Goal: Task Accomplishment & Management: Manage account settings

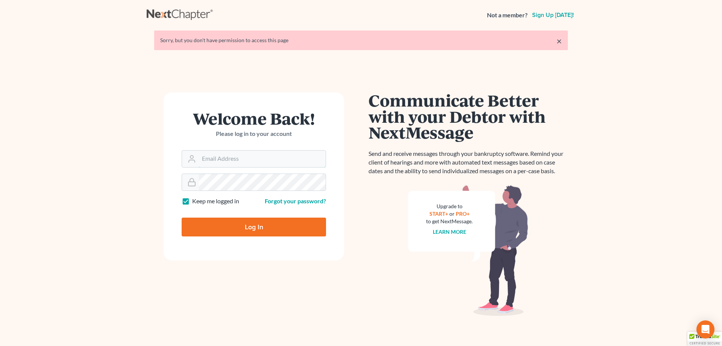
type input "[PERSON_NAME][EMAIL_ADDRESS][DOMAIN_NAME]"
click at [249, 231] on input "Log In" at bounding box center [254, 226] width 144 height 19
type input "Thinking..."
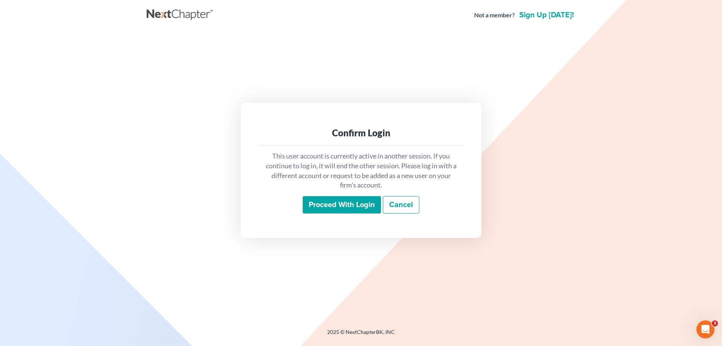
click at [325, 204] on input "Proceed with login" at bounding box center [342, 204] width 78 height 17
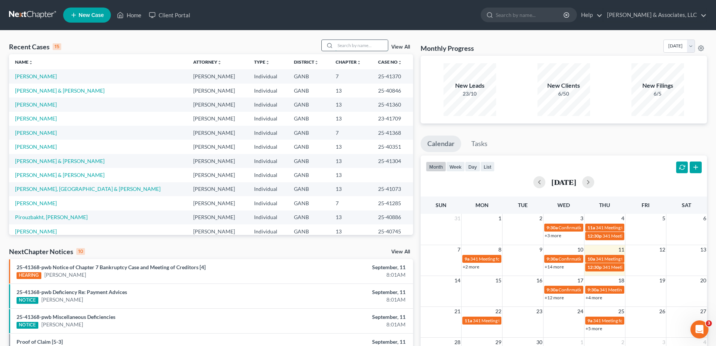
click at [367, 44] on input "search" at bounding box center [361, 45] width 53 height 11
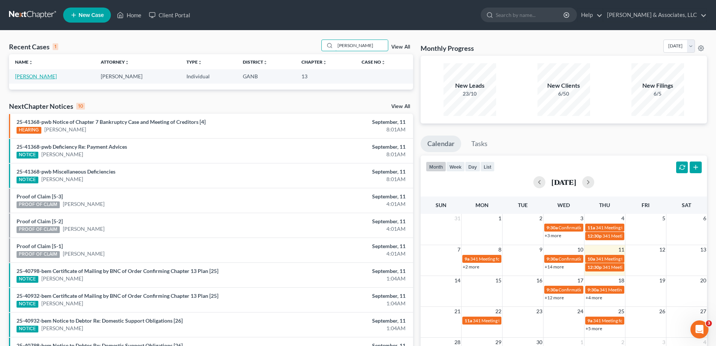
type input "burch"
click at [25, 77] on link "[PERSON_NAME]" at bounding box center [36, 76] width 42 height 6
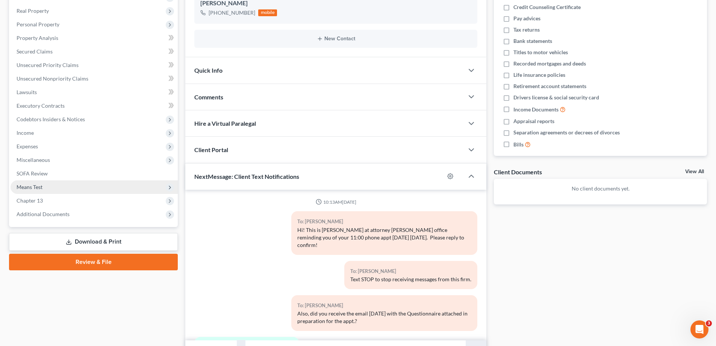
scroll to position [113, 0]
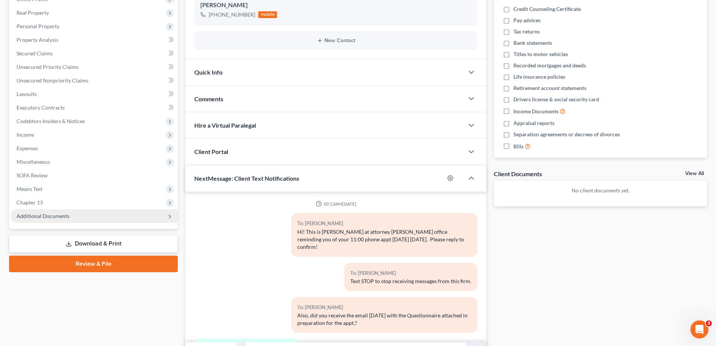
click at [31, 216] on span "Additional Documents" at bounding box center [43, 215] width 53 height 6
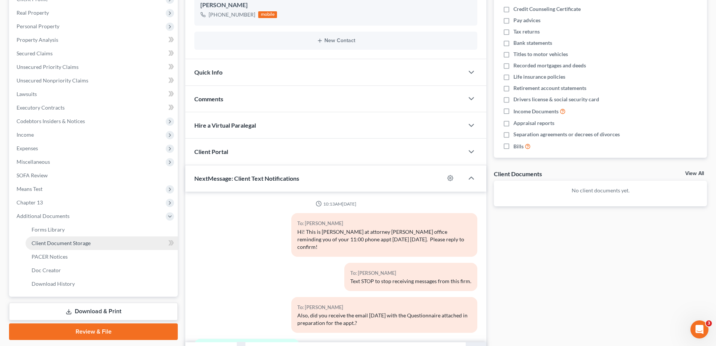
click at [61, 243] on span "Client Document Storage" at bounding box center [61, 243] width 59 height 6
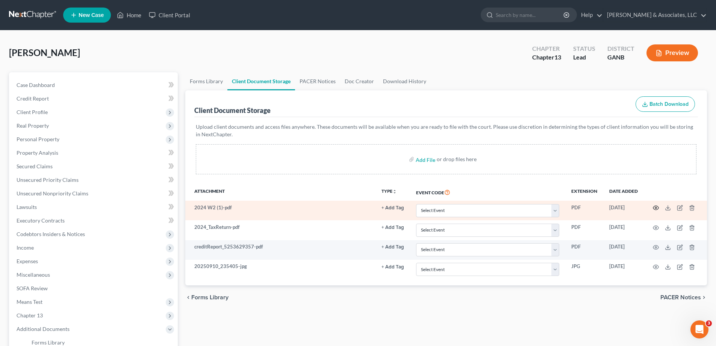
click at [654, 207] on icon "button" at bounding box center [657, 208] width 6 height 4
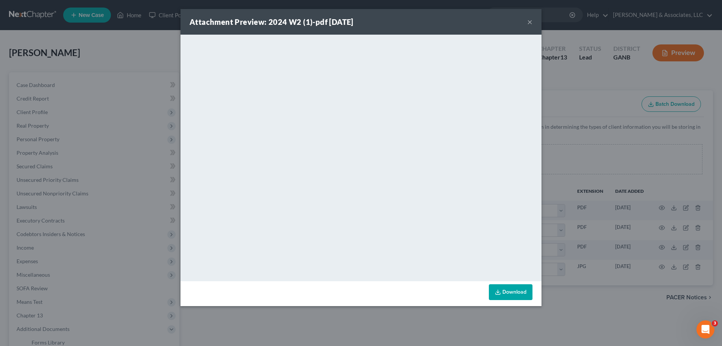
click at [530, 21] on button "×" at bounding box center [529, 21] width 5 height 9
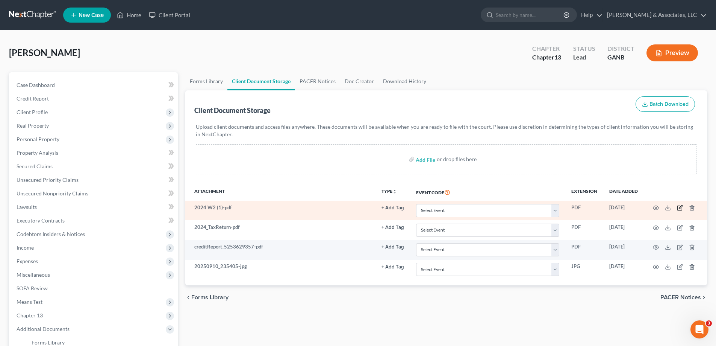
click at [681, 208] on icon "button" at bounding box center [680, 206] width 3 height 3
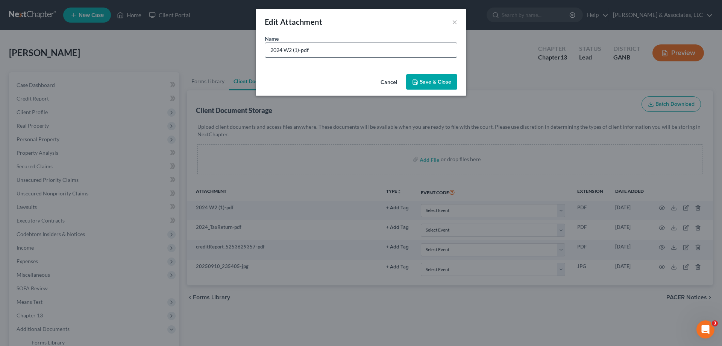
drag, startPoint x: 325, startPoint y: 55, endPoint x: 305, endPoint y: 53, distance: 20.8
click at [305, 53] on input "2024 W2 (1)-pdf" at bounding box center [361, 50] width 192 height 14
click at [311, 50] on input "2024 W2 (df1)-p" at bounding box center [361, 50] width 192 height 14
drag, startPoint x: 311, startPoint y: 50, endPoint x: 293, endPoint y: 49, distance: 17.7
click at [293, 49] on input "2024 W2 (df1)-p" at bounding box center [361, 50] width 192 height 14
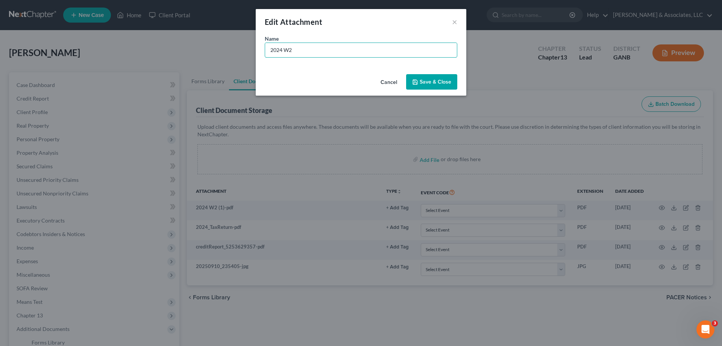
type input "2024 W2"
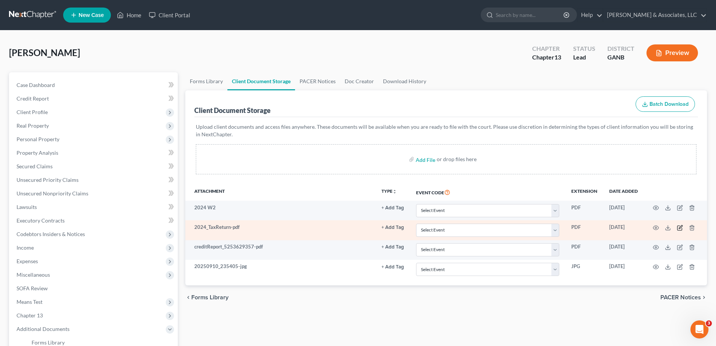
click at [682, 227] on icon "button" at bounding box center [680, 226] width 3 height 3
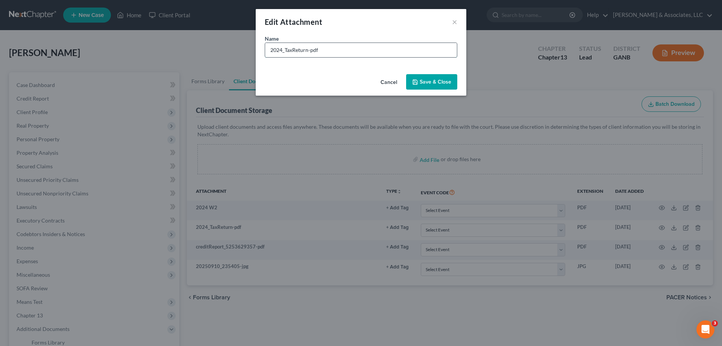
click at [330, 51] on input "2024_TaxReturn-pdf" at bounding box center [361, 50] width 192 height 14
type input "2024_TaxReturn"
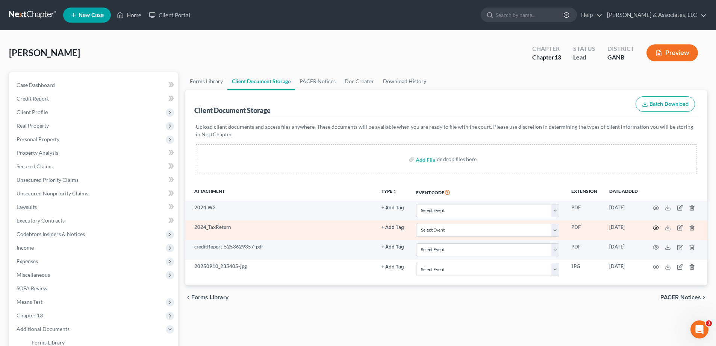
click at [656, 228] on circle "button" at bounding box center [657, 228] width 2 height 2
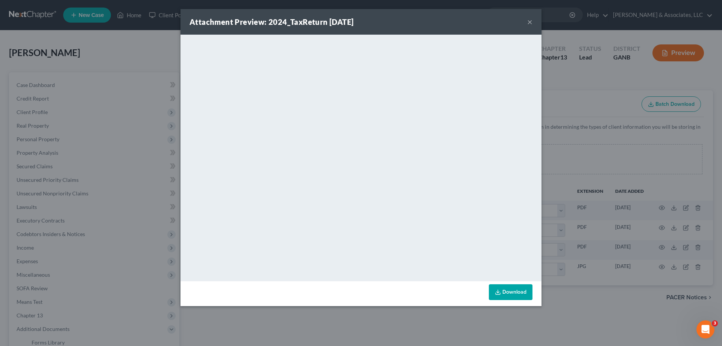
click at [530, 21] on button "×" at bounding box center [529, 21] width 5 height 9
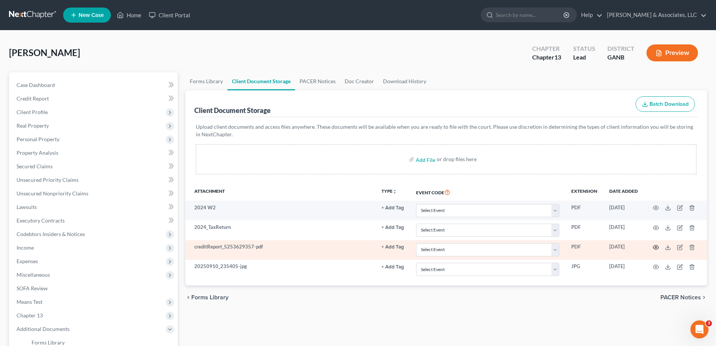
click at [655, 246] on icon "button" at bounding box center [656, 247] width 6 height 6
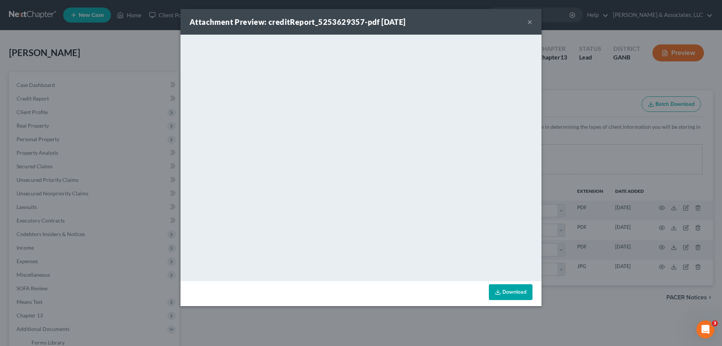
click at [531, 21] on button "×" at bounding box center [529, 21] width 5 height 9
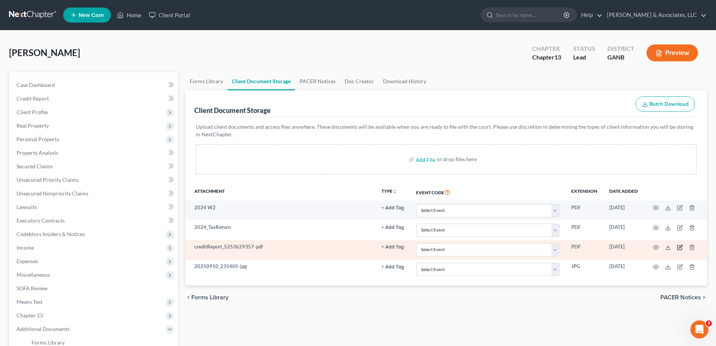
click at [678, 248] on icon "button" at bounding box center [680, 247] width 6 height 6
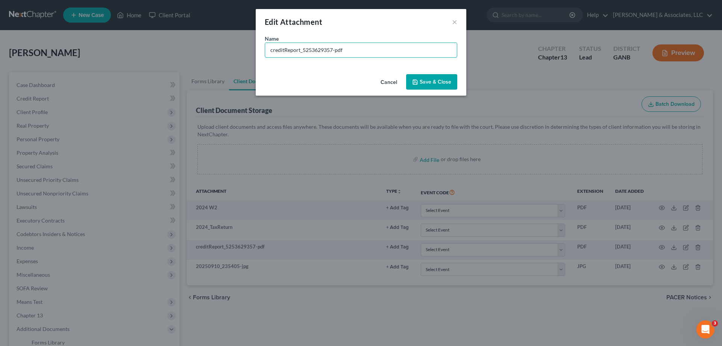
drag, startPoint x: 360, startPoint y: 49, endPoint x: 191, endPoint y: 49, distance: 168.1
click at [191, 49] on div "Edit Attachment × Name * creditReport_5253629357-pdf Cancel Save & Close" at bounding box center [361, 173] width 722 height 346
type input "R"
type input "CR-Equifax"
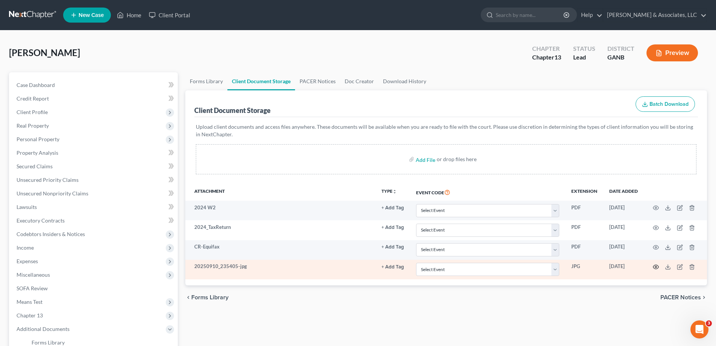
click at [656, 265] on icon "button" at bounding box center [657, 267] width 6 height 4
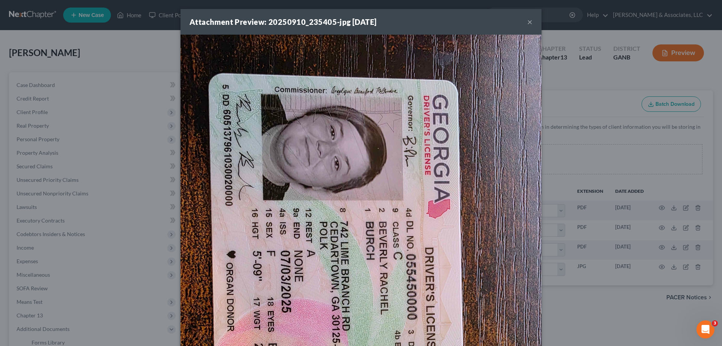
click at [528, 21] on button "×" at bounding box center [529, 21] width 5 height 9
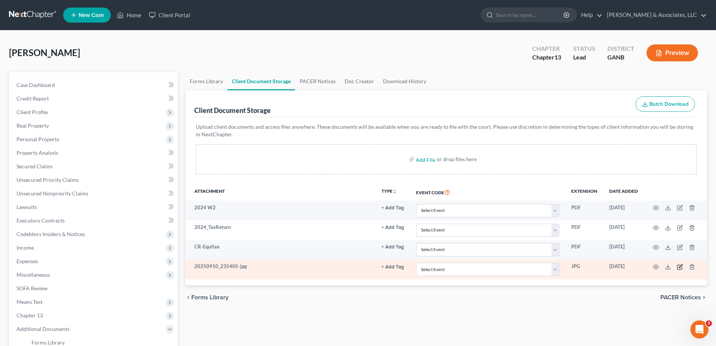
click at [680, 268] on icon "button" at bounding box center [680, 267] width 6 height 6
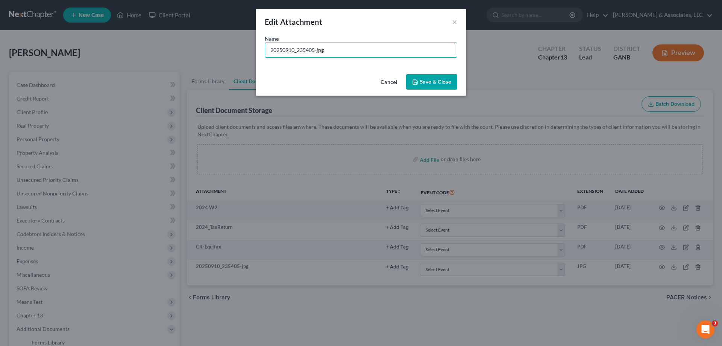
drag, startPoint x: 283, startPoint y: 50, endPoint x: 225, endPoint y: 49, distance: 57.9
click at [225, 49] on div "Edit Attachment × Name * 20250910_235405-jpg Cancel Save & Close" at bounding box center [361, 173] width 722 height 346
type input "DL"
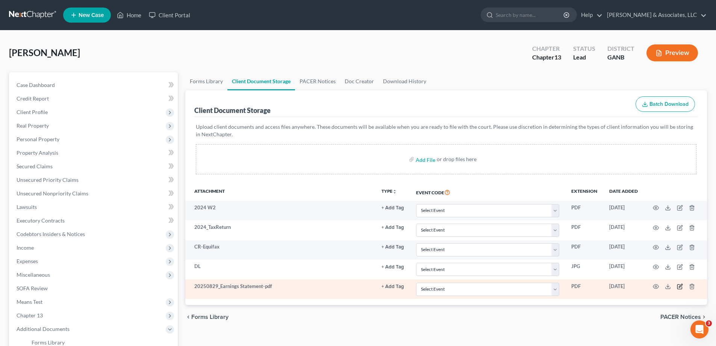
click at [678, 285] on icon "button" at bounding box center [680, 286] width 5 height 5
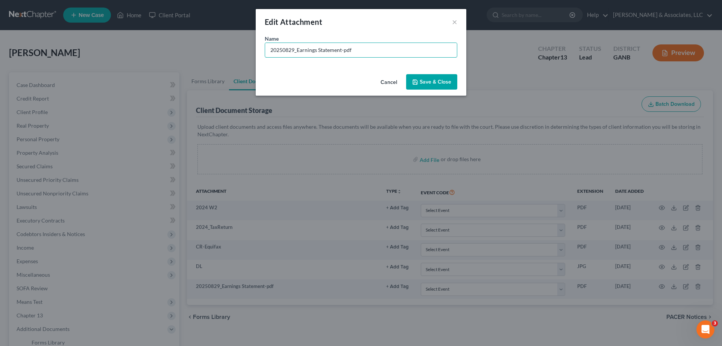
drag, startPoint x: 243, startPoint y: 50, endPoint x: 187, endPoint y: 50, distance: 56.4
click at [187, 50] on div "Edit Attachment × Name * 20250829_Earnings Statement-pdf Cancel Save & Close" at bounding box center [361, 173] width 722 height 346
type input "Stubs"
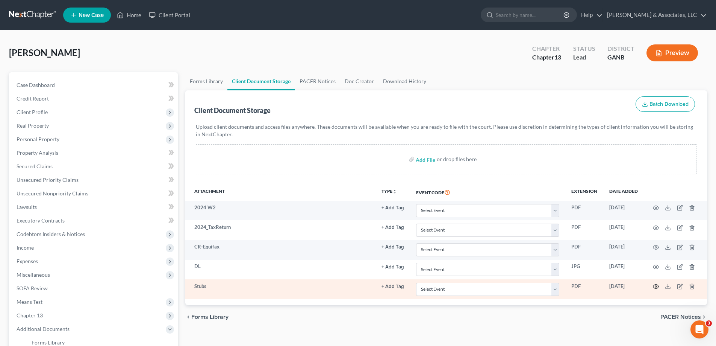
click at [656, 285] on circle "button" at bounding box center [657, 286] width 2 height 2
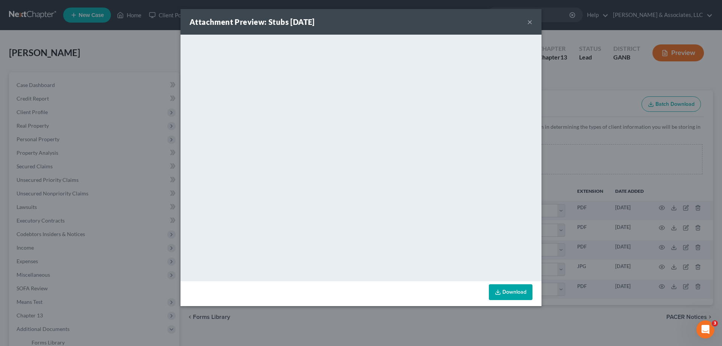
click at [531, 21] on button "×" at bounding box center [529, 21] width 5 height 9
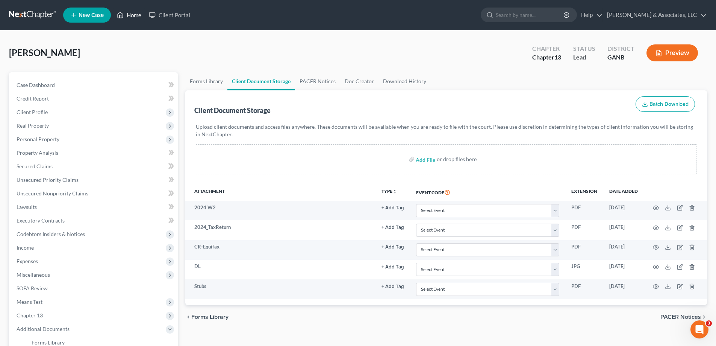
click at [133, 14] on link "Home" at bounding box center [129, 15] width 32 height 14
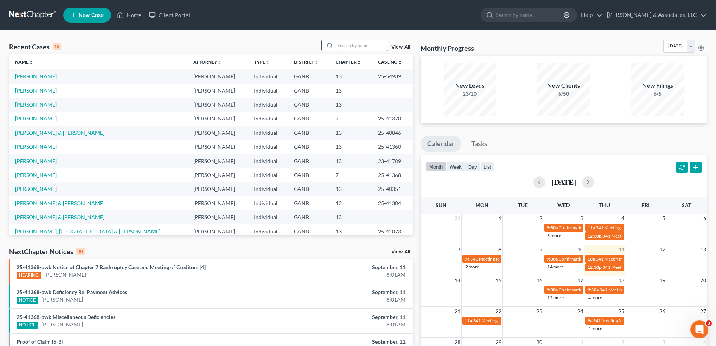
click at [348, 46] on input "search" at bounding box center [361, 45] width 53 height 11
type input "hayles"
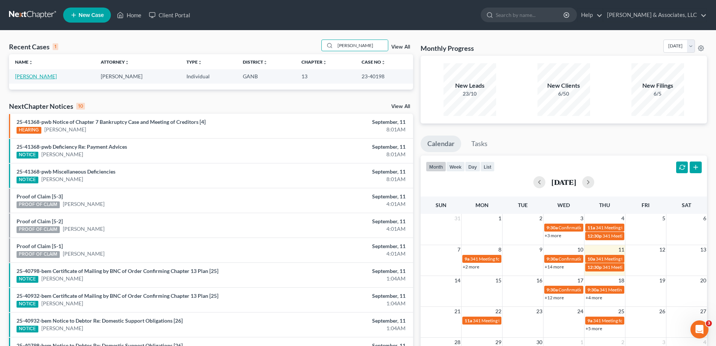
click at [26, 77] on link "Hayles, Kris" at bounding box center [36, 76] width 42 height 6
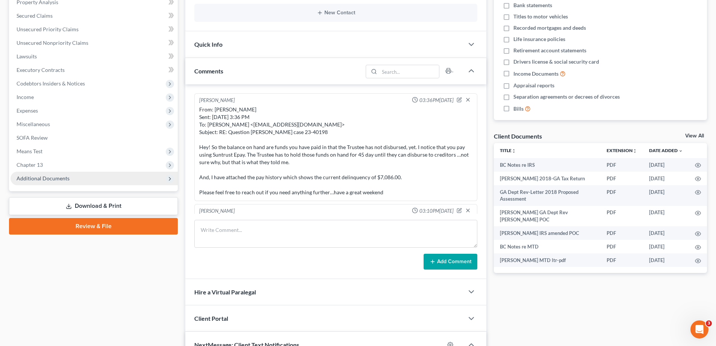
scroll to position [512, 0]
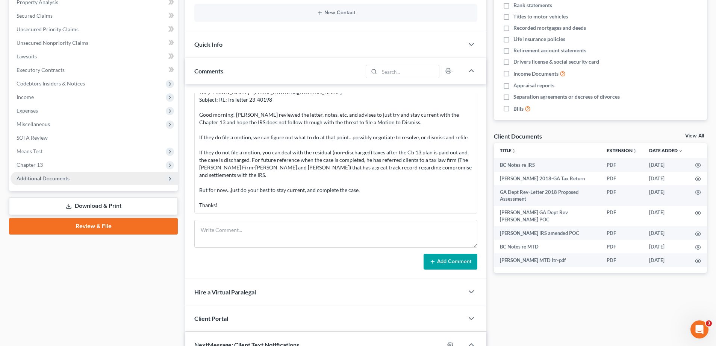
click at [56, 179] on span "Additional Documents" at bounding box center [43, 178] width 53 height 6
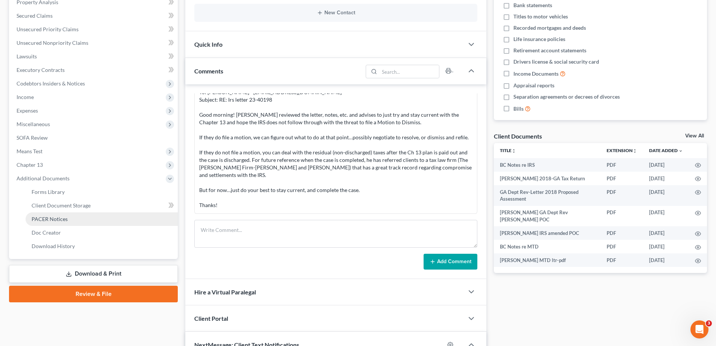
click at [64, 218] on span "PACER Notices" at bounding box center [50, 219] width 36 height 6
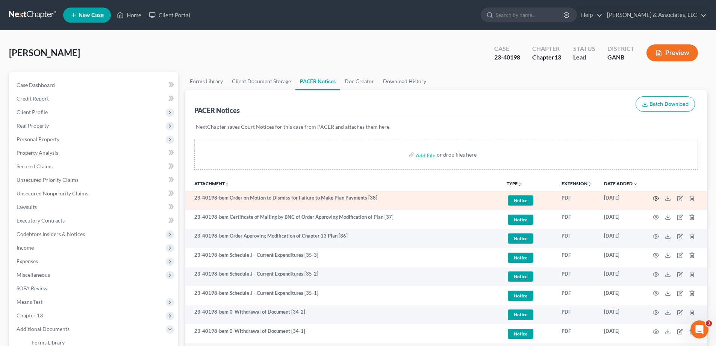
click at [656, 197] on icon "button" at bounding box center [656, 198] width 6 height 6
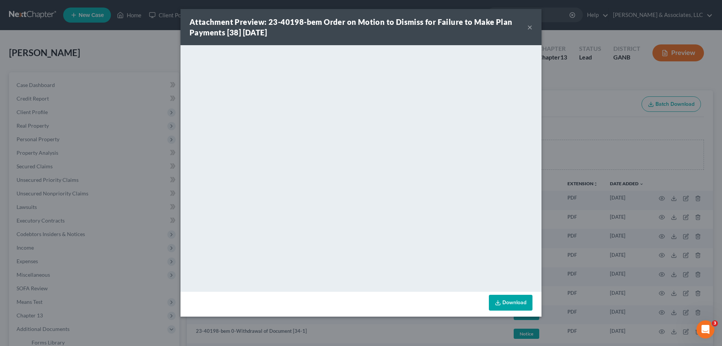
click at [533, 28] on div "Attachment Preview: 23-40198-bem Order on Motion to Dismiss for Failure to Make…" at bounding box center [361, 27] width 361 height 36
click at [530, 26] on button "×" at bounding box center [529, 27] width 5 height 9
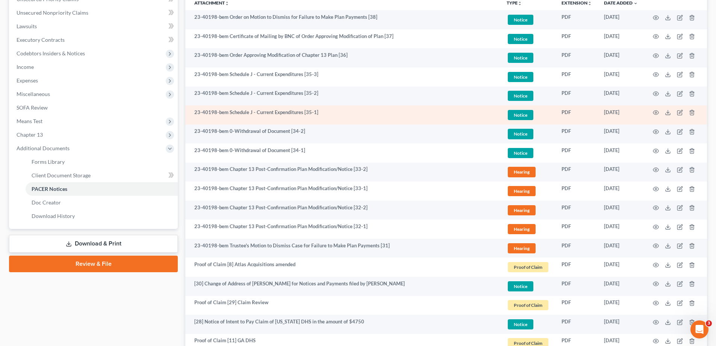
scroll to position [188, 0]
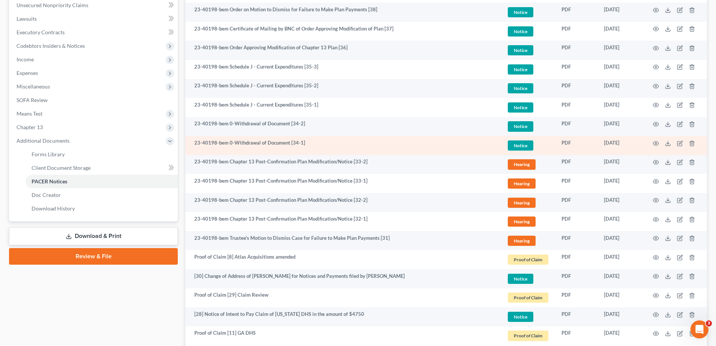
click at [290, 144] on td "23-40198-bem 0-Withdrawal of Document [34-1]" at bounding box center [343, 145] width 316 height 19
click at [654, 142] on icon "button" at bounding box center [657, 143] width 6 height 4
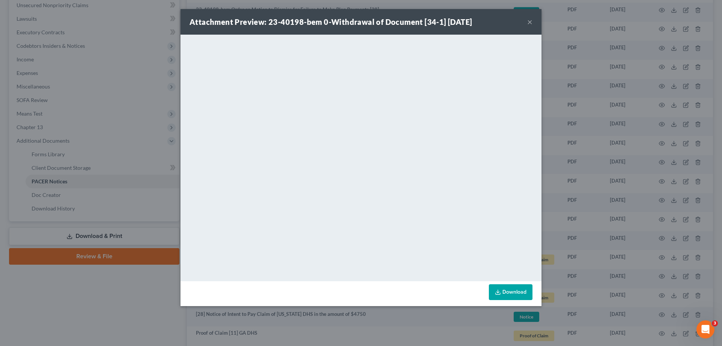
click at [531, 20] on button "×" at bounding box center [529, 21] width 5 height 9
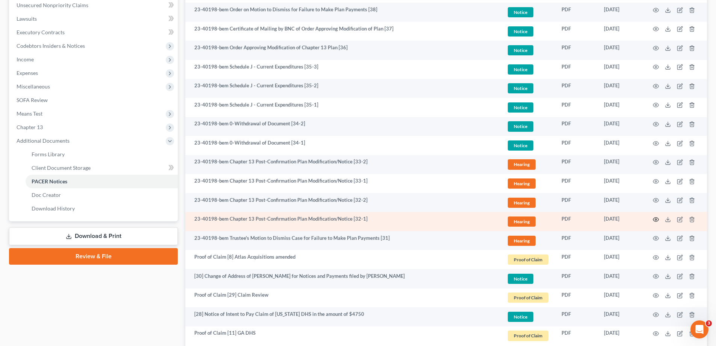
click at [657, 220] on circle "button" at bounding box center [657, 220] width 2 height 2
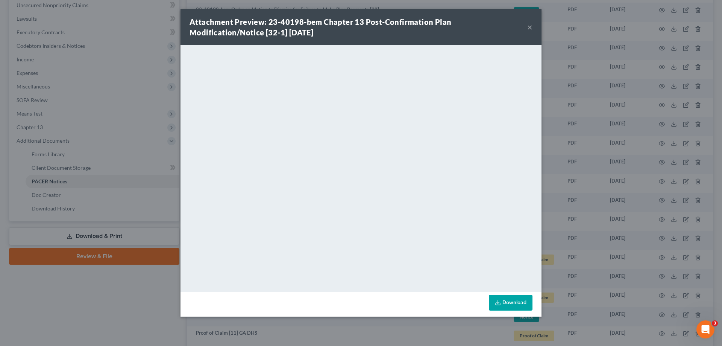
click at [531, 26] on button "×" at bounding box center [529, 27] width 5 height 9
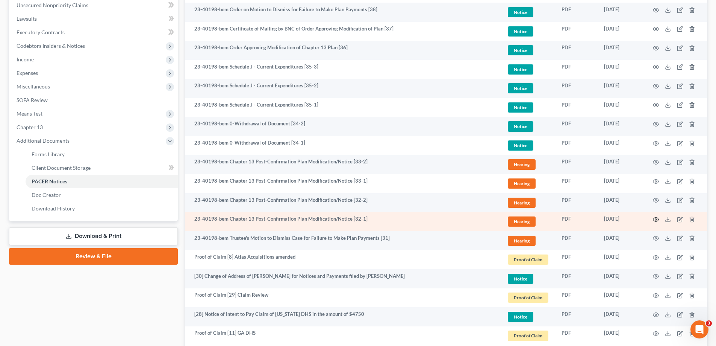
click at [656, 218] on icon "button" at bounding box center [656, 219] width 6 height 6
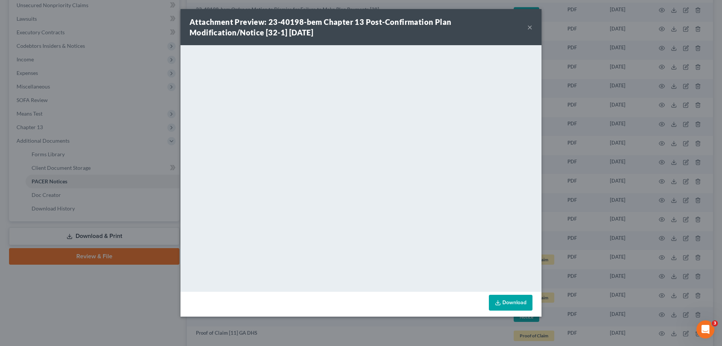
click at [529, 26] on button "×" at bounding box center [529, 27] width 5 height 9
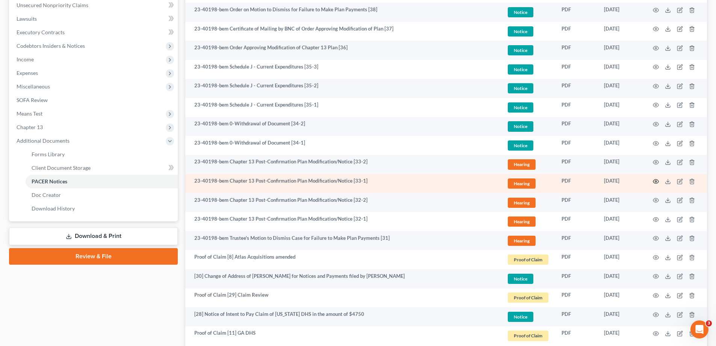
click at [656, 182] on icon "button" at bounding box center [656, 181] width 6 height 6
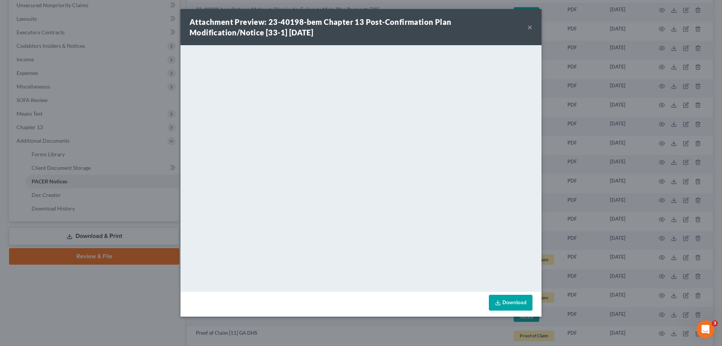
click at [529, 27] on button "×" at bounding box center [529, 27] width 5 height 9
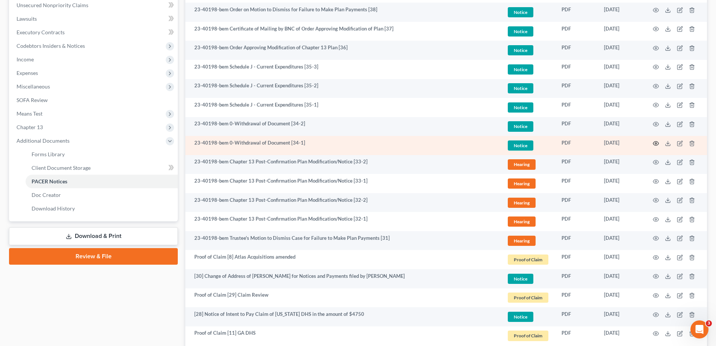
click at [656, 143] on icon "button" at bounding box center [656, 143] width 6 height 6
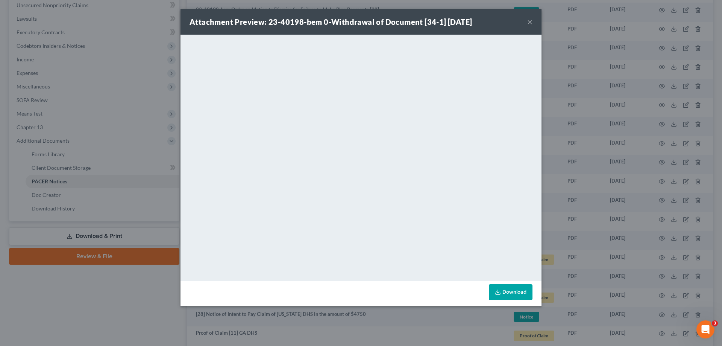
click at [531, 21] on button "×" at bounding box center [529, 21] width 5 height 9
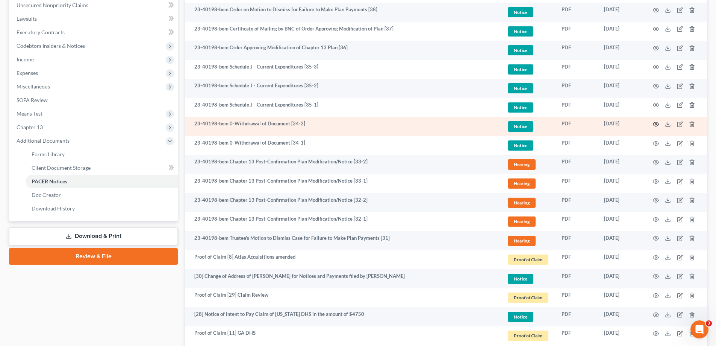
click at [655, 123] on icon "button" at bounding box center [656, 124] width 6 height 6
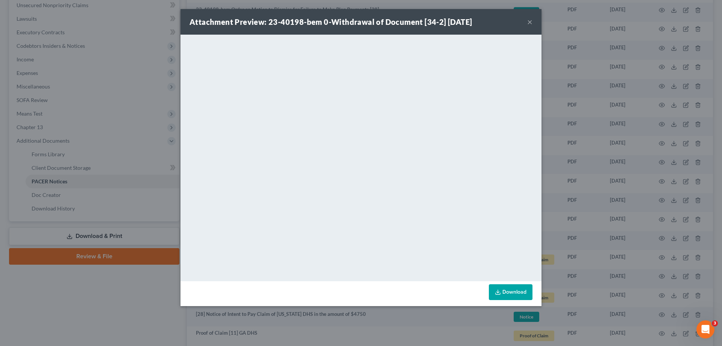
click at [530, 21] on button "×" at bounding box center [529, 21] width 5 height 9
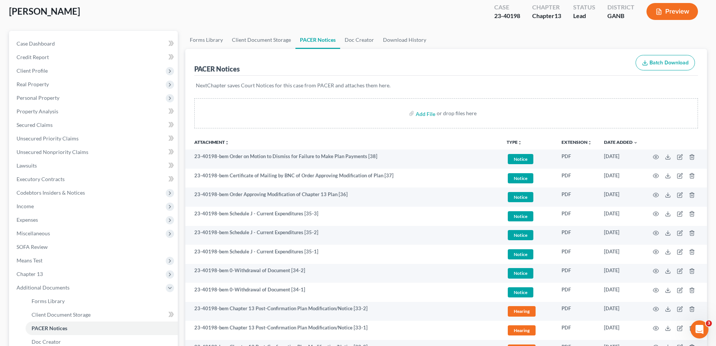
scroll to position [0, 0]
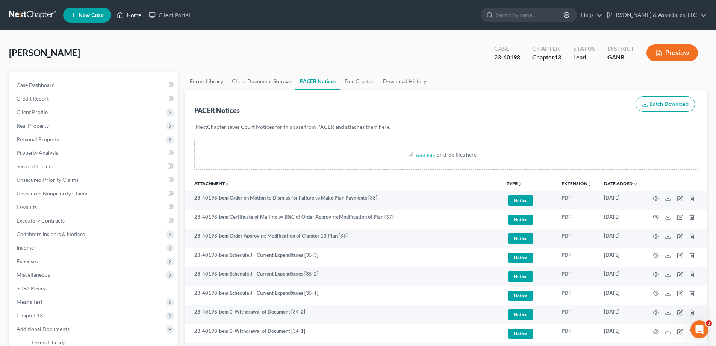
click at [135, 14] on link "Home" at bounding box center [129, 15] width 32 height 14
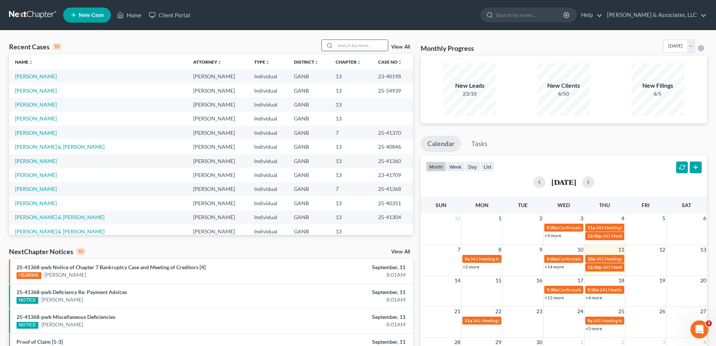
click at [384, 49] on input "search" at bounding box center [361, 45] width 53 height 11
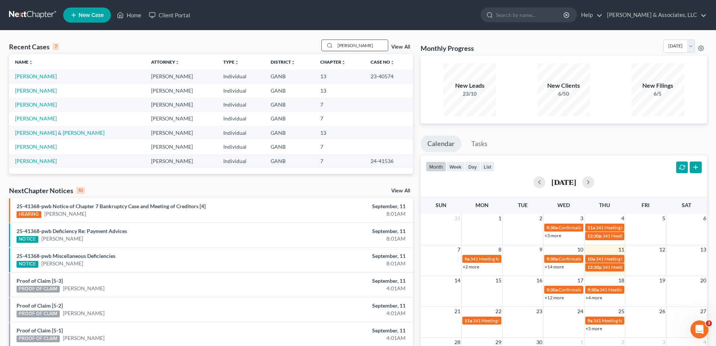
type input "Rando"
click at [34, 77] on link "Randolph, Tonya" at bounding box center [36, 76] width 42 height 6
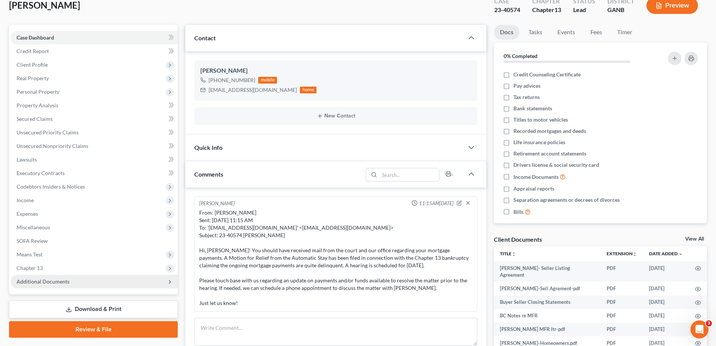
scroll to position [113, 0]
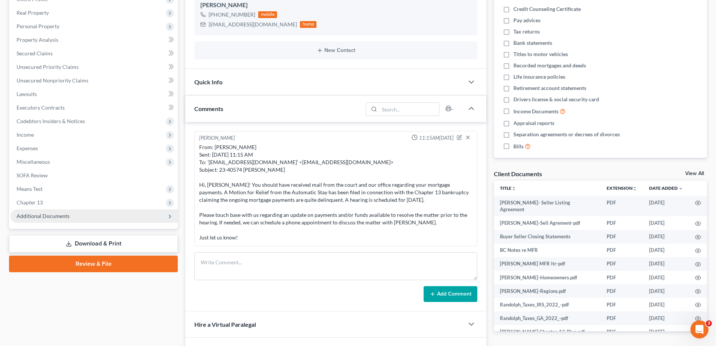
click at [62, 215] on span "Additional Documents" at bounding box center [43, 215] width 53 height 6
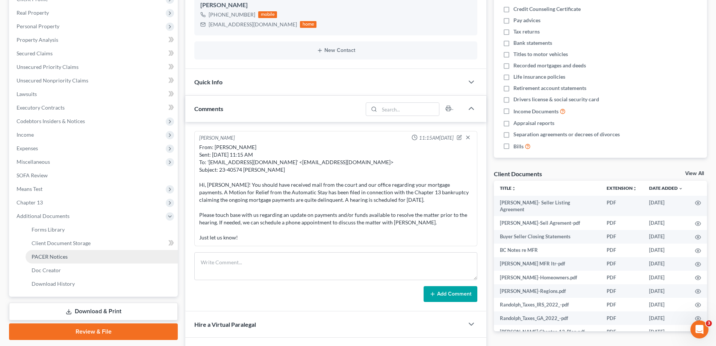
click at [53, 256] on span "PACER Notices" at bounding box center [50, 256] width 36 height 6
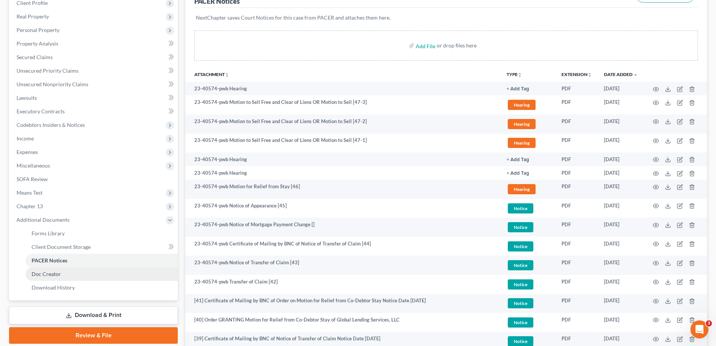
scroll to position [113, 0]
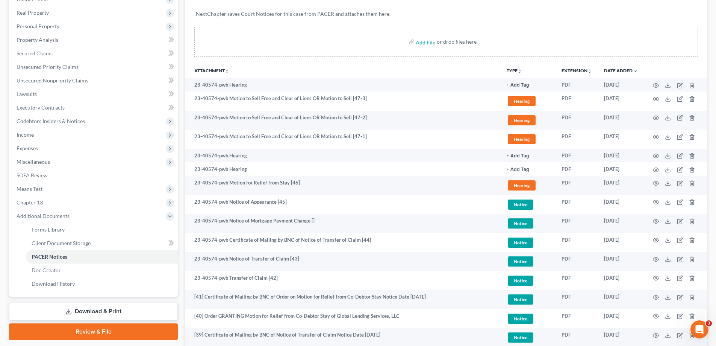
drag, startPoint x: 700, startPoint y: 15, endPoint x: 637, endPoint y: 18, distance: 62.9
click at [700, 15] on div "PACER Notices Batch Download NextChapter saves Court Notices for this case from…" at bounding box center [446, 310] width 522 height 667
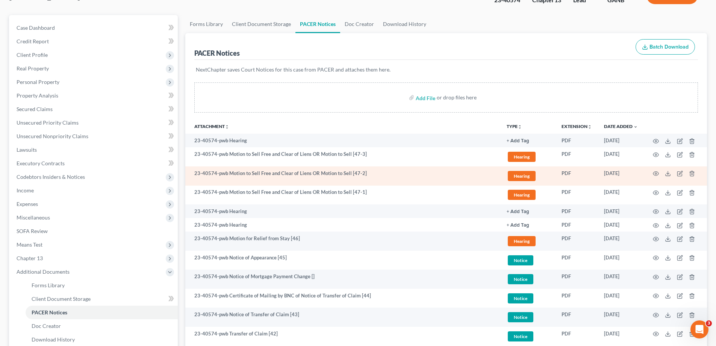
scroll to position [0, 0]
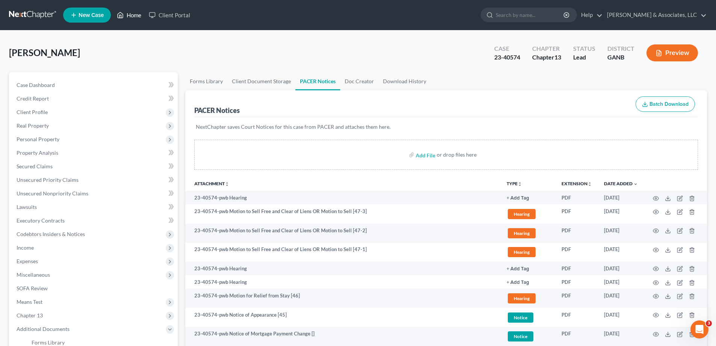
click at [136, 14] on link "Home" at bounding box center [129, 15] width 32 height 14
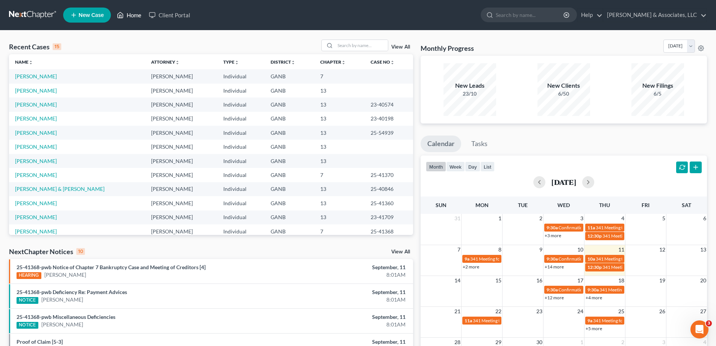
click at [113, 8] on link "Home" at bounding box center [129, 15] width 32 height 14
click at [360, 46] on input "search" at bounding box center [361, 45] width 53 height 11
type input "rhaonda"
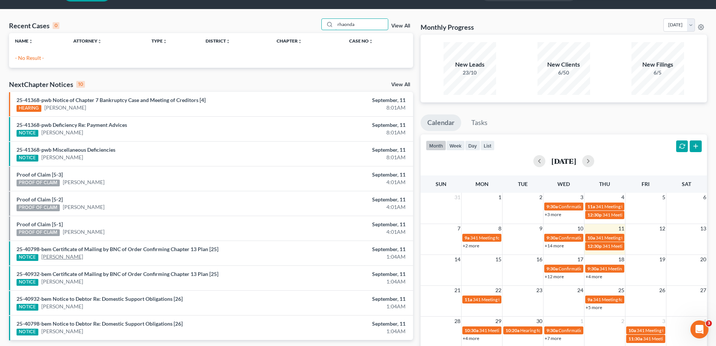
scroll to position [14, 0]
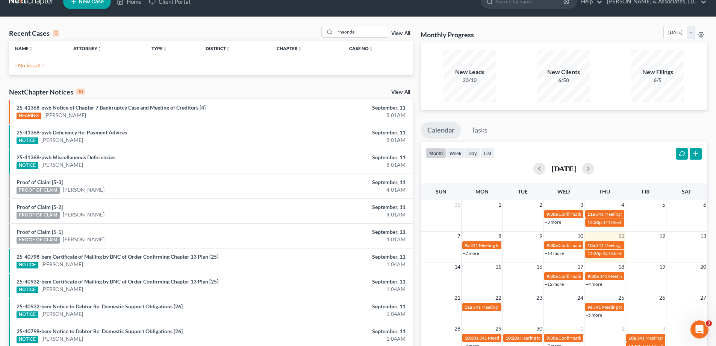
click at [73, 238] on link "Killi Oliver" at bounding box center [84, 239] width 42 height 8
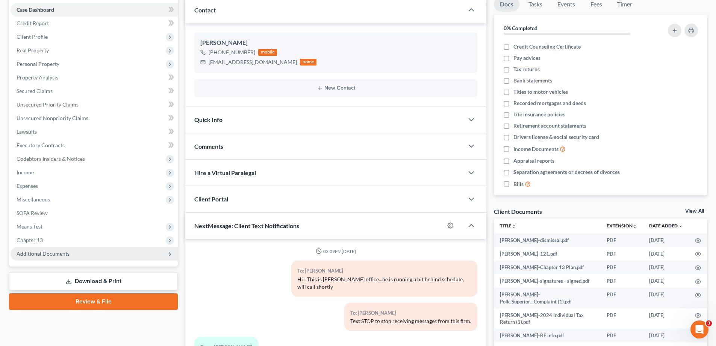
scroll to position [114, 0]
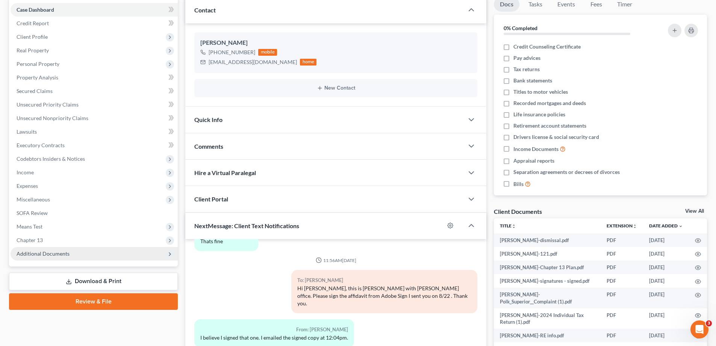
click at [35, 252] on span "Additional Documents" at bounding box center [43, 253] width 53 height 6
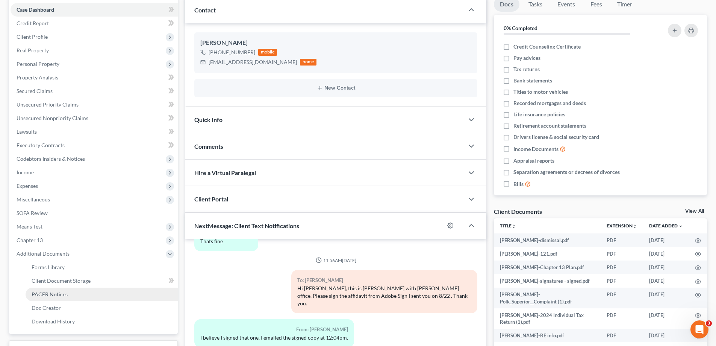
click at [42, 293] on span "PACER Notices" at bounding box center [50, 294] width 36 height 6
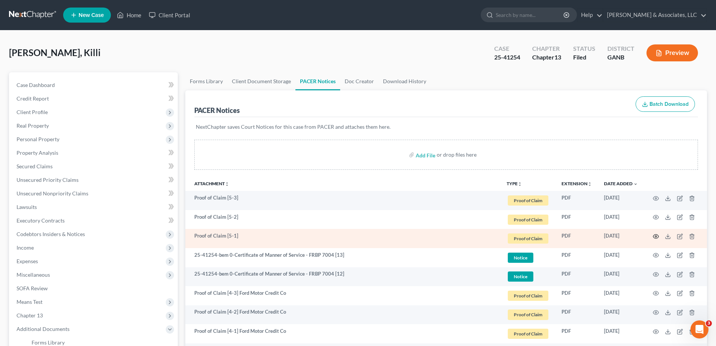
click at [656, 236] on icon "button" at bounding box center [656, 236] width 6 height 6
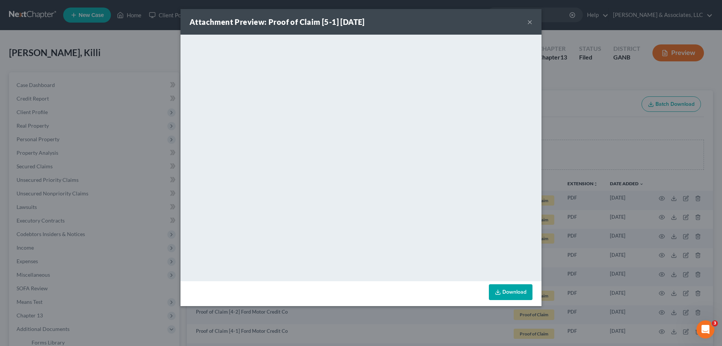
click at [530, 23] on button "×" at bounding box center [529, 21] width 5 height 9
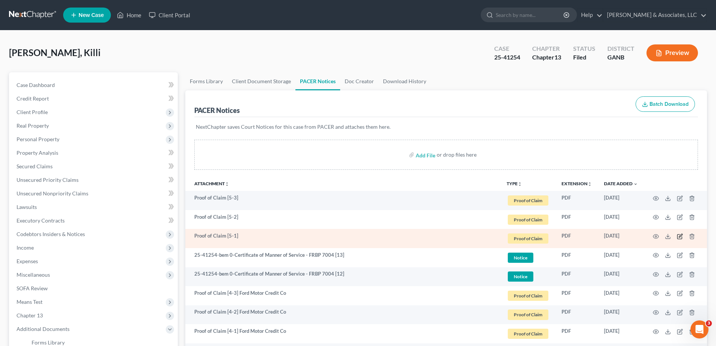
click at [680, 236] on icon "button" at bounding box center [680, 235] width 3 height 3
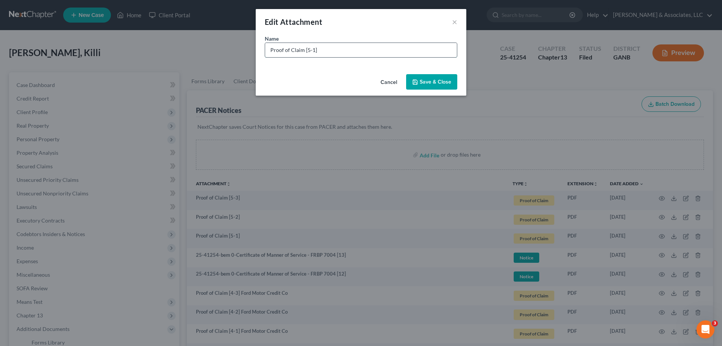
click at [362, 50] on input "Proof of Claim [5-1]" at bounding box center [361, 50] width 192 height 14
type input "Proof of Claim [5-1] Capital One"
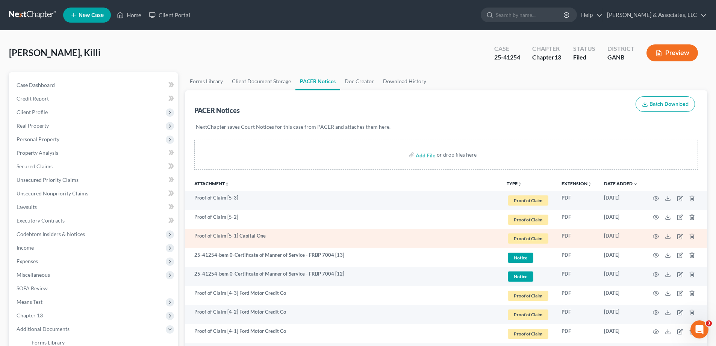
click at [252, 234] on td "Proof of Claim [5-1] Capital One" at bounding box center [343, 238] width 316 height 19
drag, startPoint x: 238, startPoint y: 236, endPoint x: 265, endPoint y: 235, distance: 27.5
click at [265, 235] on td "Proof of Claim [5-1] Capital One" at bounding box center [343, 238] width 316 height 19
copy td "Capital One"
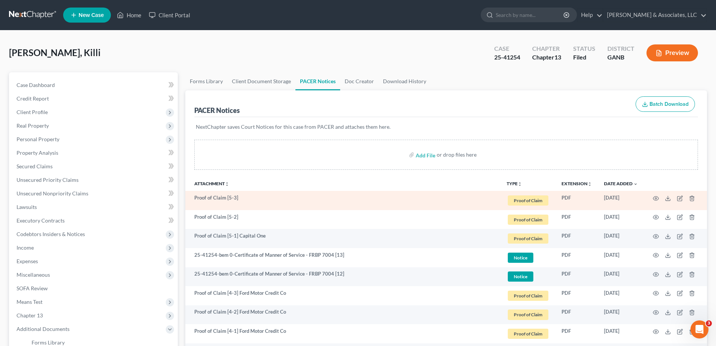
click at [260, 209] on td "Proof of Claim [5-3]" at bounding box center [343, 200] width 316 height 19
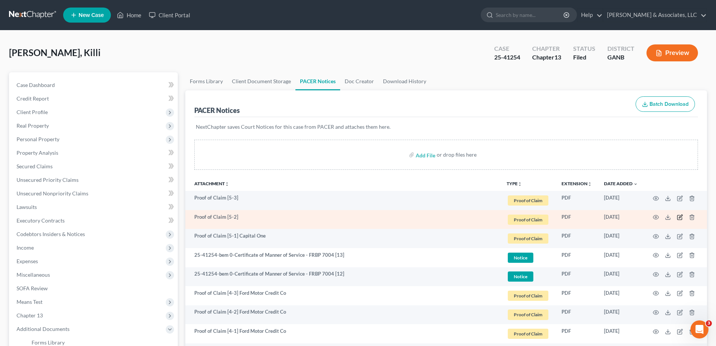
click at [680, 215] on icon "button" at bounding box center [680, 217] width 6 height 6
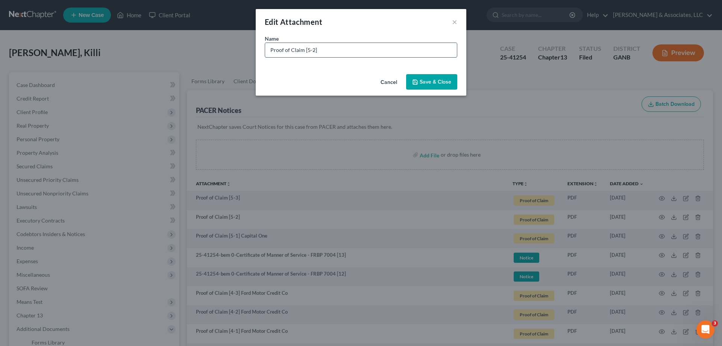
click at [326, 51] on input "Proof of Claim [5-2]" at bounding box center [361, 50] width 192 height 14
paste input "Capital One"
type input "Proof of Claim [5-2] Capital One"
click at [451, 83] on button "Save & Close" at bounding box center [431, 82] width 51 height 16
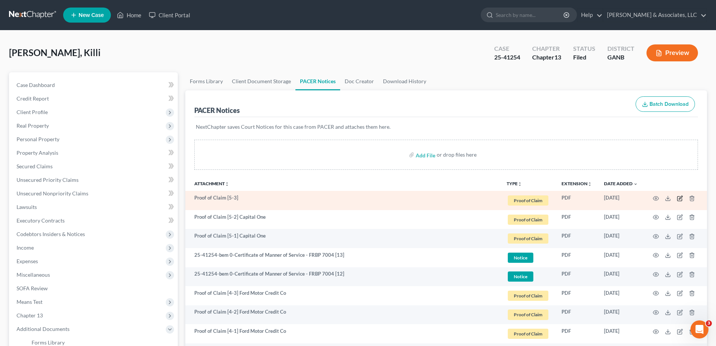
click at [681, 197] on icon "button" at bounding box center [680, 198] width 6 height 6
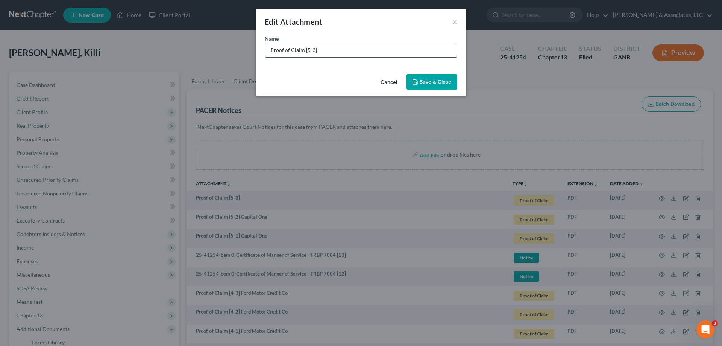
click at [333, 54] on input "Proof of Claim [5-3]" at bounding box center [361, 50] width 192 height 14
paste input "Capital One"
type input "Proof of Claim [5-3] Capital One"
click at [436, 78] on button "Save & Close" at bounding box center [431, 82] width 51 height 16
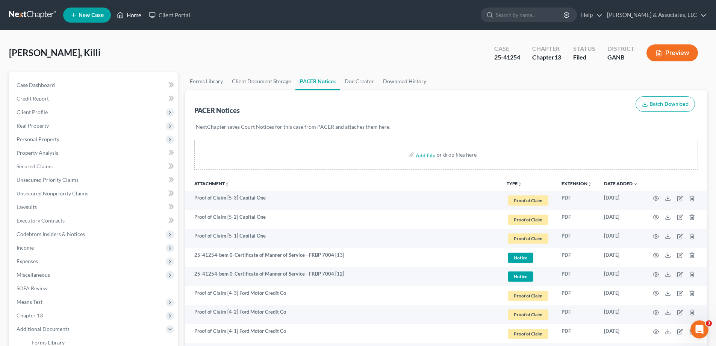
click at [129, 15] on link "Home" at bounding box center [129, 15] width 32 height 14
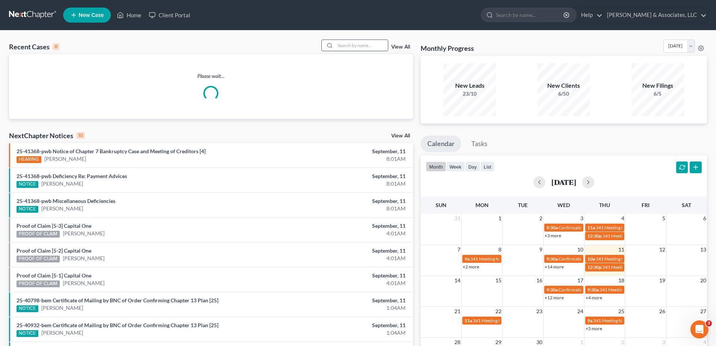
click at [350, 49] on input "search" at bounding box center [361, 45] width 53 height 11
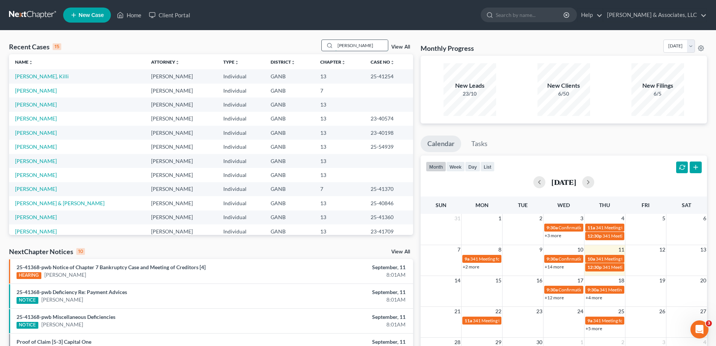
type input "[PERSON_NAME]"
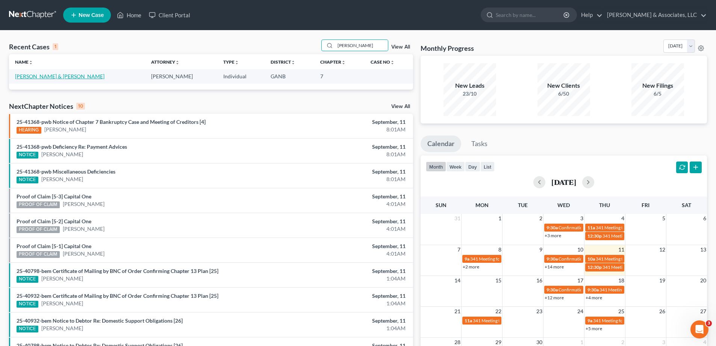
click at [38, 76] on link "[PERSON_NAME] & [PERSON_NAME]" at bounding box center [60, 76] width 90 height 6
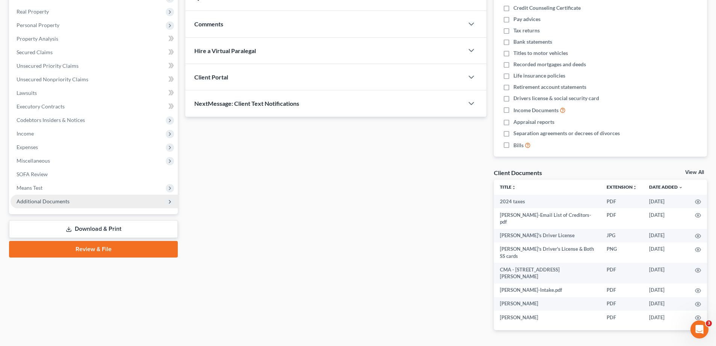
scroll to position [118, 0]
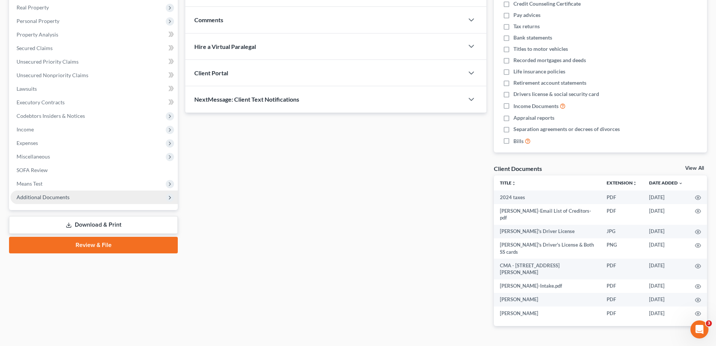
click at [53, 195] on span "Additional Documents" at bounding box center [43, 197] width 53 height 6
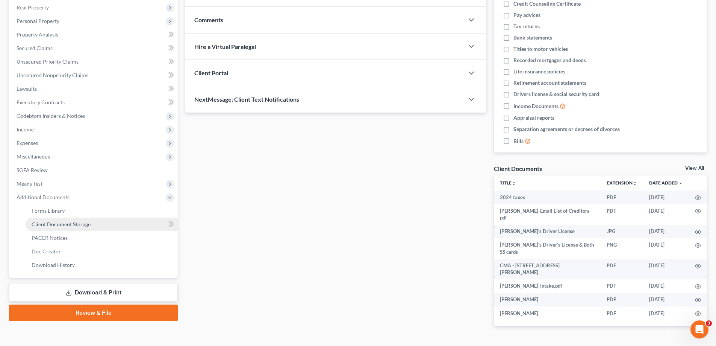
click at [53, 225] on span "Client Document Storage" at bounding box center [61, 224] width 59 height 6
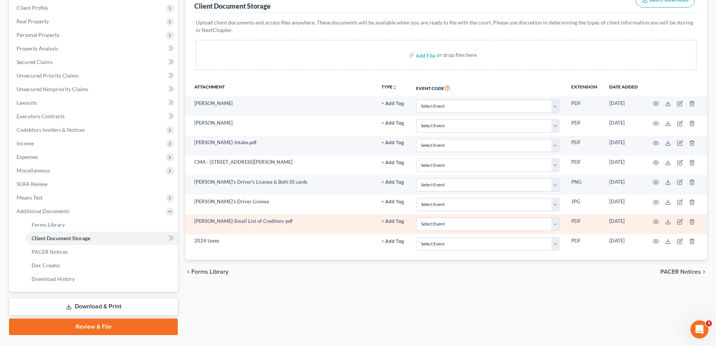
scroll to position [113, 0]
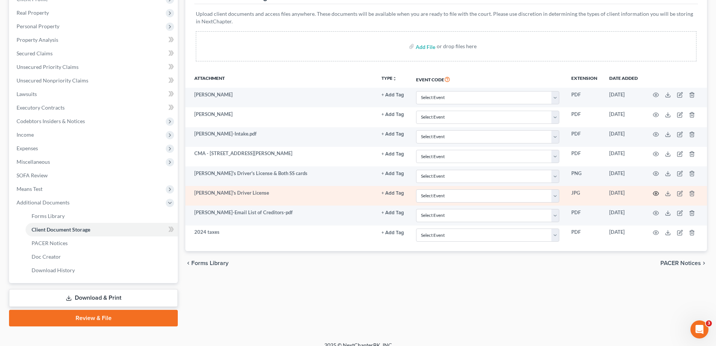
click at [655, 192] on icon "button" at bounding box center [656, 193] width 6 height 6
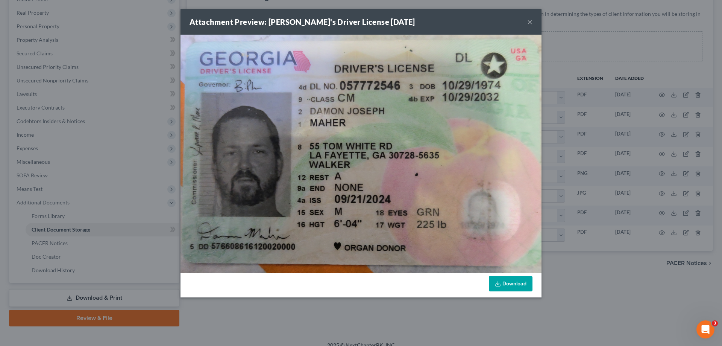
click at [529, 20] on button "×" at bounding box center [529, 21] width 5 height 9
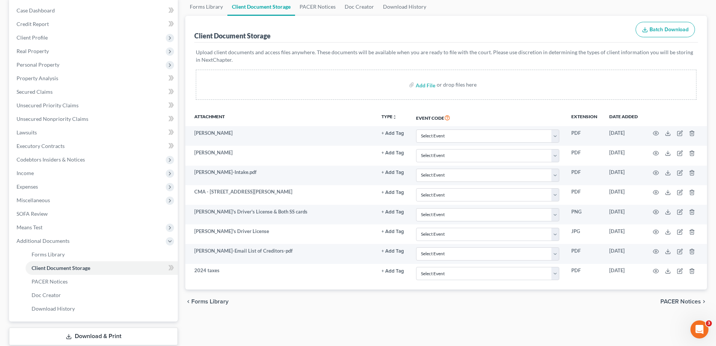
scroll to position [75, 0]
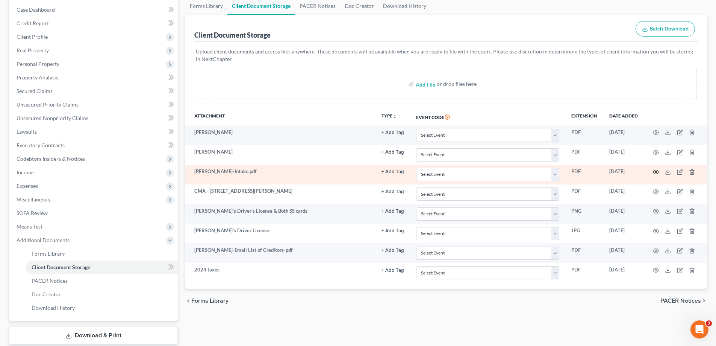
click at [656, 172] on circle "button" at bounding box center [657, 172] width 2 height 2
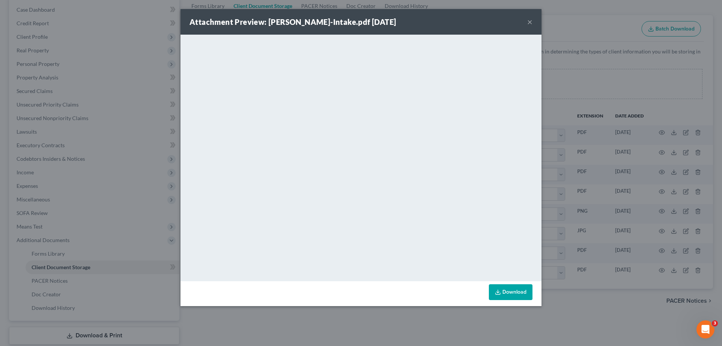
click at [531, 20] on button "×" at bounding box center [529, 21] width 5 height 9
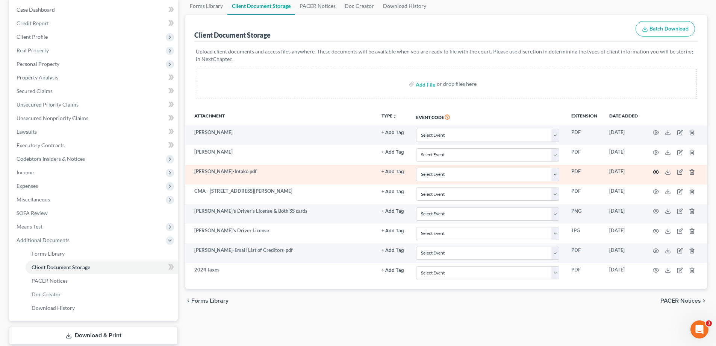
click at [657, 172] on icon "button" at bounding box center [656, 172] width 6 height 6
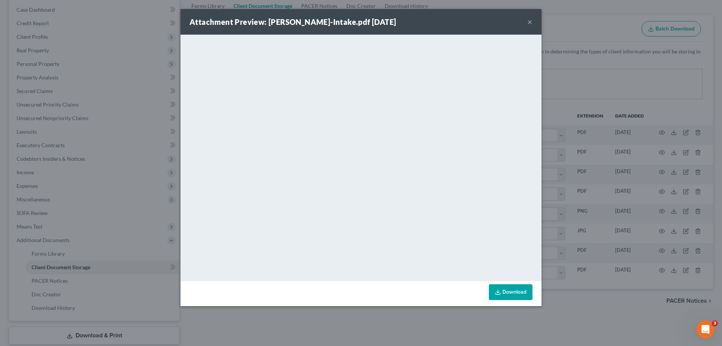
click at [530, 22] on button "×" at bounding box center [529, 21] width 5 height 9
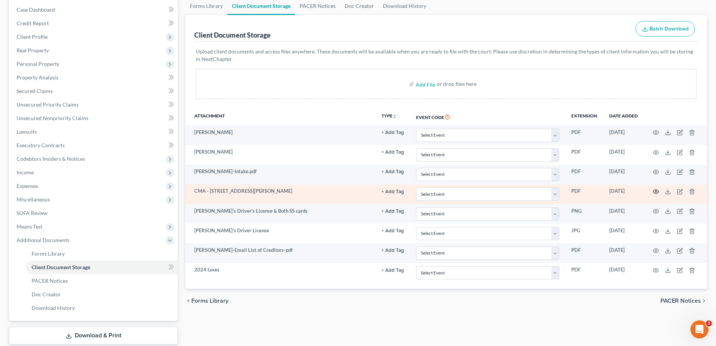
click at [656, 192] on icon "button" at bounding box center [656, 191] width 6 height 6
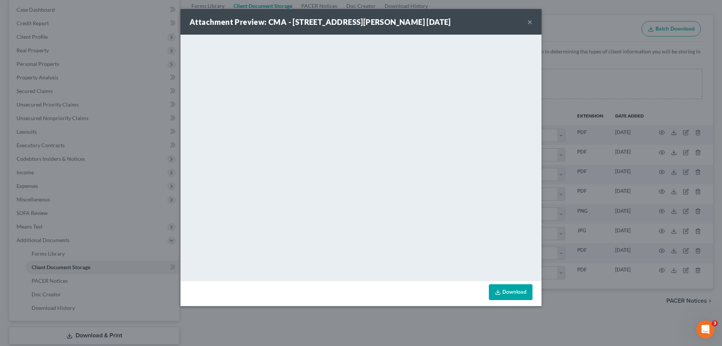
drag, startPoint x: 530, startPoint y: 20, endPoint x: 493, endPoint y: 39, distance: 41.7
click at [530, 20] on button "×" at bounding box center [529, 21] width 5 height 9
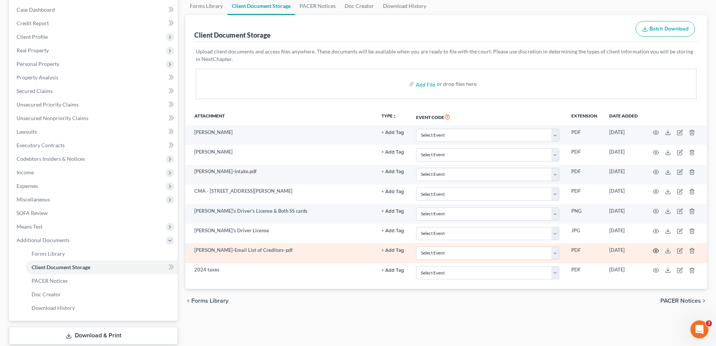
click at [656, 249] on icon "button" at bounding box center [656, 250] width 6 height 6
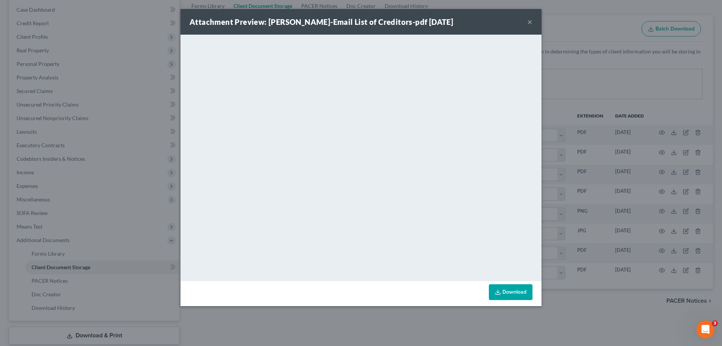
click at [532, 20] on button "×" at bounding box center [529, 21] width 5 height 9
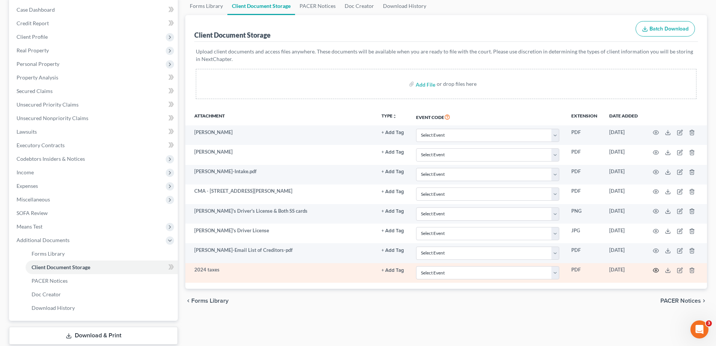
click at [656, 270] on icon "button" at bounding box center [656, 270] width 6 height 6
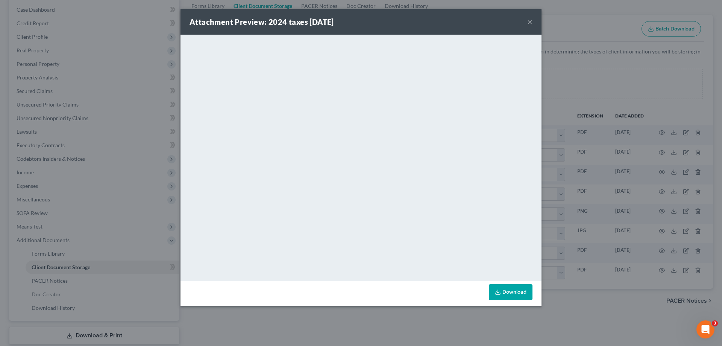
click at [528, 20] on button "×" at bounding box center [529, 21] width 5 height 9
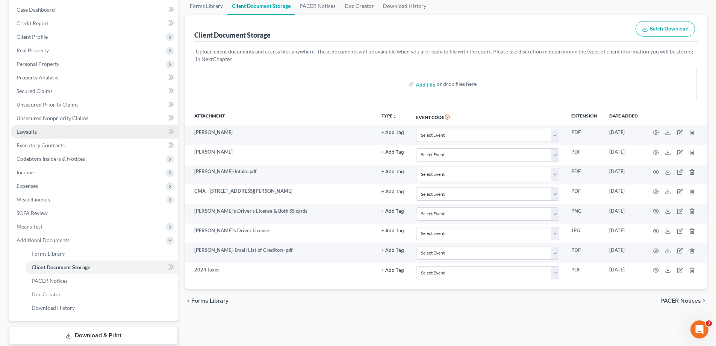
scroll to position [0, 0]
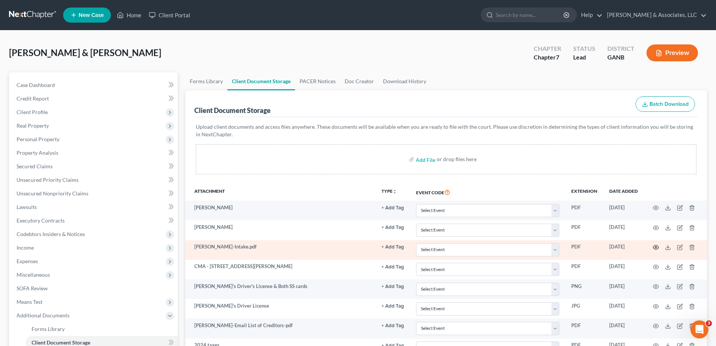
click at [657, 246] on icon "button" at bounding box center [656, 247] width 6 height 6
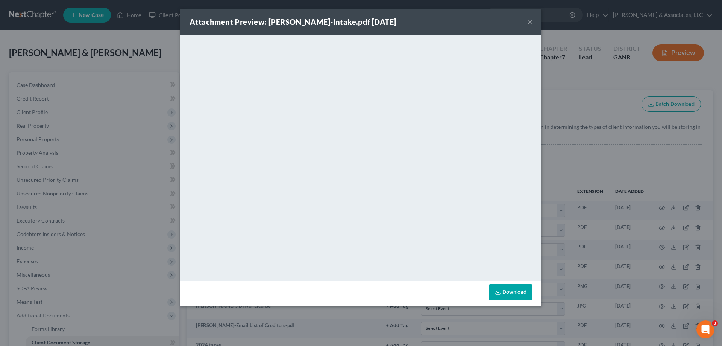
click at [530, 21] on button "×" at bounding box center [529, 21] width 5 height 9
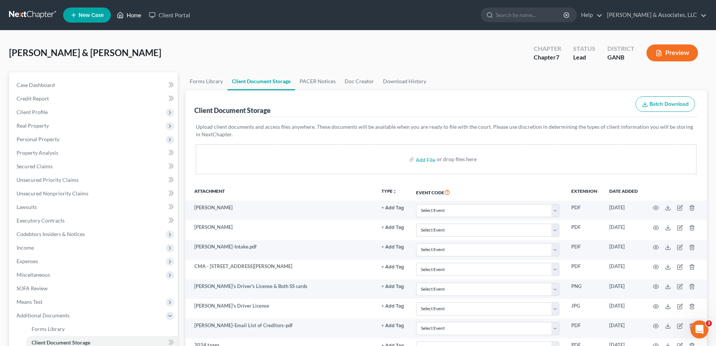
click at [128, 15] on link "Home" at bounding box center [129, 15] width 32 height 14
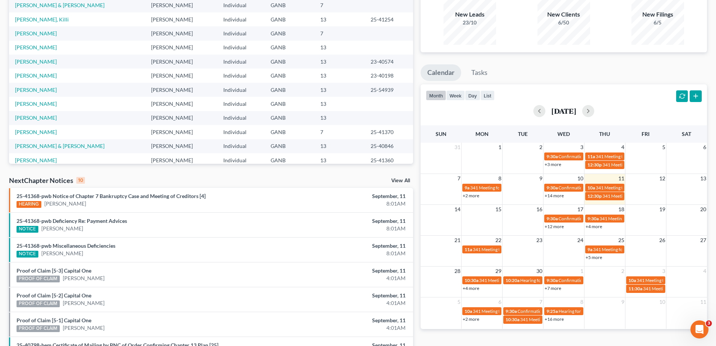
scroll to position [150, 0]
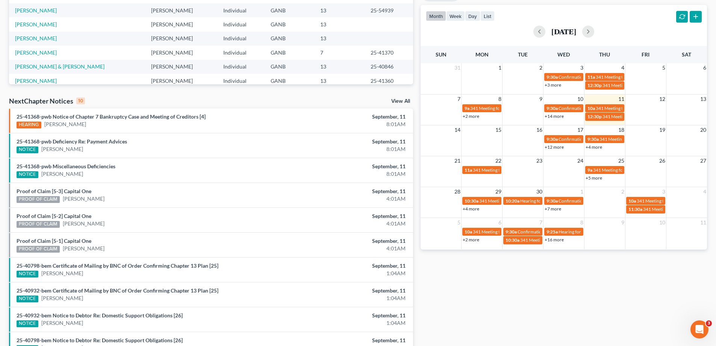
click at [402, 102] on link "View All" at bounding box center [401, 101] width 19 height 5
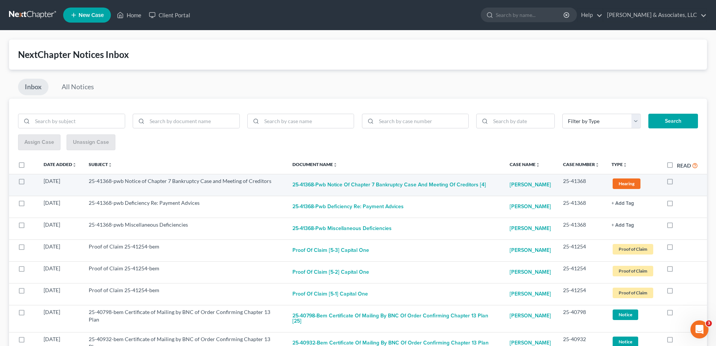
click at [677, 183] on label at bounding box center [677, 183] width 0 height 0
click at [680, 181] on input "checkbox" at bounding box center [682, 179] width 5 height 5
checkbox input "true"
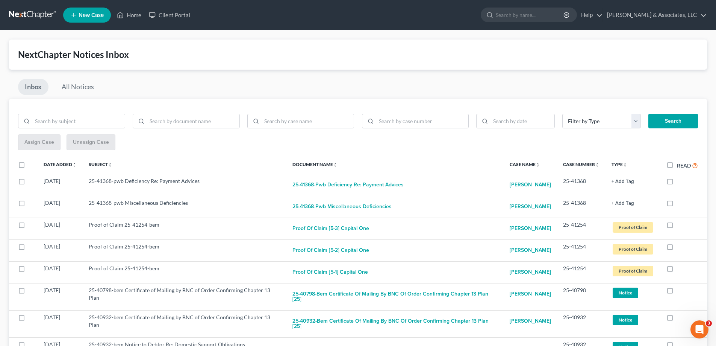
click at [677, 183] on label at bounding box center [677, 183] width 0 height 0
click at [680, 181] on input "checkbox" at bounding box center [682, 179] width 5 height 5
checkbox input "true"
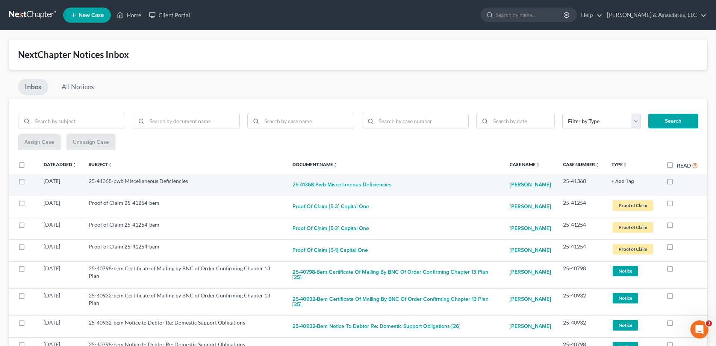
click at [677, 183] on label at bounding box center [677, 183] width 0 height 0
click at [680, 180] on input "checkbox" at bounding box center [682, 179] width 5 height 5
checkbox input "true"
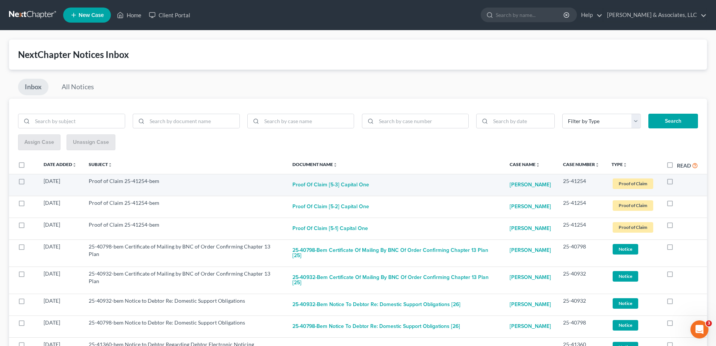
click at [677, 183] on label at bounding box center [677, 183] width 0 height 0
click at [680, 181] on input "checkbox" at bounding box center [682, 179] width 5 height 5
checkbox input "true"
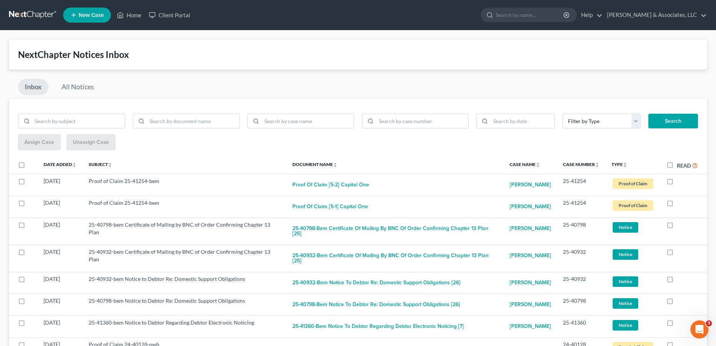
click at [677, 183] on label at bounding box center [677, 183] width 0 height 0
click at [680, 181] on input "checkbox" at bounding box center [682, 179] width 5 height 5
checkbox input "true"
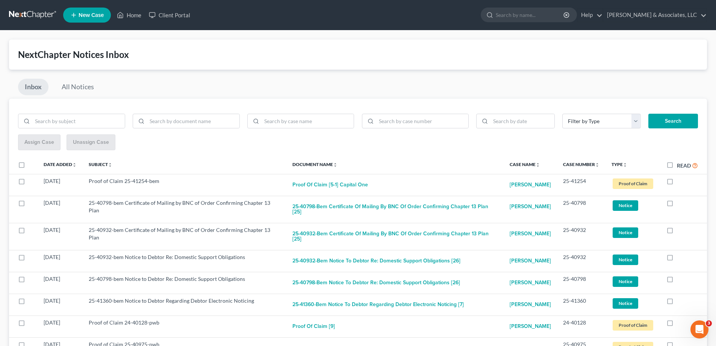
click at [677, 183] on label at bounding box center [677, 183] width 0 height 0
click at [680, 181] on input "checkbox" at bounding box center [682, 179] width 5 height 5
checkbox input "true"
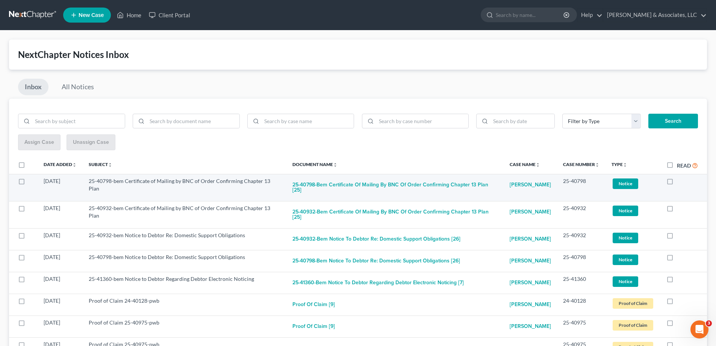
click at [677, 183] on label at bounding box center [677, 183] width 0 height 0
click at [680, 180] on input "checkbox" at bounding box center [682, 179] width 5 height 5
checkbox input "true"
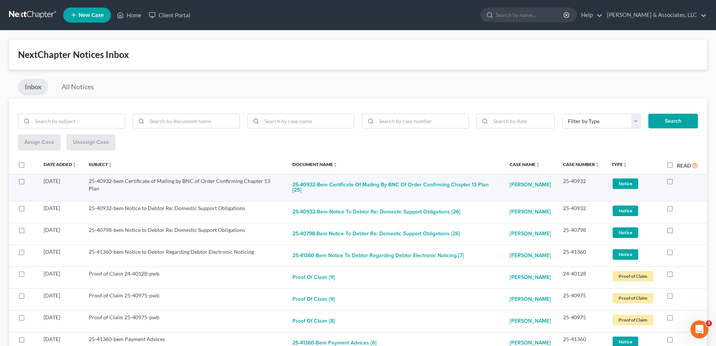
click at [677, 183] on label at bounding box center [677, 183] width 0 height 0
click at [680, 180] on input "checkbox" at bounding box center [682, 179] width 5 height 5
checkbox input "true"
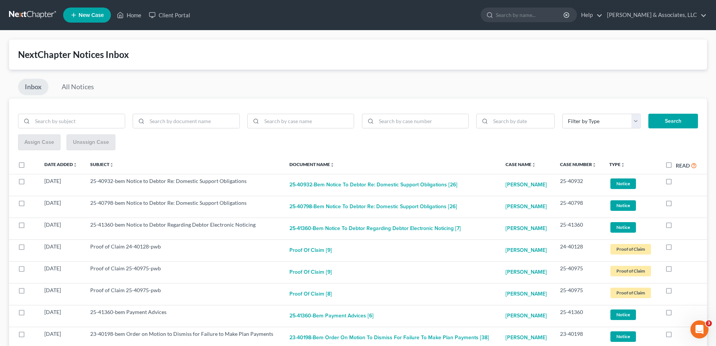
click at [676, 183] on label at bounding box center [676, 183] width 0 height 0
click at [679, 180] on input "checkbox" at bounding box center [681, 179] width 5 height 5
checkbox input "true"
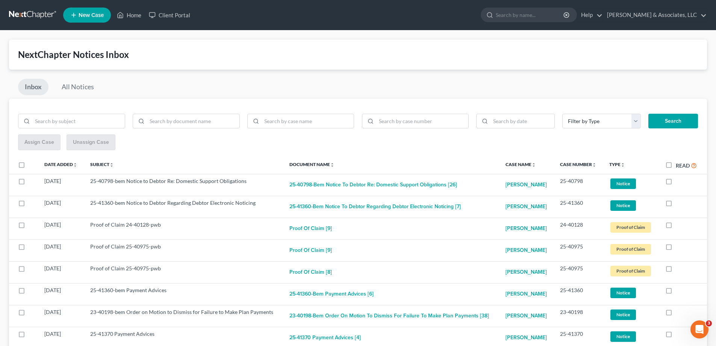
click at [676, 183] on label at bounding box center [676, 183] width 0 height 0
click at [679, 180] on input "checkbox" at bounding box center [681, 179] width 5 height 5
checkbox input "true"
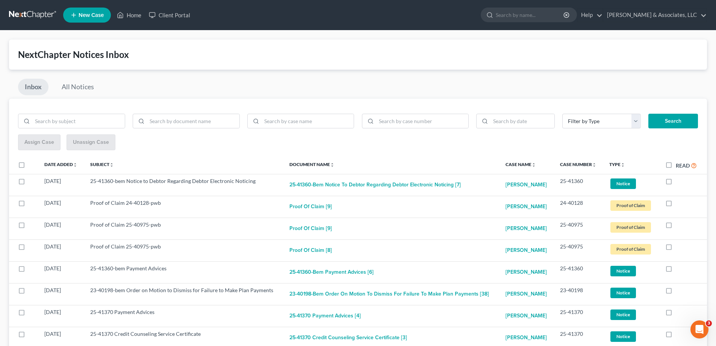
click at [676, 183] on label at bounding box center [676, 183] width 0 height 0
click at [679, 180] on input "checkbox" at bounding box center [681, 179] width 5 height 5
checkbox input "true"
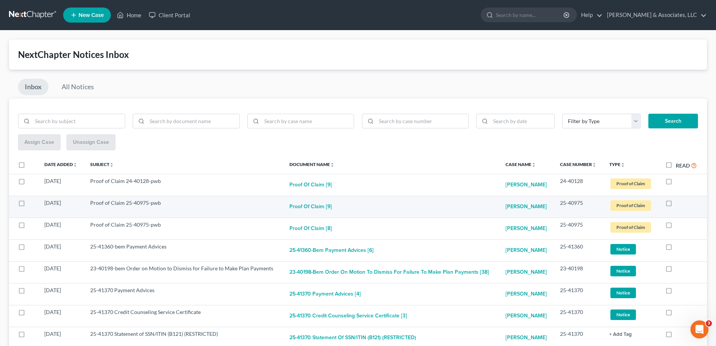
scroll to position [113, 0]
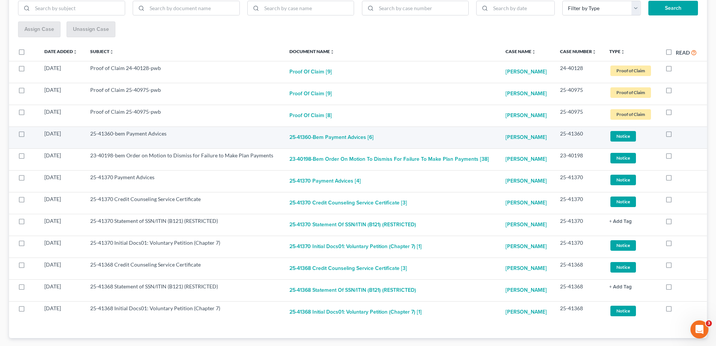
click at [676, 135] on label at bounding box center [676, 135] width 0 height 0
click at [679, 134] on input "checkbox" at bounding box center [681, 132] width 5 height 5
checkbox input "true"
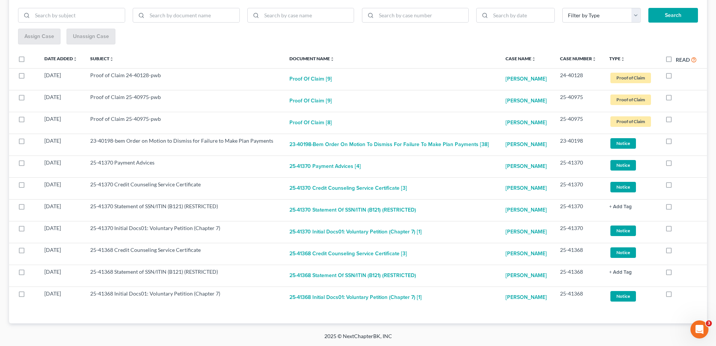
scroll to position [106, 0]
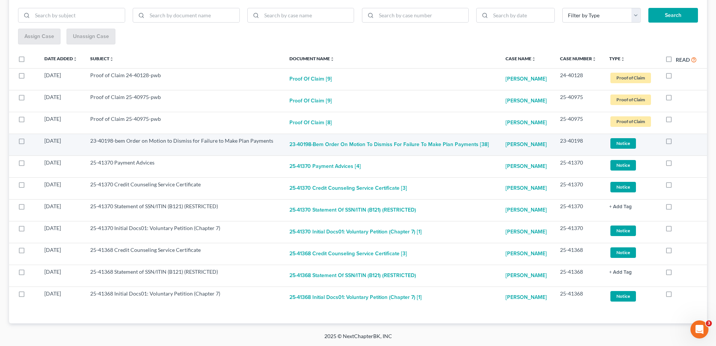
click at [676, 143] on label at bounding box center [676, 143] width 0 height 0
click at [679, 142] on input "checkbox" at bounding box center [681, 139] width 5 height 5
checkbox input "true"
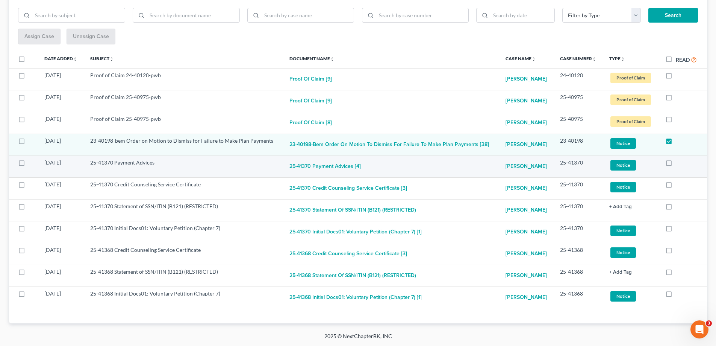
scroll to position [84, 0]
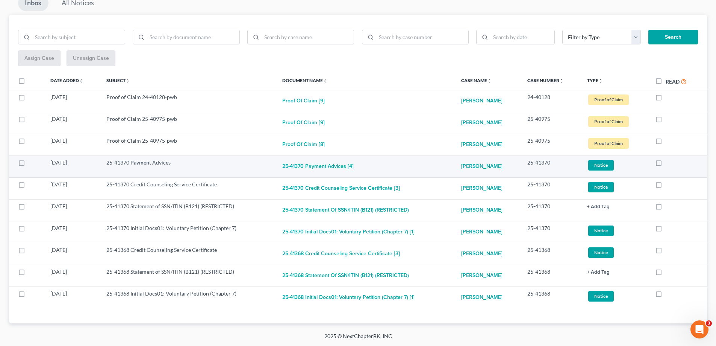
click at [666, 164] on label at bounding box center [666, 164] width 0 height 0
click at [669, 163] on input "checkbox" at bounding box center [671, 161] width 5 height 5
checkbox input "true"
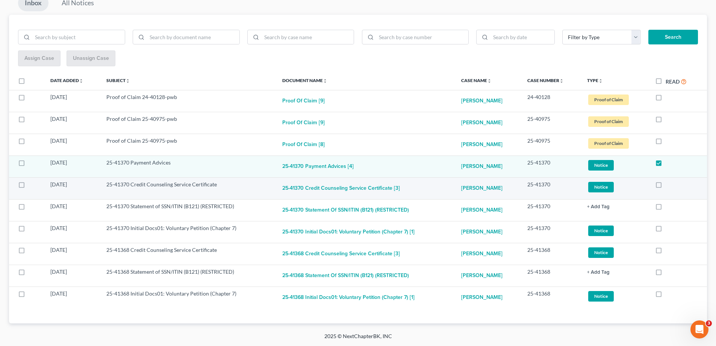
scroll to position [62, 0]
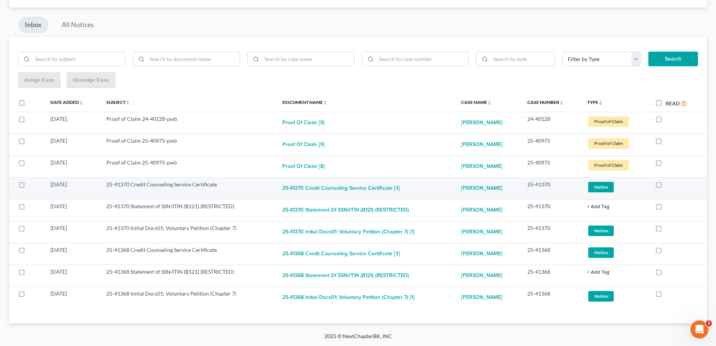
click at [666, 186] on label at bounding box center [666, 186] width 0 height 0
click at [669, 184] on input "checkbox" at bounding box center [671, 183] width 5 height 5
checkbox input "true"
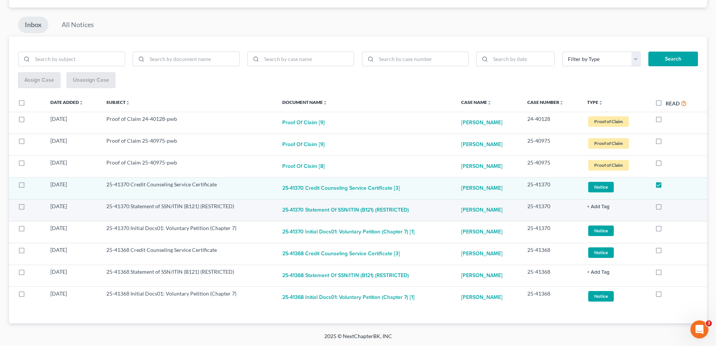
scroll to position [40, 0]
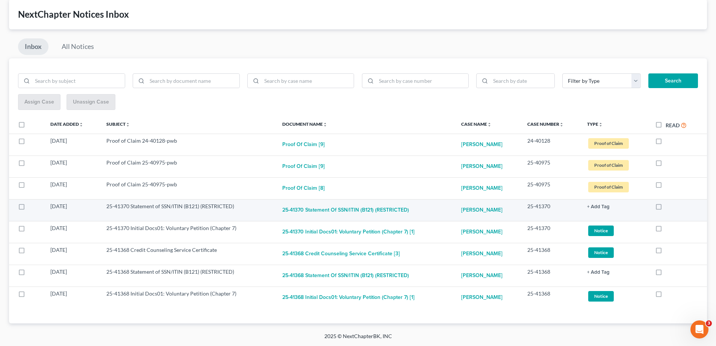
click at [666, 208] on label at bounding box center [666, 208] width 0 height 0
click at [669, 206] on input "checkbox" at bounding box center [671, 204] width 5 height 5
checkbox input "true"
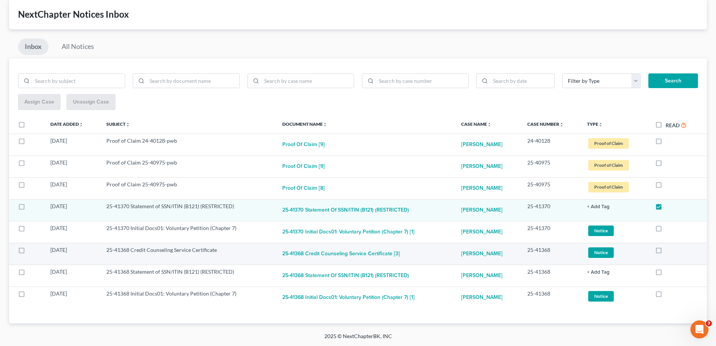
scroll to position [18, 0]
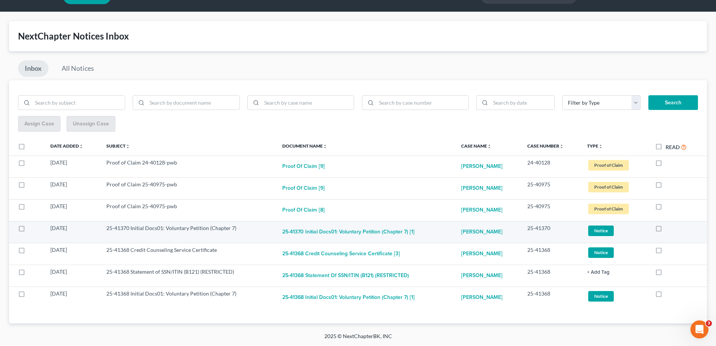
click at [666, 230] on label at bounding box center [666, 230] width 0 height 0
click at [669, 229] on input "checkbox" at bounding box center [671, 226] width 5 height 5
checkbox input "true"
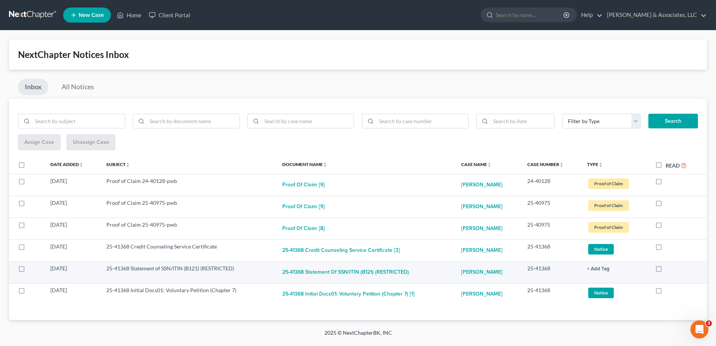
scroll to position [0, 0]
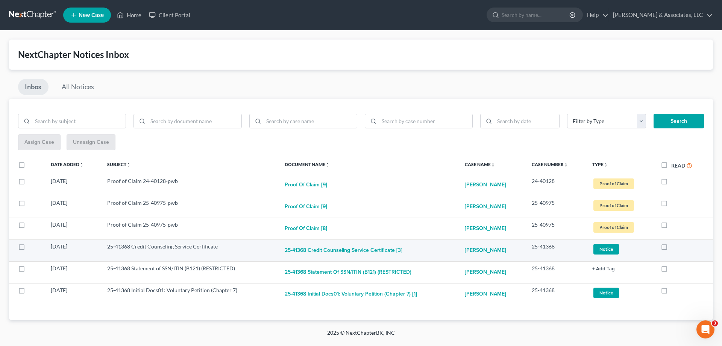
click at [671, 248] on label at bounding box center [671, 248] width 0 height 0
click at [674, 247] on input "checkbox" at bounding box center [676, 245] width 5 height 5
checkbox input "true"
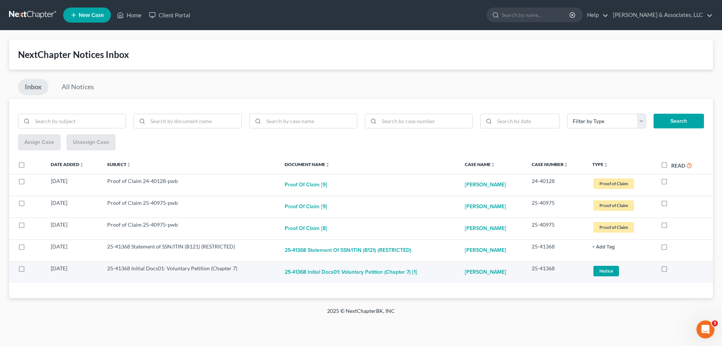
click at [671, 270] on label at bounding box center [671, 270] width 0 height 0
click at [674, 269] on input "checkbox" at bounding box center [676, 266] width 5 height 5
checkbox input "true"
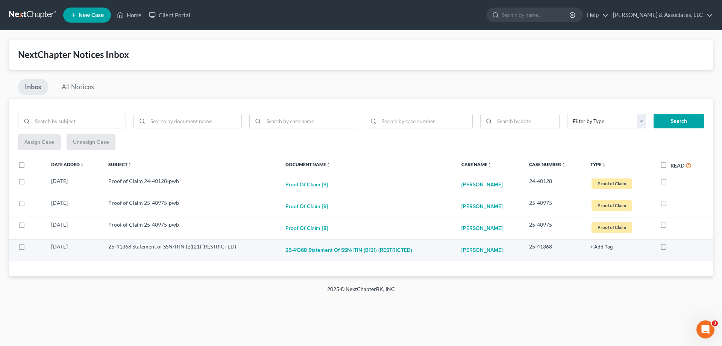
click at [671, 248] on label at bounding box center [671, 248] width 0 height 0
click at [674, 245] on input "checkbox" at bounding box center [676, 245] width 5 height 5
checkbox input "true"
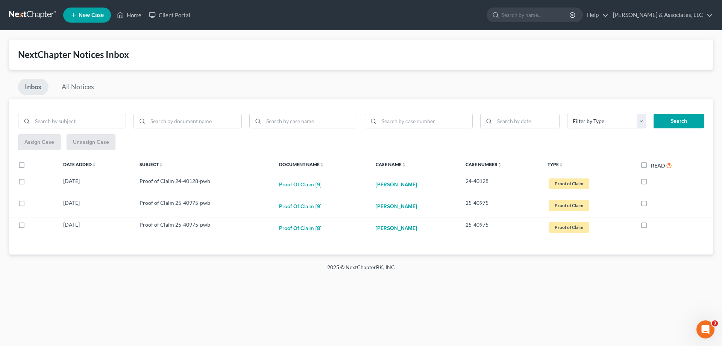
click at [651, 165] on label "Read" at bounding box center [661, 165] width 21 height 9
click at [654, 165] on input "Read" at bounding box center [656, 163] width 5 height 5
checkbox input "true"
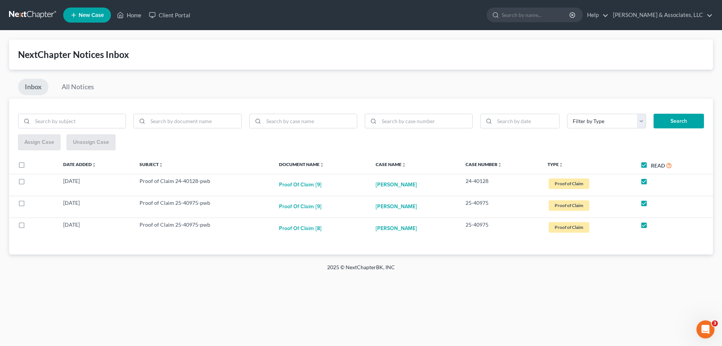
checkbox input "true"
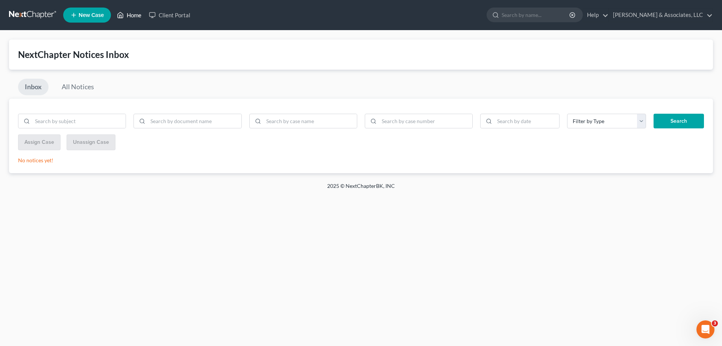
click at [138, 15] on link "Home" at bounding box center [129, 15] width 32 height 14
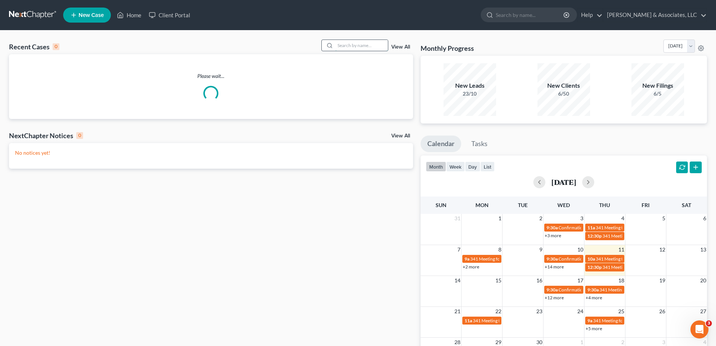
click at [349, 45] on input "search" at bounding box center [361, 45] width 53 height 11
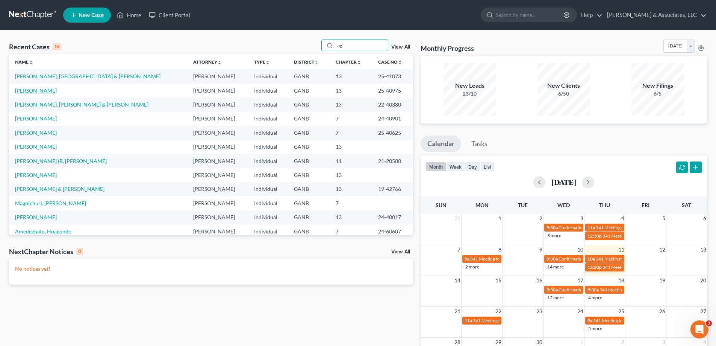
type input "ag"
click at [29, 90] on link "Aguilar, Antonio" at bounding box center [36, 90] width 42 height 6
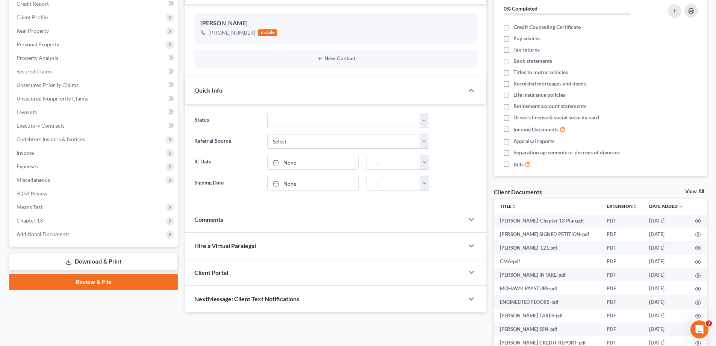
scroll to position [113, 0]
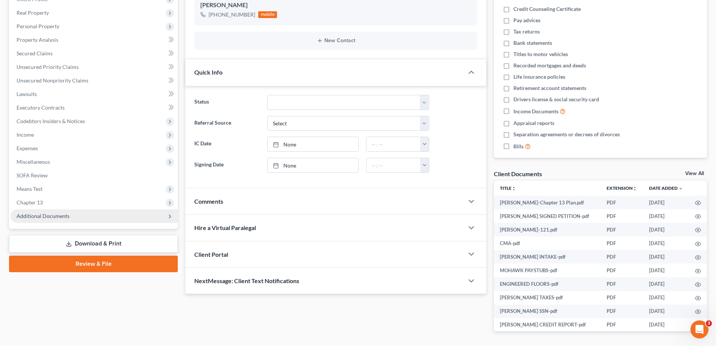
click at [60, 218] on span "Additional Documents" at bounding box center [43, 215] width 53 height 6
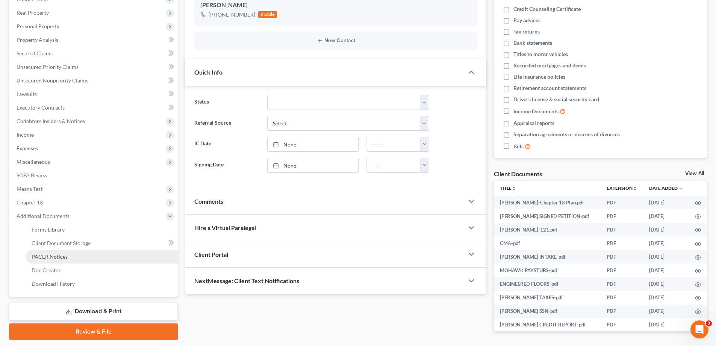
click at [43, 258] on span "PACER Notices" at bounding box center [50, 256] width 36 height 6
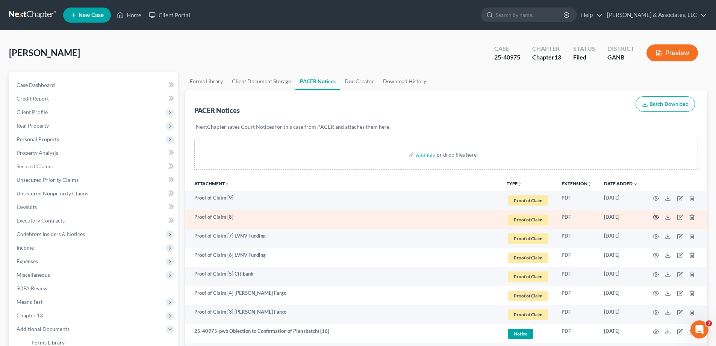
click at [656, 216] on icon "button" at bounding box center [656, 217] width 6 height 6
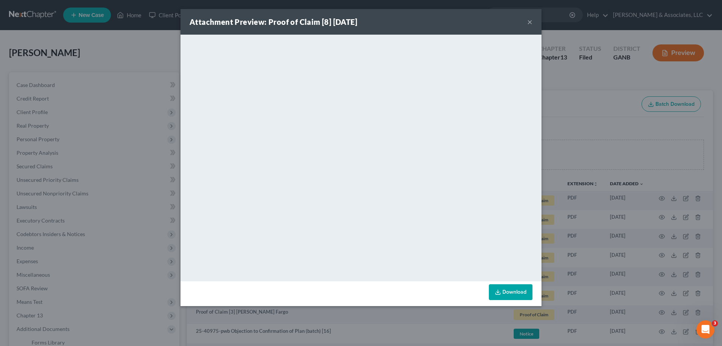
click at [529, 21] on button "×" at bounding box center [529, 21] width 5 height 9
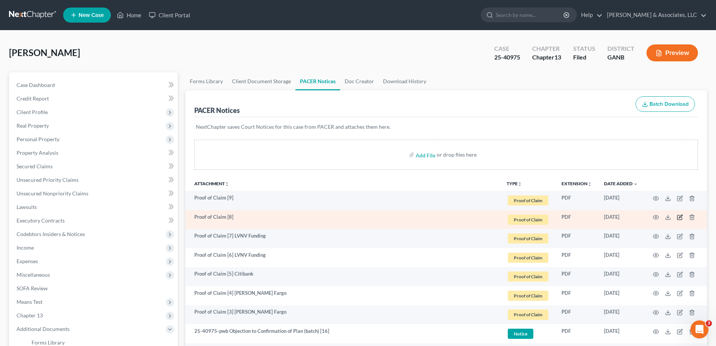
click at [678, 216] on icon "button" at bounding box center [680, 217] width 6 height 6
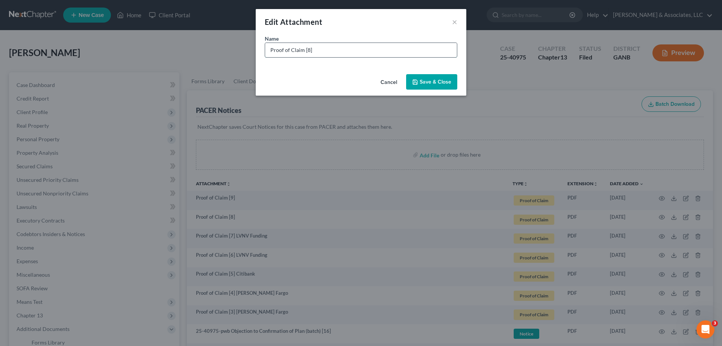
click at [387, 49] on input "Proof of Claim [8]" at bounding box center [361, 50] width 192 height 14
type input "Proof of Claim [8] GA United CU"
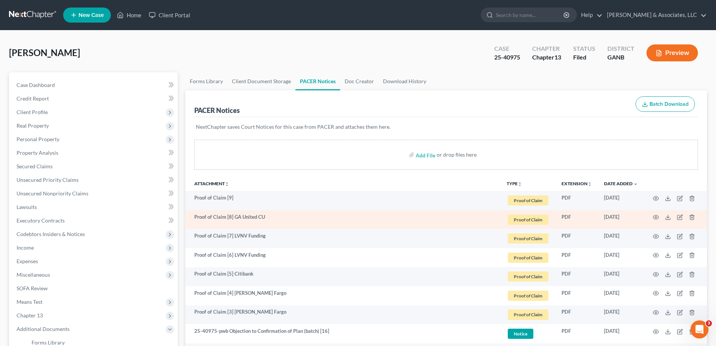
click at [237, 219] on td "Proof of Claim [8] GA United CU" at bounding box center [343, 219] width 316 height 19
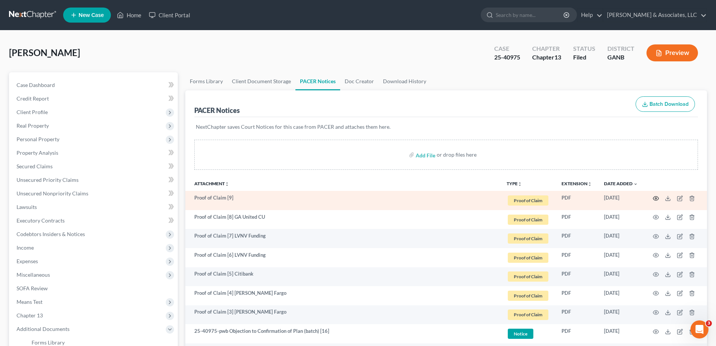
click at [655, 197] on icon "button" at bounding box center [656, 198] width 6 height 6
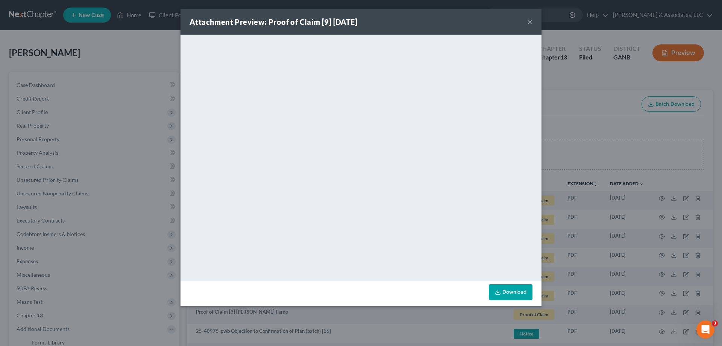
click at [528, 21] on button "×" at bounding box center [529, 21] width 5 height 9
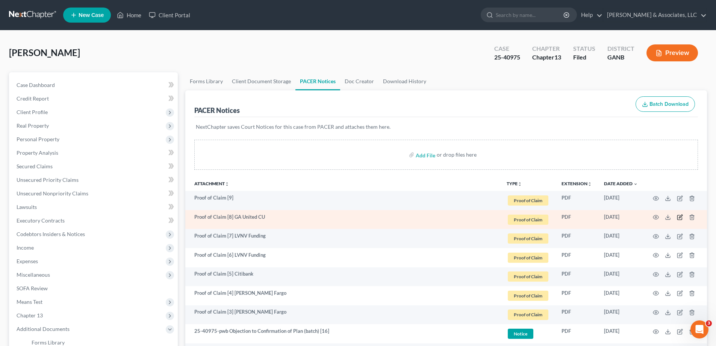
click at [679, 215] on icon "button" at bounding box center [680, 217] width 6 height 6
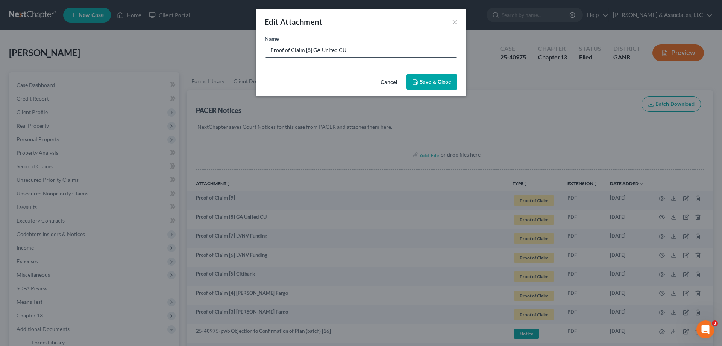
click at [314, 48] on input "Proof of Claim [8] GA United CU" at bounding box center [361, 50] width 192 height 14
drag, startPoint x: 357, startPoint y: 49, endPoint x: 312, endPoint y: 45, distance: 45.7
click at [312, 45] on input "Proof of Claim [8] Georgia United CU" at bounding box center [361, 50] width 192 height 14
click at [373, 51] on input "Proof of Claim [8] Georgia United CU" at bounding box center [361, 50] width 192 height 14
type input "Proof of Claim [8] Georgia United CU"
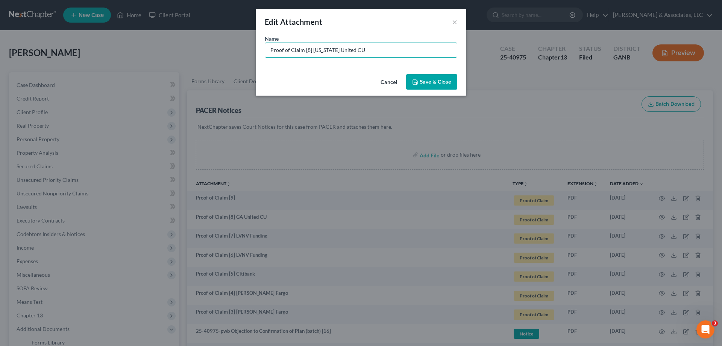
click at [422, 78] on button "Save & Close" at bounding box center [431, 82] width 51 height 16
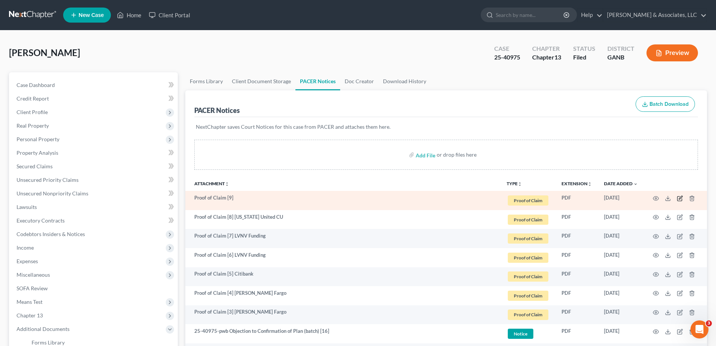
click at [679, 197] on icon "button" at bounding box center [680, 198] width 6 height 6
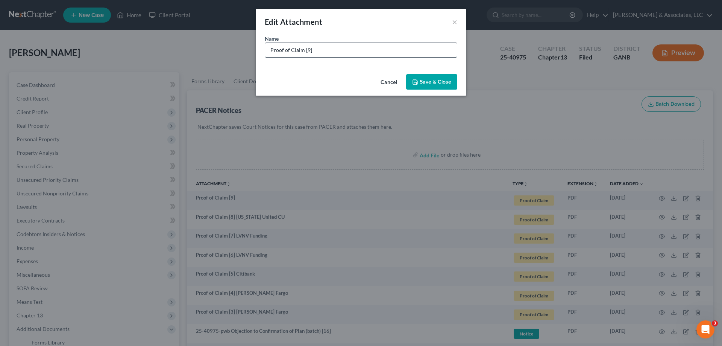
click at [332, 49] on input "Proof of Claim [9]" at bounding box center [361, 50] width 192 height 14
paste input "Georgia United CU"
type input "Proof of Claim [9] Georgia United CU"
click at [434, 82] on span "Save & Close" at bounding box center [436, 82] width 32 height 6
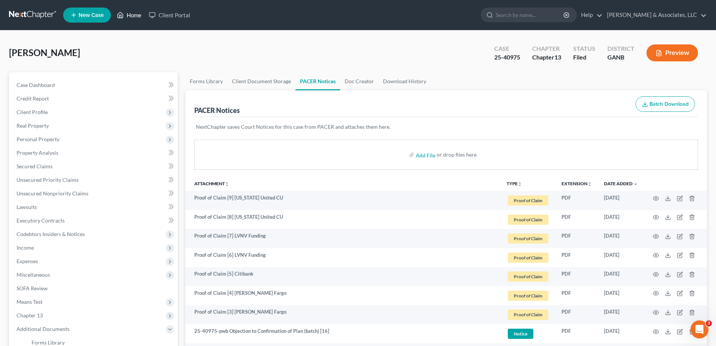
click at [128, 14] on link "Home" at bounding box center [129, 15] width 32 height 14
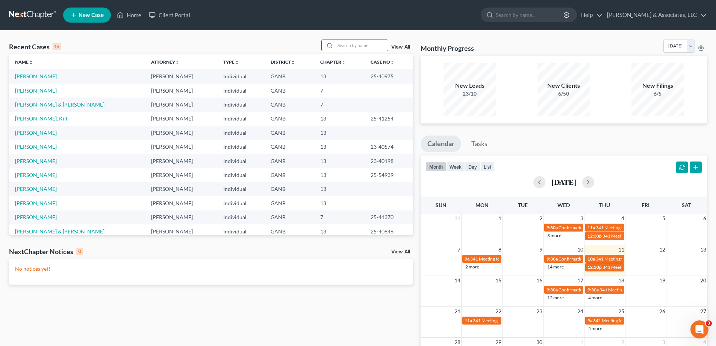
click at [341, 43] on input "search" at bounding box center [361, 45] width 53 height 11
type input "cline"
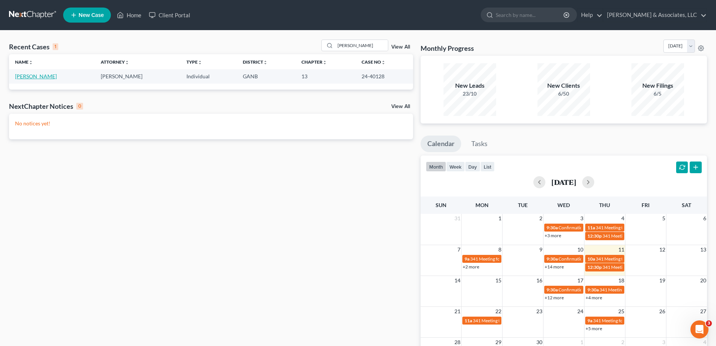
click at [26, 74] on link "Cline, Cynthia" at bounding box center [36, 76] width 42 height 6
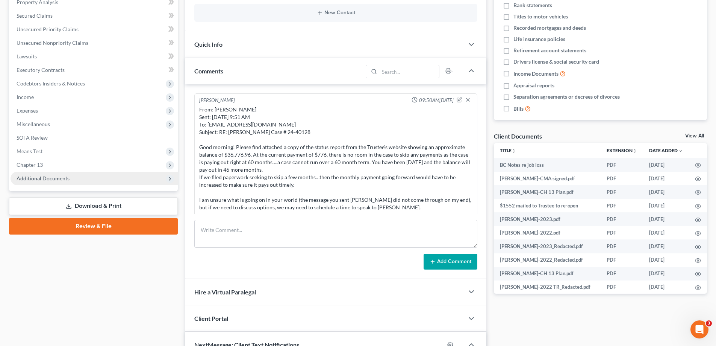
scroll to position [17, 0]
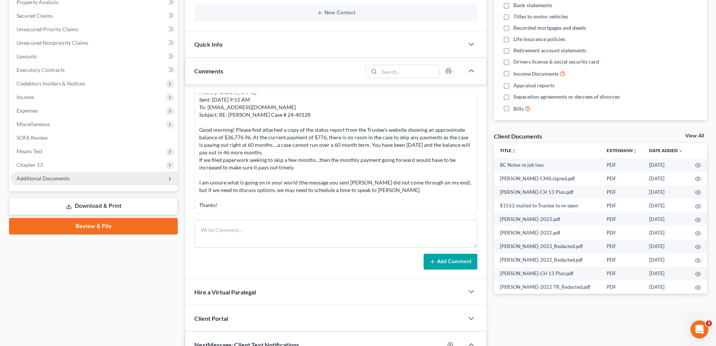
click at [48, 178] on span "Additional Documents" at bounding box center [43, 178] width 53 height 6
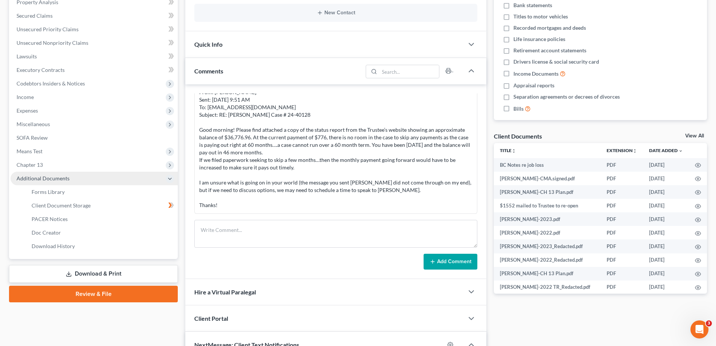
scroll to position [255, 0]
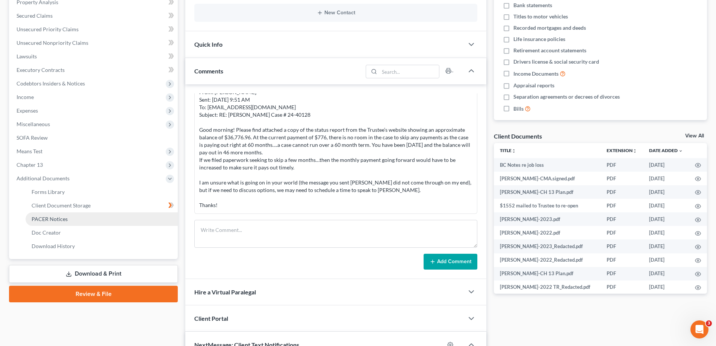
click at [44, 222] on span "PACER Notices" at bounding box center [50, 219] width 36 height 6
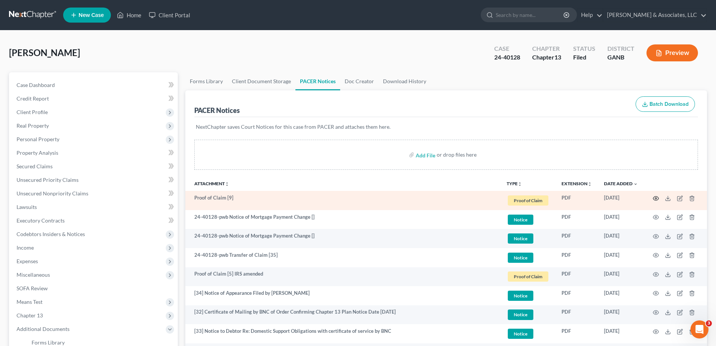
click at [657, 197] on circle "button" at bounding box center [657, 198] width 2 height 2
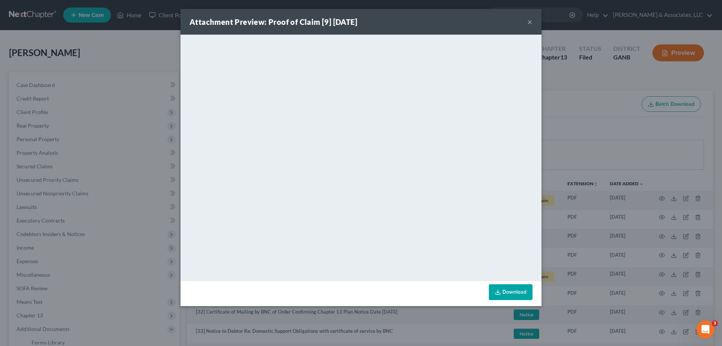
click at [529, 20] on button "×" at bounding box center [529, 21] width 5 height 9
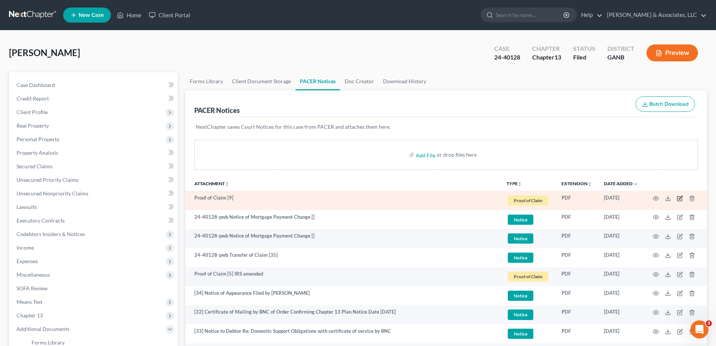
click at [679, 199] on icon "button" at bounding box center [680, 198] width 6 height 6
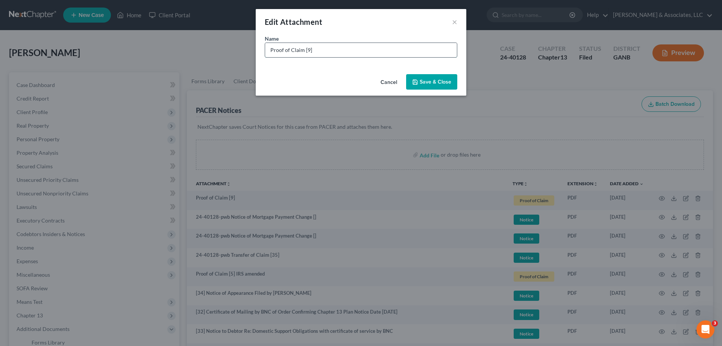
click at [336, 51] on input "Proof of Claim [9]" at bounding box center [361, 50] width 192 height 14
type input "Proof of Claim [9] Lakeview Loan Servicing"
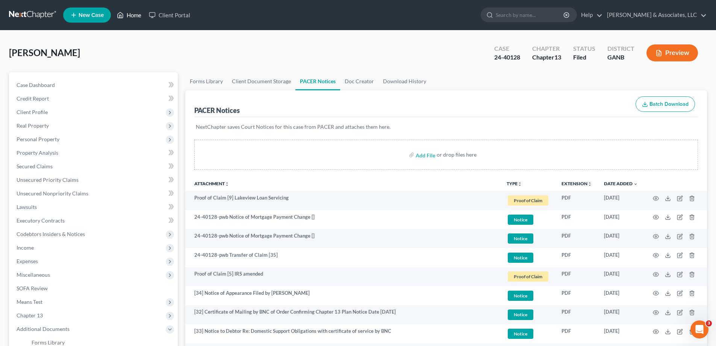
click at [133, 13] on link "Home" at bounding box center [129, 15] width 32 height 14
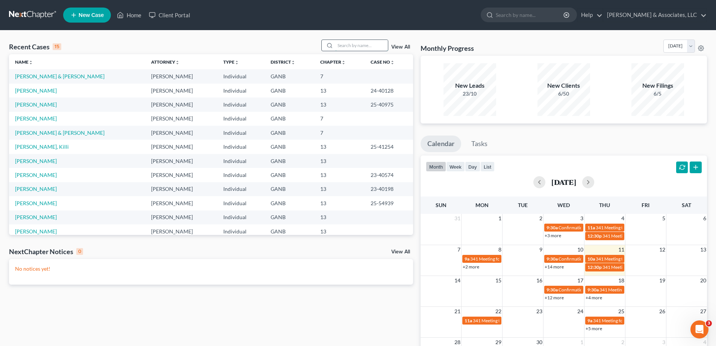
click at [345, 43] on input "search" at bounding box center [361, 45] width 53 height 11
type input "wis"
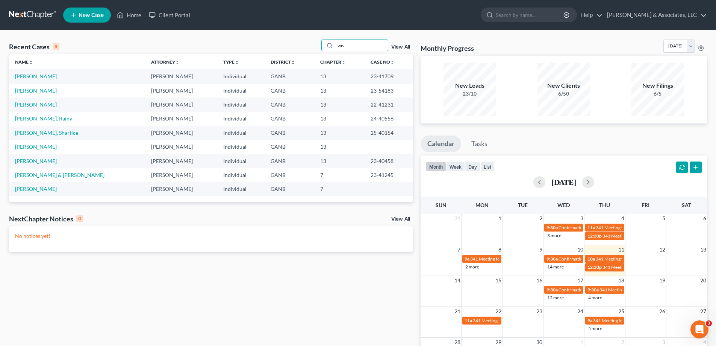
click at [20, 76] on link "[PERSON_NAME]" at bounding box center [36, 76] width 42 height 6
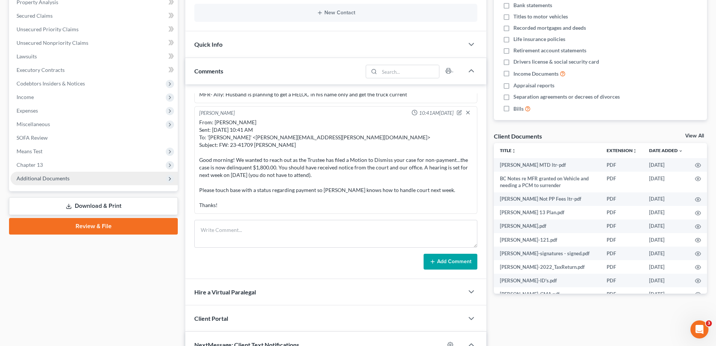
scroll to position [393, 0]
click at [49, 177] on span "Additional Documents" at bounding box center [43, 178] width 53 height 6
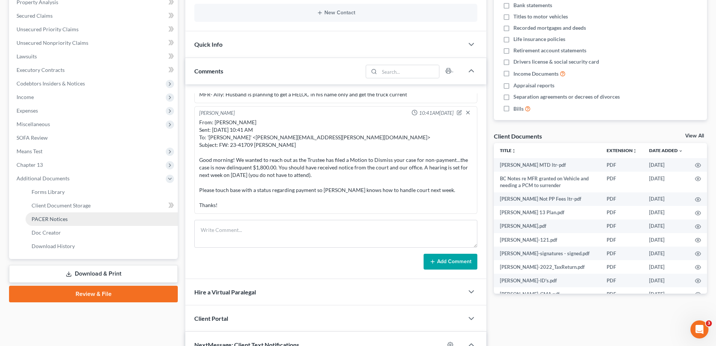
click at [34, 220] on span "PACER Notices" at bounding box center [50, 219] width 36 height 6
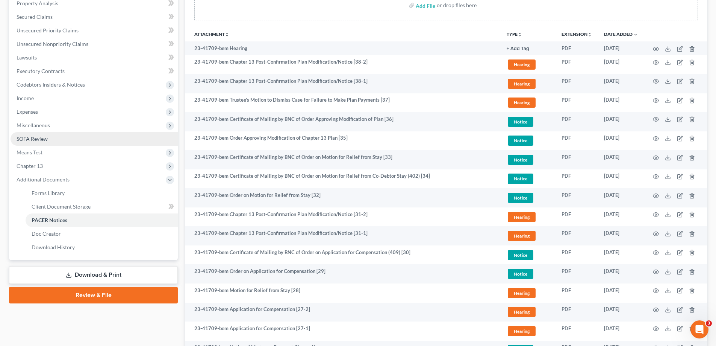
scroll to position [150, 0]
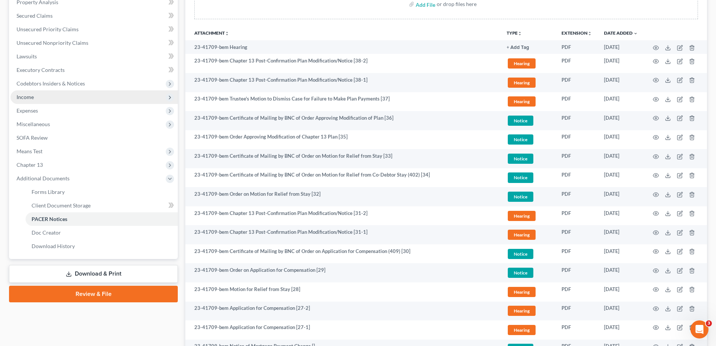
drag, startPoint x: 385, startPoint y: 8, endPoint x: 152, endPoint y: 102, distance: 251.3
click at [385, 8] on div "Add File or drop files here" at bounding box center [446, 4] width 504 height 30
click at [49, 219] on span "PACER Notices" at bounding box center [50, 219] width 36 height 6
click at [74, 270] on link "Download & Print" at bounding box center [93, 274] width 169 height 18
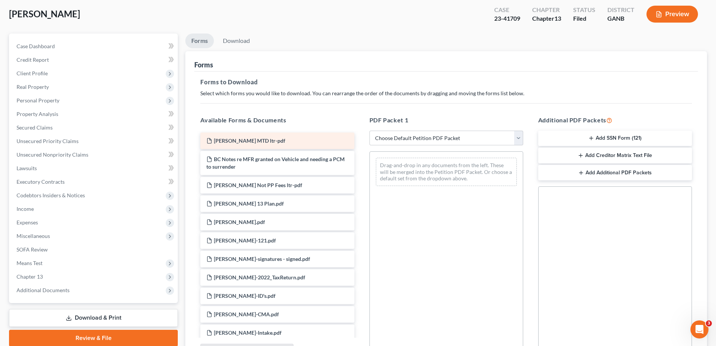
scroll to position [113, 0]
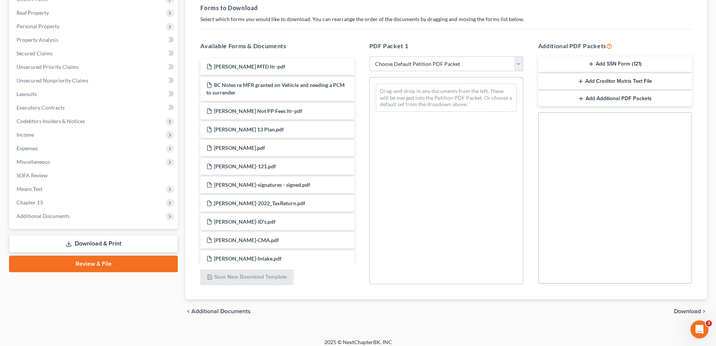
click at [434, 65] on select "Choose Default Petition PDF Packet Complete Bankruptcy Petition (all forms and …" at bounding box center [447, 63] width 154 height 15
select select "2"
click at [370, 56] on select "Choose Default Petition PDF Packet Complete Bankruptcy Petition (all forms and …" at bounding box center [447, 63] width 154 height 15
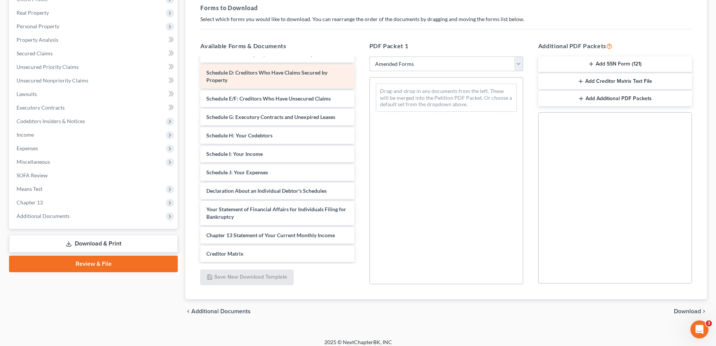
scroll to position [75, 0]
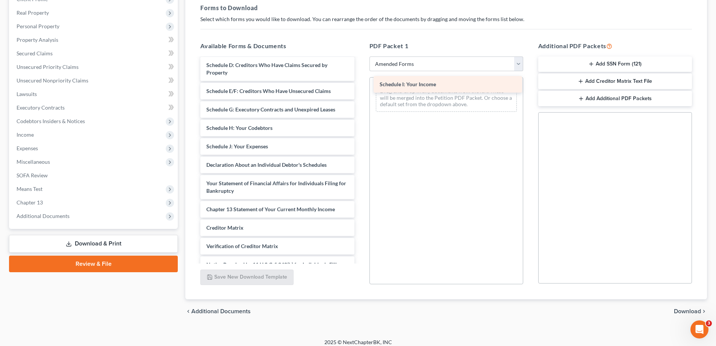
drag, startPoint x: 259, startPoint y: 145, endPoint x: 432, endPoint y: 83, distance: 183.9
click at [360, 83] on div "Schedule I: Your Income Voluntary Petition for Individuals Filing for Bankruptc…" at bounding box center [277, 141] width 166 height 316
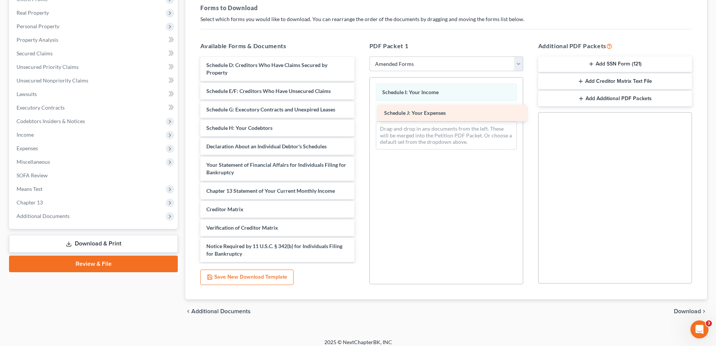
drag, startPoint x: 236, startPoint y: 144, endPoint x: 414, endPoint y: 109, distance: 181.2
click at [360, 109] on div "Schedule J: Your Expenses Voluntary Petition for Individuals Filing for Bankrup…" at bounding box center [277, 131] width 166 height 297
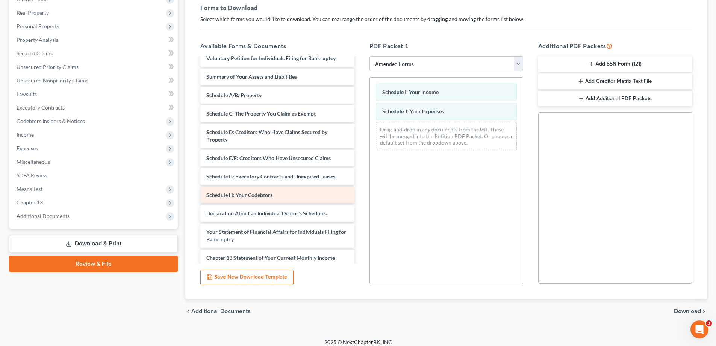
scroll to position [0, 0]
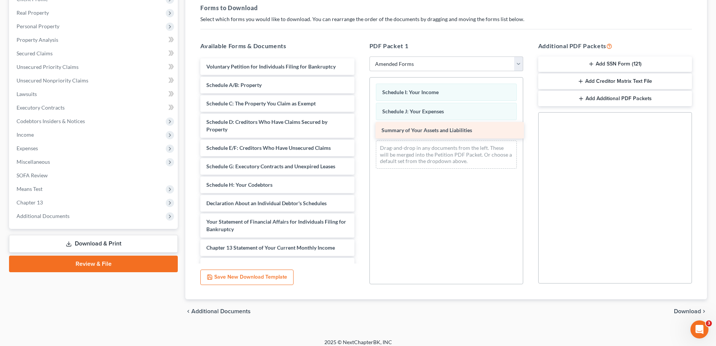
drag, startPoint x: 260, startPoint y: 84, endPoint x: 435, endPoint y: 127, distance: 180.4
click at [360, 127] on div "Summary of Your Assets and Liabilities Voluntary Petition for Individuals Filin…" at bounding box center [277, 197] width 166 height 279
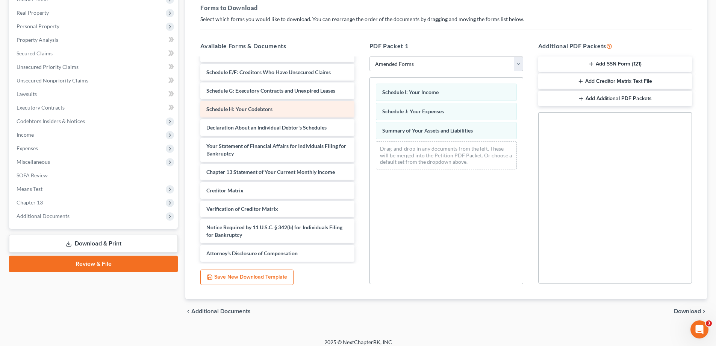
scroll to position [38, 0]
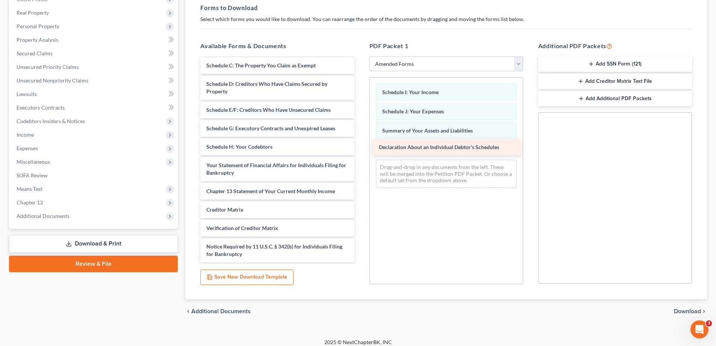
drag, startPoint x: 264, startPoint y: 162, endPoint x: 441, endPoint y: 144, distance: 177.3
click at [360, 144] on div "Declaration About an Individual Debtor's Schedules Voluntary Petition for Indiv…" at bounding box center [277, 150] width 166 height 260
click at [679, 311] on span "Download" at bounding box center [687, 311] width 27 height 6
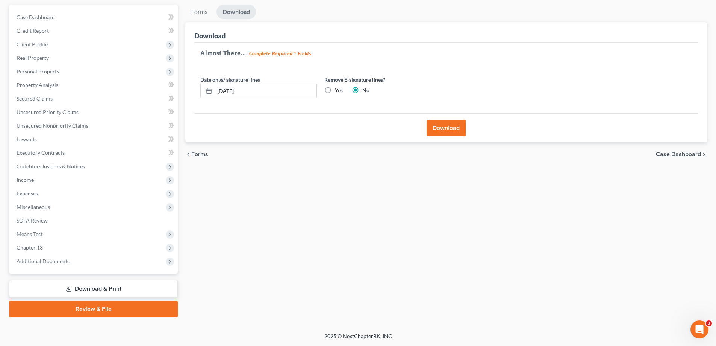
scroll to position [68, 0]
click at [445, 127] on button "Download" at bounding box center [446, 128] width 39 height 17
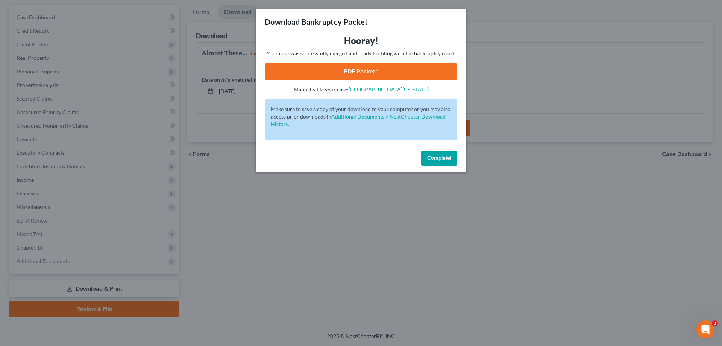
click at [355, 71] on link "PDF Packet 1" at bounding box center [361, 71] width 193 height 17
click at [444, 158] on span "Complete!" at bounding box center [439, 158] width 24 height 6
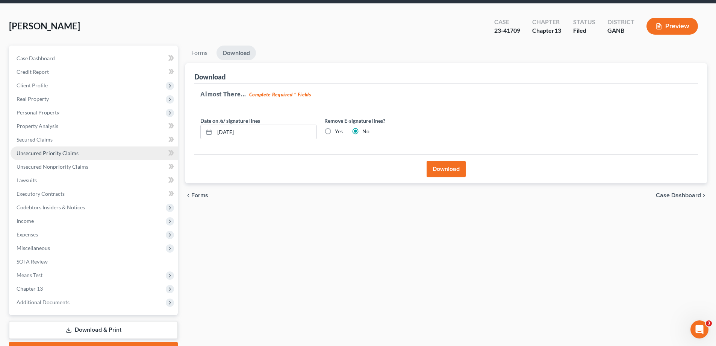
scroll to position [0, 0]
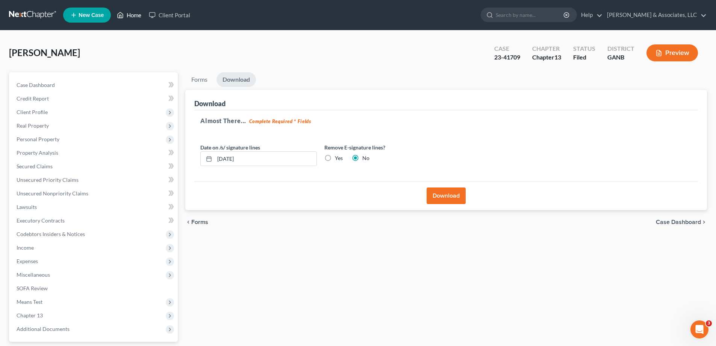
click at [129, 13] on link "Home" at bounding box center [129, 15] width 32 height 14
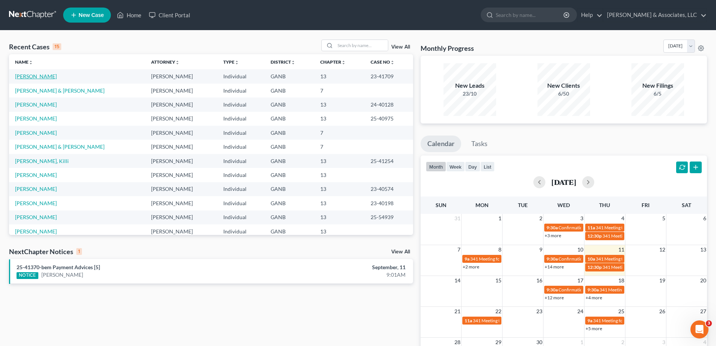
click at [37, 76] on link "[PERSON_NAME]" at bounding box center [36, 76] width 42 height 6
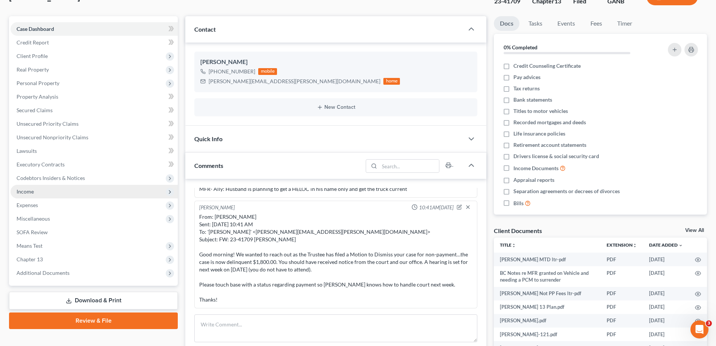
scroll to position [113, 0]
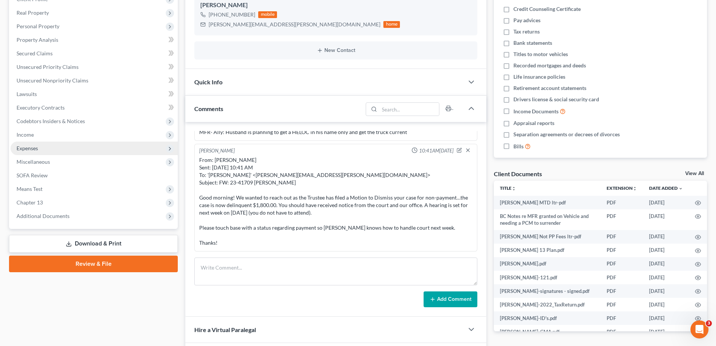
click at [32, 147] on span "Expenses" at bounding box center [27, 148] width 21 height 6
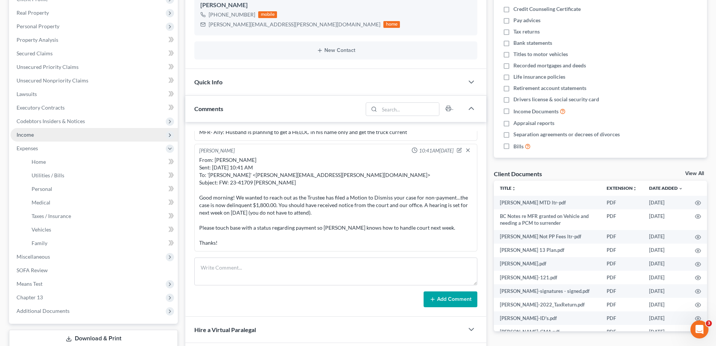
click at [27, 134] on span "Income" at bounding box center [25, 134] width 17 height 6
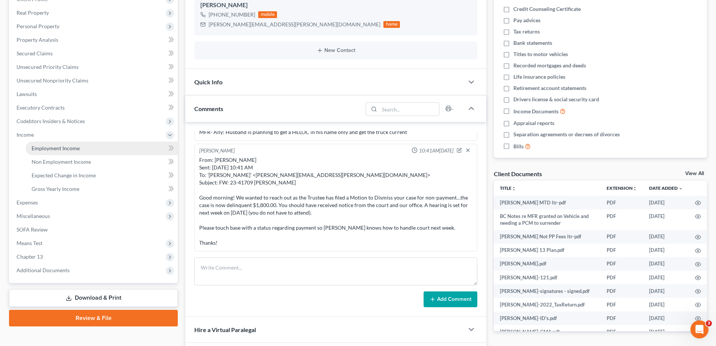
click at [50, 144] on link "Employment Income" at bounding box center [102, 148] width 152 height 14
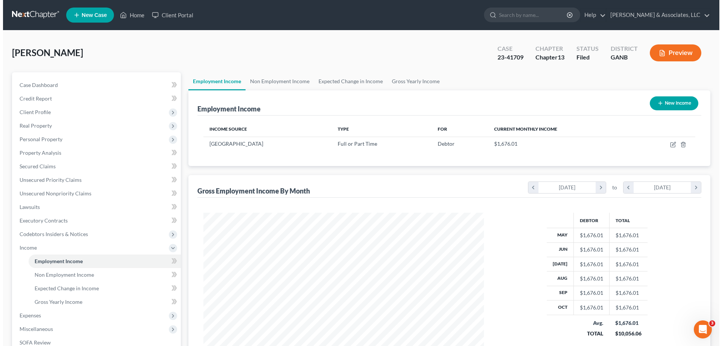
scroll to position [140, 296]
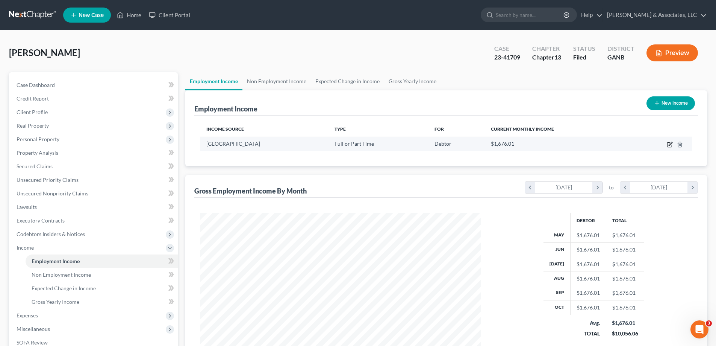
click at [669, 144] on icon "button" at bounding box center [670, 144] width 6 height 6
select select "0"
select select "10"
select select "0"
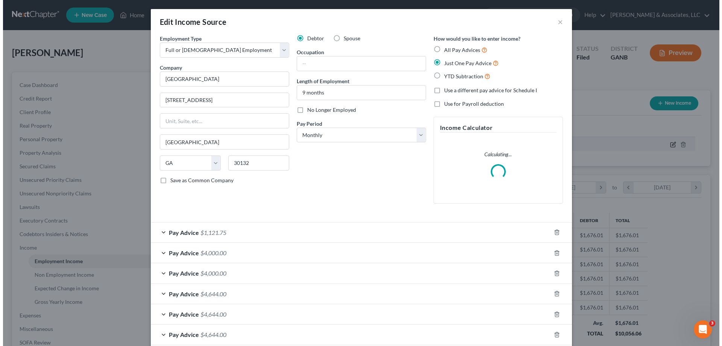
scroll to position [141, 298]
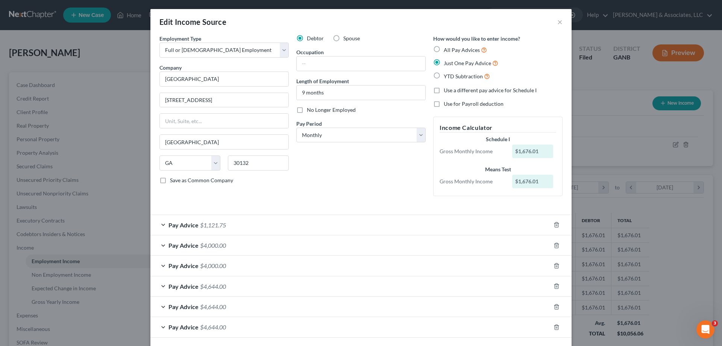
click at [188, 224] on span "Pay Advice" at bounding box center [183, 224] width 30 height 7
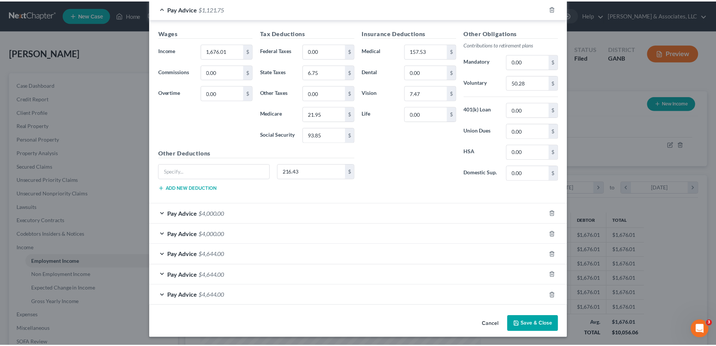
scroll to position [217, 0]
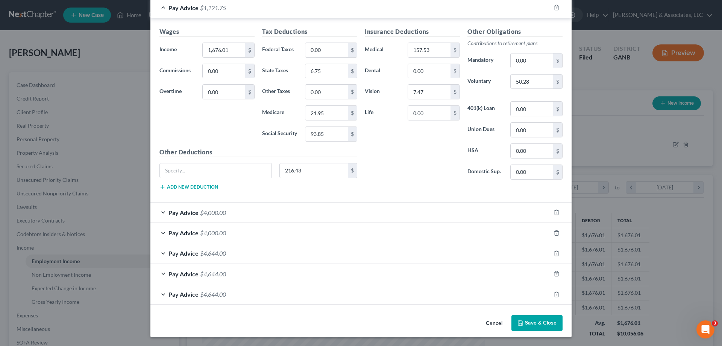
click at [497, 321] on button "Cancel" at bounding box center [494, 323] width 29 height 15
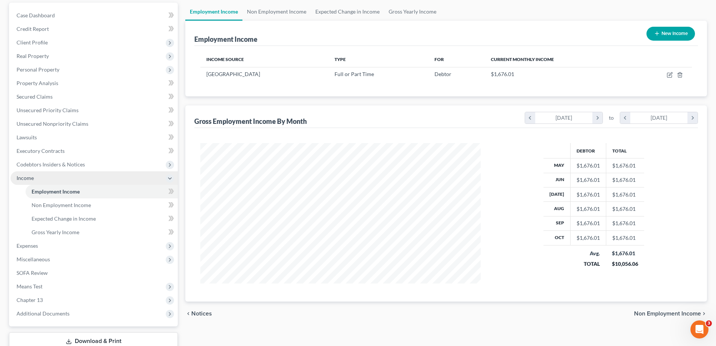
scroll to position [75, 0]
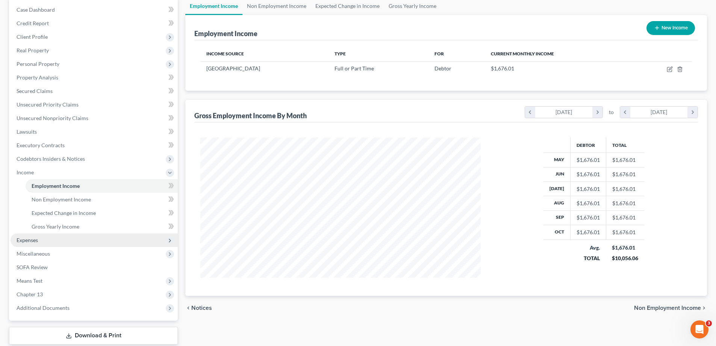
click at [29, 237] on span "Expenses" at bounding box center [27, 240] width 21 height 6
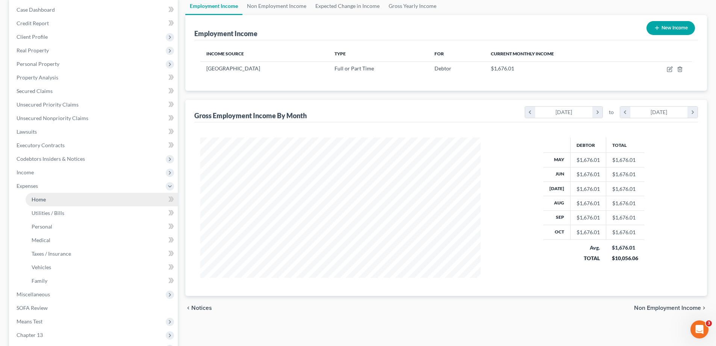
click at [56, 197] on link "Home" at bounding box center [102, 200] width 152 height 14
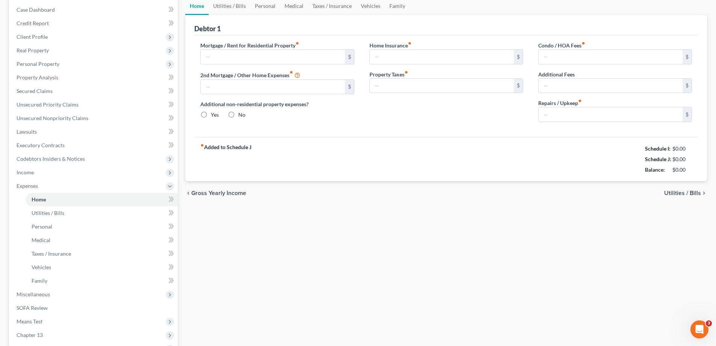
type input "2,228.00"
type input "0.00"
radio input "true"
type input "0.00"
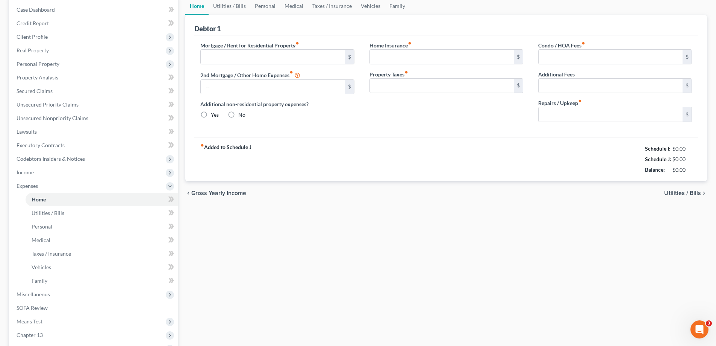
type input "0.00"
type input "35.00"
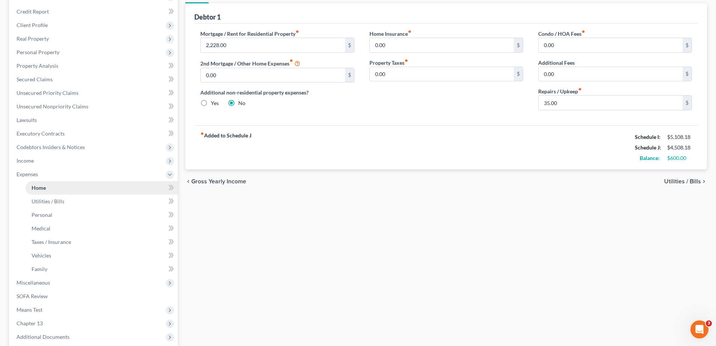
scroll to position [113, 0]
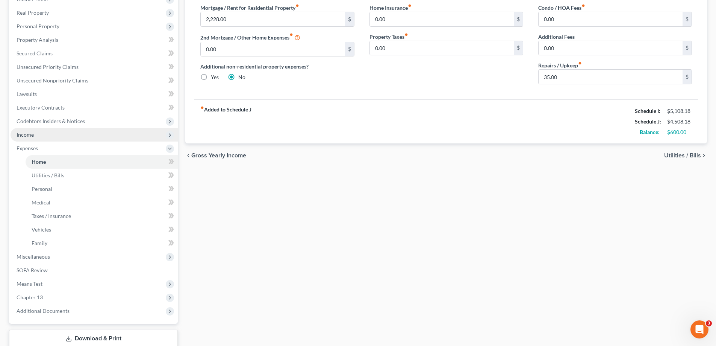
click at [36, 134] on span "Income" at bounding box center [94, 135] width 167 height 14
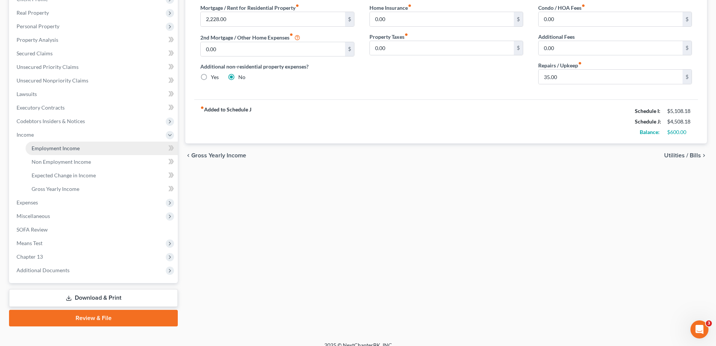
click at [55, 147] on span "Employment Income" at bounding box center [56, 148] width 48 height 6
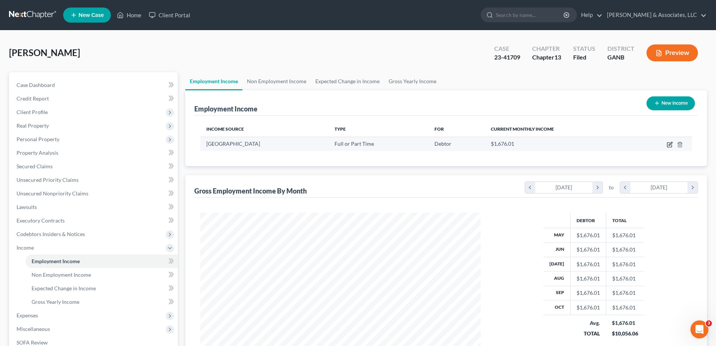
click at [670, 145] on icon "button" at bounding box center [670, 143] width 3 height 3
select select "0"
select select "10"
select select "0"
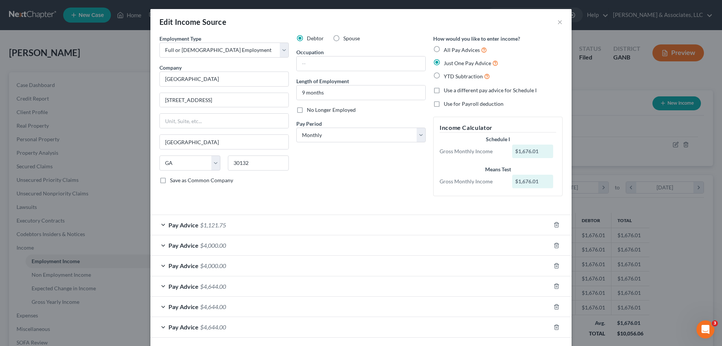
scroll to position [33, 0]
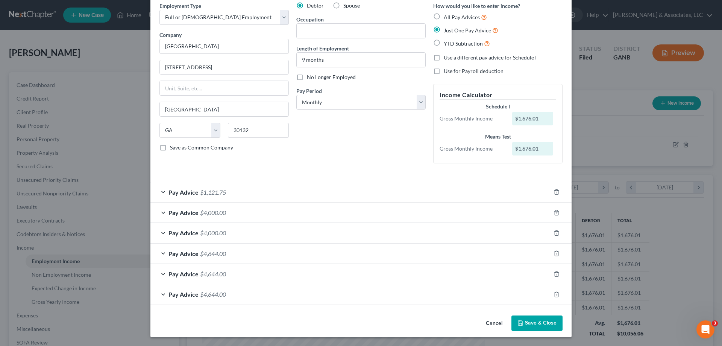
click at [200, 211] on span "$4,000.00" at bounding box center [213, 212] width 26 height 7
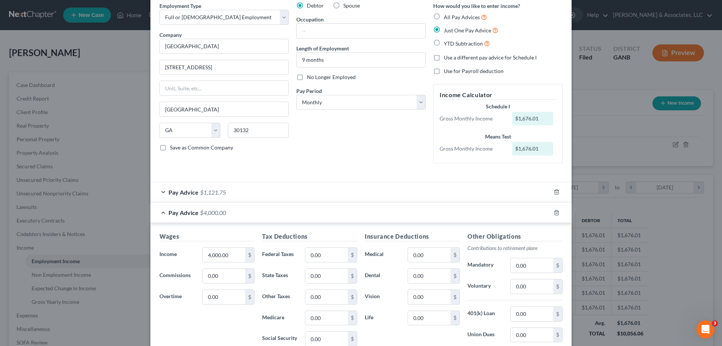
click at [200, 211] on span "$4,000.00" at bounding box center [213, 212] width 26 height 7
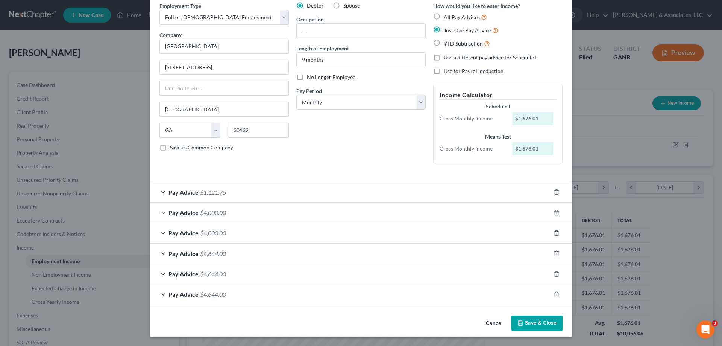
click at [228, 294] on div "Pay Advice $4,644.00" at bounding box center [350, 294] width 400 height 20
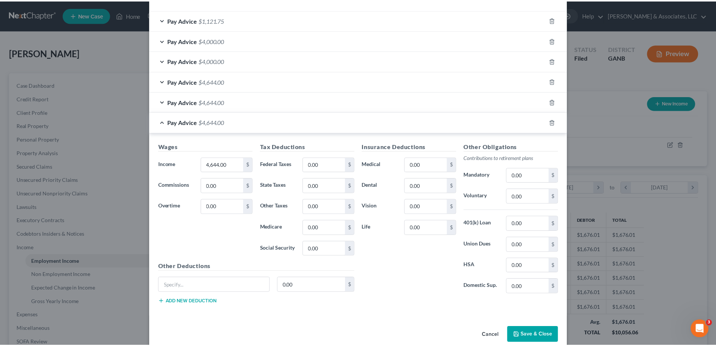
scroll to position [217, 0]
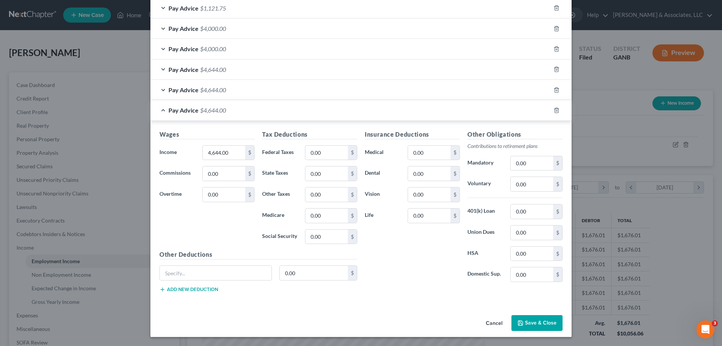
click at [495, 324] on button "Cancel" at bounding box center [494, 323] width 29 height 15
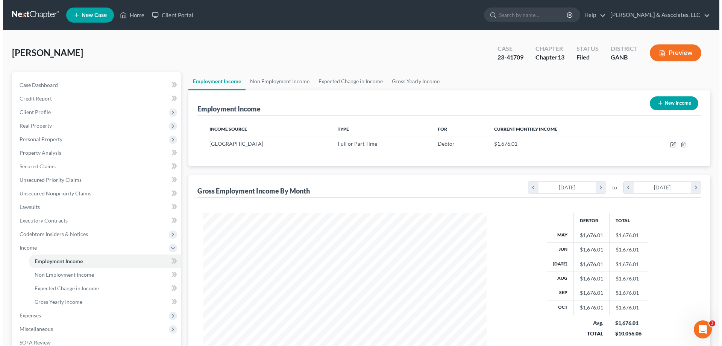
scroll to position [375956, 375801]
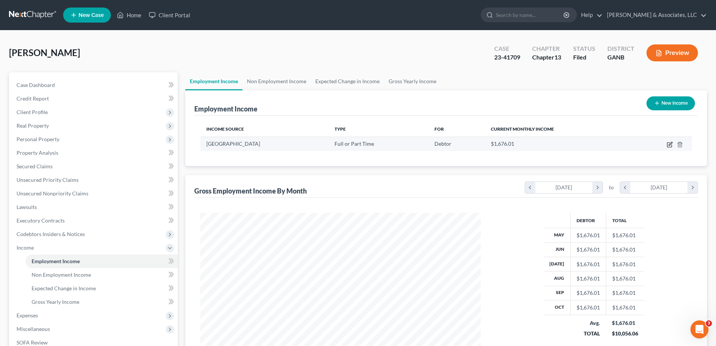
click at [670, 143] on icon "button" at bounding box center [670, 144] width 6 height 6
select select "0"
select select "10"
select select "0"
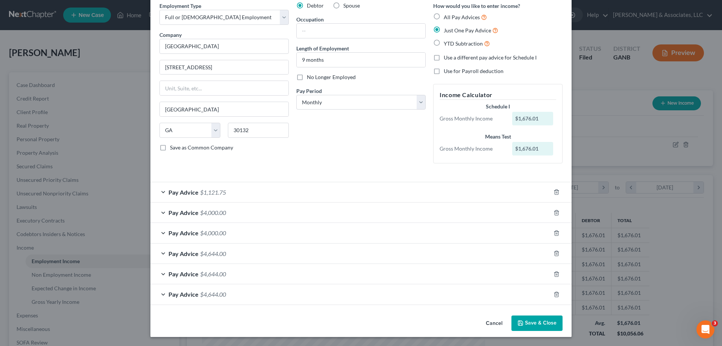
scroll to position [33, 0]
click at [444, 57] on label "Use a different pay advice for Schedule I" at bounding box center [490, 58] width 93 height 8
click at [447, 57] on input "Use a different pay advice for Schedule I" at bounding box center [449, 56] width 5 height 5
click at [444, 57] on label "Use a different pay advice for Schedule I" at bounding box center [490, 58] width 93 height 8
click at [447, 57] on input "Use a different pay advice for Schedule I" at bounding box center [449, 56] width 5 height 5
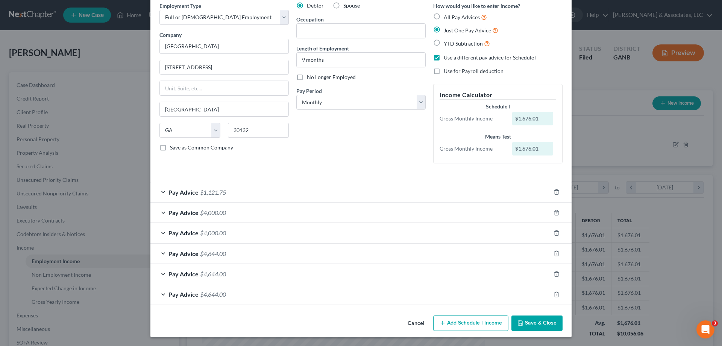
checkbox input "false"
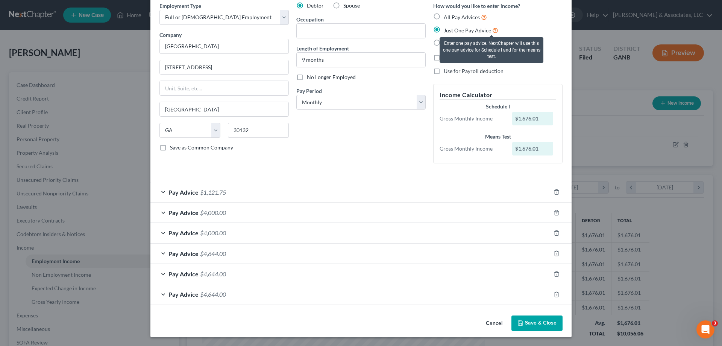
click at [492, 30] on icon at bounding box center [495, 29] width 6 height 7
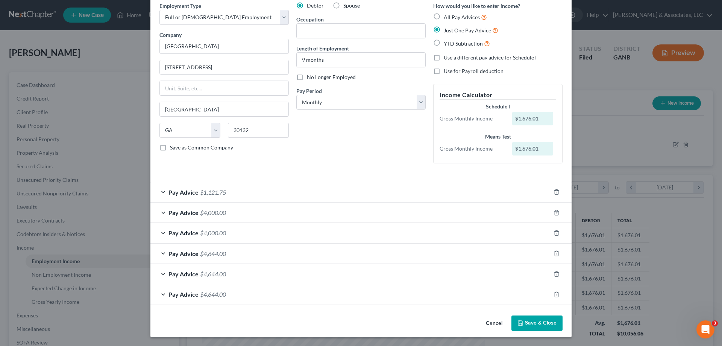
click at [175, 191] on span "Pay Advice" at bounding box center [183, 191] width 30 height 7
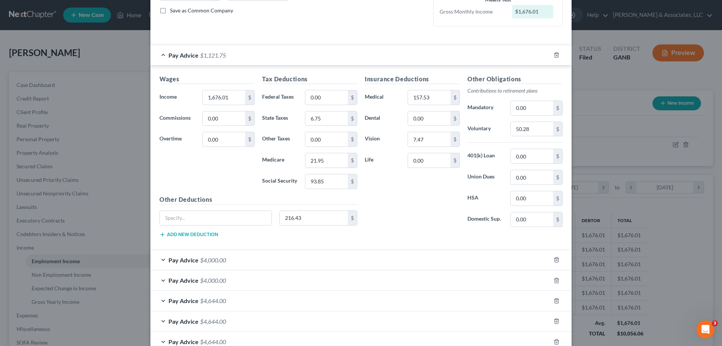
scroll to position [142, 0]
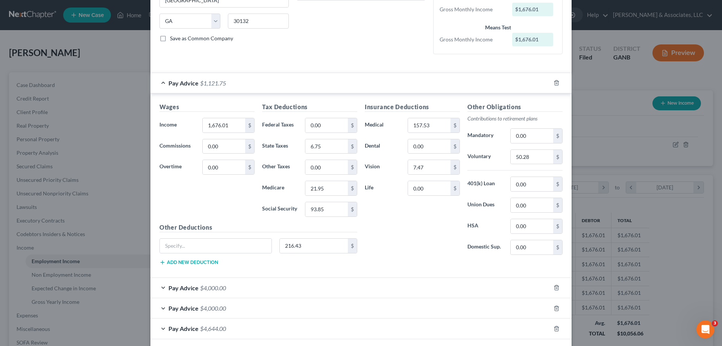
click at [163, 80] on div "Pay Advice $1,121.75" at bounding box center [350, 83] width 400 height 20
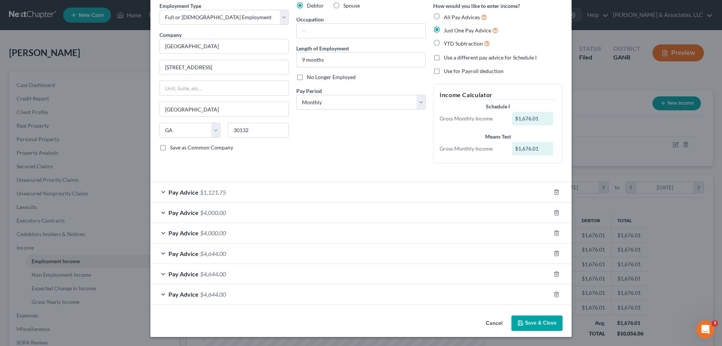
scroll to position [33, 0]
click at [219, 192] on span "$1,121.75" at bounding box center [213, 191] width 26 height 7
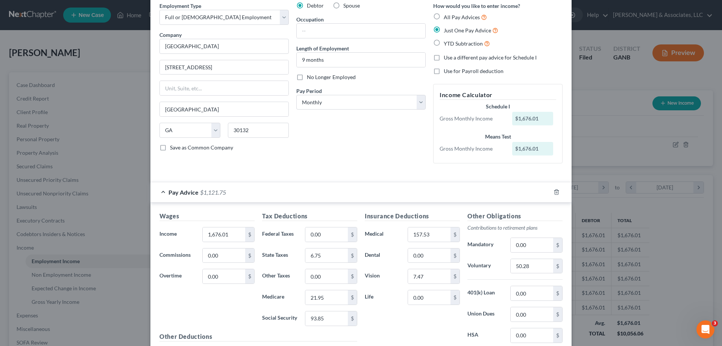
scroll to position [142, 0]
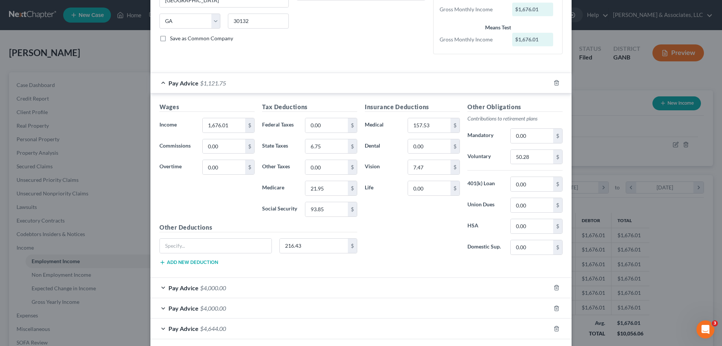
click at [162, 81] on div "Pay Advice $1,121.75" at bounding box center [350, 83] width 400 height 20
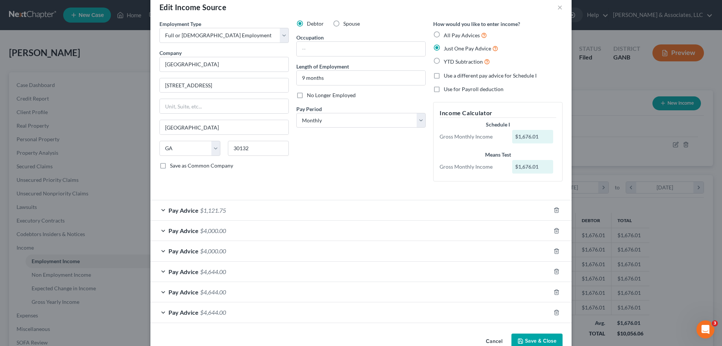
scroll to position [0, 0]
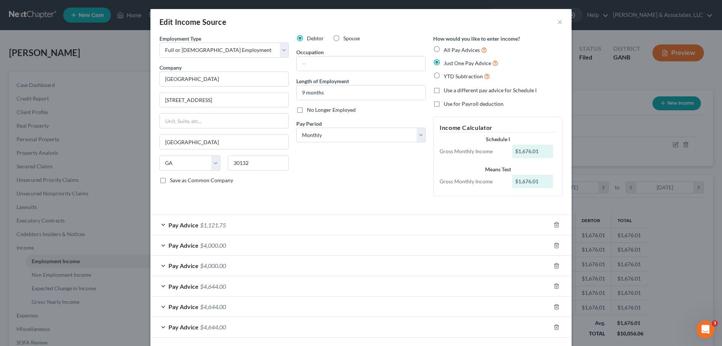
click at [444, 48] on label "All Pay Advices" at bounding box center [465, 50] width 43 height 9
click at [447, 48] on input "All Pay Advices" at bounding box center [449, 48] width 5 height 5
radio input "true"
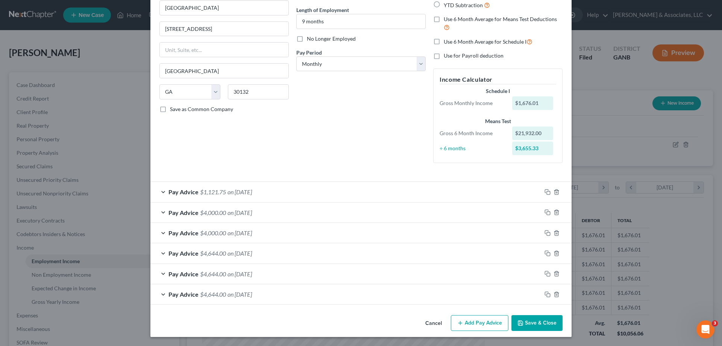
scroll to position [33, 0]
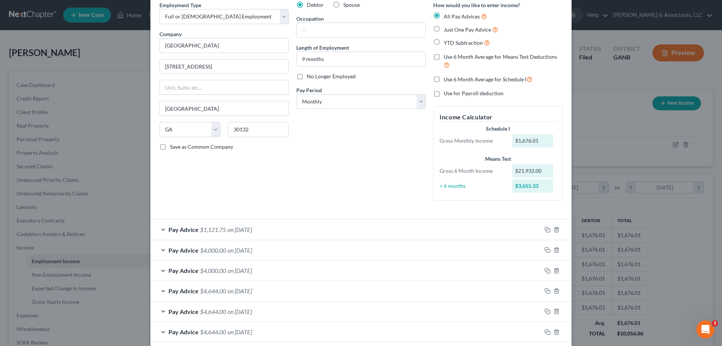
click at [444, 29] on label "Just One Pay Advice" at bounding box center [471, 29] width 55 height 9
click at [447, 29] on input "Just One Pay Advice" at bounding box center [449, 27] width 5 height 5
radio input "true"
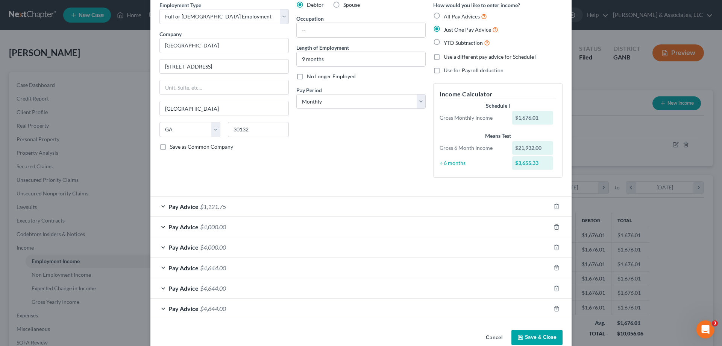
click at [345, 204] on div "Pay Advice $1,121.75" at bounding box center [350, 206] width 400 height 20
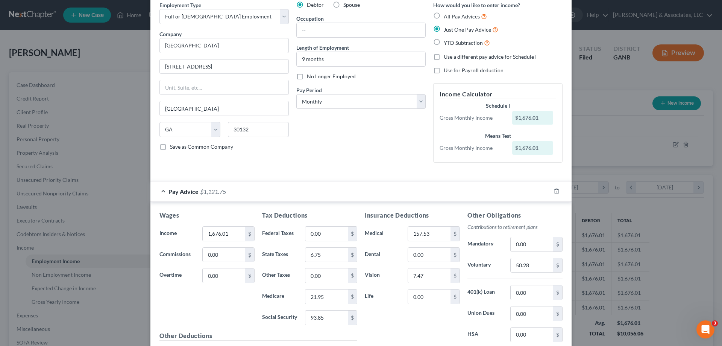
click at [363, 176] on form "Employment Type * Select Full or Part Time Employment Self Employment Company *…" at bounding box center [360, 244] width 403 height 487
click at [162, 191] on div "Pay Advice $1,121.75" at bounding box center [350, 191] width 400 height 20
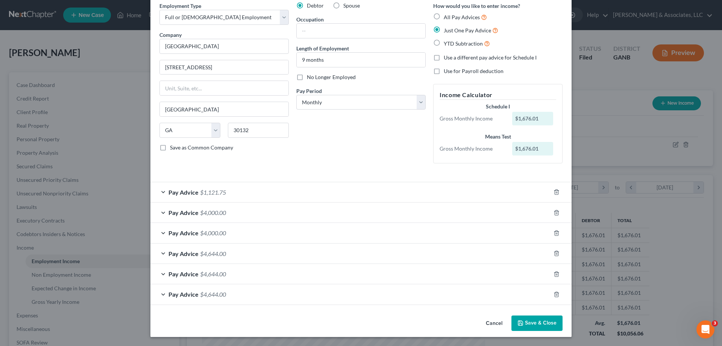
scroll to position [33, 0]
click at [191, 293] on span "Pay Advice" at bounding box center [183, 293] width 30 height 7
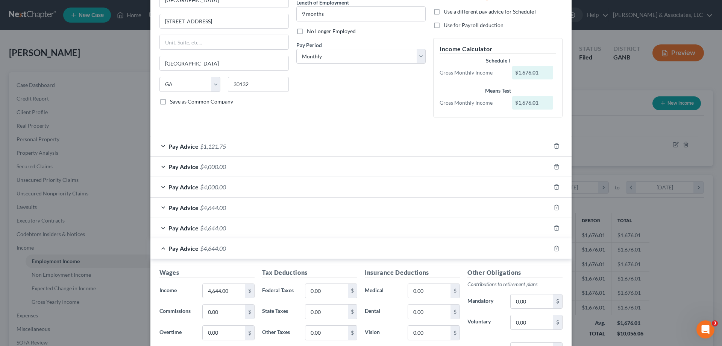
scroll to position [66, 0]
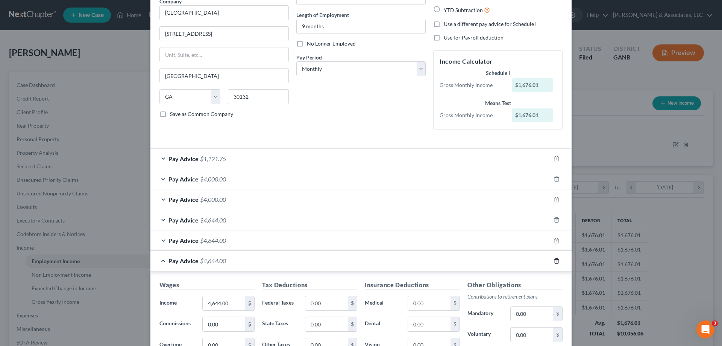
click at [554, 260] on icon "button" at bounding box center [557, 261] width 6 height 6
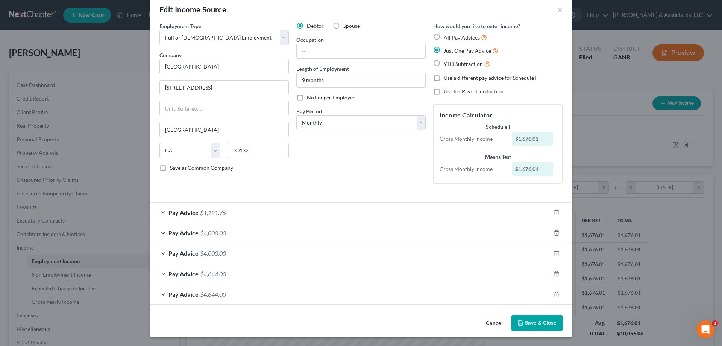
click at [271, 234] on div "Pay Advice $4,000.00" at bounding box center [350, 233] width 400 height 20
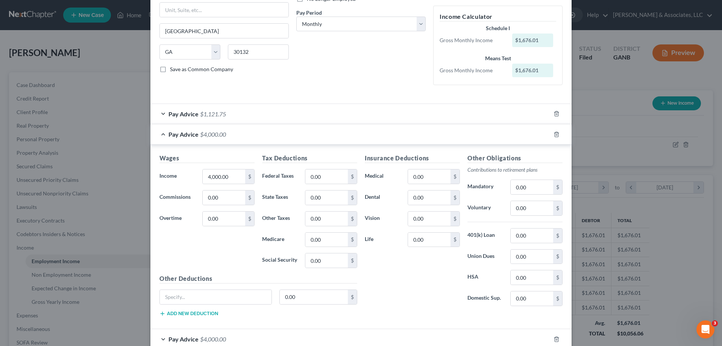
scroll to position [179, 0]
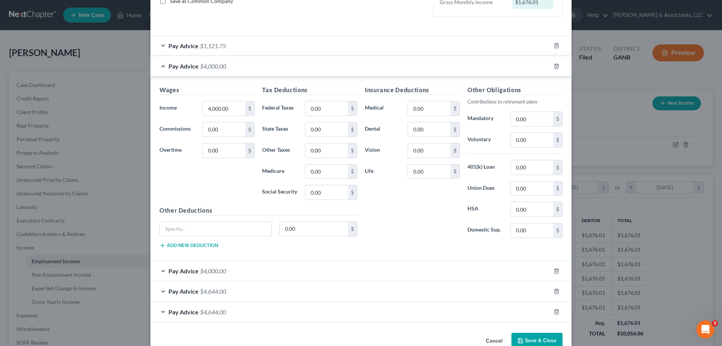
click at [450, 43] on div "Pay Advice $1,121.75" at bounding box center [350, 46] width 400 height 20
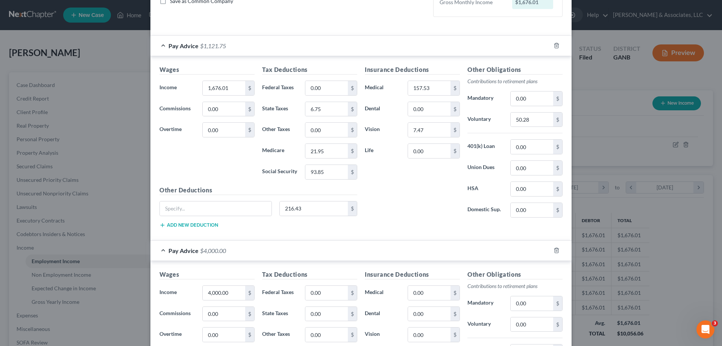
click at [158, 44] on div "Pay Advice $1,121.75" at bounding box center [350, 46] width 400 height 20
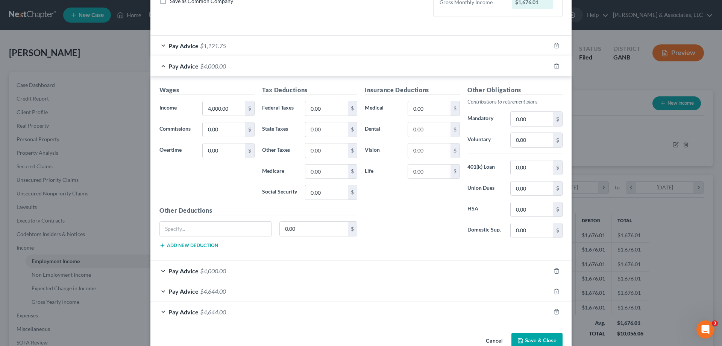
click at [165, 66] on div "Pay Advice $4,000.00" at bounding box center [350, 66] width 400 height 20
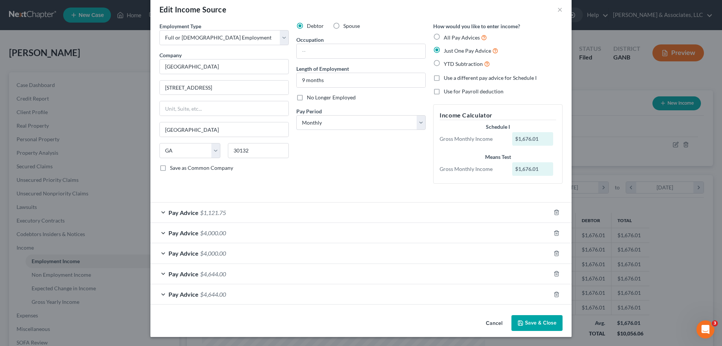
scroll to position [12, 0]
click at [221, 234] on span "$4,000.00" at bounding box center [213, 232] width 26 height 7
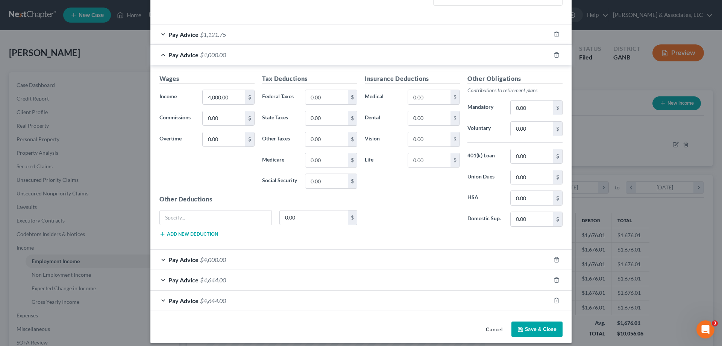
scroll to position [196, 0]
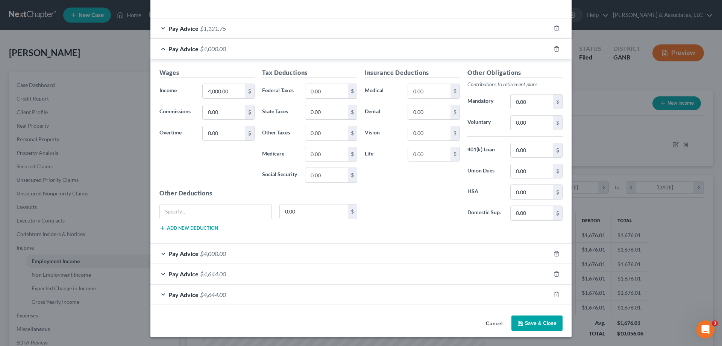
click at [160, 46] on div "Pay Advice $4,000.00" at bounding box center [350, 49] width 400 height 20
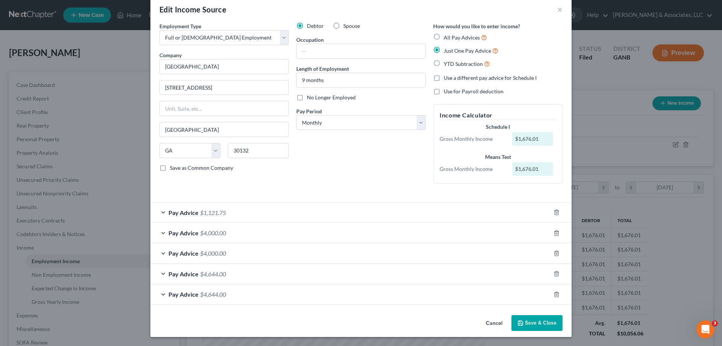
scroll to position [12, 0]
click at [535, 130] on div "Schedule I" at bounding box center [498, 127] width 117 height 8
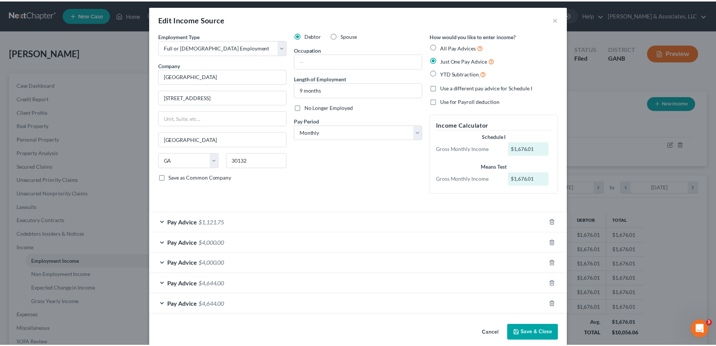
scroll to position [0, 0]
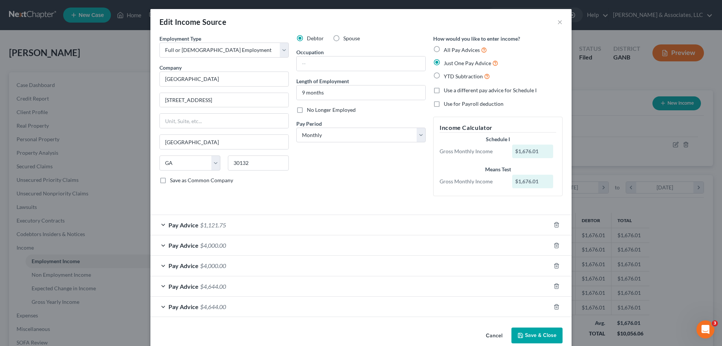
click at [393, 182] on div "Debtor Spouse Occupation Length of Employment 9 months No Longer Employed Pay P…" at bounding box center [361, 118] width 137 height 167
drag, startPoint x: 555, startPoint y: 20, endPoint x: 555, endPoint y: 49, distance: 29.0
click at [557, 21] on button "×" at bounding box center [559, 21] width 5 height 9
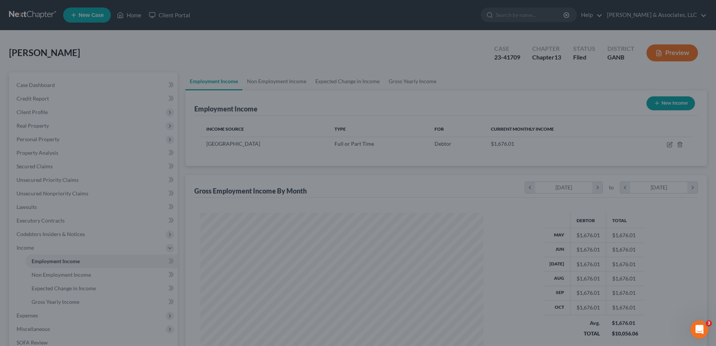
scroll to position [375956, 375801]
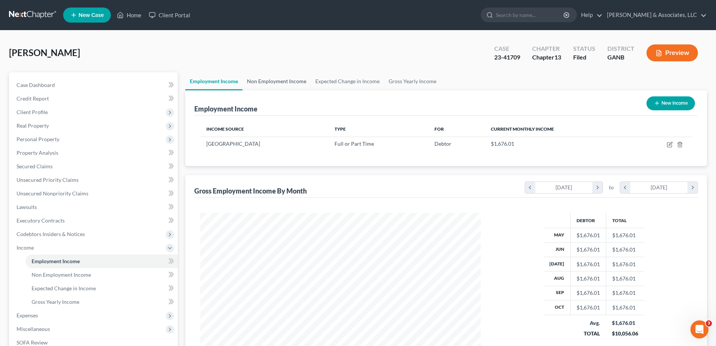
click at [265, 80] on link "Non Employment Income" at bounding box center [277, 81] width 68 height 18
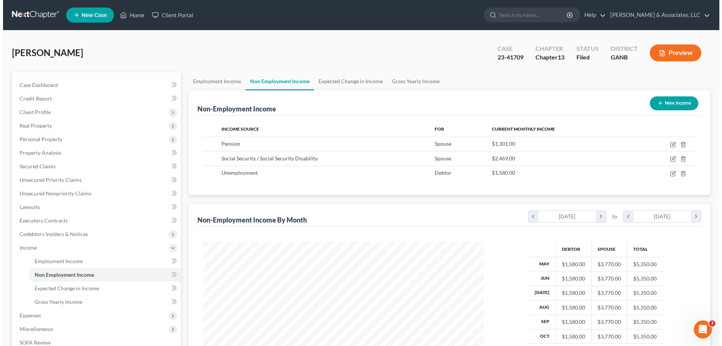
scroll to position [140, 296]
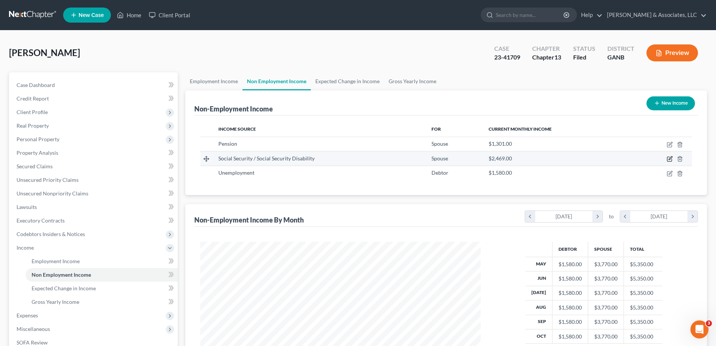
click at [669, 159] on icon "button" at bounding box center [670, 157] width 3 height 3
select select "4"
select select "0"
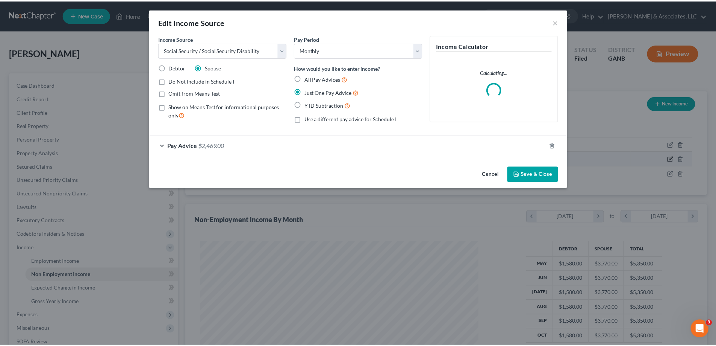
scroll to position [141, 298]
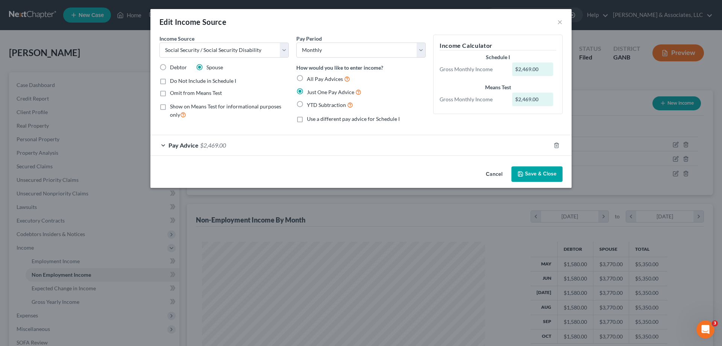
click at [167, 145] on div "Pay Advice $2,469.00" at bounding box center [350, 145] width 400 height 20
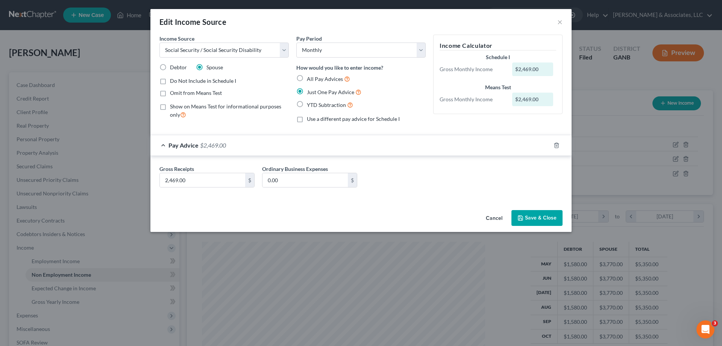
click at [173, 144] on span "Pay Advice" at bounding box center [183, 144] width 30 height 7
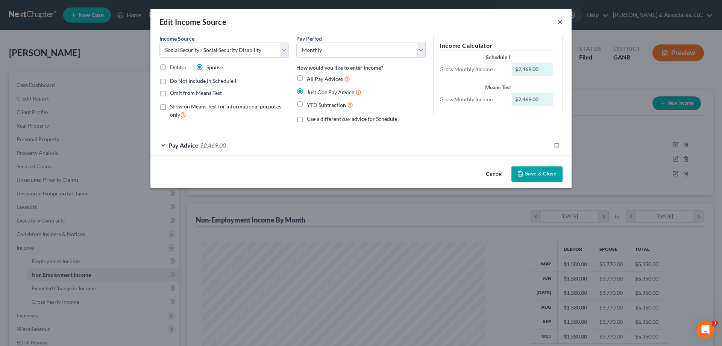
click at [560, 22] on button "×" at bounding box center [559, 21] width 5 height 9
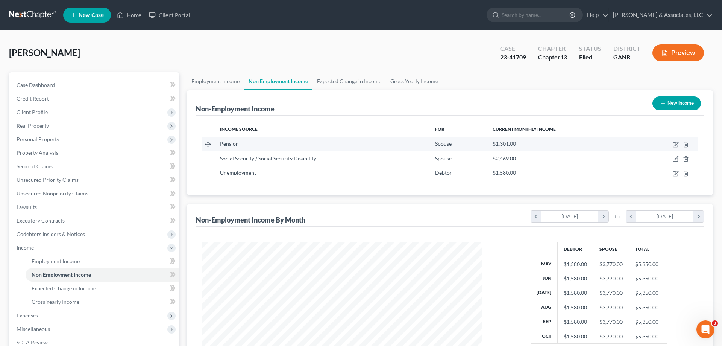
scroll to position [375956, 375801]
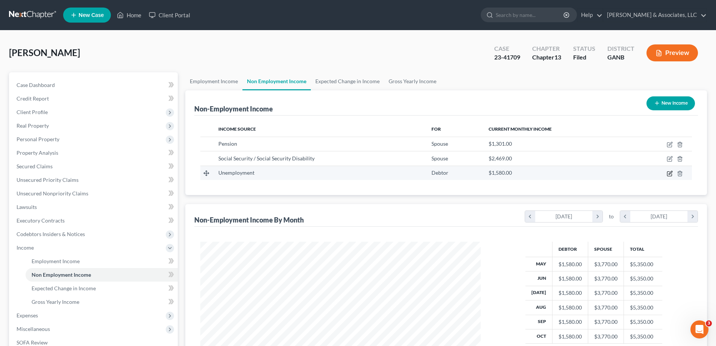
click at [671, 173] on icon "button" at bounding box center [670, 172] width 3 height 3
select select "0"
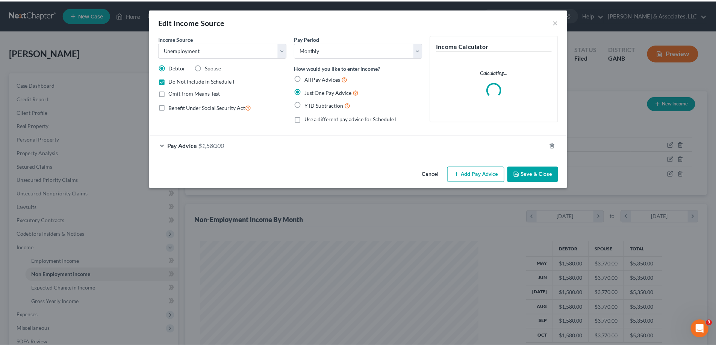
scroll to position [141, 298]
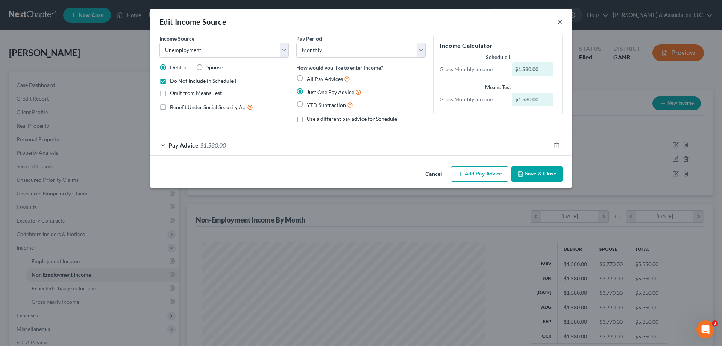
click at [559, 22] on button "×" at bounding box center [559, 21] width 5 height 9
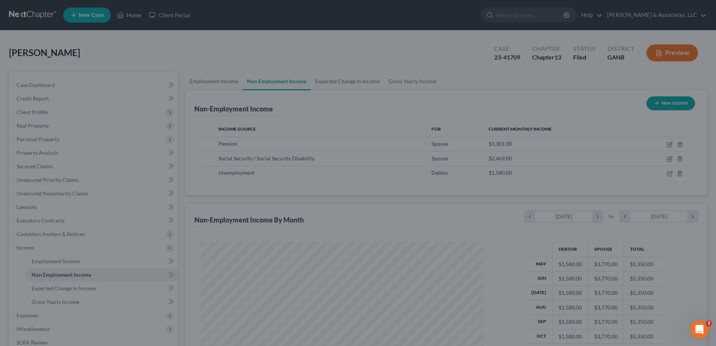
scroll to position [375956, 375801]
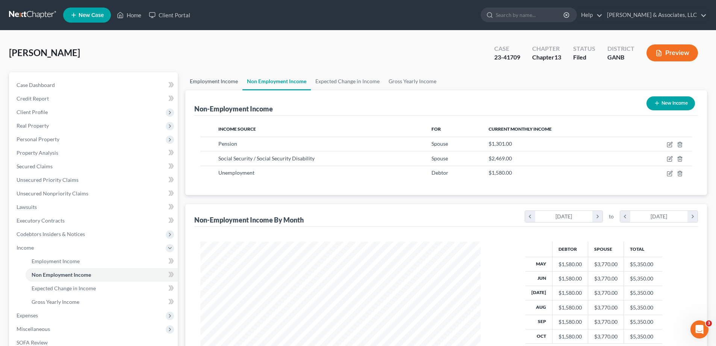
click at [213, 81] on link "Employment Income" at bounding box center [213, 81] width 57 height 18
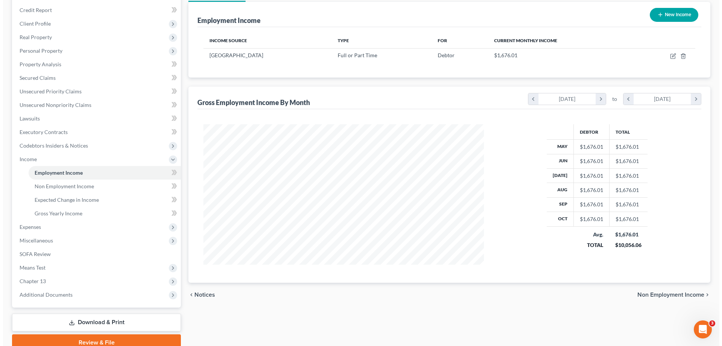
scroll to position [75, 0]
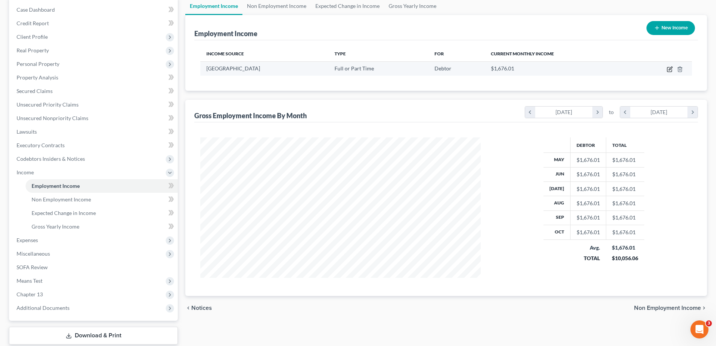
click at [671, 70] on icon "button" at bounding box center [670, 68] width 3 height 3
select select "0"
select select "10"
select select "0"
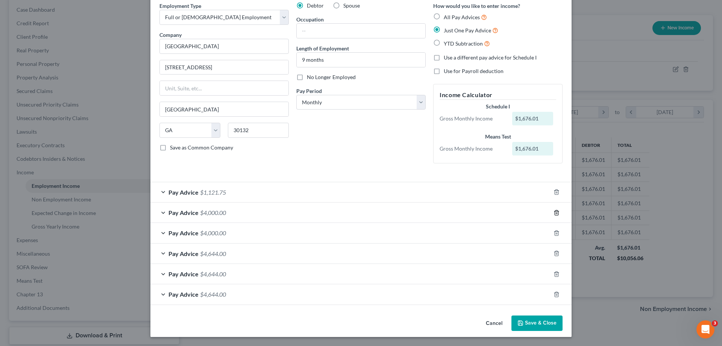
scroll to position [33, 0]
click at [360, 102] on select "Select Monthly Twice Monthly Every Other Week Weekly" at bounding box center [360, 102] width 129 height 15
click at [189, 189] on span "Pay Advice" at bounding box center [183, 191] width 30 height 7
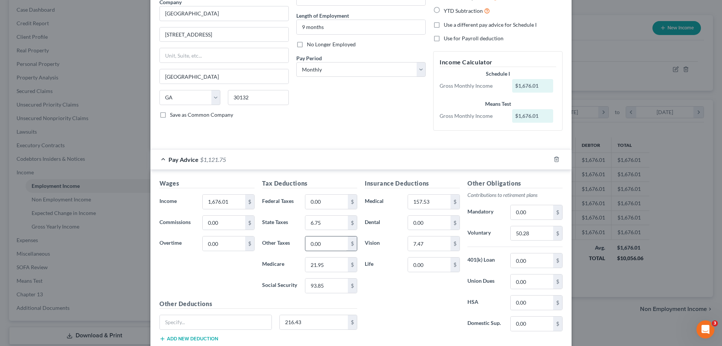
scroll to position [108, 0]
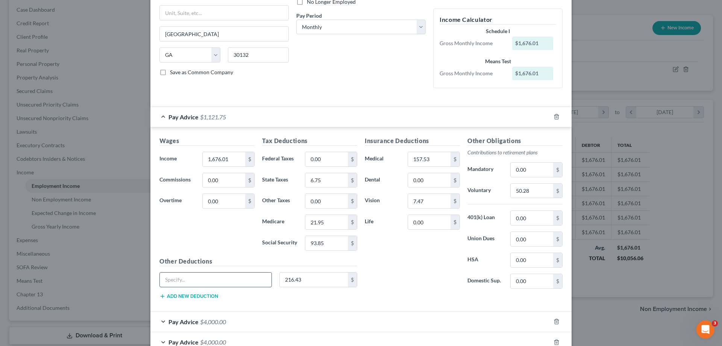
click at [209, 276] on input "text" at bounding box center [216, 279] width 112 height 14
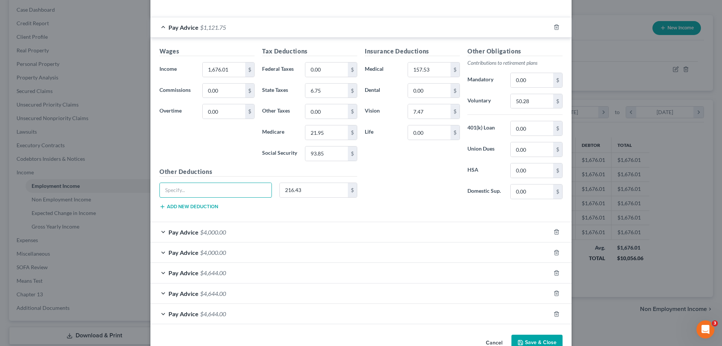
scroll to position [217, 0]
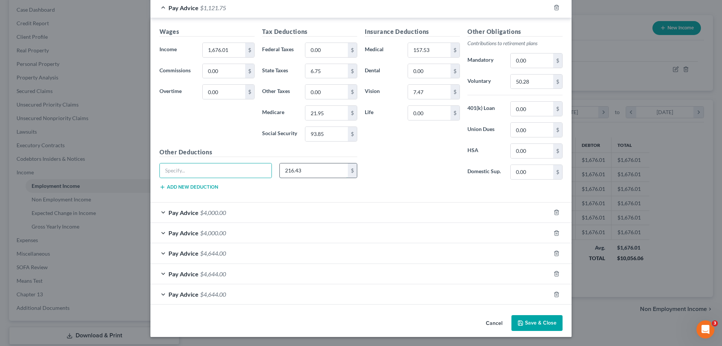
click at [311, 172] on input "216.43" at bounding box center [314, 170] width 68 height 14
click at [320, 172] on input "216.43" at bounding box center [314, 170] width 68 height 14
click at [375, 172] on div "Insurance Deductions Medical 157.53 $ Dental 0.00 $ Vision 7.47 $ Life 0.00 $" at bounding box center [412, 106] width 103 height 158
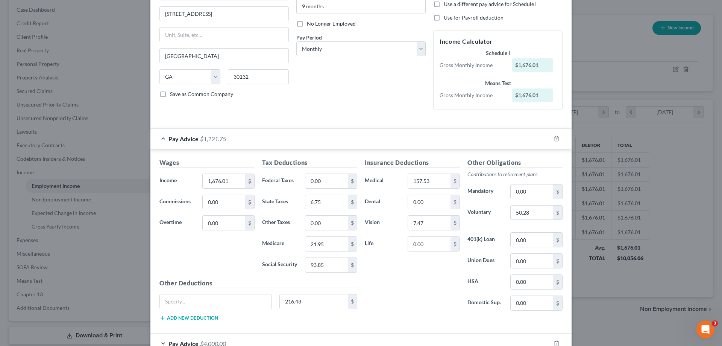
scroll to position [67, 0]
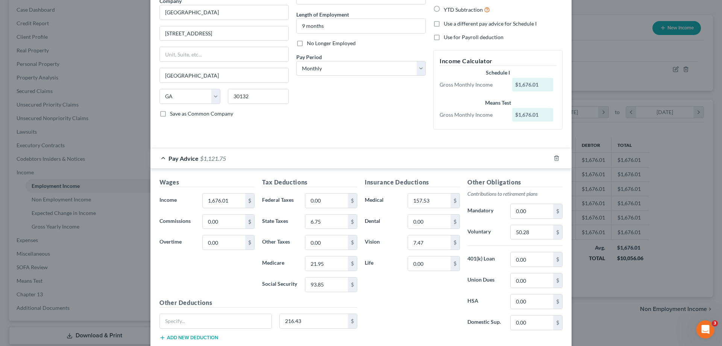
click at [161, 156] on div "Pay Advice $1,121.75" at bounding box center [350, 158] width 400 height 20
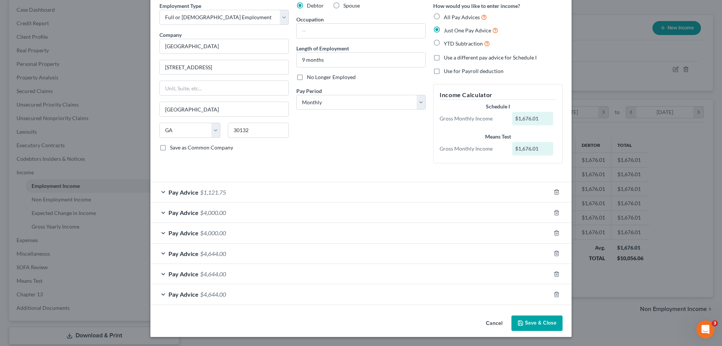
scroll to position [33, 0]
click at [160, 210] on div "Pay Advice $4,000.00" at bounding box center [350, 212] width 400 height 20
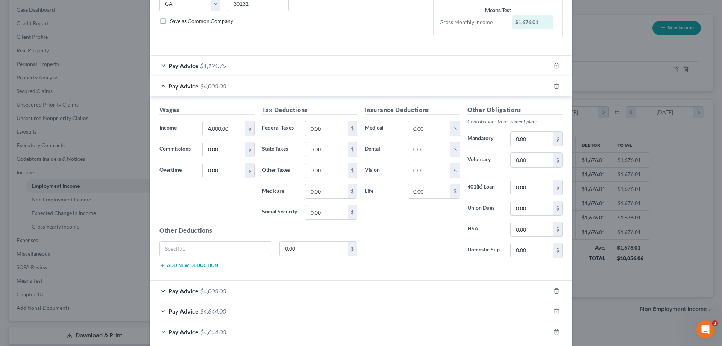
scroll to position [142, 0]
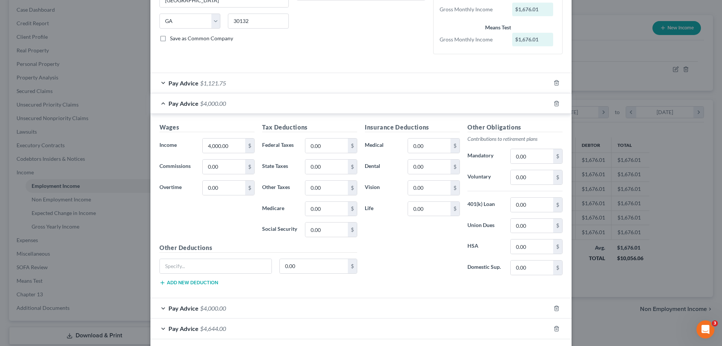
click at [160, 102] on div "Pay Advice $4,000.00" at bounding box center [350, 103] width 400 height 20
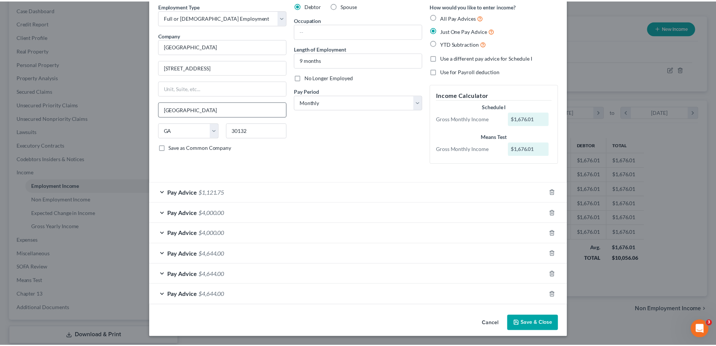
scroll to position [33, 0]
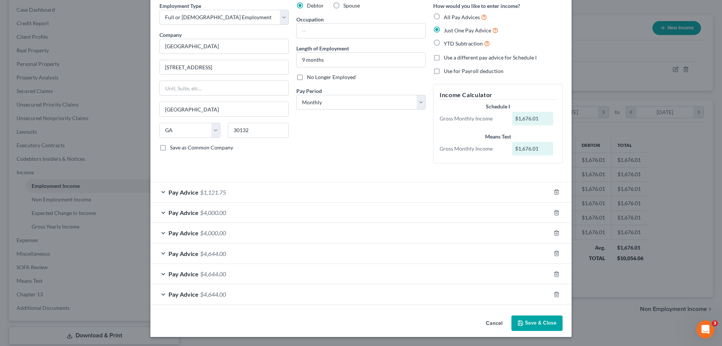
click at [532, 322] on button "Save & Close" at bounding box center [536, 323] width 51 height 16
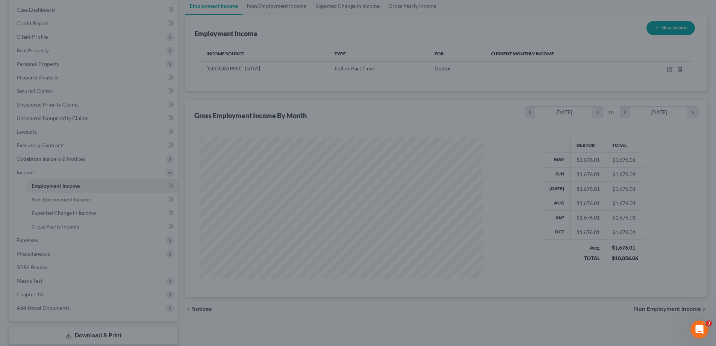
scroll to position [375956, 375801]
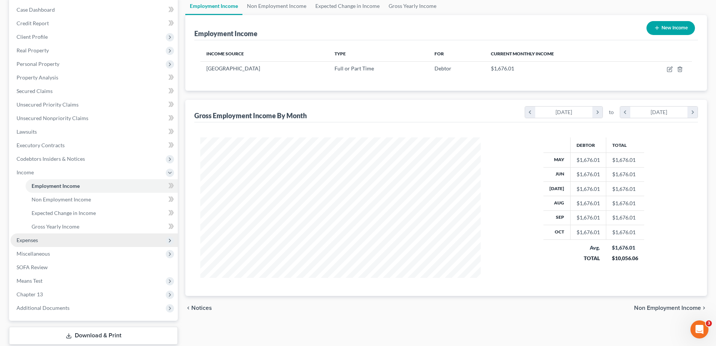
click at [28, 240] on span "Expenses" at bounding box center [27, 240] width 21 height 6
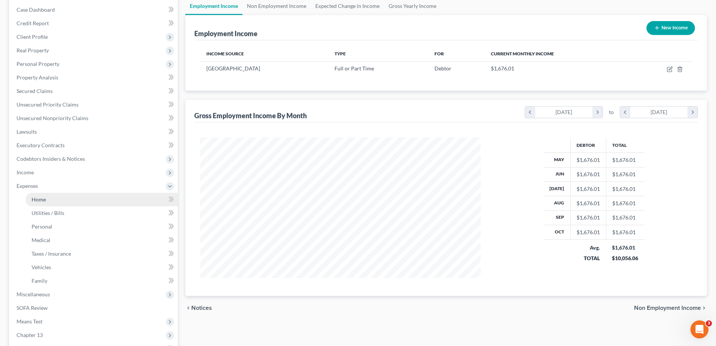
click at [41, 197] on span "Home" at bounding box center [39, 199] width 14 height 6
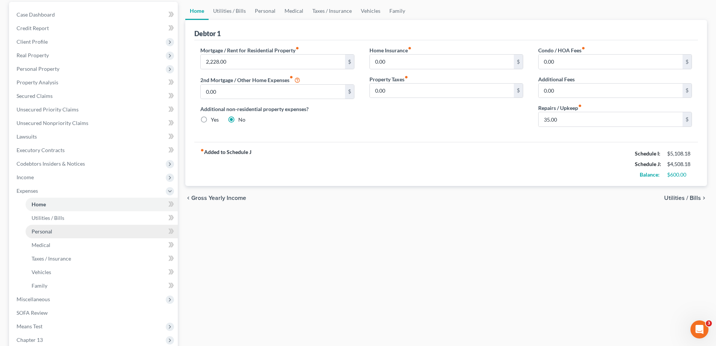
scroll to position [75, 0]
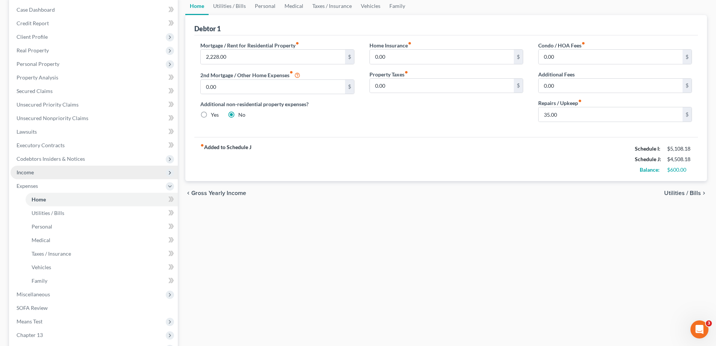
click at [28, 174] on span "Income" at bounding box center [25, 172] width 17 height 6
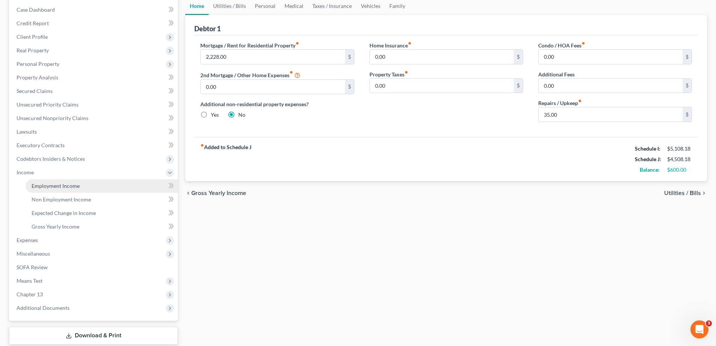
click at [55, 183] on span "Employment Income" at bounding box center [56, 185] width 48 height 6
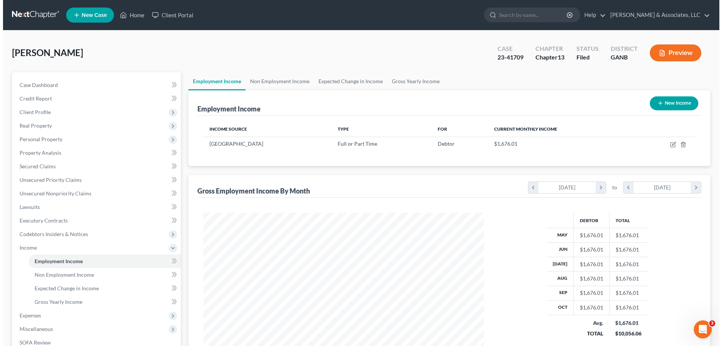
scroll to position [38, 0]
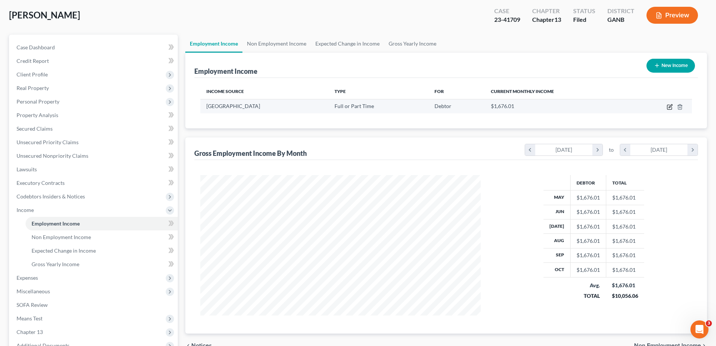
click at [670, 106] on icon "button" at bounding box center [670, 107] width 6 height 6
select select "0"
select select "10"
select select "0"
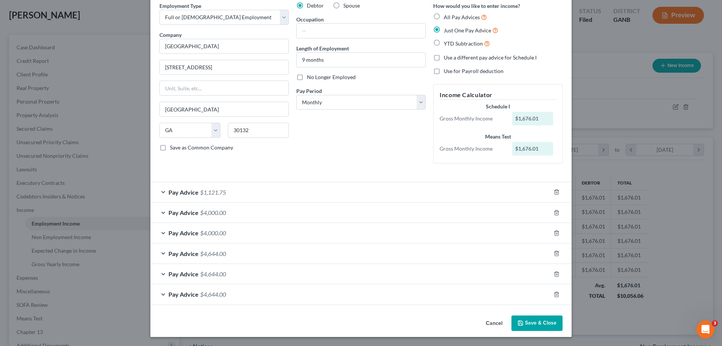
scroll to position [33, 0]
click at [188, 192] on span "Pay Advice" at bounding box center [183, 191] width 30 height 7
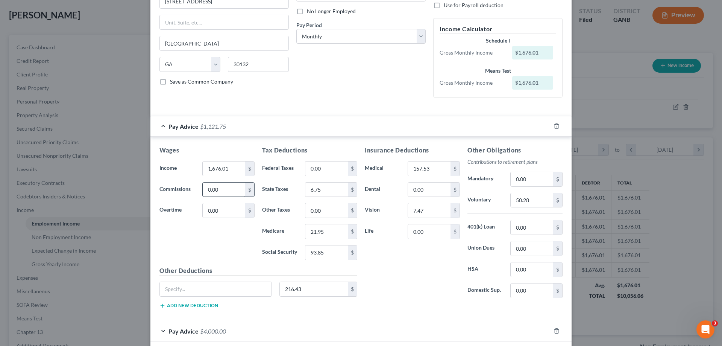
scroll to position [115, 0]
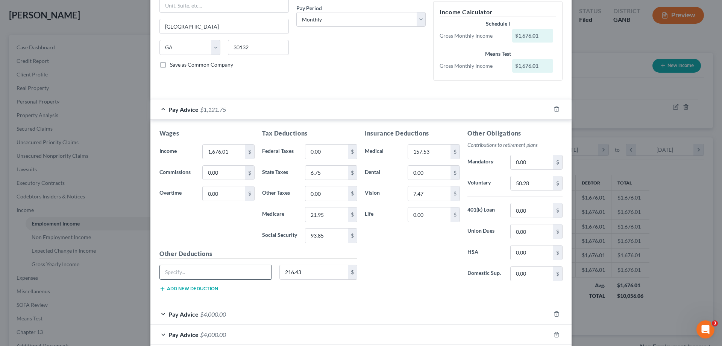
click at [209, 265] on input "text" at bounding box center [216, 272] width 112 height 14
type input "a"
type input "After Tax Deductions"
click at [375, 270] on div "Insurance Deductions Medical 157.53 $ Dental 0.00 $ Vision 7.47 $ Life 0.00 $" at bounding box center [412, 208] width 103 height 158
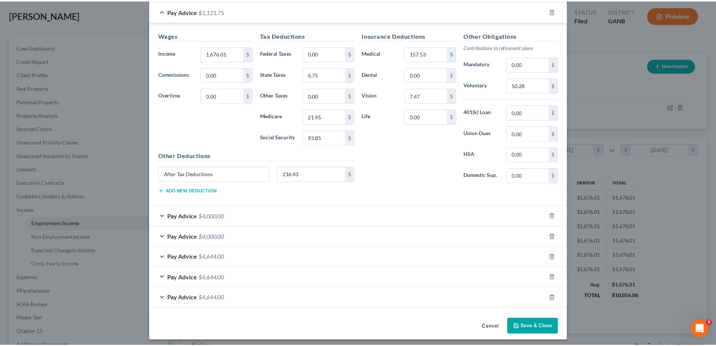
scroll to position [217, 0]
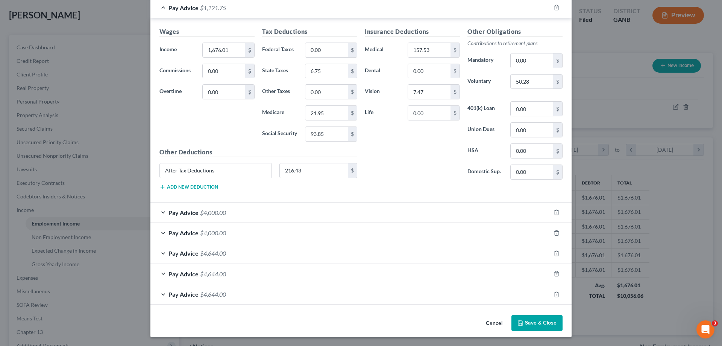
click at [545, 320] on button "Save & Close" at bounding box center [536, 323] width 51 height 16
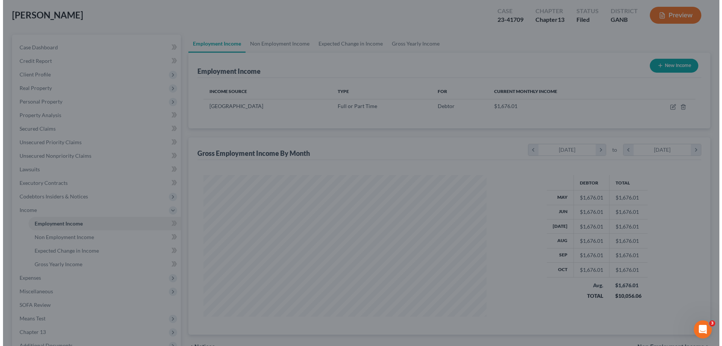
scroll to position [375956, 375801]
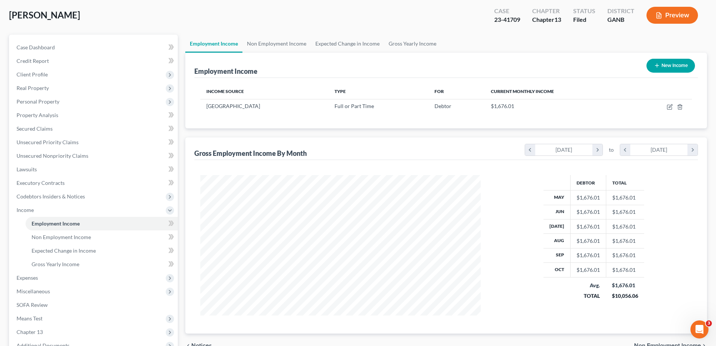
click at [679, 15] on button "Preview" at bounding box center [673, 15] width 52 height 17
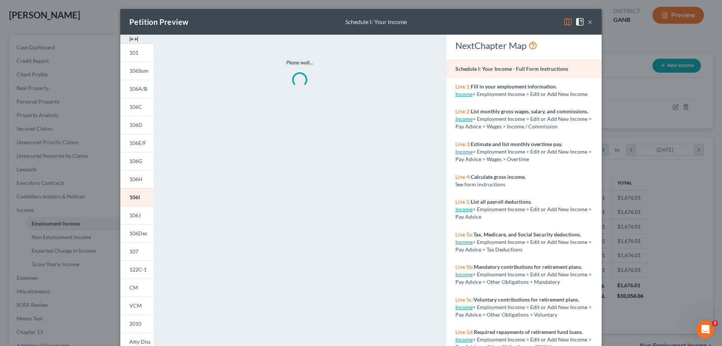
scroll to position [141, 298]
click at [135, 196] on span "106I" at bounding box center [134, 197] width 11 height 6
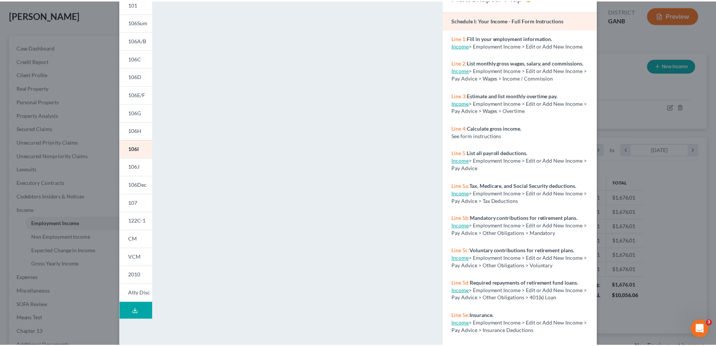
scroll to position [0, 0]
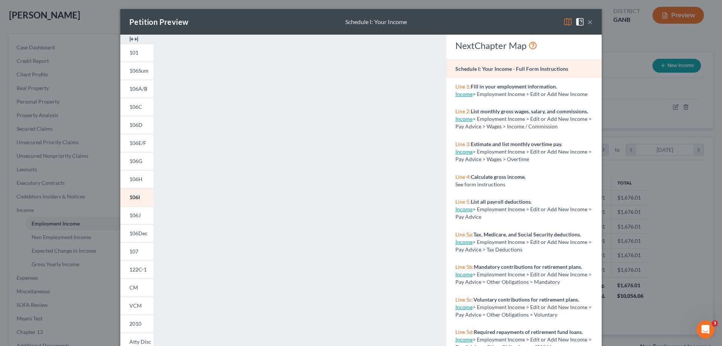
click at [587, 20] on button "×" at bounding box center [589, 21] width 5 height 9
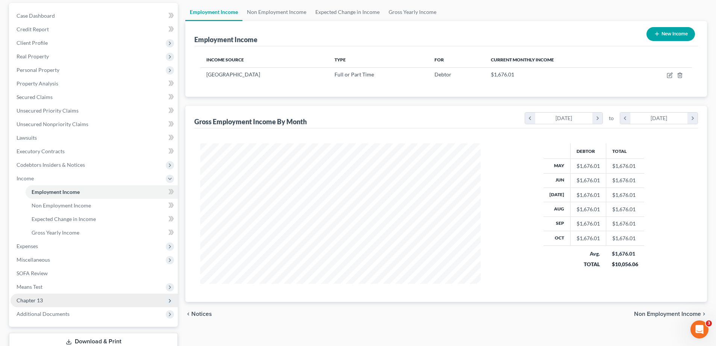
scroll to position [113, 0]
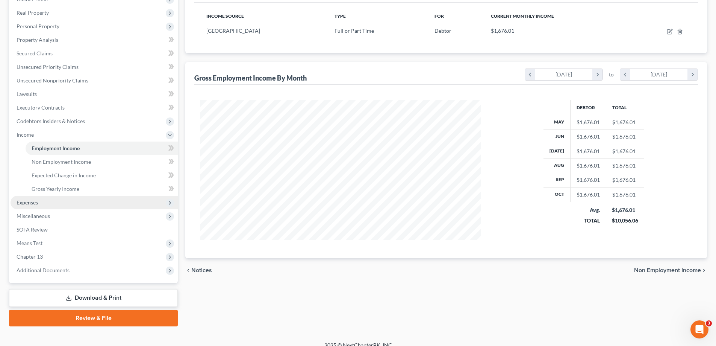
click at [31, 202] on span "Expenses" at bounding box center [27, 202] width 21 height 6
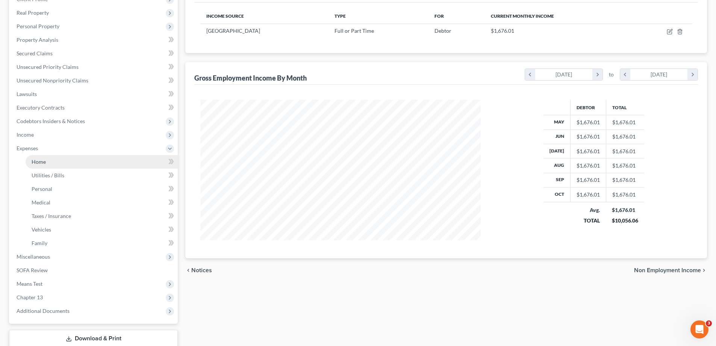
click at [38, 162] on span "Home" at bounding box center [39, 161] width 14 height 6
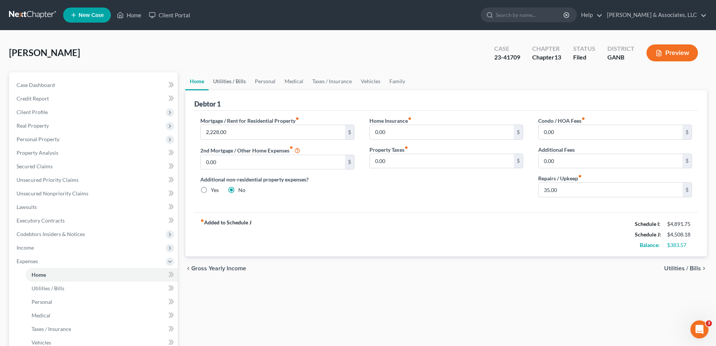
click at [225, 79] on link "Utilities / Bills" at bounding box center [230, 81] width 42 height 18
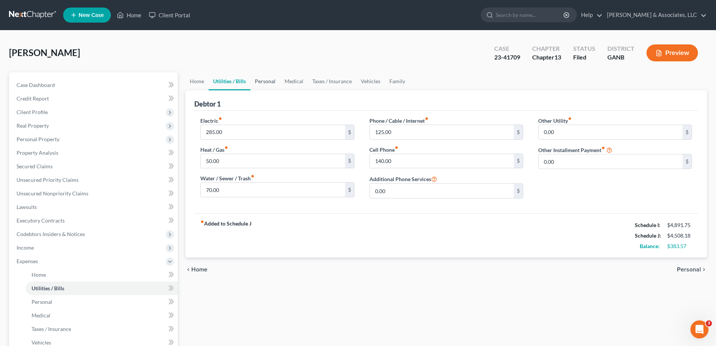
click at [264, 82] on link "Personal" at bounding box center [265, 81] width 30 height 18
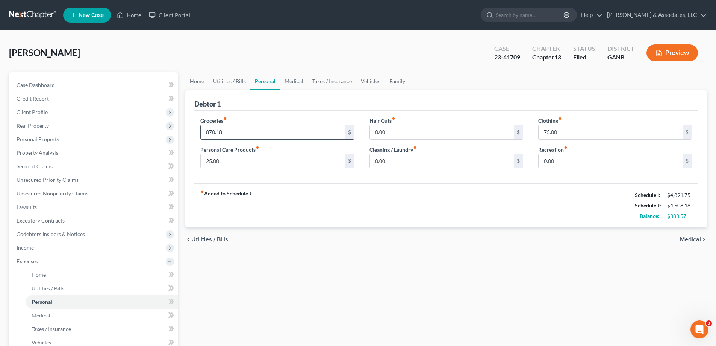
click at [230, 131] on input "870.18" at bounding box center [273, 132] width 144 height 14
click at [297, 179] on div "Groceries fiber_manual_record 670.18 $ Personal Care Products fiber_manual_reco…" at bounding box center [446, 147] width 504 height 73
click at [232, 133] on input "670.18" at bounding box center [273, 132] width 144 height 14
type input "0"
type input "6"
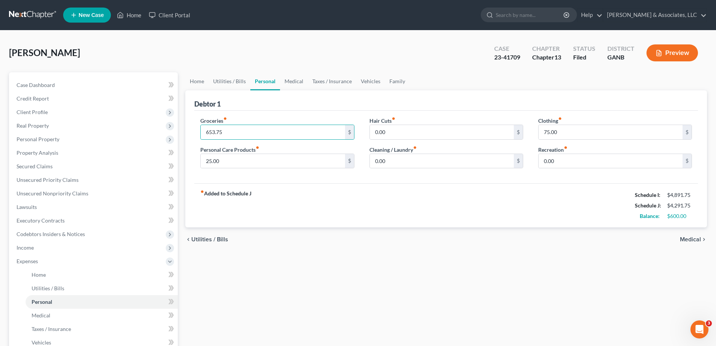
click at [287, 191] on div "fiber_manual_record Added to Schedule J Schedule I: $4,891.75 Schedule J: $4,29…" at bounding box center [446, 205] width 504 height 44
click at [283, 129] on input "653.75" at bounding box center [273, 132] width 144 height 14
type input "655.00"
click at [193, 83] on link "Home" at bounding box center [196, 81] width 23 height 18
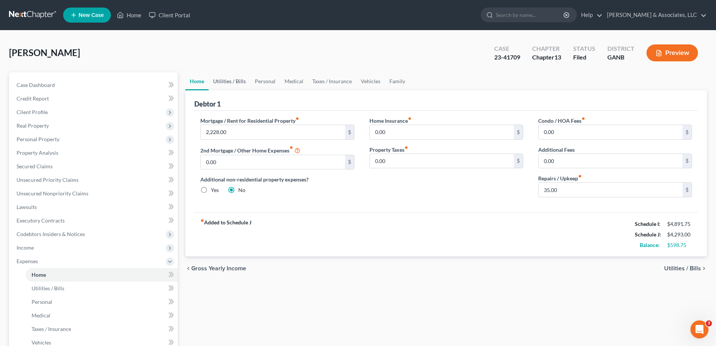
click at [228, 80] on link "Utilities / Bills" at bounding box center [230, 81] width 42 height 18
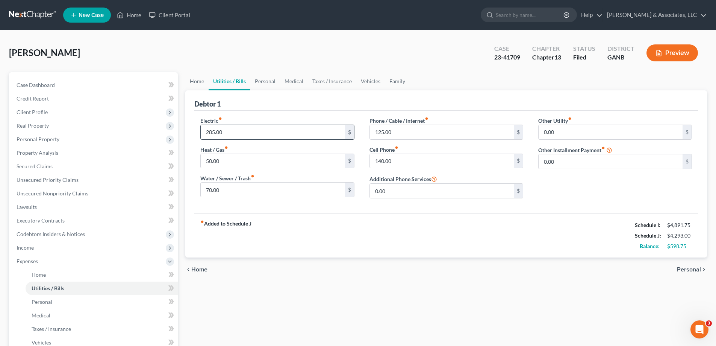
click at [240, 134] on input "285.00" at bounding box center [273, 132] width 144 height 14
click at [240, 134] on input "283.00" at bounding box center [273, 132] width 144 height 14
type input "283.75"
click at [297, 223] on div "fiber_manual_record Added to Schedule J Schedule I: $4,891.75 Schedule J: $4,29…" at bounding box center [446, 235] width 504 height 44
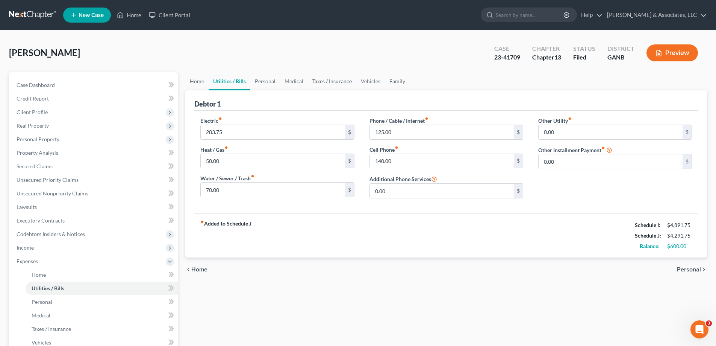
click at [342, 80] on link "Taxes / Insurance" at bounding box center [332, 81] width 49 height 18
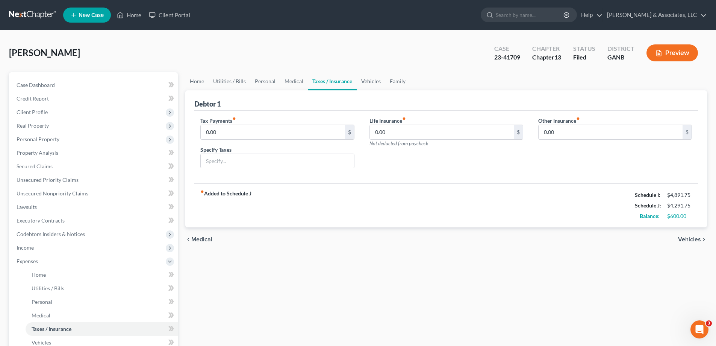
click at [373, 80] on link "Vehicles" at bounding box center [371, 81] width 29 height 18
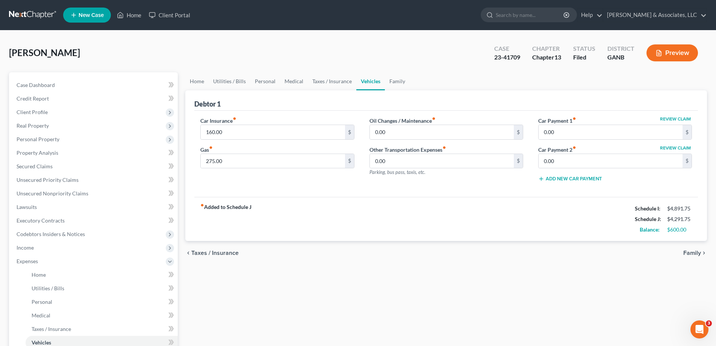
click at [333, 296] on div "Home Utilities / Bills Personal Medical Taxes / Insurance Vehicles Family Debto…" at bounding box center [447, 275] width 530 height 407
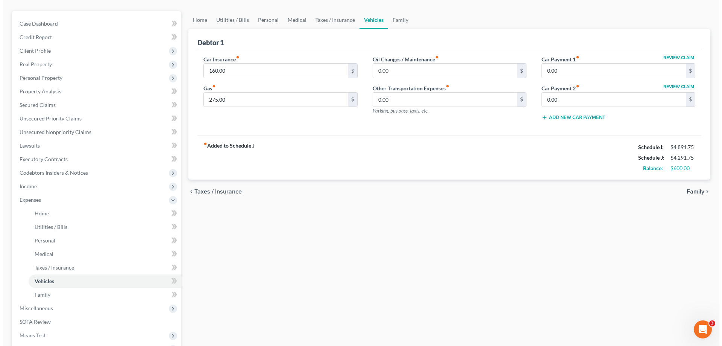
scroll to position [162, 0]
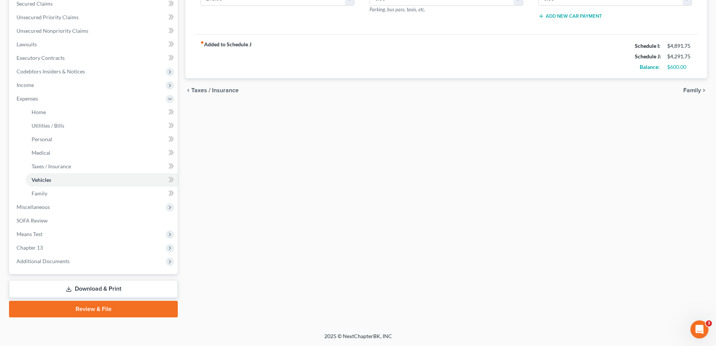
click at [92, 287] on link "Download & Print" at bounding box center [93, 289] width 169 height 18
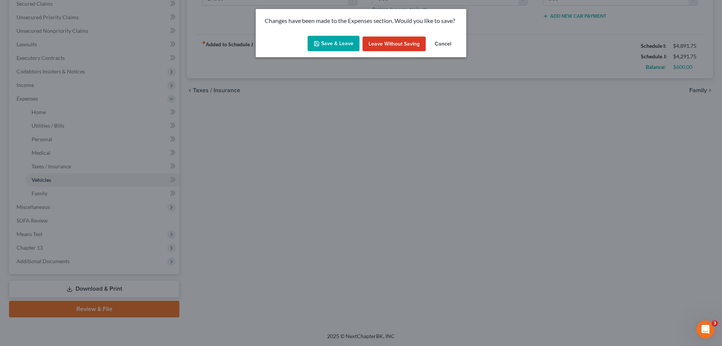
click at [321, 44] on button "Save & Leave" at bounding box center [334, 44] width 52 height 16
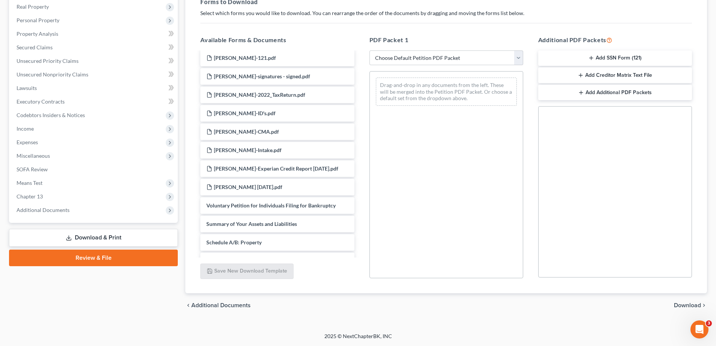
scroll to position [108, 0]
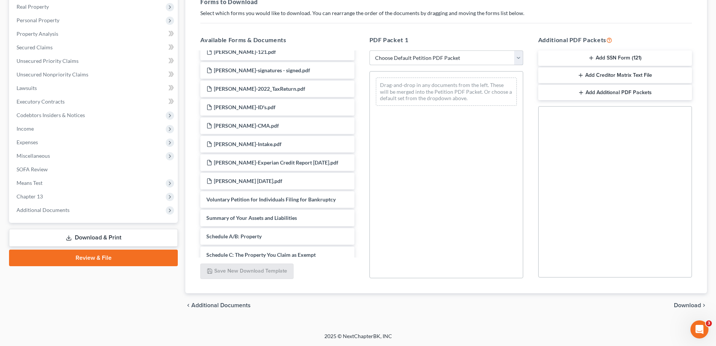
click at [403, 58] on select "Choose Default Petition PDF Packet Complete Bankruptcy Petition (all forms and …" at bounding box center [447, 57] width 154 height 15
select select "2"
click at [370, 50] on select "Choose Default Petition PDF Packet Complete Bankruptcy Petition (all forms and …" at bounding box center [447, 57] width 154 height 15
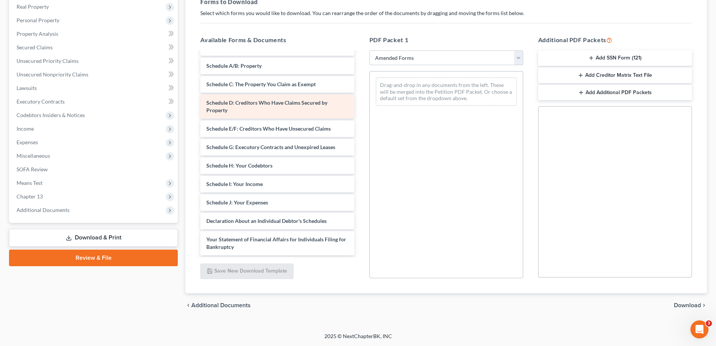
scroll to position [75, 0]
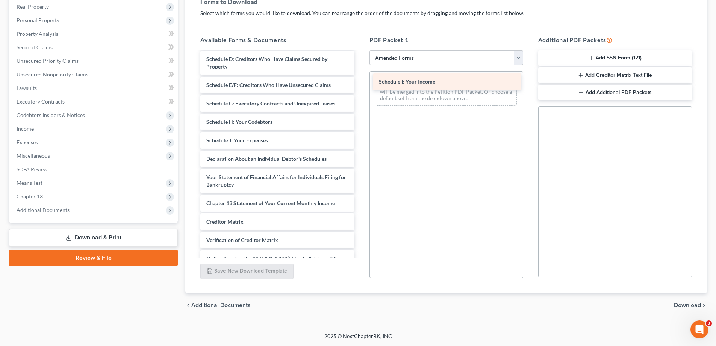
drag, startPoint x: 253, startPoint y: 139, endPoint x: 426, endPoint y: 80, distance: 182.7
click at [360, 80] on div "Schedule I: Your Income Voluntary Petition for Individuals Filing for Bankruptc…" at bounding box center [277, 135] width 166 height 316
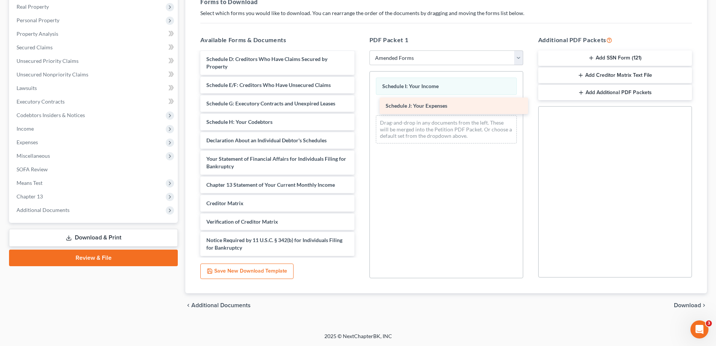
drag, startPoint x: 228, startPoint y: 138, endPoint x: 407, endPoint y: 104, distance: 182.7
click at [360, 104] on div "Schedule J: Your Expenses Voluntary Petition for Individuals Filing for Bankrup…" at bounding box center [277, 125] width 166 height 297
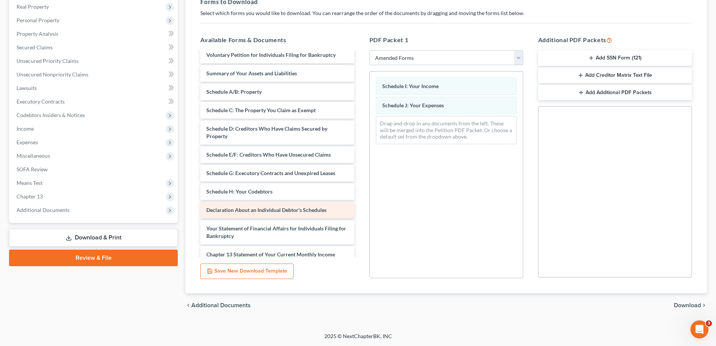
scroll to position [0, 0]
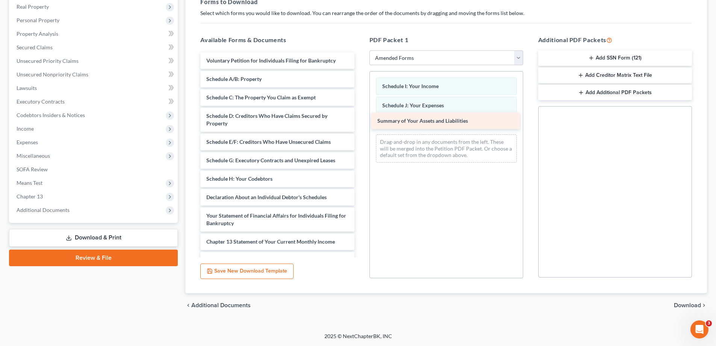
drag, startPoint x: 250, startPoint y: 77, endPoint x: 421, endPoint y: 119, distance: 176.1
click at [360, 119] on div "Summary of Your Assets and Liabilities Voluntary Petition for Individuals Filin…" at bounding box center [277, 191] width 166 height 279
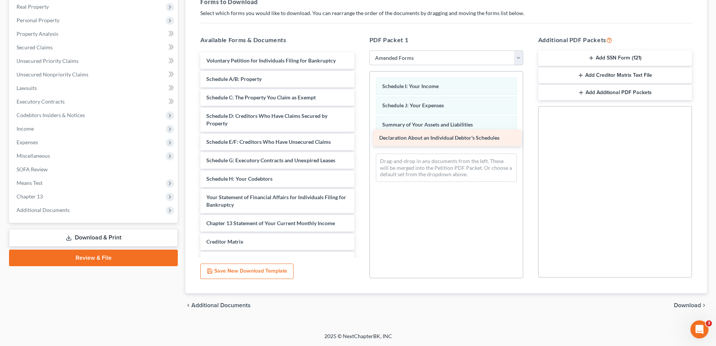
drag, startPoint x: 222, startPoint y: 200, endPoint x: 395, endPoint y: 141, distance: 182.9
click at [360, 141] on div "Declaration About an Individual Debtor's Schedules Voluntary Petition for Indiv…" at bounding box center [277, 182] width 166 height 260
click at [696, 304] on span "Download" at bounding box center [687, 305] width 27 height 6
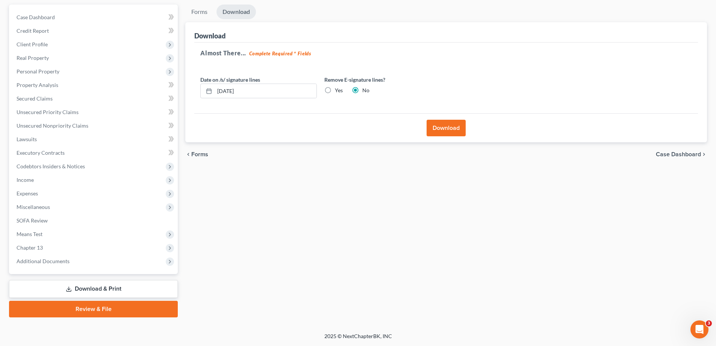
scroll to position [68, 0]
click at [438, 124] on button "Download" at bounding box center [446, 128] width 39 height 17
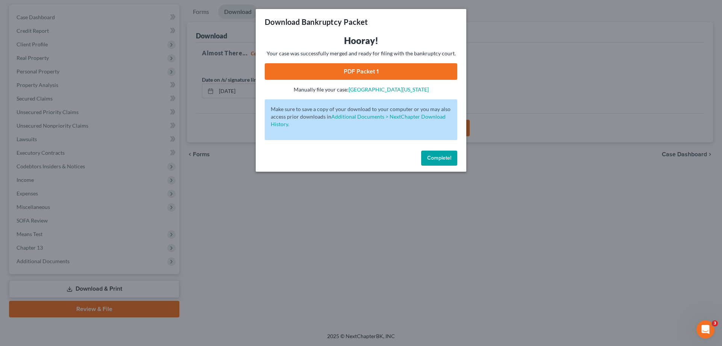
click at [343, 68] on link "PDF Packet 1" at bounding box center [361, 71] width 193 height 17
click at [445, 158] on span "Complete!" at bounding box center [439, 158] width 24 height 6
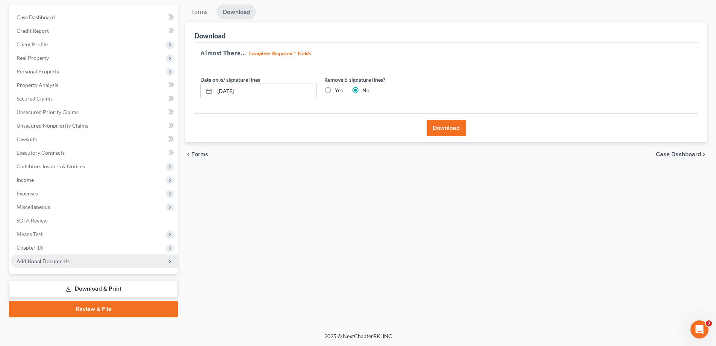
click at [35, 262] on span "Additional Documents" at bounding box center [43, 261] width 53 height 6
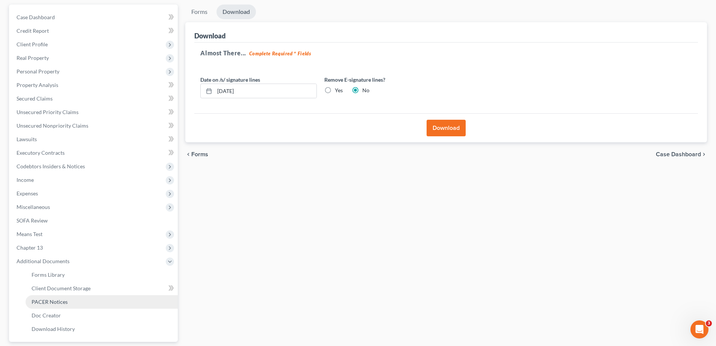
click at [52, 301] on span "PACER Notices" at bounding box center [50, 301] width 36 height 6
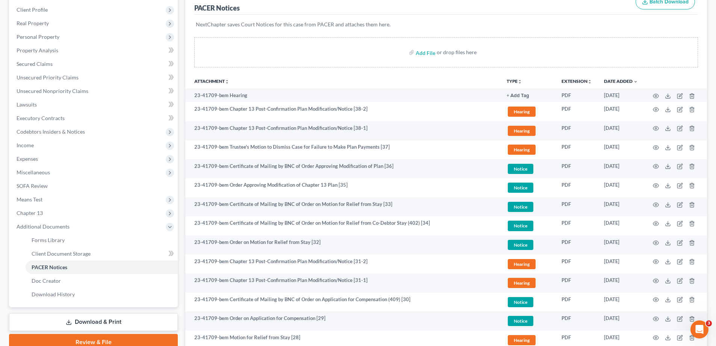
scroll to position [113, 0]
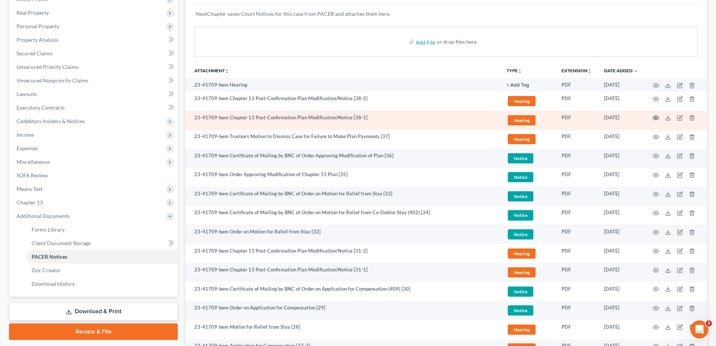
click at [657, 118] on icon "button" at bounding box center [656, 118] width 6 height 6
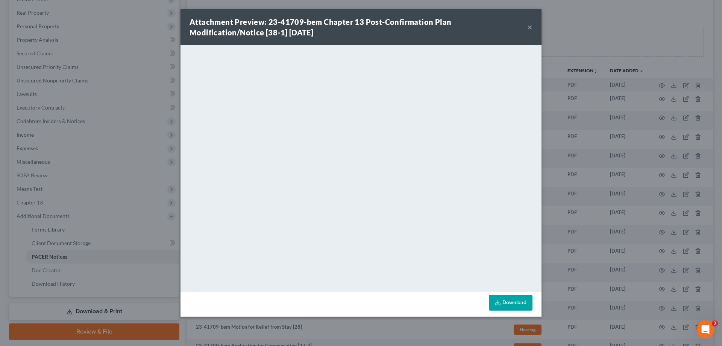
click at [530, 27] on button "×" at bounding box center [529, 27] width 5 height 9
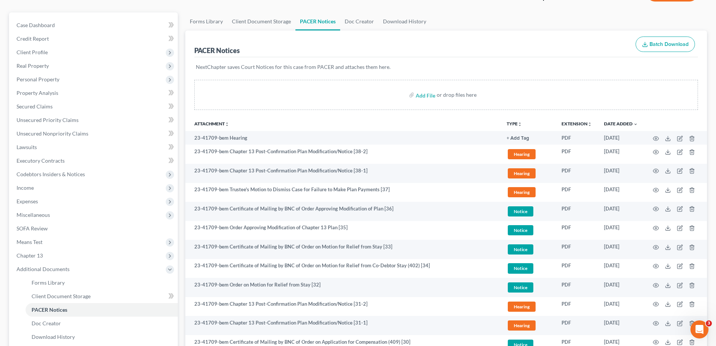
scroll to position [0, 0]
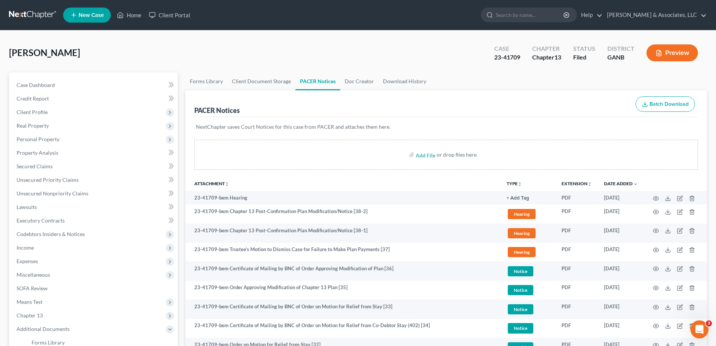
click at [694, 77] on ul "Forms Library Client Document Storage PACER Notices Doc Creator Download History" at bounding box center [446, 81] width 522 height 18
click at [134, 12] on link "Home" at bounding box center [129, 15] width 32 height 14
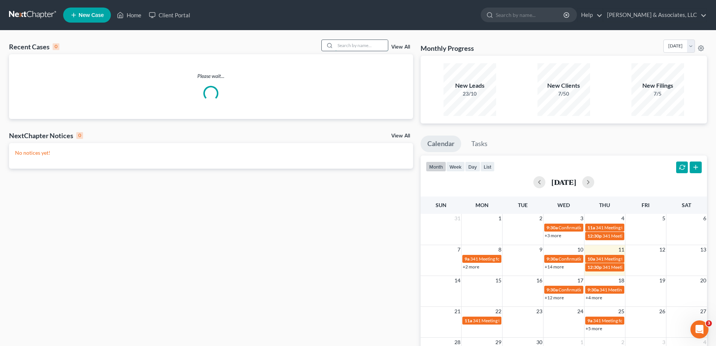
click at [361, 45] on input "search" at bounding box center [361, 45] width 53 height 11
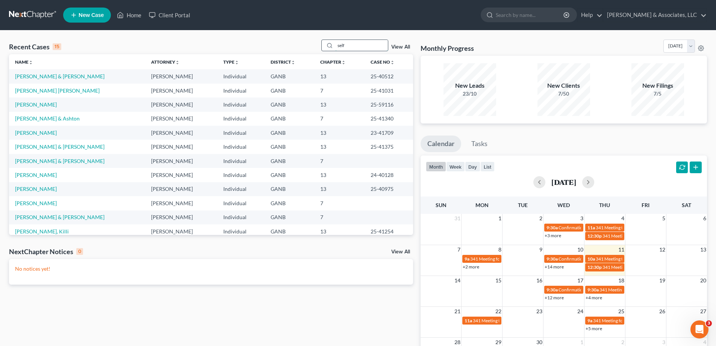
type input "self"
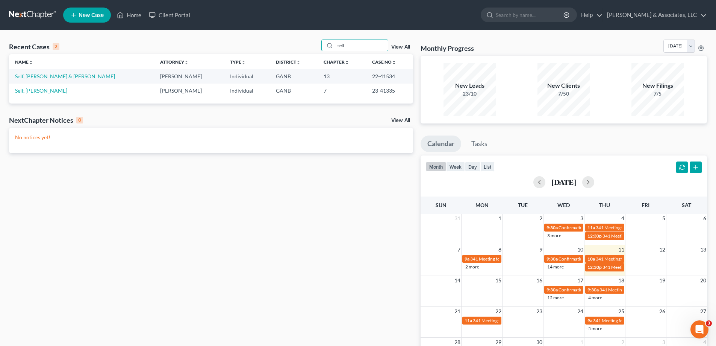
click at [42, 77] on link "Self, [PERSON_NAME] & [PERSON_NAME]" at bounding box center [65, 76] width 100 height 6
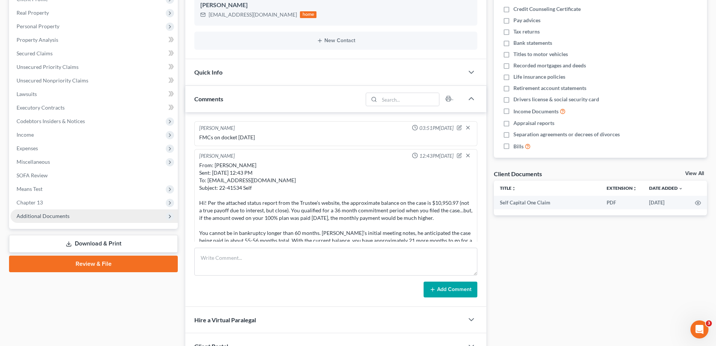
scroll to position [73, 0]
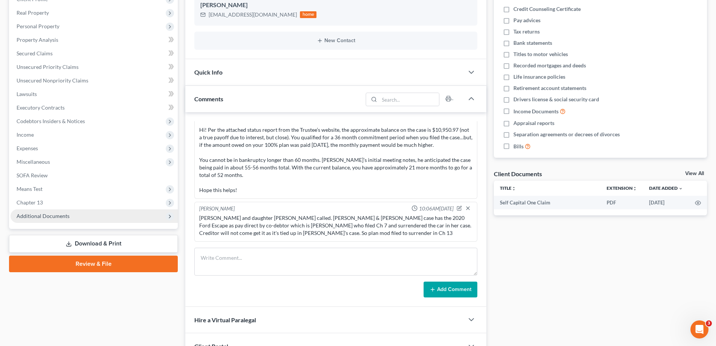
click at [42, 215] on span "Additional Documents" at bounding box center [43, 215] width 53 height 6
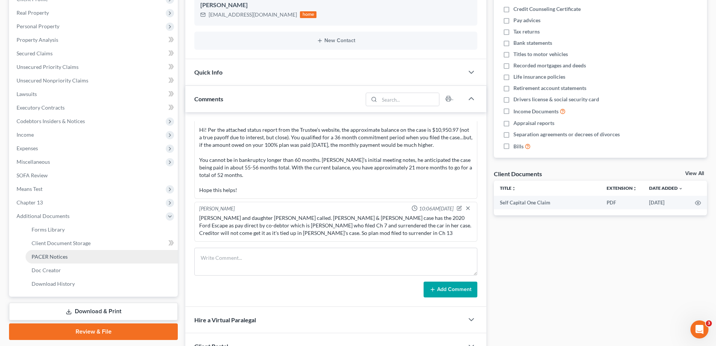
click at [44, 255] on span "PACER Notices" at bounding box center [50, 256] width 36 height 6
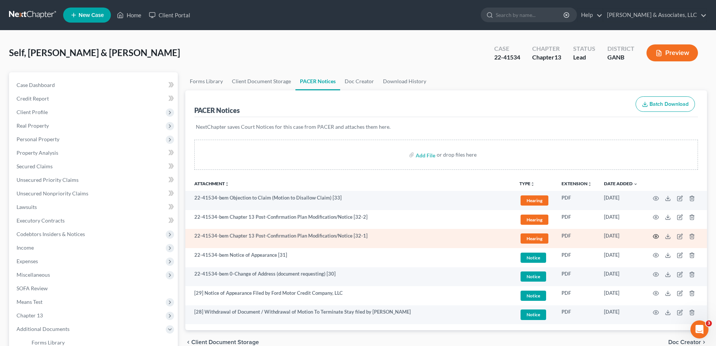
click at [656, 235] on icon "button" at bounding box center [656, 236] width 6 height 6
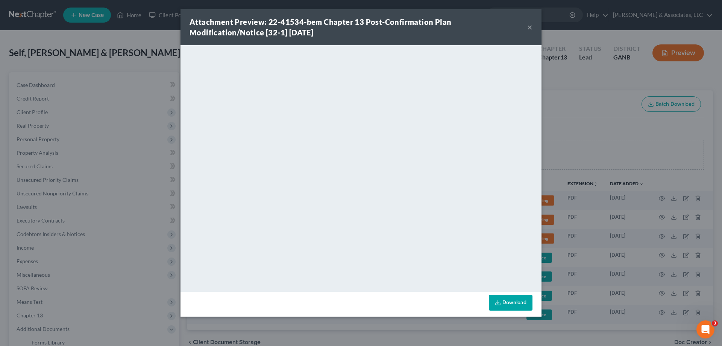
drag, startPoint x: 528, startPoint y: 26, endPoint x: 440, endPoint y: 47, distance: 90.8
click at [527, 26] on div "Attachment Preview: 22-41534-bem Chapter 13 Post-Confirmation Plan Modification…" at bounding box center [361, 27] width 361 height 36
click at [531, 27] on button "×" at bounding box center [529, 27] width 5 height 9
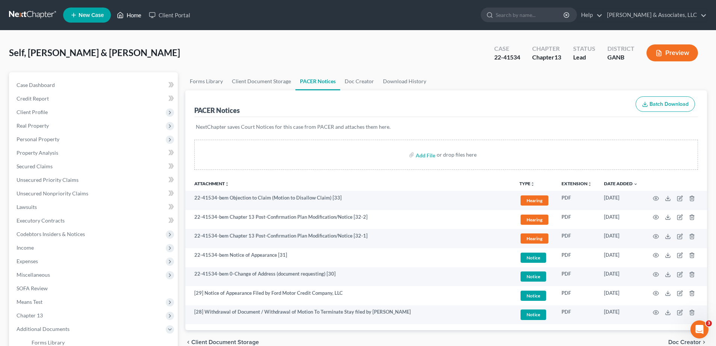
click at [137, 13] on link "Home" at bounding box center [129, 15] width 32 height 14
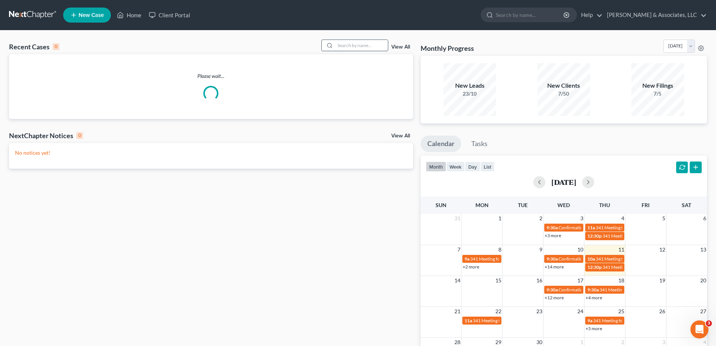
click at [353, 47] on input "search" at bounding box center [361, 45] width 53 height 11
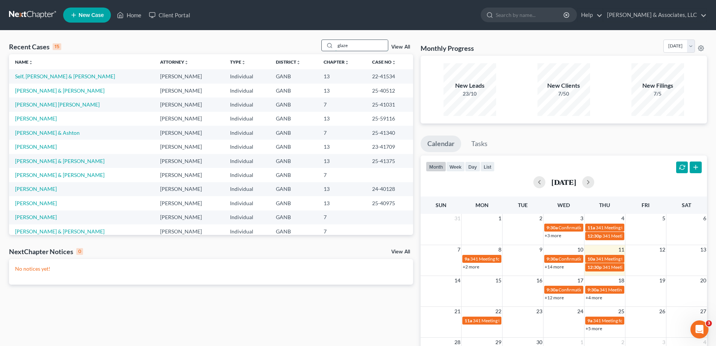
type input "glaze"
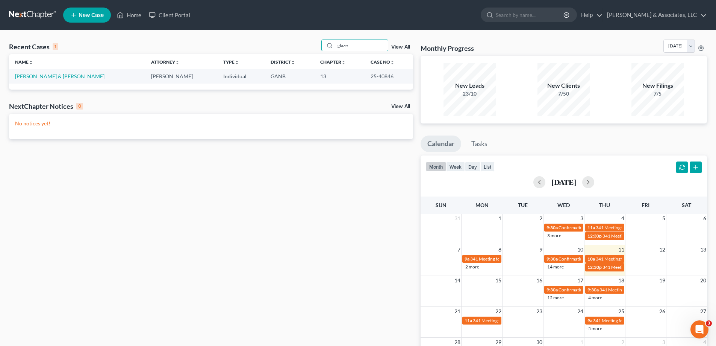
click at [36, 74] on link "Glaze, David & Sheila" at bounding box center [60, 76] width 90 height 6
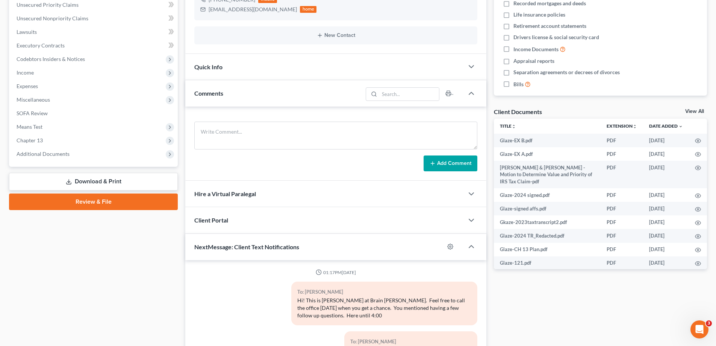
scroll to position [188, 0]
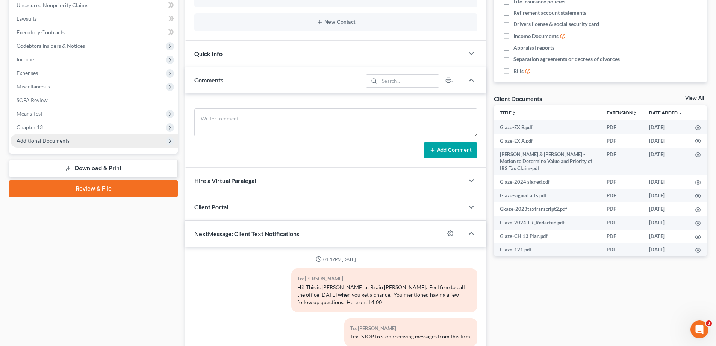
click at [60, 139] on span "Additional Documents" at bounding box center [43, 140] width 53 height 6
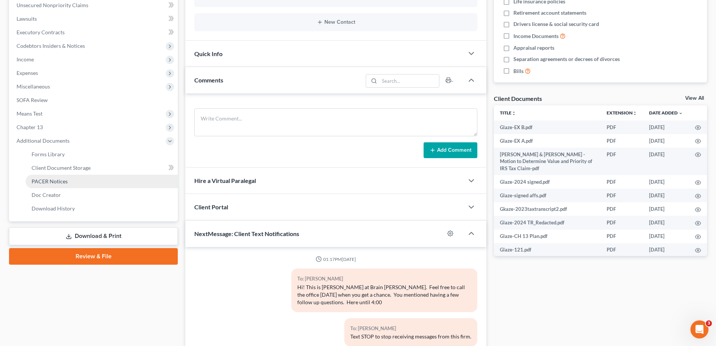
click at [50, 177] on link "PACER Notices" at bounding box center [102, 182] width 152 height 14
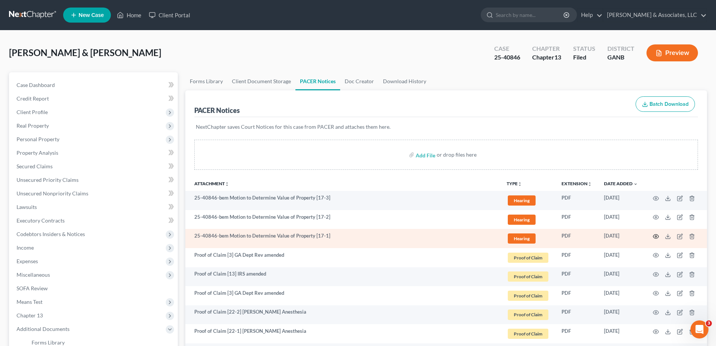
click at [656, 236] on circle "button" at bounding box center [657, 236] width 2 height 2
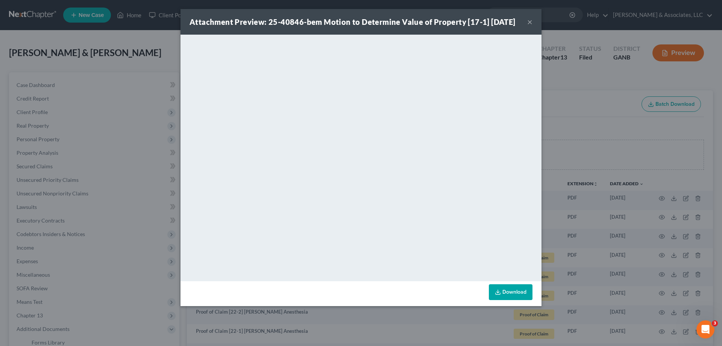
click at [530, 26] on button "×" at bounding box center [529, 21] width 5 height 9
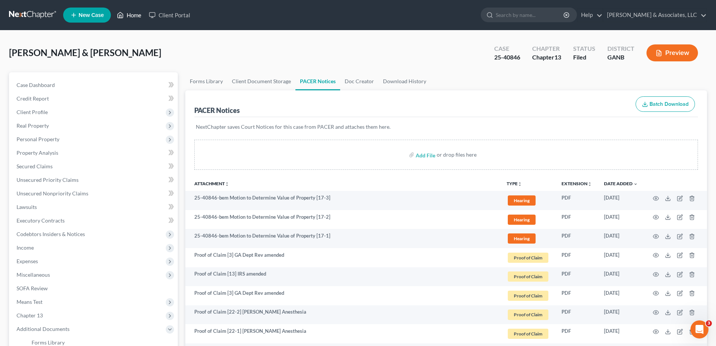
click at [129, 14] on link "Home" at bounding box center [129, 15] width 32 height 14
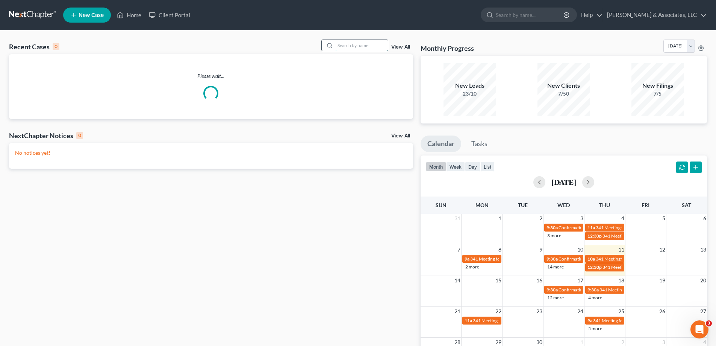
click at [350, 46] on input "search" at bounding box center [361, 45] width 53 height 11
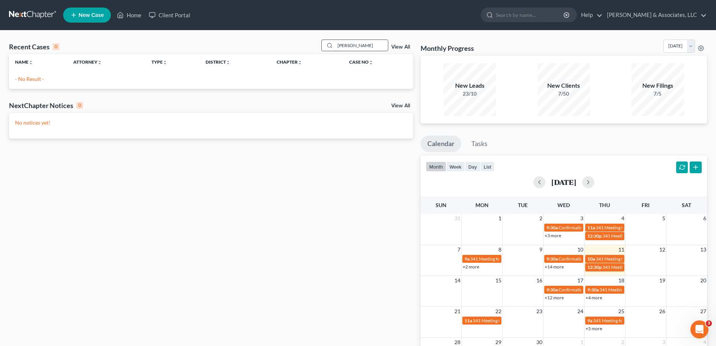
type input "harrington"
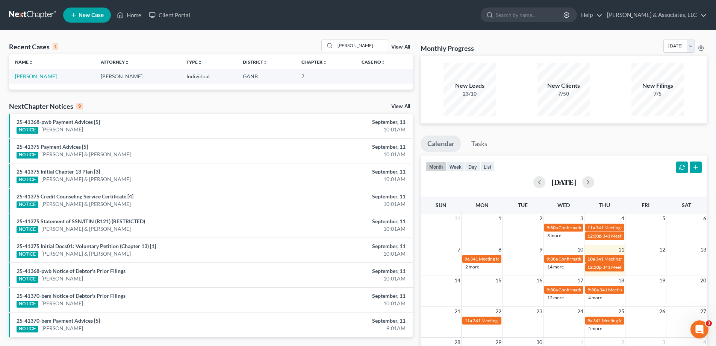
click at [41, 77] on link "[PERSON_NAME]" at bounding box center [36, 76] width 42 height 6
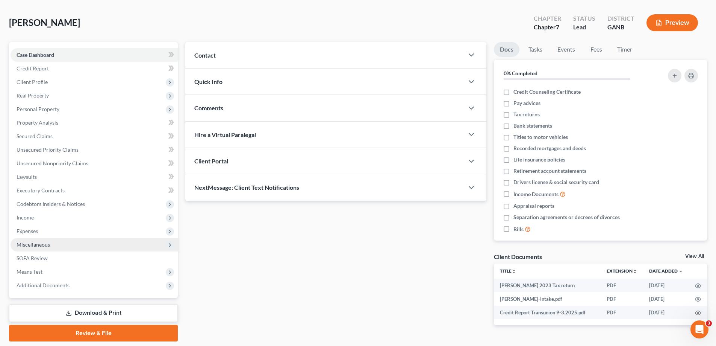
scroll to position [54, 0]
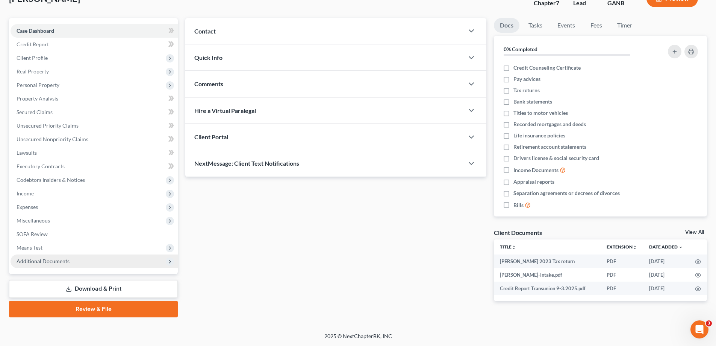
drag, startPoint x: 39, startPoint y: 263, endPoint x: 49, endPoint y: 263, distance: 9.1
click at [39, 263] on span "Additional Documents" at bounding box center [43, 261] width 53 height 6
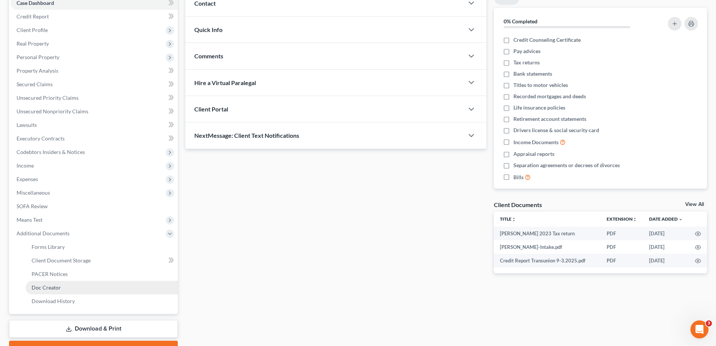
scroll to position [122, 0]
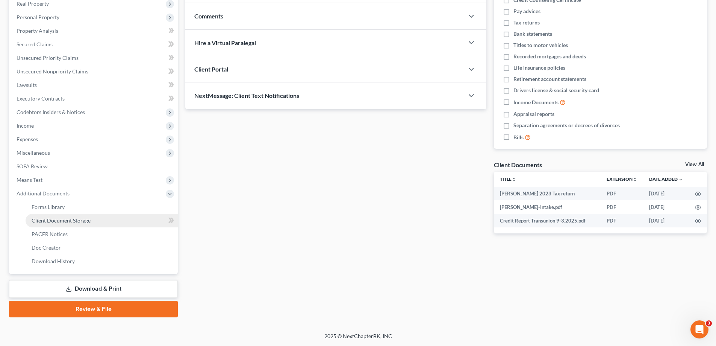
click at [47, 219] on span "Client Document Storage" at bounding box center [61, 220] width 59 height 6
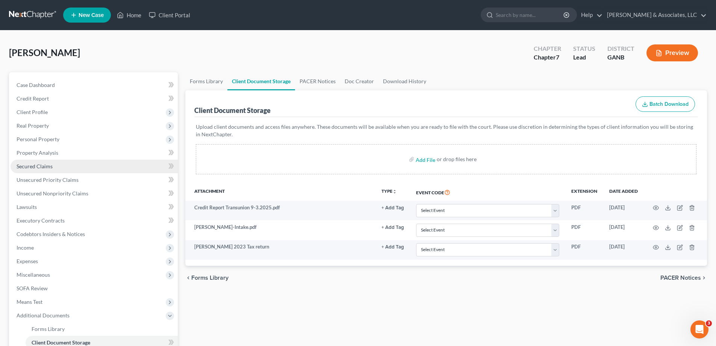
click at [27, 165] on span "Secured Claims" at bounding box center [35, 166] width 36 height 6
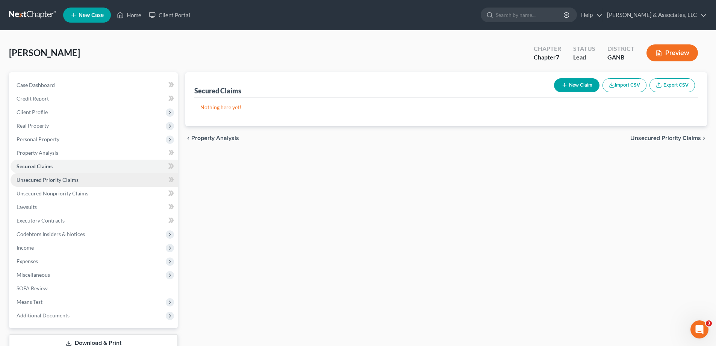
click at [26, 179] on span "Unsecured Priority Claims" at bounding box center [48, 179] width 62 height 6
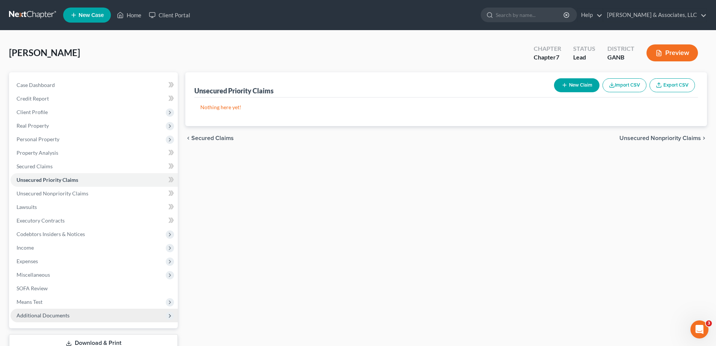
click at [44, 313] on span "Additional Documents" at bounding box center [43, 315] width 53 height 6
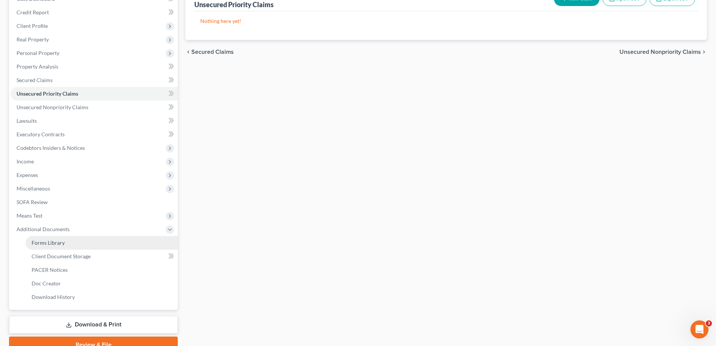
scroll to position [122, 0]
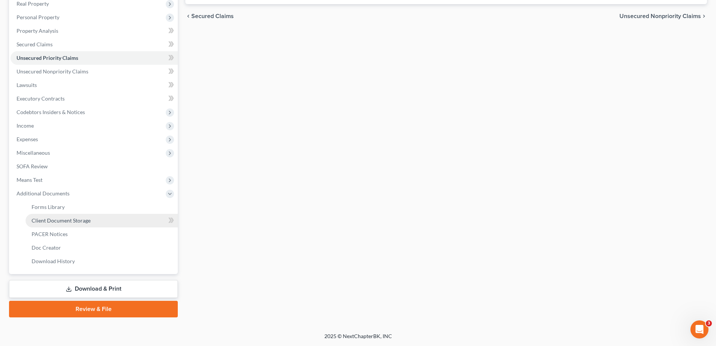
click at [69, 220] on span "Client Document Storage" at bounding box center [61, 220] width 59 height 6
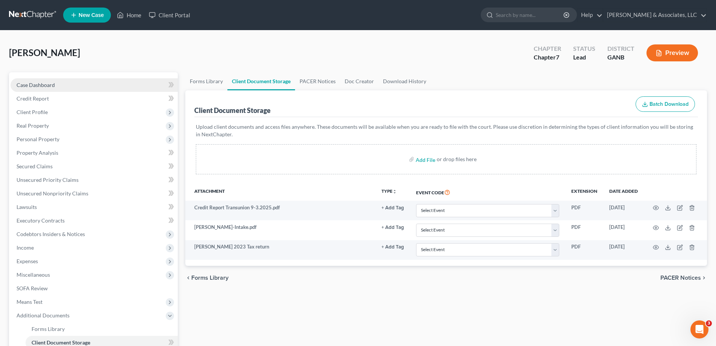
click at [39, 84] on span "Case Dashboard" at bounding box center [36, 85] width 38 height 6
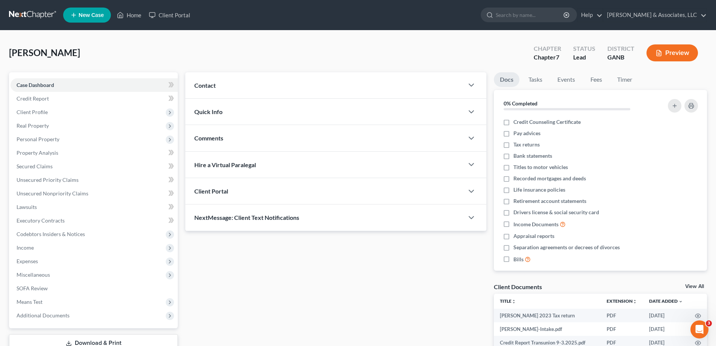
click at [217, 137] on span "Comments" at bounding box center [208, 137] width 29 height 7
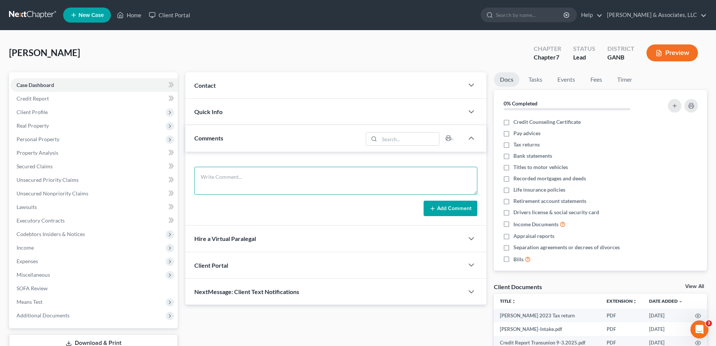
click at [216, 172] on textarea at bounding box center [335, 181] width 283 height 28
paste textarea "From: rhonda harrington <rhondaharrington12@yahoo.com> Sent: Wednesday, Septemb…"
type textarea "From: rhonda harrington <rhondaharrington12@yahoo.com> Sent: Wednesday, Septemb…"
click at [460, 209] on button "Add Comment" at bounding box center [451, 208] width 54 height 16
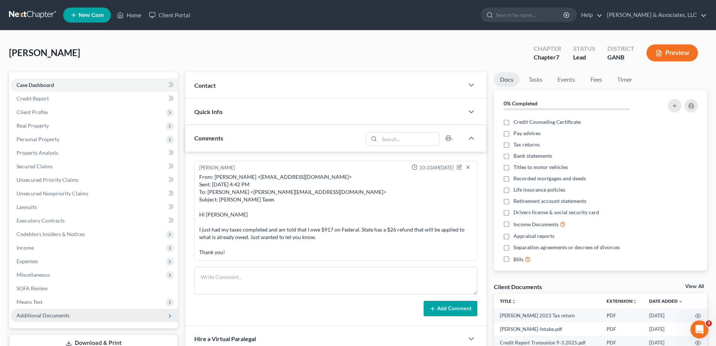
click at [31, 313] on span "Additional Documents" at bounding box center [43, 315] width 53 height 6
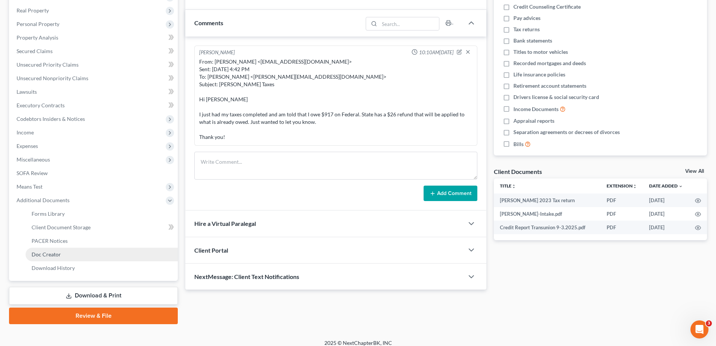
scroll to position [122, 0]
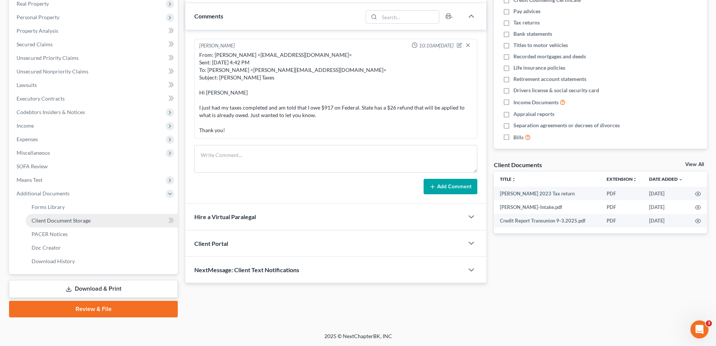
click at [44, 222] on span "Client Document Storage" at bounding box center [61, 220] width 59 height 6
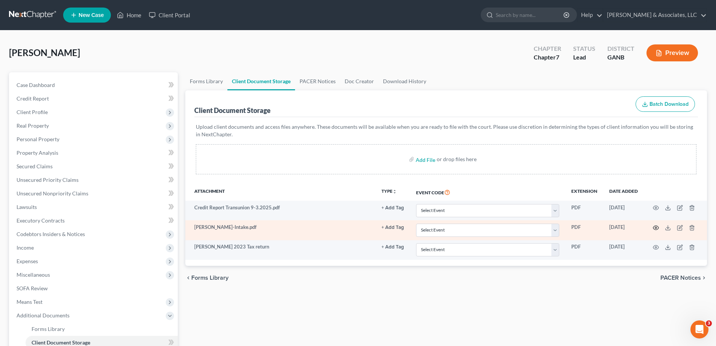
click at [656, 227] on icon "button" at bounding box center [656, 228] width 6 height 6
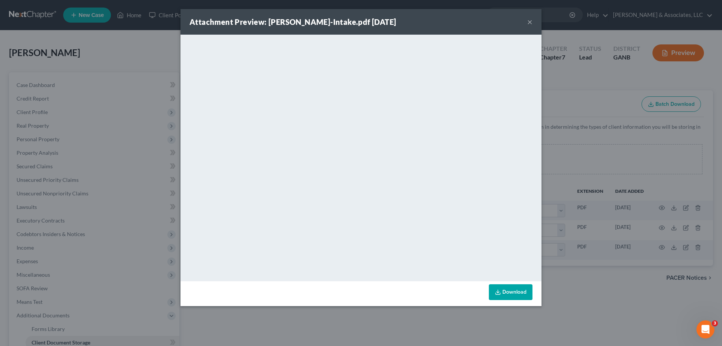
click at [531, 21] on button "×" at bounding box center [529, 21] width 5 height 9
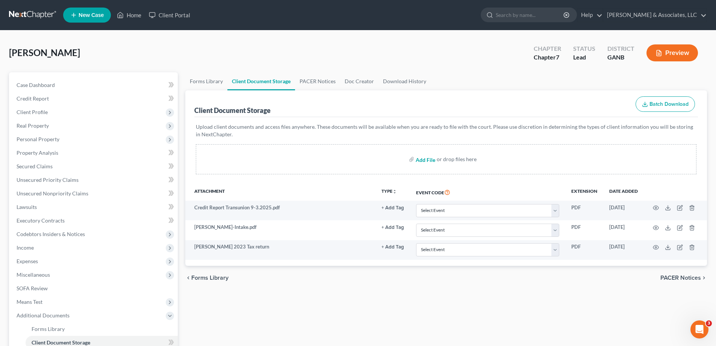
click at [421, 158] on input "file" at bounding box center [425, 159] width 18 height 14
type input "C:\fakepath\Harrington DL SSN.pdf"
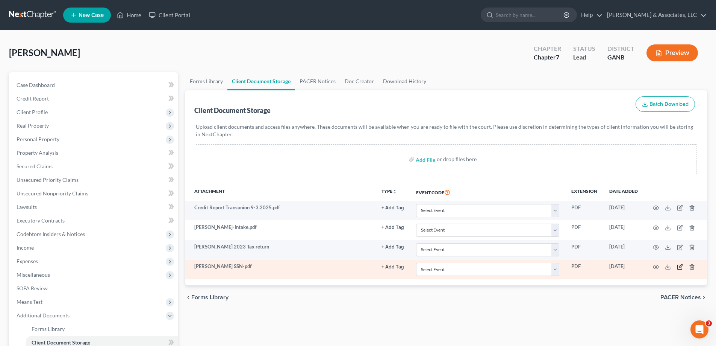
click at [680, 265] on icon "button" at bounding box center [680, 267] width 6 height 6
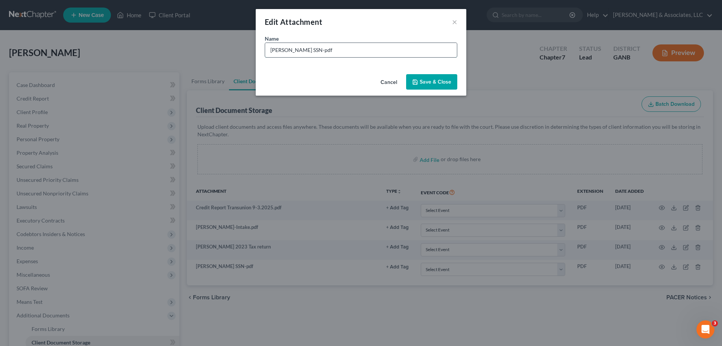
click at [358, 53] on input "Harrington DL SSN-pdf" at bounding box center [361, 50] width 192 height 14
click at [358, 53] on input "Harrington DL & SSN" at bounding box center [361, 50] width 192 height 14
type input "Harrington DL & SSN"
click at [437, 80] on span "Save & Close" at bounding box center [436, 82] width 32 height 6
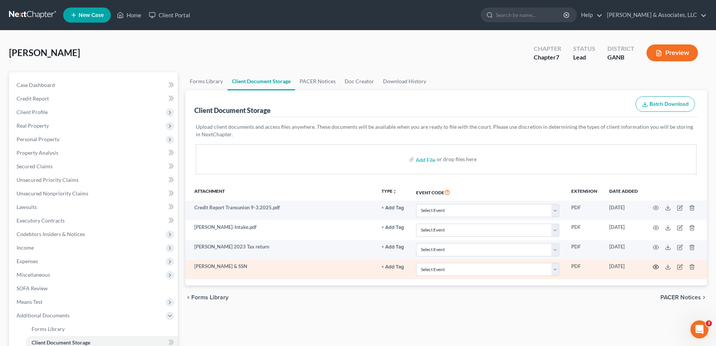
click at [657, 267] on icon "button" at bounding box center [656, 267] width 6 height 6
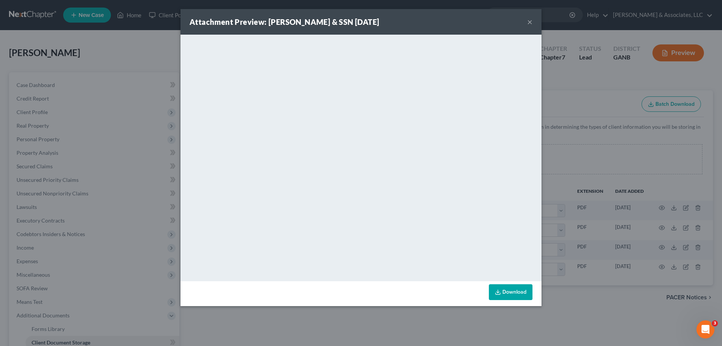
click at [531, 21] on button "×" at bounding box center [529, 21] width 5 height 9
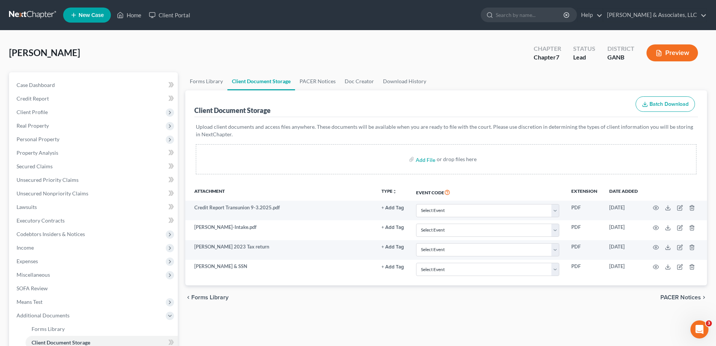
click at [696, 70] on div "Harrington, Rhonda Upgraded Chapter Chapter 7 Status Lead District GANB Preview" at bounding box center [358, 55] width 698 height 33
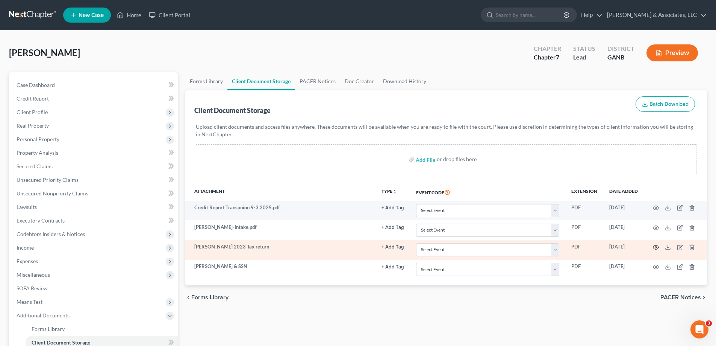
click at [657, 246] on icon "button" at bounding box center [656, 247] width 6 height 6
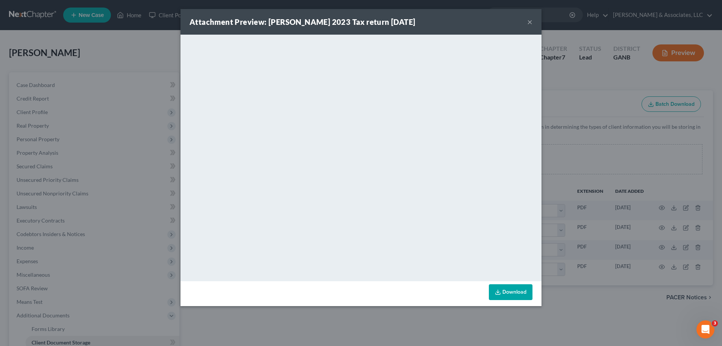
drag, startPoint x: 527, startPoint y: 19, endPoint x: 616, endPoint y: 184, distance: 187.3
click at [527, 20] on div "Attachment Preview: Harrington 2023 Tax return 09/10/2025 ×" at bounding box center [361, 22] width 361 height 26
click at [530, 22] on button "×" at bounding box center [529, 21] width 5 height 9
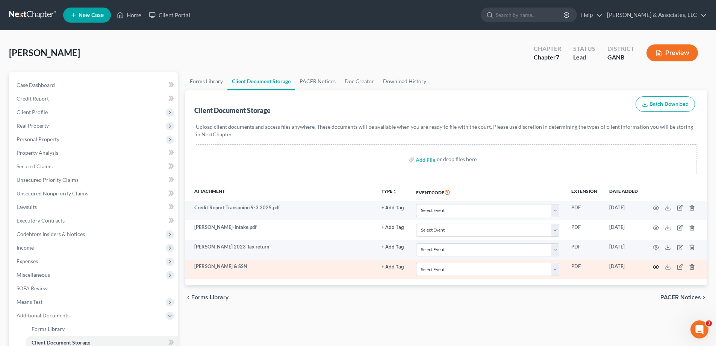
click at [658, 266] on icon "button" at bounding box center [656, 267] width 6 height 6
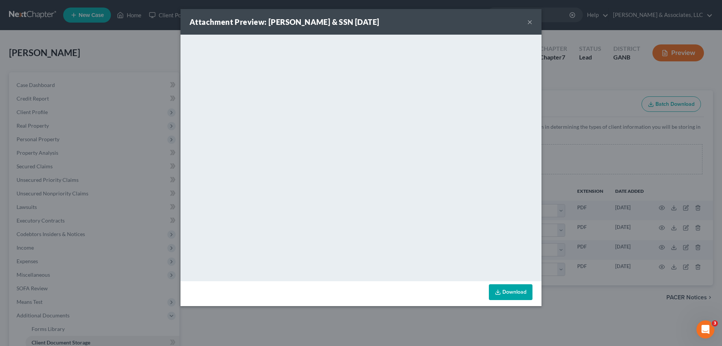
click at [530, 20] on button "×" at bounding box center [529, 21] width 5 height 9
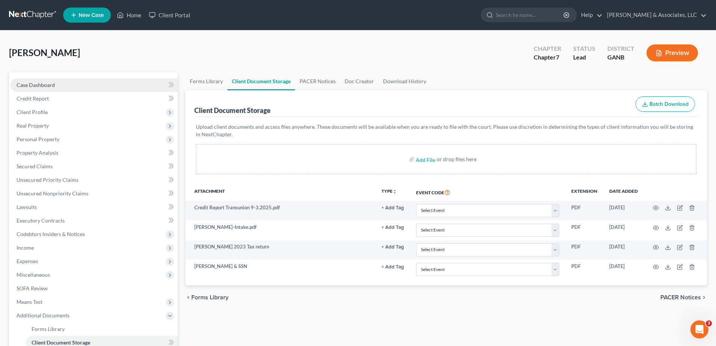
click at [49, 83] on span "Case Dashboard" at bounding box center [36, 85] width 38 height 6
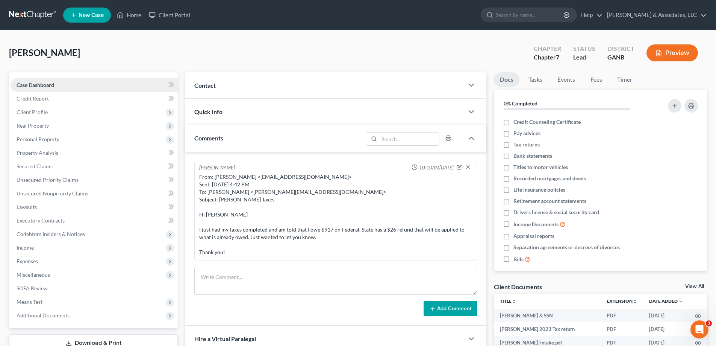
click at [54, 85] on span "Case Dashboard" at bounding box center [36, 85] width 38 height 6
drag, startPoint x: 42, startPoint y: 316, endPoint x: 85, endPoint y: 294, distance: 48.6
click at [42, 316] on span "Additional Documents" at bounding box center [43, 315] width 53 height 6
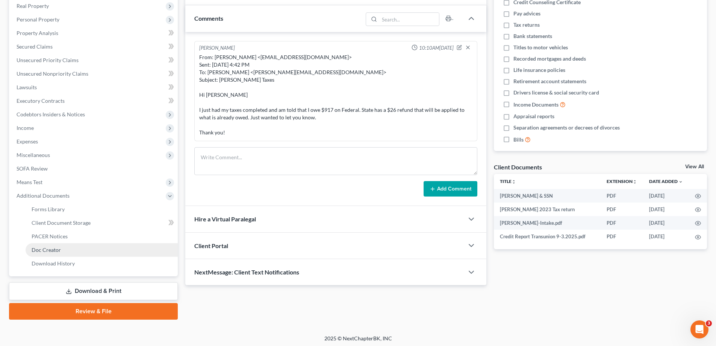
scroll to position [122, 0]
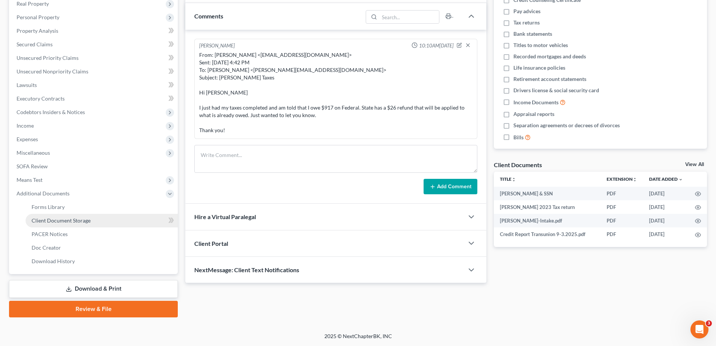
click at [41, 221] on span "Client Document Storage" at bounding box center [61, 220] width 59 height 6
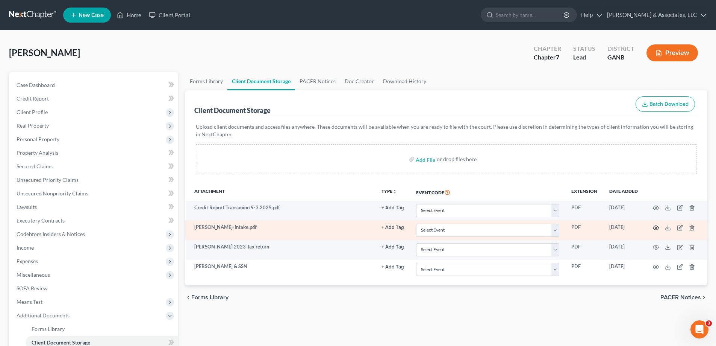
click at [656, 227] on circle "button" at bounding box center [657, 228] width 2 height 2
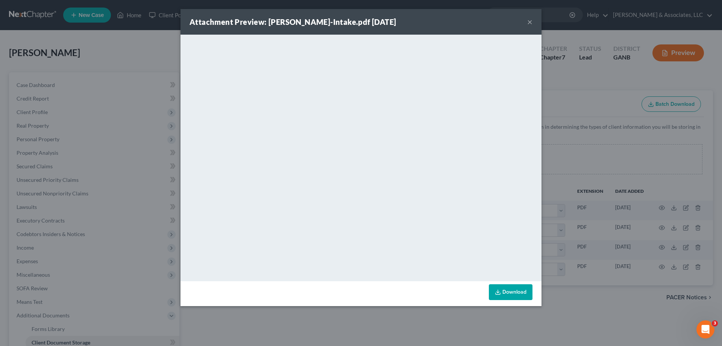
click at [529, 20] on button "×" at bounding box center [529, 21] width 5 height 9
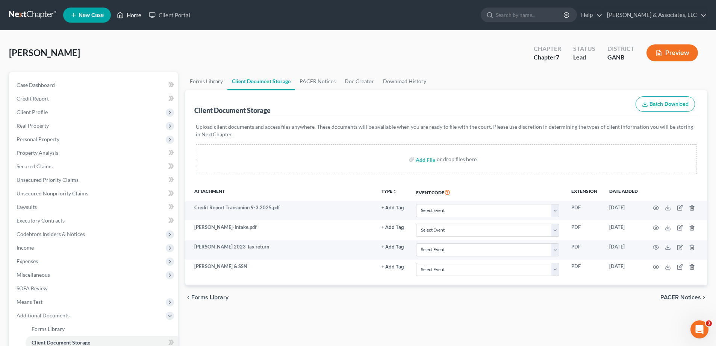
drag, startPoint x: 130, startPoint y: 14, endPoint x: 610, endPoint y: 77, distance: 484.0
click at [130, 14] on link "Home" at bounding box center [129, 15] width 32 height 14
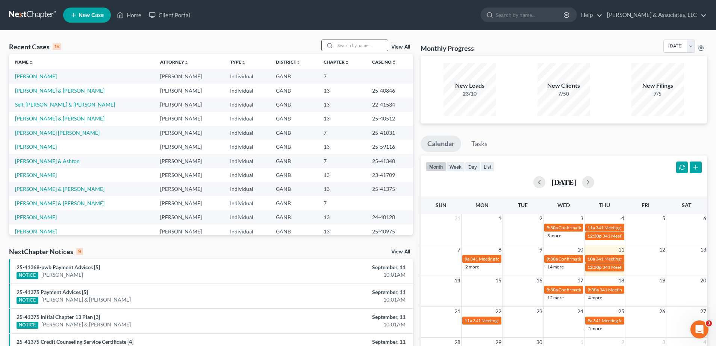
click at [351, 43] on input "search" at bounding box center [361, 45] width 53 height 11
type input "pena"
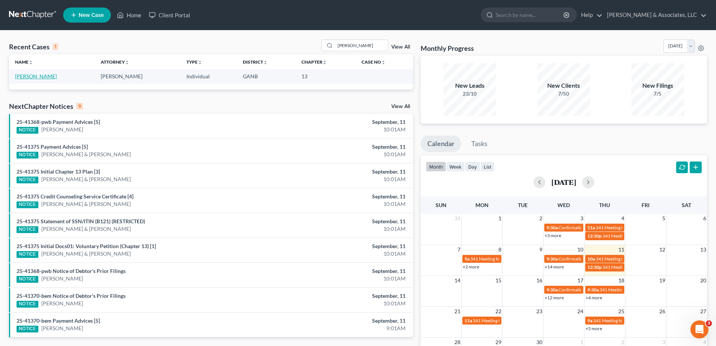
click at [25, 78] on link "[PERSON_NAME]" at bounding box center [36, 76] width 42 height 6
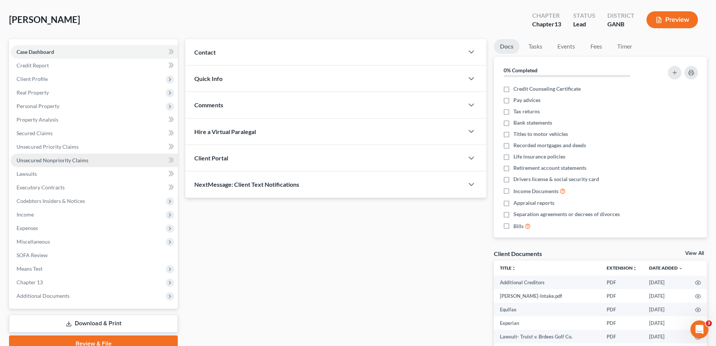
scroll to position [75, 0]
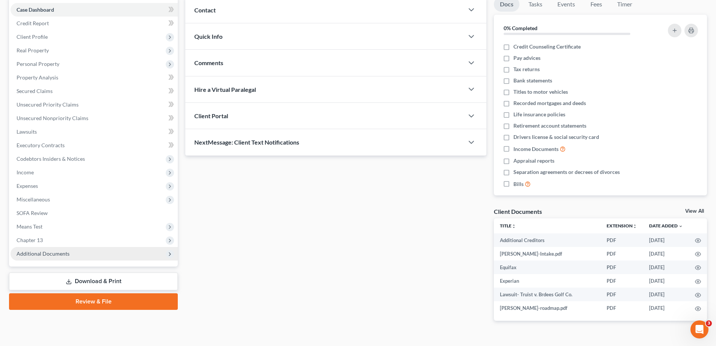
drag, startPoint x: 42, startPoint y: 257, endPoint x: 43, endPoint y: 253, distance: 4.2
click at [42, 257] on span "Additional Documents" at bounding box center [94, 254] width 167 height 14
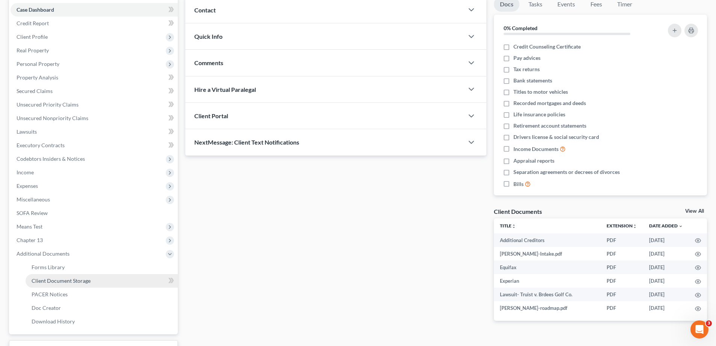
click at [46, 282] on span "Client Document Storage" at bounding box center [61, 280] width 59 height 6
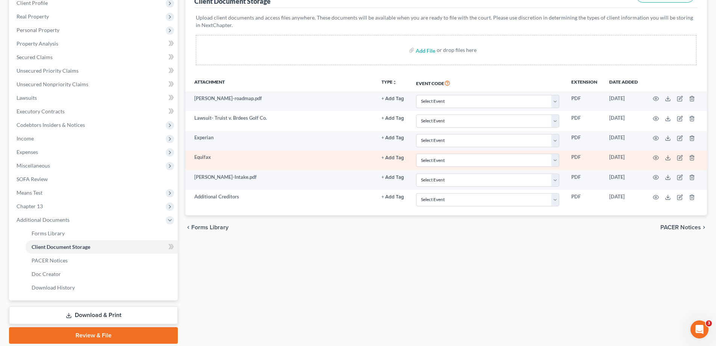
scroll to position [113, 0]
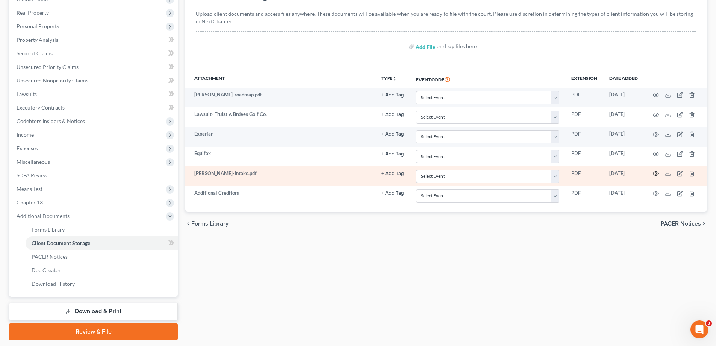
click at [656, 173] on circle "button" at bounding box center [657, 174] width 2 height 2
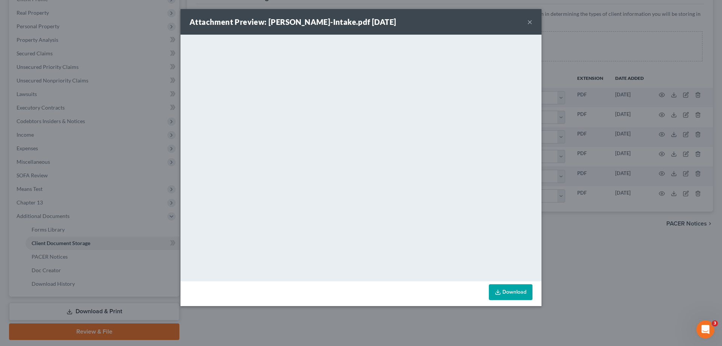
click at [530, 23] on button "×" at bounding box center [529, 21] width 5 height 9
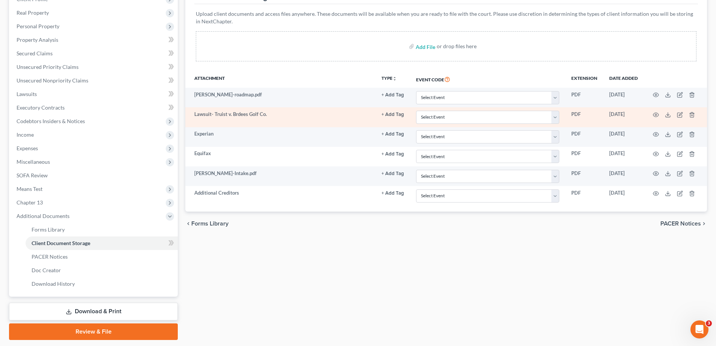
drag, startPoint x: 688, startPoint y: 65, endPoint x: 371, endPoint y: 124, distance: 322.1
click at [688, 65] on div "Upload client documents and access files anywhere. These documents will be avai…" at bounding box center [446, 37] width 504 height 66
click at [658, 115] on icon "button" at bounding box center [656, 115] width 6 height 6
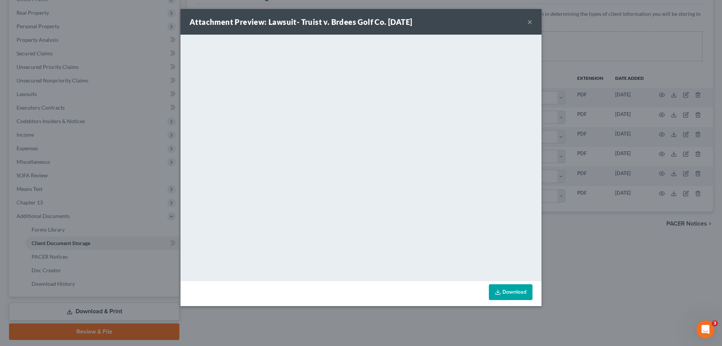
drag, startPoint x: 447, startPoint y: 21, endPoint x: 431, endPoint y: 38, distance: 22.6
click at [447, 21] on div "Attachment Preview: Lawsuit- Truist v. Brdees Golf Co. 08/22/2025 ×" at bounding box center [361, 22] width 361 height 26
click at [528, 20] on button "×" at bounding box center [529, 21] width 5 height 9
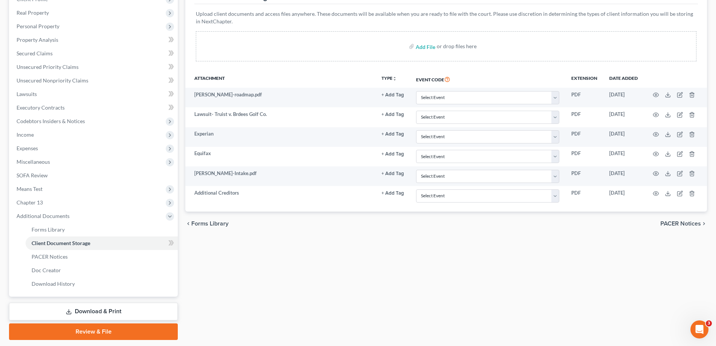
scroll to position [0, 0]
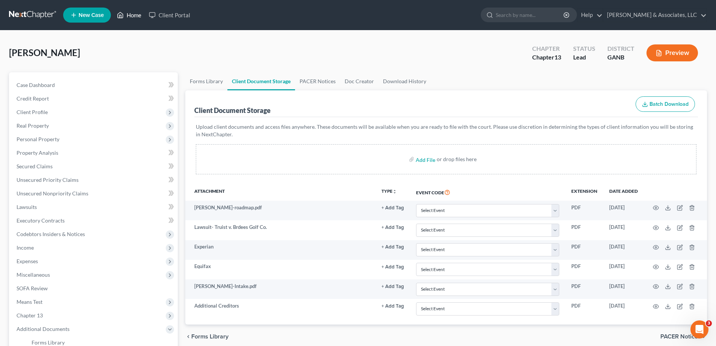
click at [135, 12] on link "Home" at bounding box center [129, 15] width 32 height 14
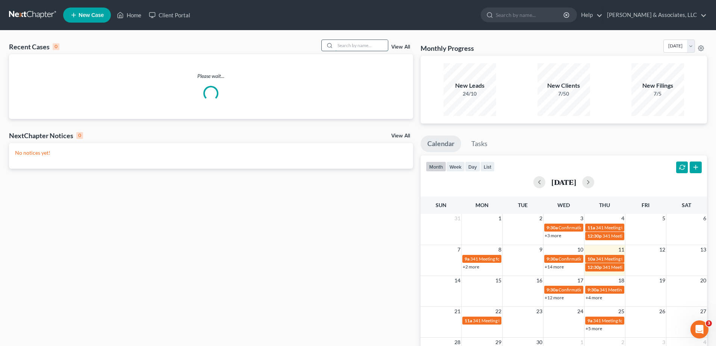
click at [342, 47] on input "search" at bounding box center [361, 45] width 53 height 11
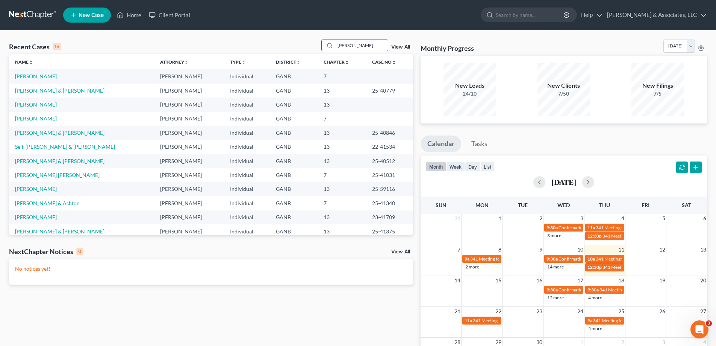
type input "conner"
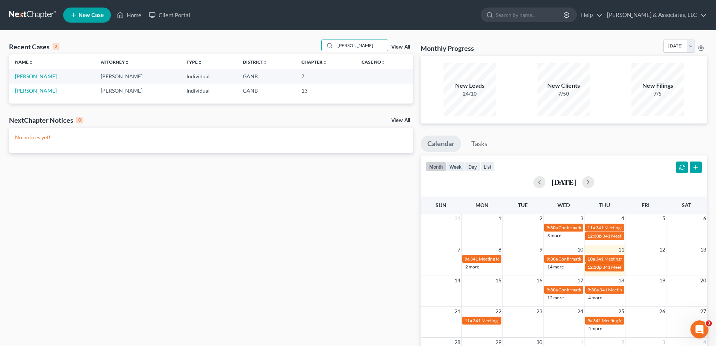
click at [31, 75] on link "[PERSON_NAME]" at bounding box center [36, 76] width 42 height 6
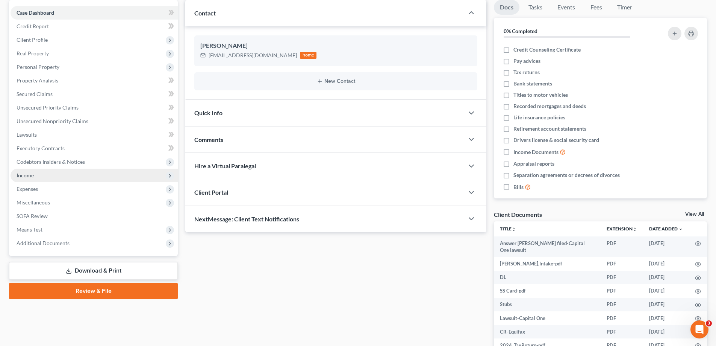
scroll to position [75, 0]
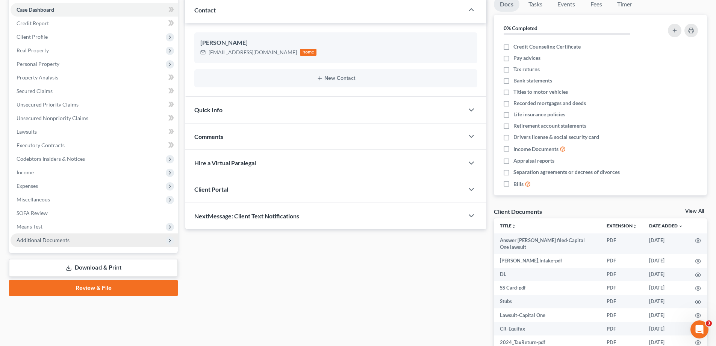
click at [36, 238] on span "Additional Documents" at bounding box center [43, 240] width 53 height 6
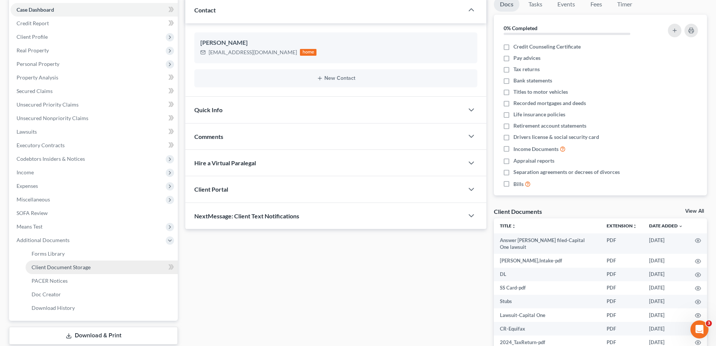
click at [37, 264] on span "Client Document Storage" at bounding box center [61, 267] width 59 height 6
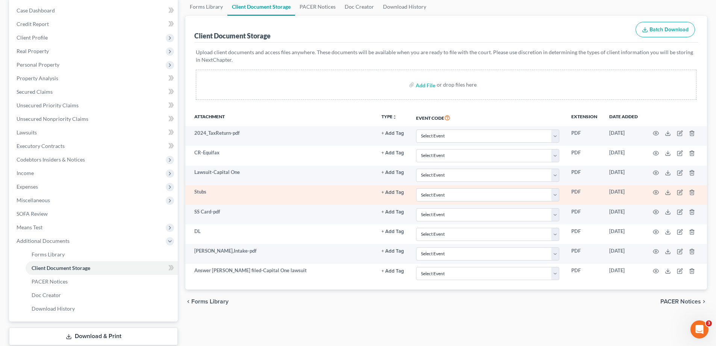
scroll to position [75, 0]
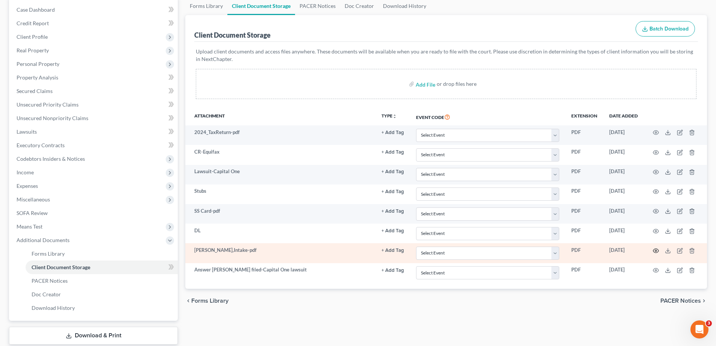
click at [655, 249] on icon "button" at bounding box center [656, 250] width 6 height 6
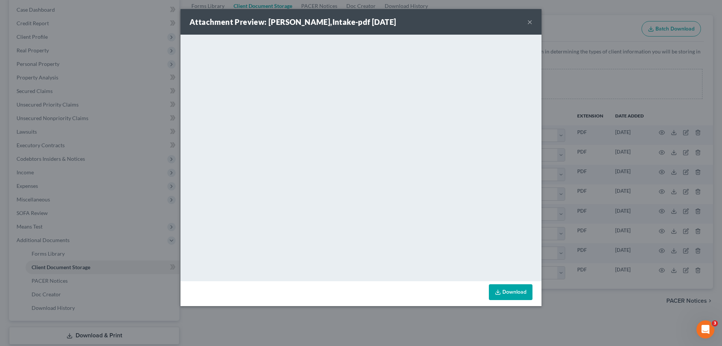
click at [529, 22] on button "×" at bounding box center [529, 21] width 5 height 9
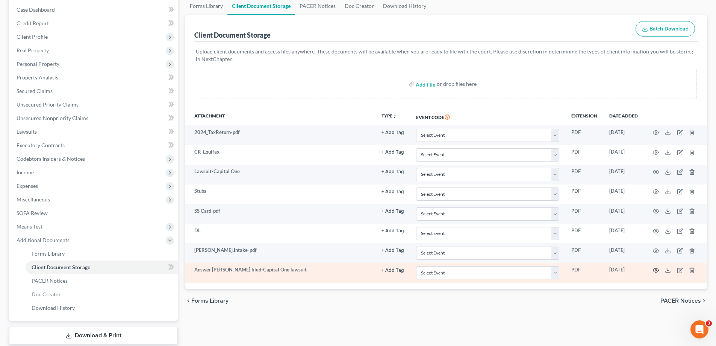
click at [656, 270] on circle "button" at bounding box center [657, 270] width 2 height 2
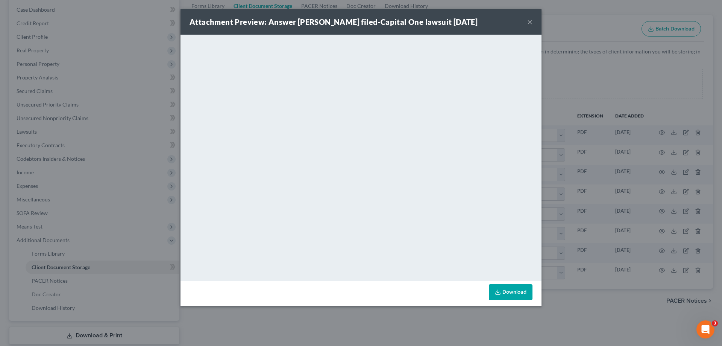
click at [530, 22] on button "×" at bounding box center [529, 21] width 5 height 9
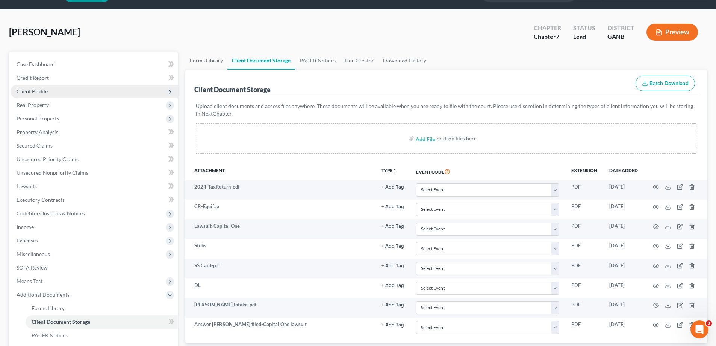
scroll to position [0, 0]
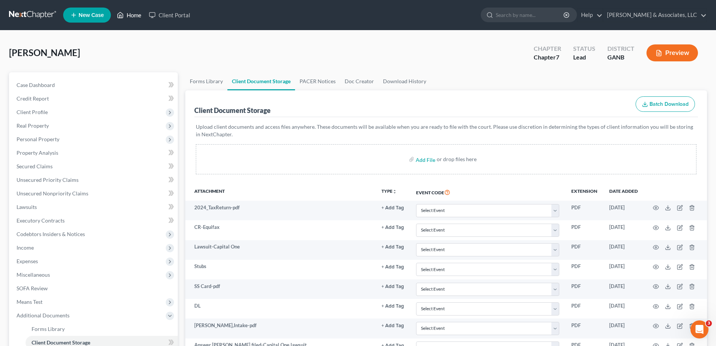
drag, startPoint x: 134, startPoint y: 14, endPoint x: 203, endPoint y: 58, distance: 82.1
click at [134, 14] on link "Home" at bounding box center [129, 15] width 32 height 14
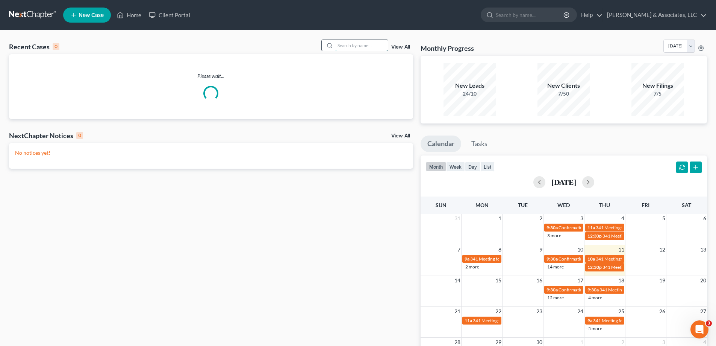
click at [349, 46] on input "search" at bounding box center [361, 45] width 53 height 11
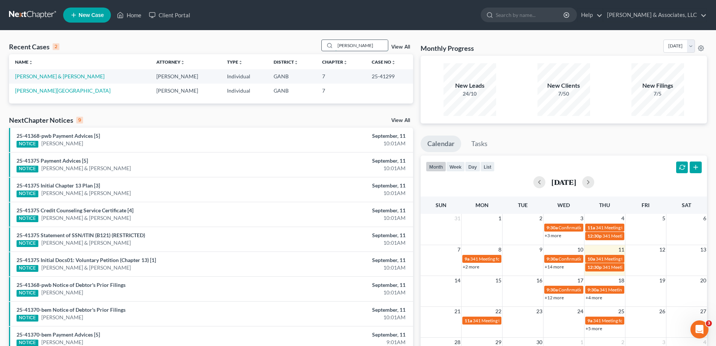
drag, startPoint x: 358, startPoint y: 46, endPoint x: 332, endPoint y: 41, distance: 26.0
click at [332, 42] on div "hendrix" at bounding box center [355, 45] width 67 height 12
type input "a"
type input "harringt"
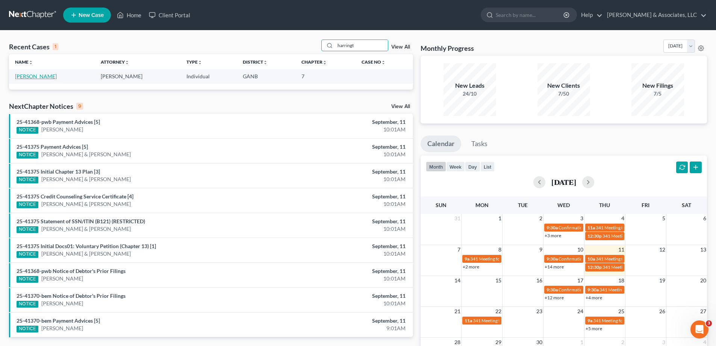
click at [29, 76] on link "[PERSON_NAME]" at bounding box center [36, 76] width 42 height 6
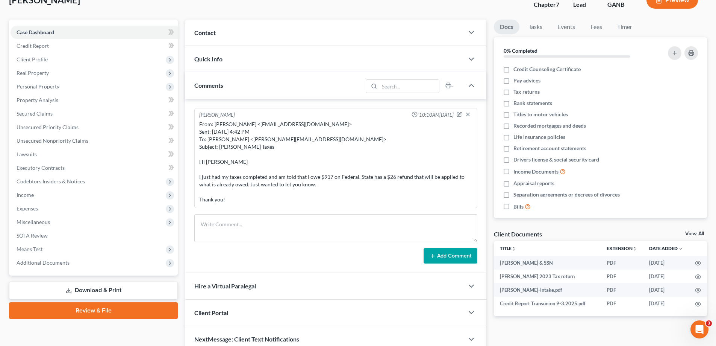
scroll to position [88, 0]
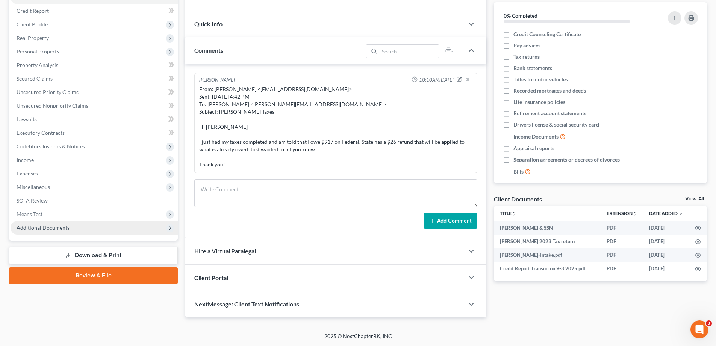
click at [26, 226] on span "Additional Documents" at bounding box center [43, 227] width 53 height 6
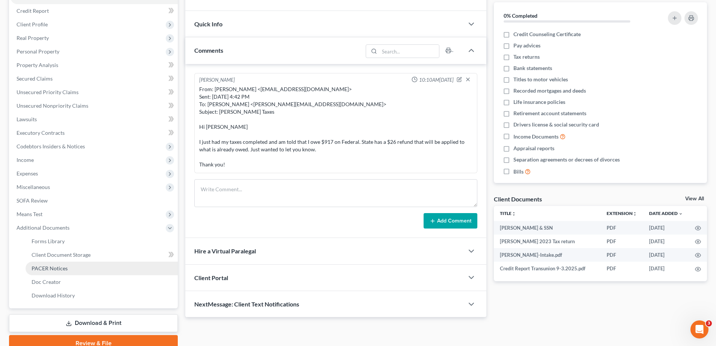
click at [41, 266] on span "PACER Notices" at bounding box center [50, 268] width 36 height 6
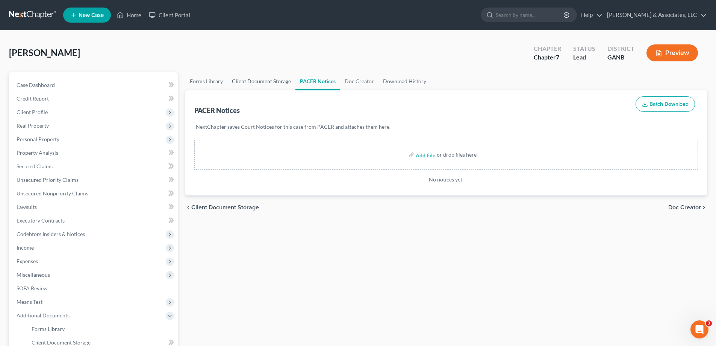
click at [244, 75] on link "Client Document Storage" at bounding box center [262, 81] width 68 height 18
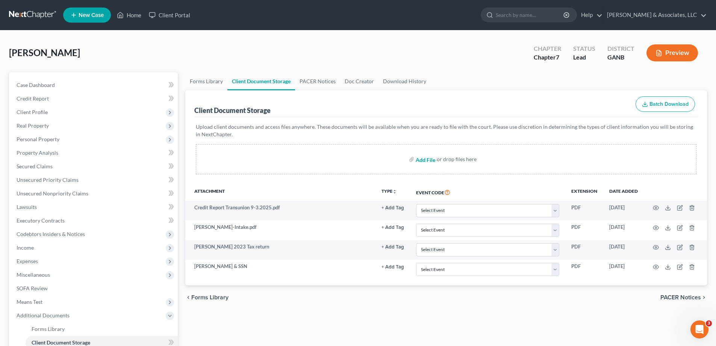
click at [421, 159] on input "file" at bounding box center [425, 159] width 18 height 14
type input "C:\fakepath\Herrington Medicl Debt to add.pdf"
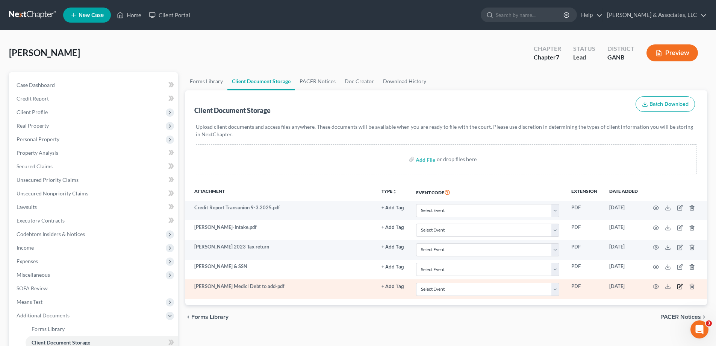
click at [681, 285] on icon "button" at bounding box center [680, 285] width 3 height 3
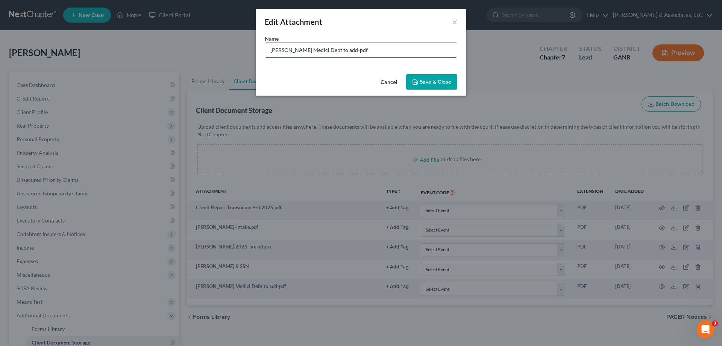
drag, startPoint x: 309, startPoint y: 50, endPoint x: 323, endPoint y: 48, distance: 14.4
click at [310, 50] on input "Herrington Medicl Debt to add-pdf" at bounding box center [361, 50] width 192 height 14
type input "Herrington Medical Debt to add"
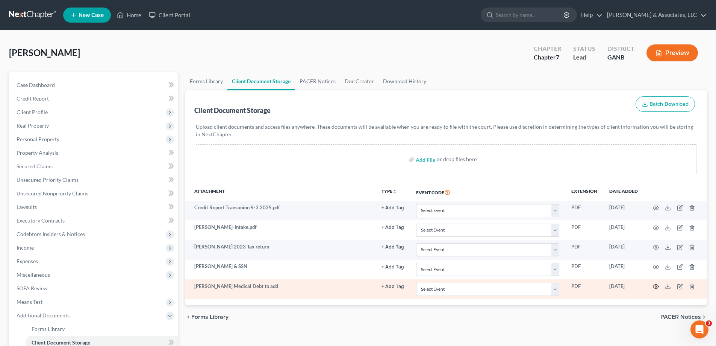
click at [656, 285] on icon "button" at bounding box center [656, 286] width 6 height 6
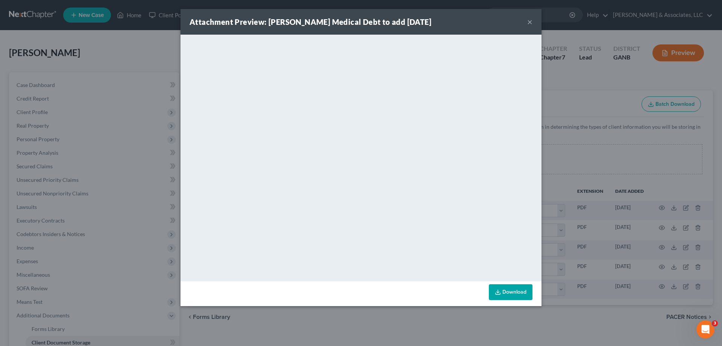
click at [528, 23] on button "×" at bounding box center [529, 21] width 5 height 9
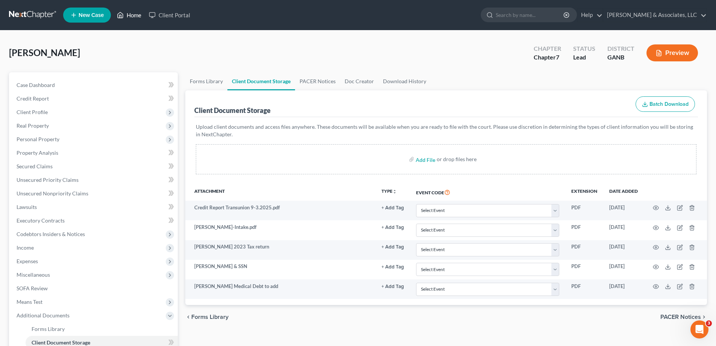
click at [132, 15] on link "Home" at bounding box center [129, 15] width 32 height 14
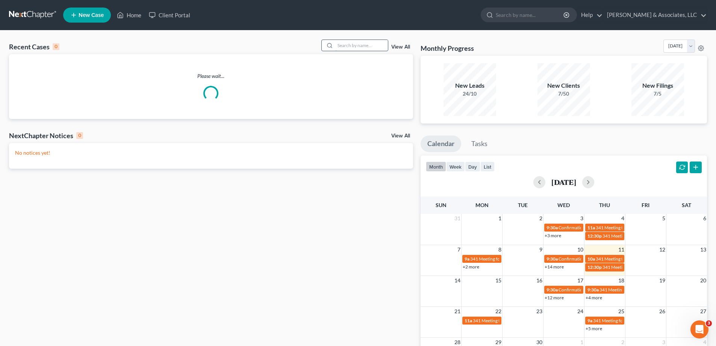
click at [359, 42] on input "search" at bounding box center [361, 45] width 53 height 11
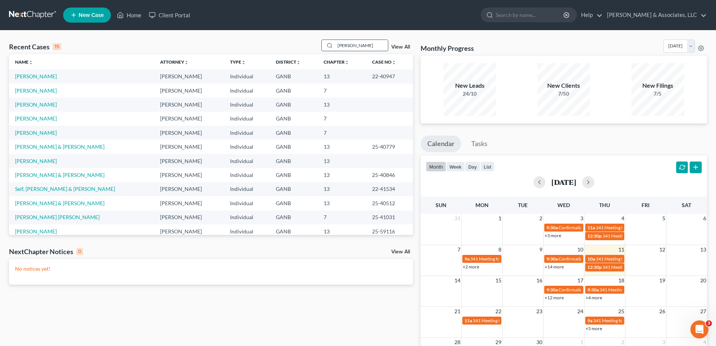
type input "hendrix"
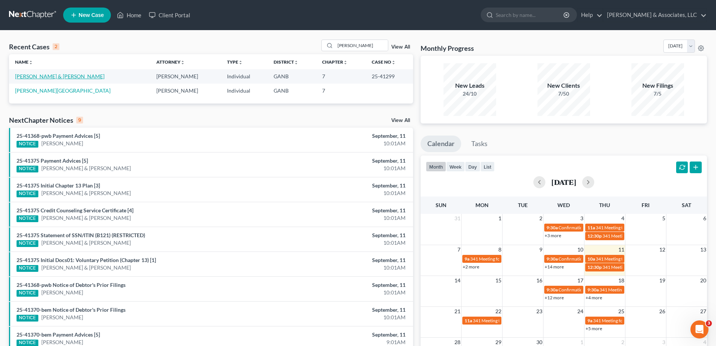
click at [32, 76] on link "[PERSON_NAME] & [PERSON_NAME]" at bounding box center [60, 76] width 90 height 6
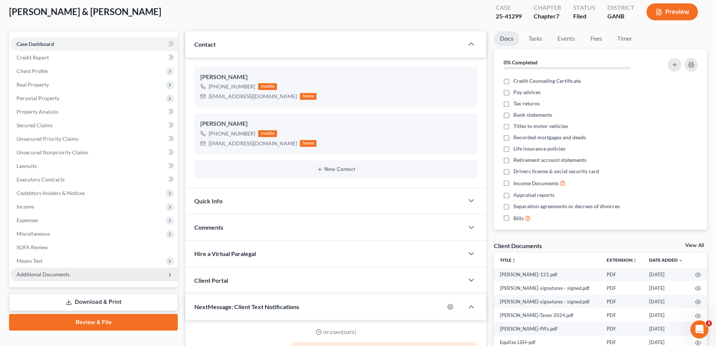
scroll to position [113, 0]
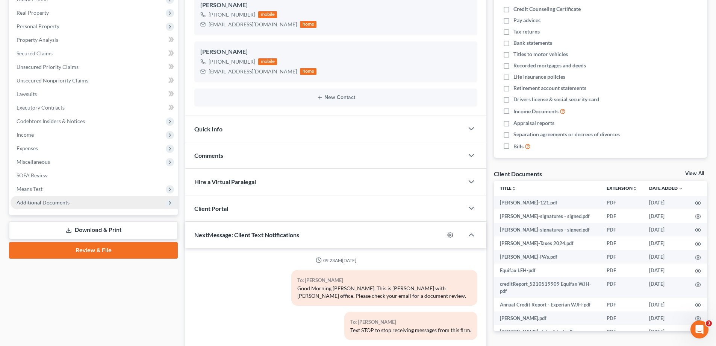
click at [34, 202] on span "Additional Documents" at bounding box center [43, 202] width 53 height 6
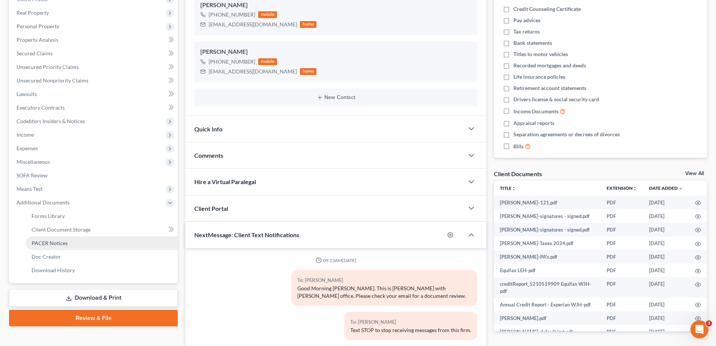
click at [50, 244] on span "PACER Notices" at bounding box center [50, 243] width 36 height 6
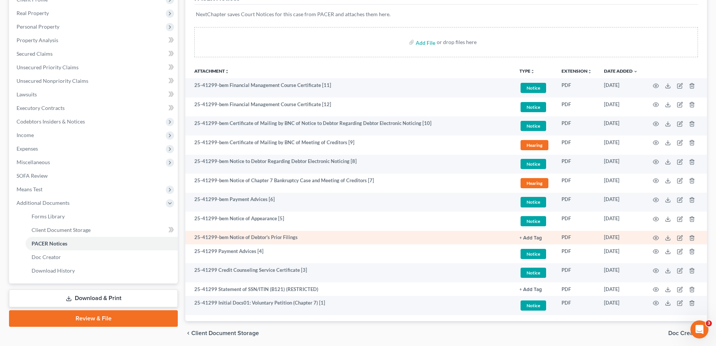
scroll to position [113, 0]
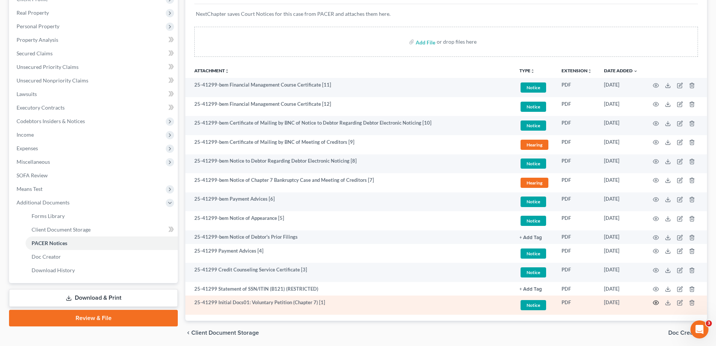
click at [656, 301] on icon "button" at bounding box center [657, 303] width 6 height 4
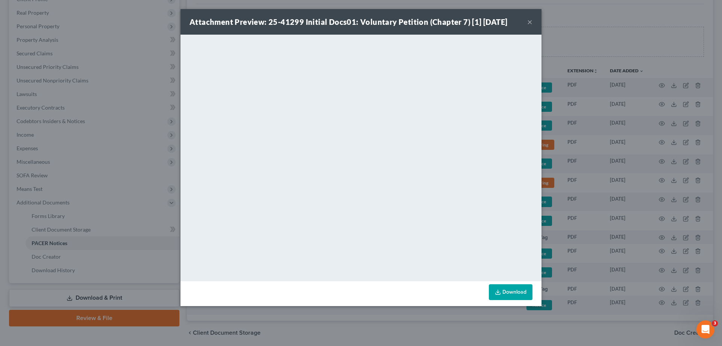
drag, startPoint x: 483, startPoint y: 32, endPoint x: 467, endPoint y: 35, distance: 16.0
click at [483, 32] on div "Attachment Preview: 25-41299 Initial Docs01: Voluntary Petition (Chapter 7) [1]…" at bounding box center [361, 22] width 361 height 26
click at [687, 14] on div "Attachment Preview: 25-41299 Initial Docs01: Voluntary Petition (Chapter 7) [1]…" at bounding box center [361, 173] width 722 height 346
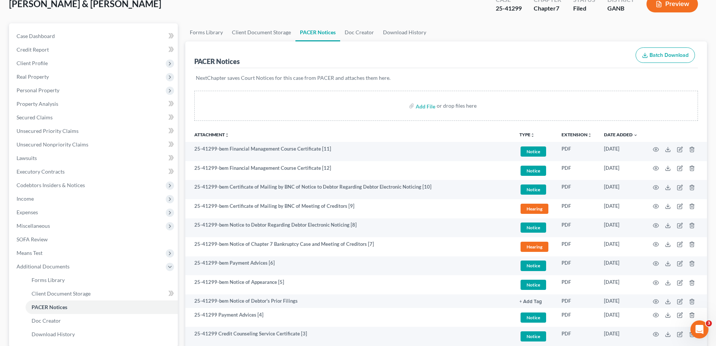
scroll to position [0, 0]
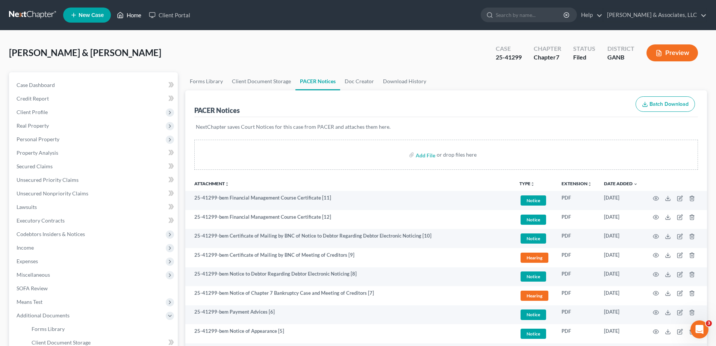
drag, startPoint x: 129, startPoint y: 15, endPoint x: 319, endPoint y: 44, distance: 192.4
click at [129, 16] on link "Home" at bounding box center [129, 15] width 32 height 14
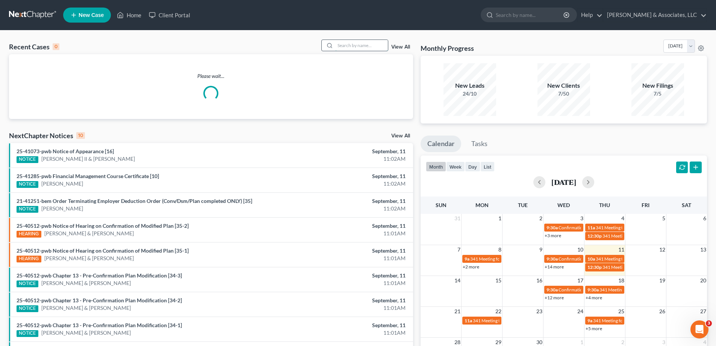
click at [365, 46] on input "search" at bounding box center [361, 45] width 53 height 11
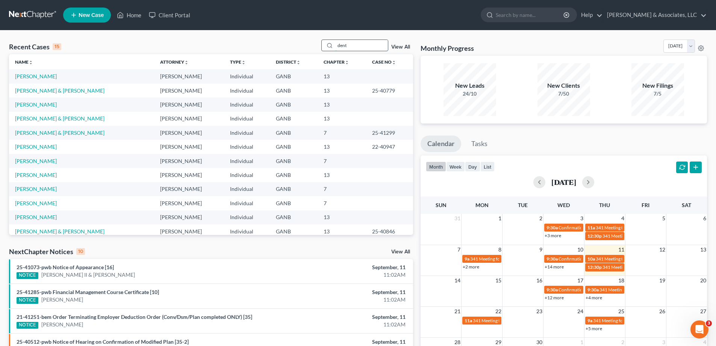
type input "dent"
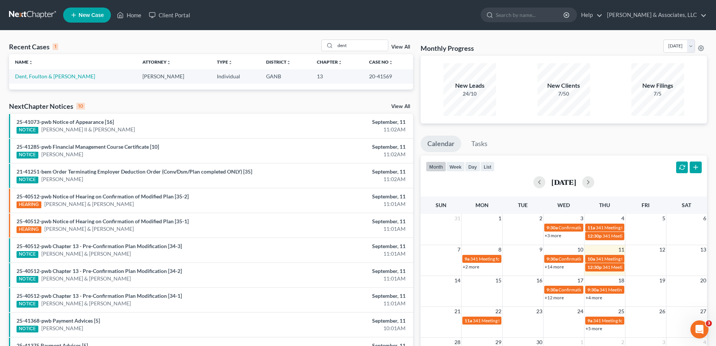
click at [32, 80] on td "Dent, Foulton & [PERSON_NAME]" at bounding box center [72, 76] width 127 height 14
click at [34, 76] on link "Dent, Foulton & [PERSON_NAME]" at bounding box center [55, 76] width 80 height 6
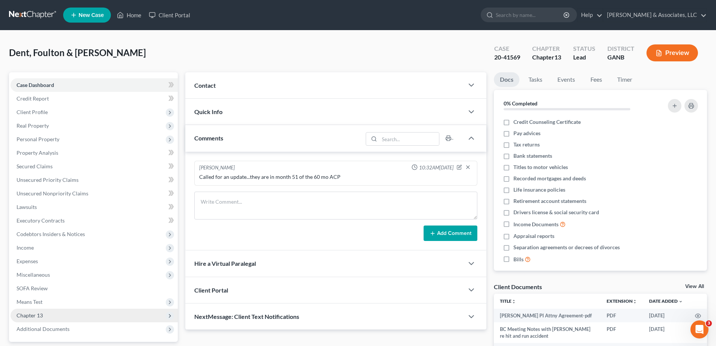
scroll to position [68, 0]
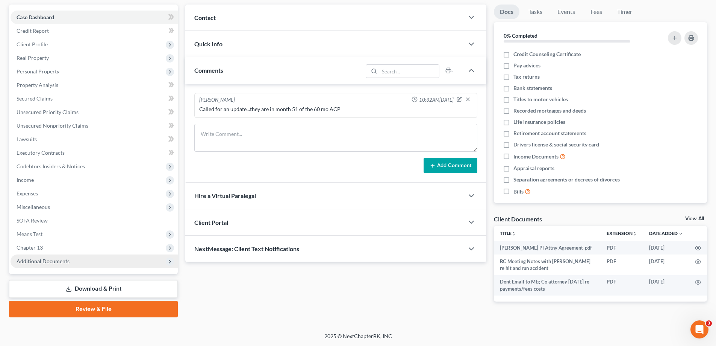
click at [39, 261] on span "Additional Documents" at bounding box center [43, 261] width 53 height 6
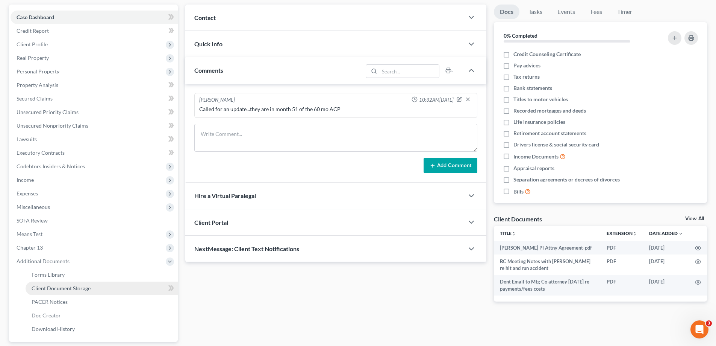
click at [41, 290] on span "Client Document Storage" at bounding box center [61, 288] width 59 height 6
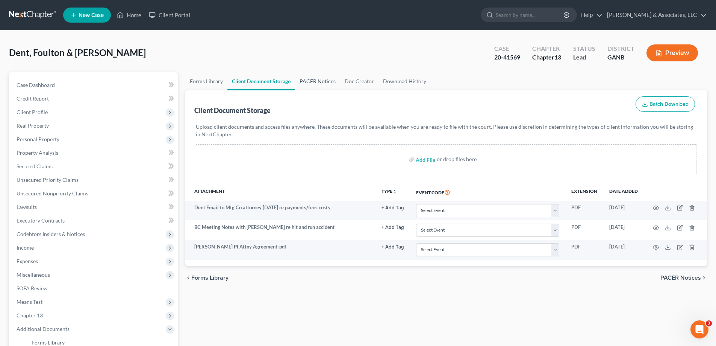
click at [317, 80] on link "PACER Notices" at bounding box center [317, 81] width 45 height 18
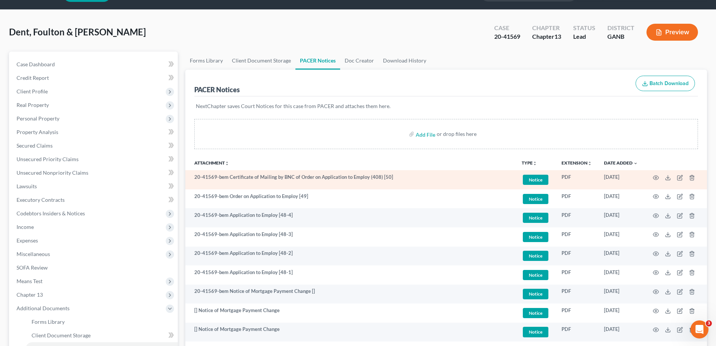
scroll to position [75, 0]
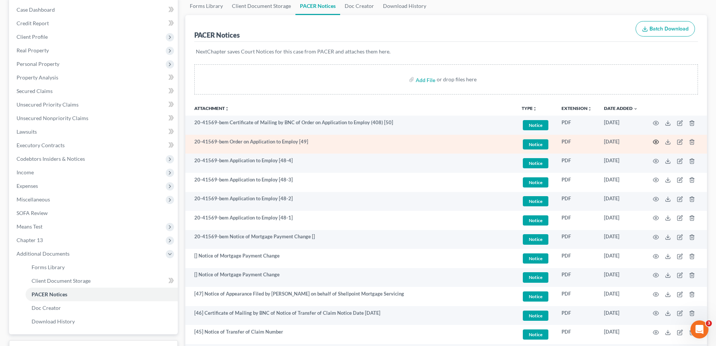
click at [656, 143] on circle "button" at bounding box center [657, 142] width 2 height 2
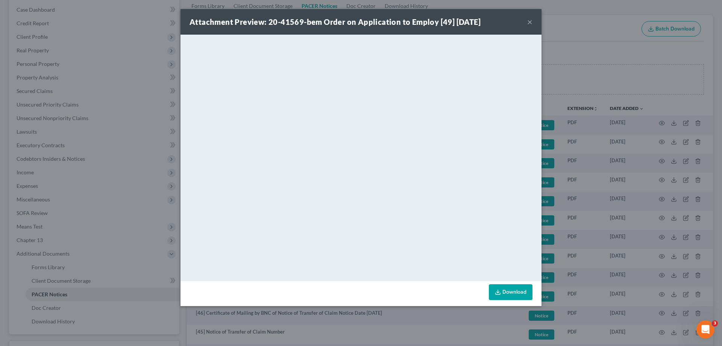
click at [527, 22] on div "Attachment Preview: 20-41569-bem Order on Application to Employ [49] 09/03/2025…" at bounding box center [361, 22] width 361 height 26
drag, startPoint x: 530, startPoint y: 22, endPoint x: 515, endPoint y: 35, distance: 20.8
click at [530, 22] on button "×" at bounding box center [529, 21] width 5 height 9
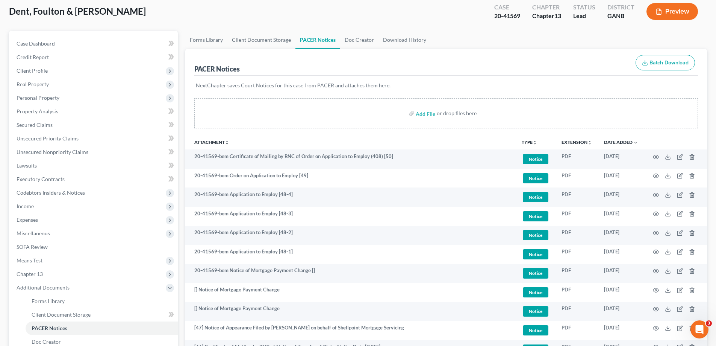
scroll to position [0, 0]
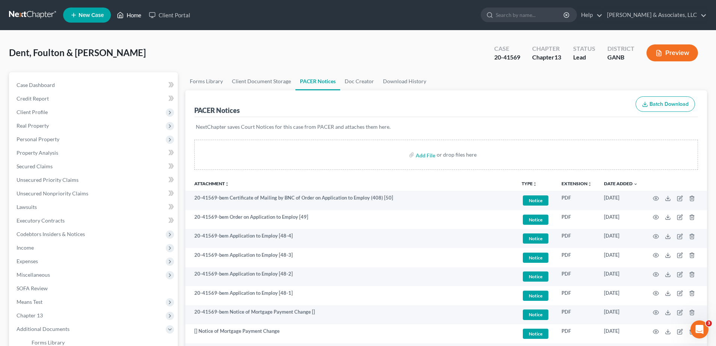
click at [137, 14] on link "Home" at bounding box center [129, 15] width 32 height 14
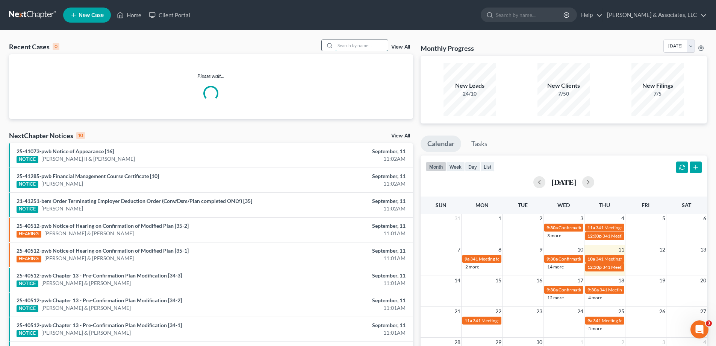
click at [370, 43] on input "search" at bounding box center [361, 45] width 53 height 11
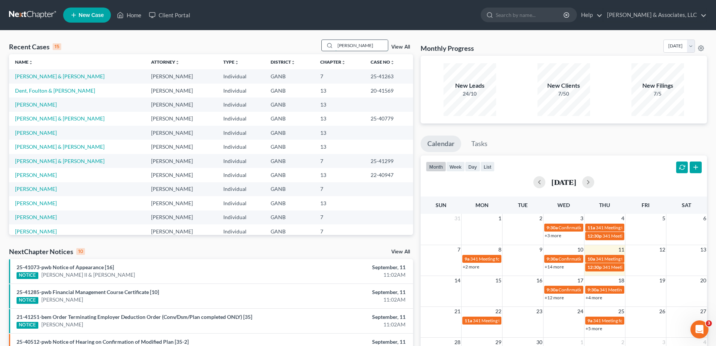
type input "hendrix"
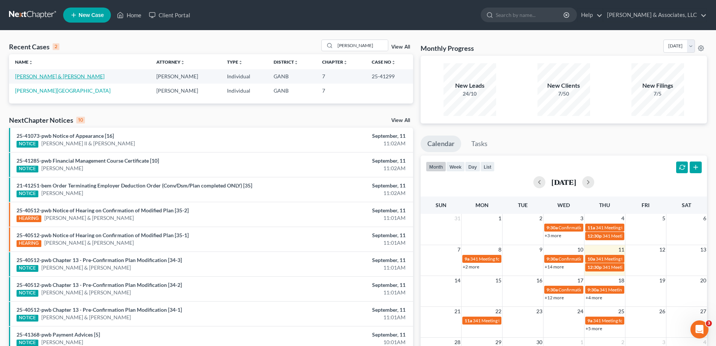
click at [40, 76] on link "[PERSON_NAME] & [PERSON_NAME]" at bounding box center [60, 76] width 90 height 6
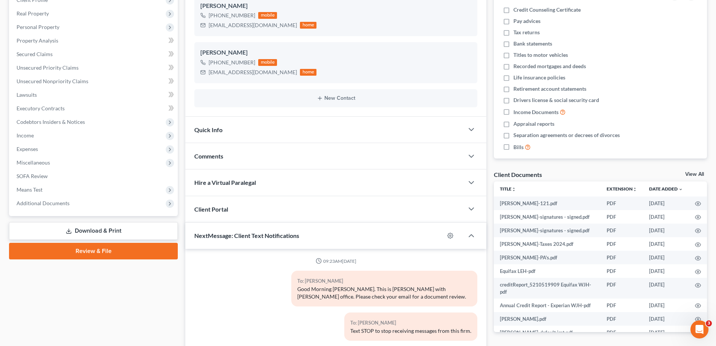
scroll to position [139, 0]
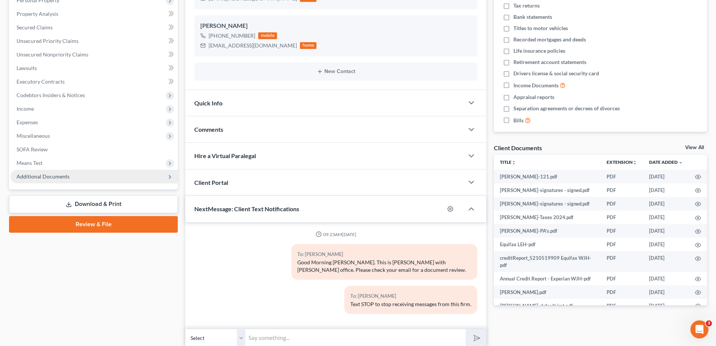
drag, startPoint x: 54, startPoint y: 176, endPoint x: 50, endPoint y: 179, distance: 4.3
click at [52, 177] on span "Additional Documents" at bounding box center [43, 176] width 53 height 6
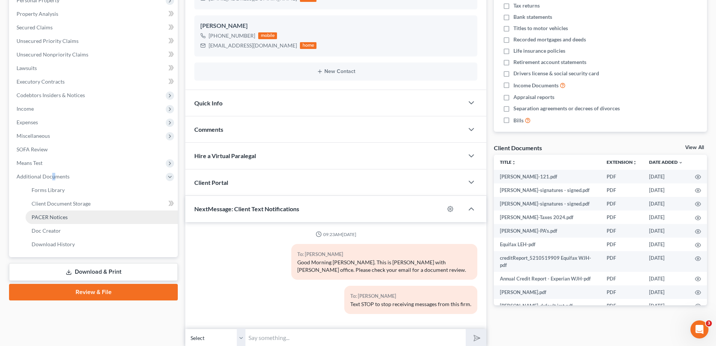
click at [36, 214] on span "PACER Notices" at bounding box center [50, 217] width 36 height 6
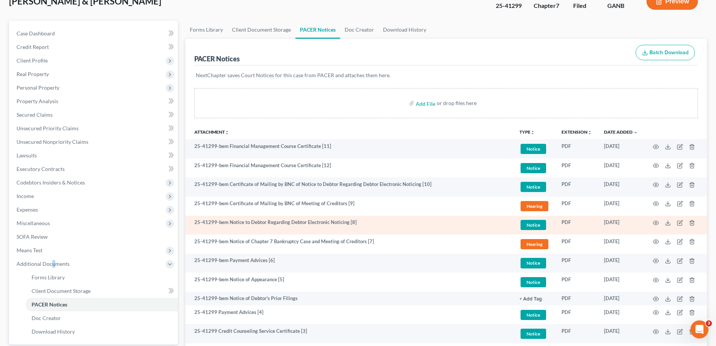
scroll to position [112, 0]
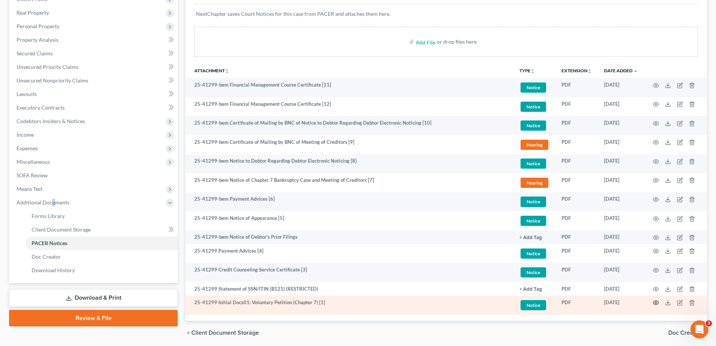
click at [657, 302] on icon "button" at bounding box center [656, 302] width 6 height 6
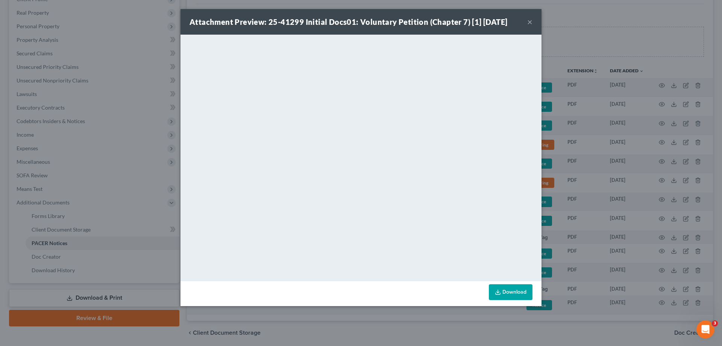
click at [449, 33] on div "Attachment Preview: 25-41299 Initial Docs01: Voluntary Petition (Chapter 7) [1]…" at bounding box center [361, 22] width 361 height 26
click at [496, 31] on div "Attachment Preview: 25-41299 Initial Docs01: Voluntary Petition (Chapter 7) [1]…" at bounding box center [361, 22] width 361 height 26
click at [530, 21] on button "×" at bounding box center [529, 21] width 5 height 9
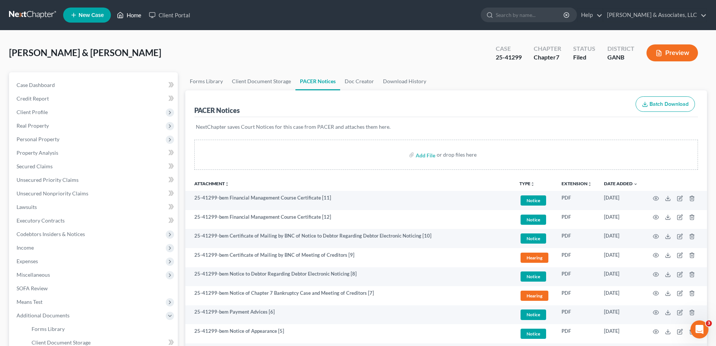
click at [131, 14] on link "Home" at bounding box center [129, 15] width 32 height 14
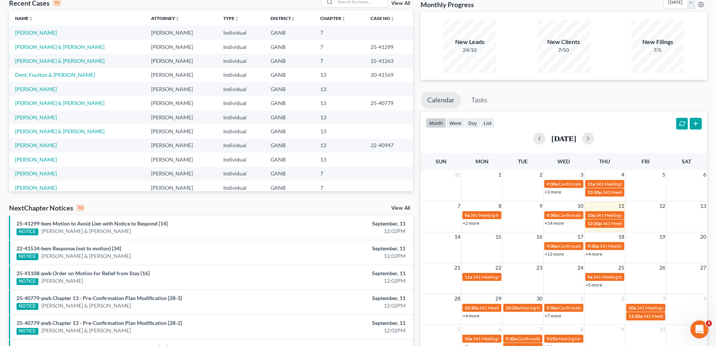
scroll to position [113, 0]
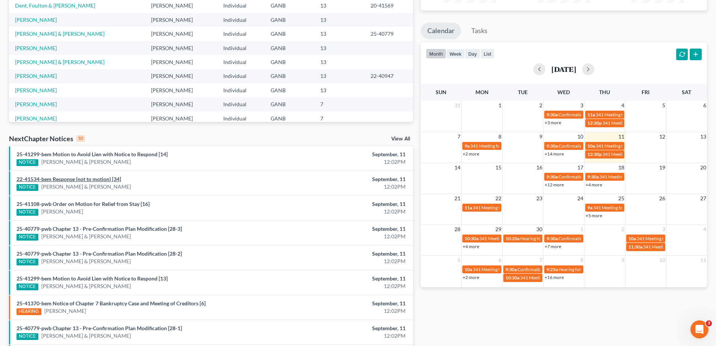
click at [62, 179] on link "22-41534-bem Response (not to motion) [34]" at bounding box center [69, 179] width 105 height 6
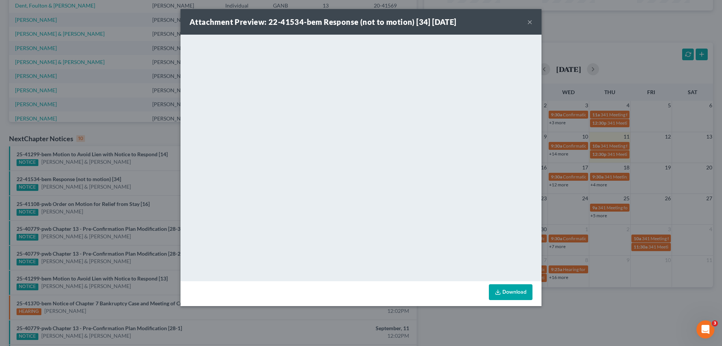
click at [528, 22] on button "×" at bounding box center [529, 21] width 5 height 9
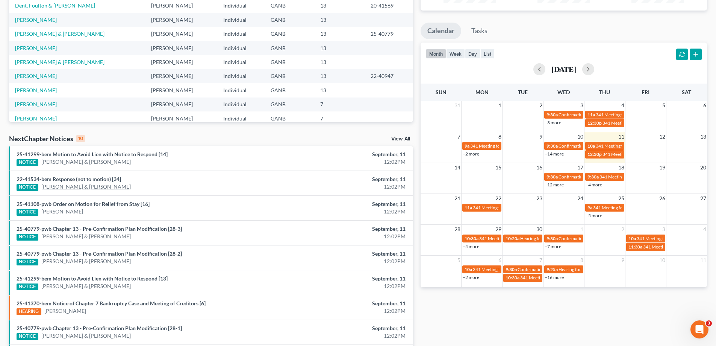
click at [58, 186] on link "[PERSON_NAME] & [PERSON_NAME]" at bounding box center [86, 187] width 90 height 8
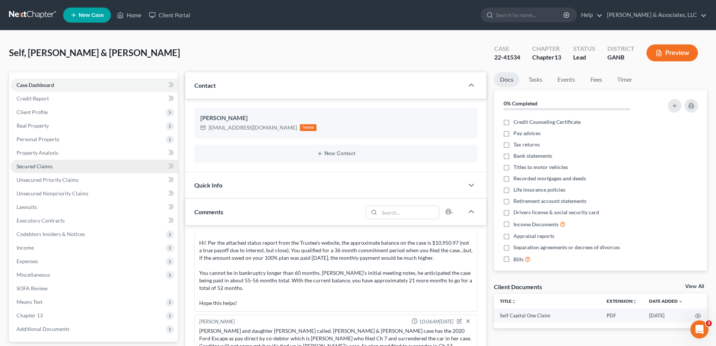
scroll to position [150, 0]
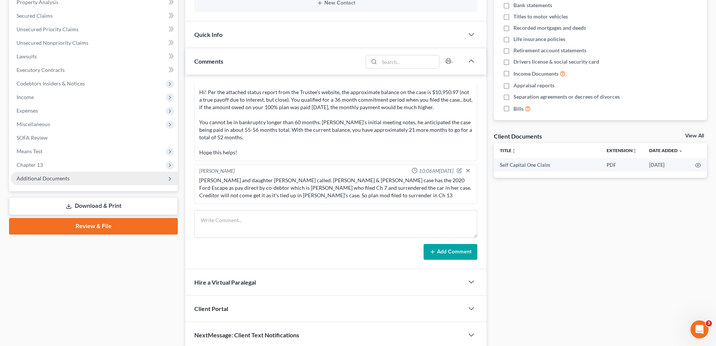
click at [56, 182] on span "Additional Documents" at bounding box center [94, 179] width 167 height 14
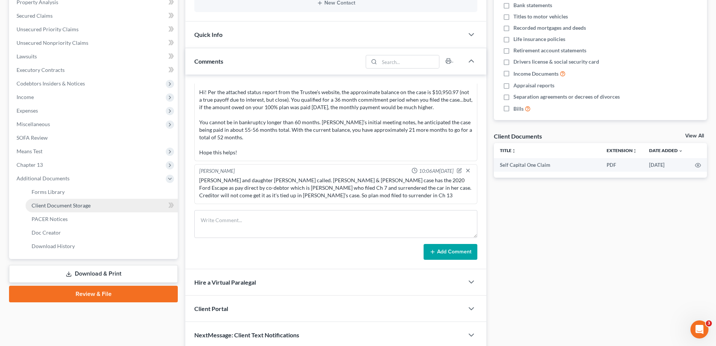
click at [40, 205] on span "Client Document Storage" at bounding box center [61, 205] width 59 height 6
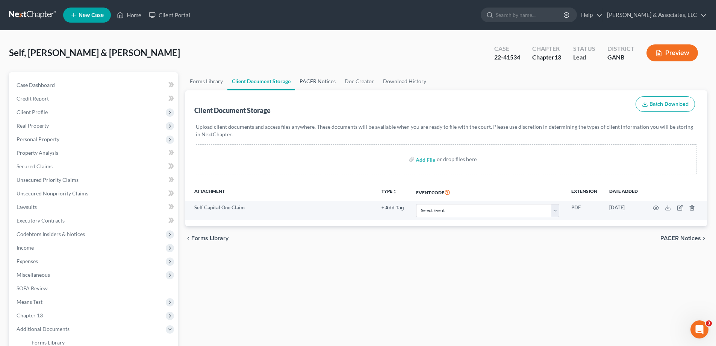
click at [305, 80] on link "PACER Notices" at bounding box center [317, 81] width 45 height 18
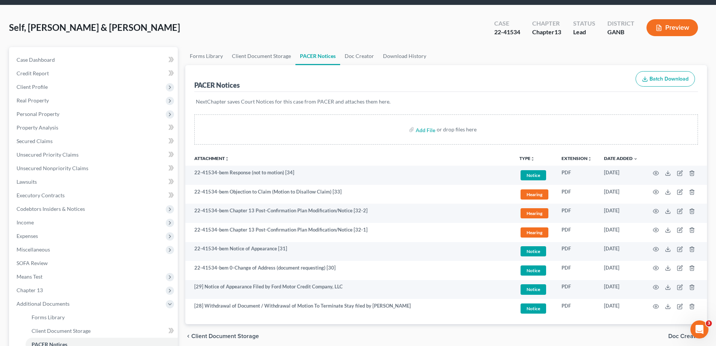
scroll to position [38, 0]
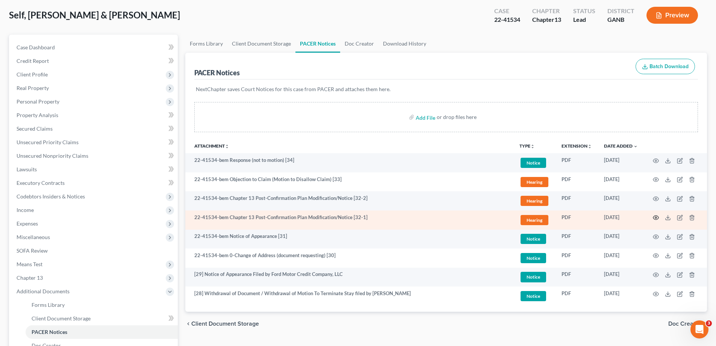
click at [656, 218] on circle "button" at bounding box center [657, 218] width 2 height 2
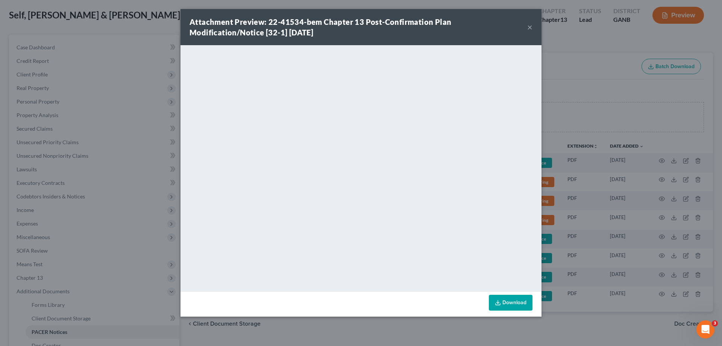
click at [530, 27] on button "×" at bounding box center [529, 27] width 5 height 9
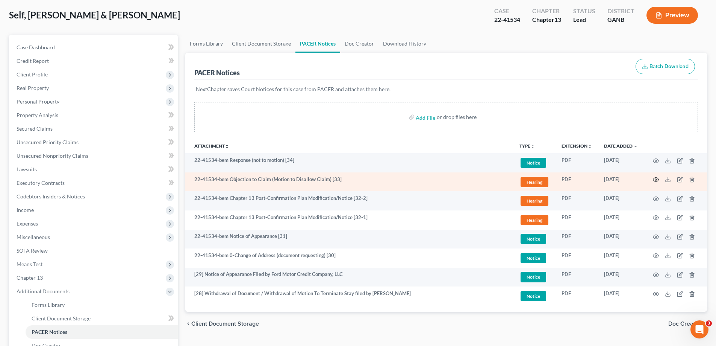
click at [655, 179] on icon "button" at bounding box center [656, 179] width 6 height 6
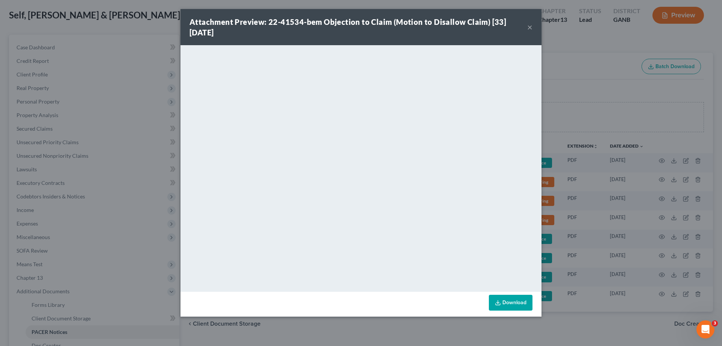
click at [529, 26] on button "×" at bounding box center [529, 27] width 5 height 9
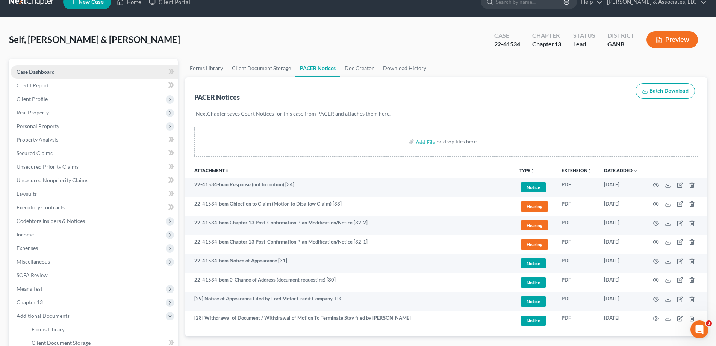
scroll to position [0, 0]
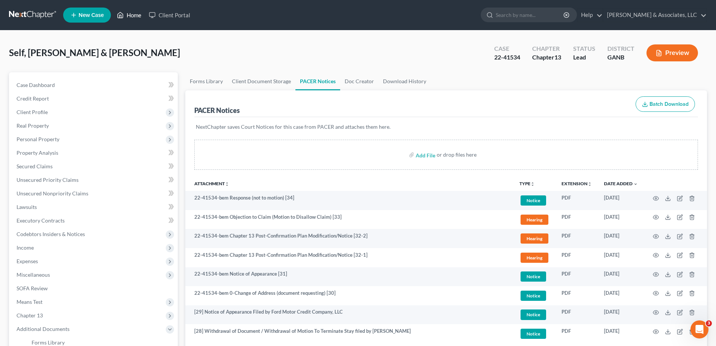
click at [134, 16] on link "Home" at bounding box center [129, 15] width 32 height 14
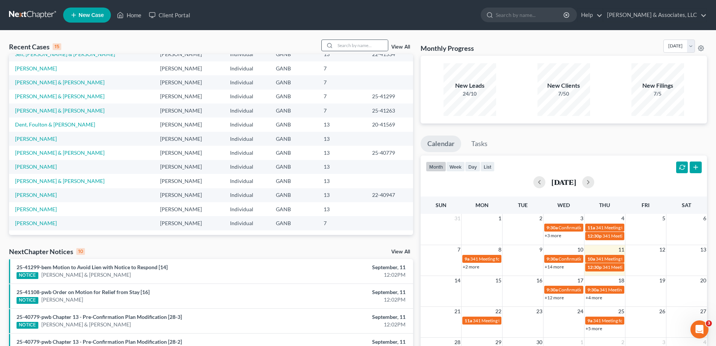
scroll to position [14, 0]
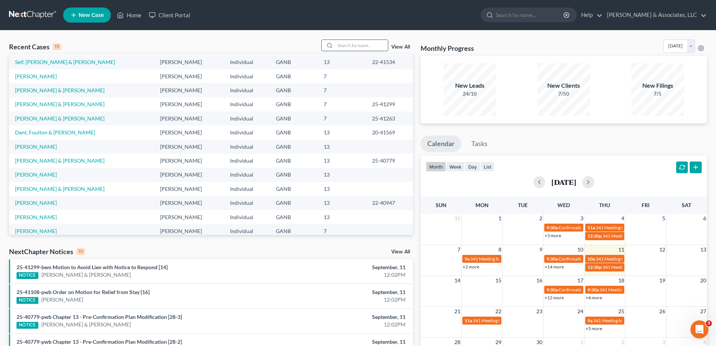
click at [349, 44] on input "search" at bounding box center [361, 45] width 53 height 11
type input "[PERSON_NAME]"
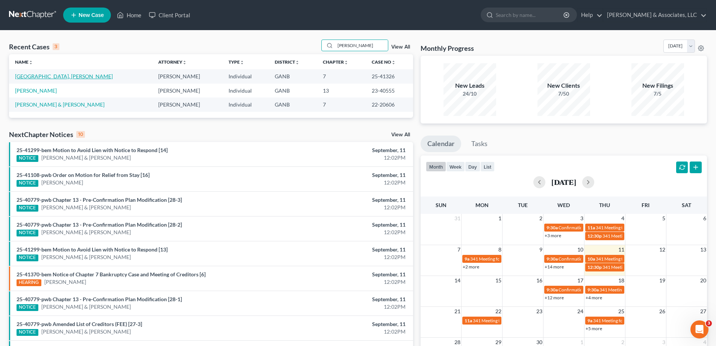
click at [29, 75] on link "[GEOGRAPHIC_DATA], [PERSON_NAME]" at bounding box center [64, 76] width 98 height 6
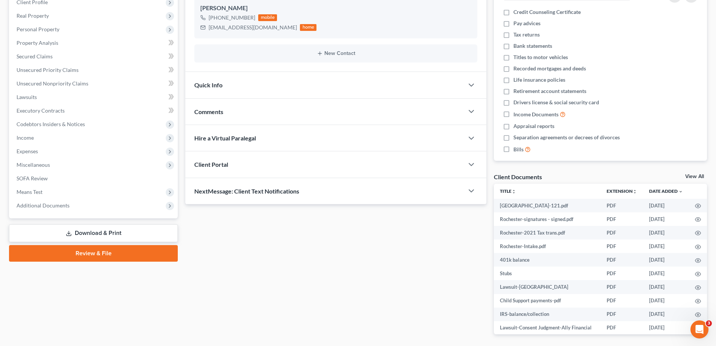
scroll to position [113, 0]
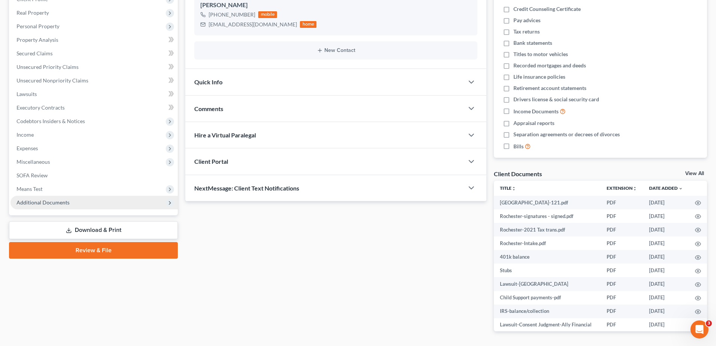
click at [48, 204] on span "Additional Documents" at bounding box center [43, 202] width 53 height 6
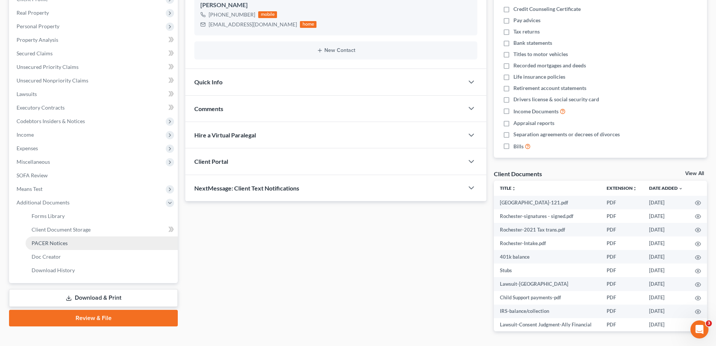
click at [49, 243] on span "PACER Notices" at bounding box center [50, 243] width 36 height 6
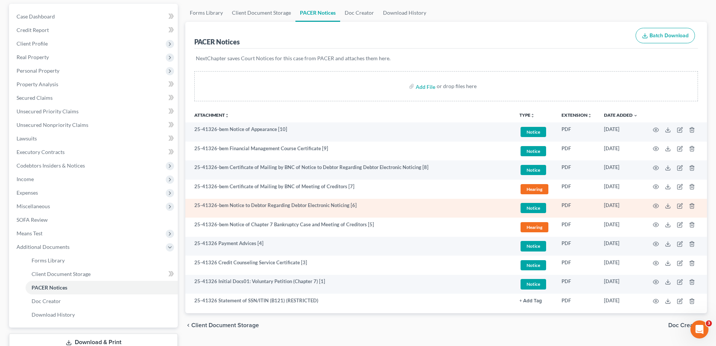
scroll to position [75, 0]
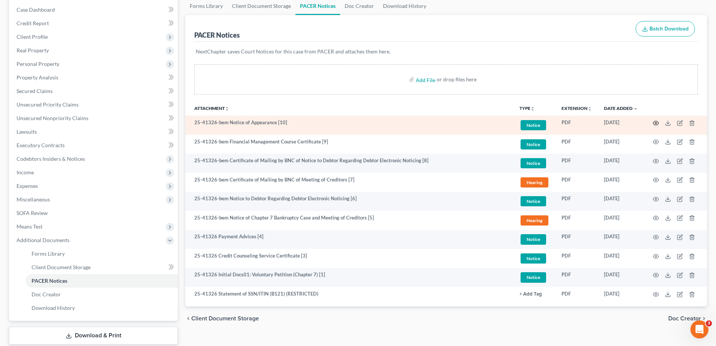
click at [654, 123] on icon "button" at bounding box center [656, 123] width 6 height 6
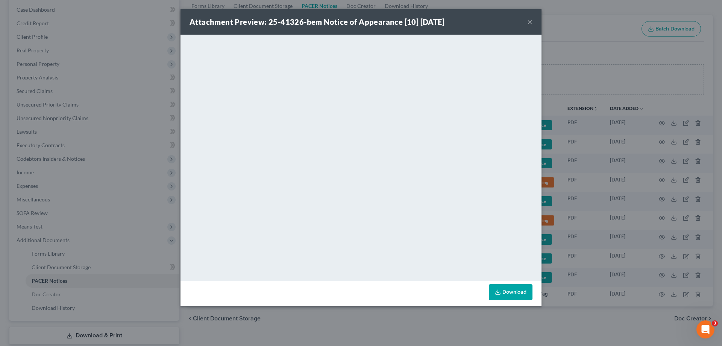
click at [530, 19] on button "×" at bounding box center [529, 21] width 5 height 9
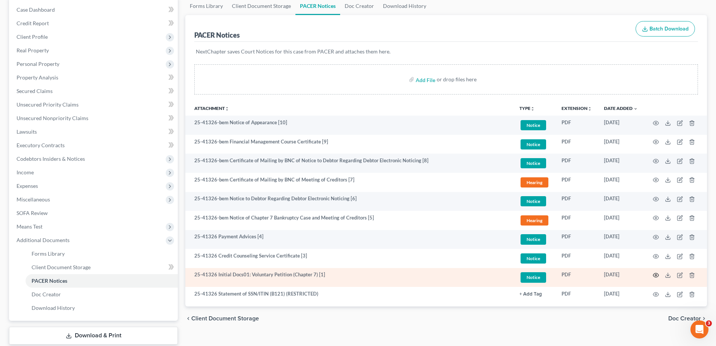
click at [654, 274] on icon "button" at bounding box center [657, 275] width 6 height 4
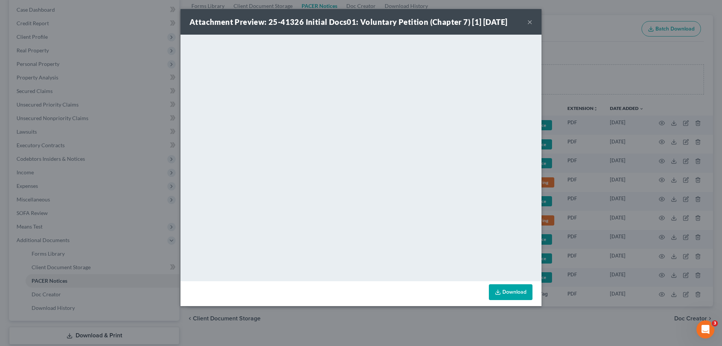
drag, startPoint x: 528, startPoint y: 20, endPoint x: 502, endPoint y: 40, distance: 33.3
click at [528, 20] on button "×" at bounding box center [529, 21] width 5 height 9
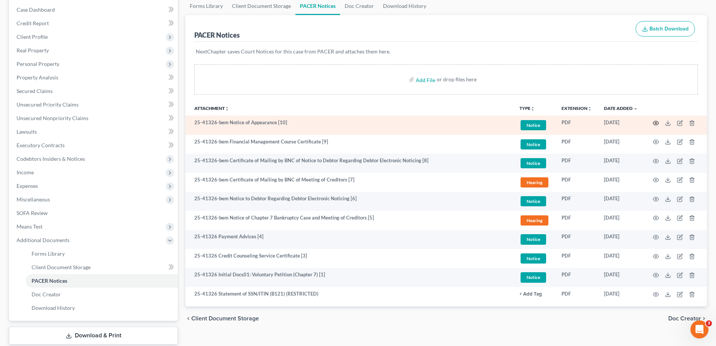
click at [654, 121] on icon "button" at bounding box center [656, 123] width 6 height 6
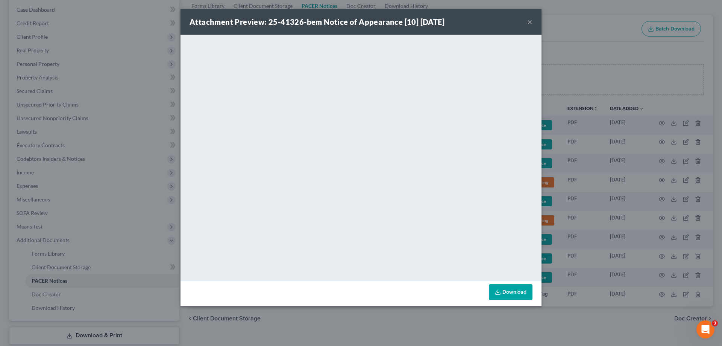
drag, startPoint x: 530, startPoint y: 22, endPoint x: 530, endPoint y: 35, distance: 12.8
click at [530, 22] on button "×" at bounding box center [529, 21] width 5 height 9
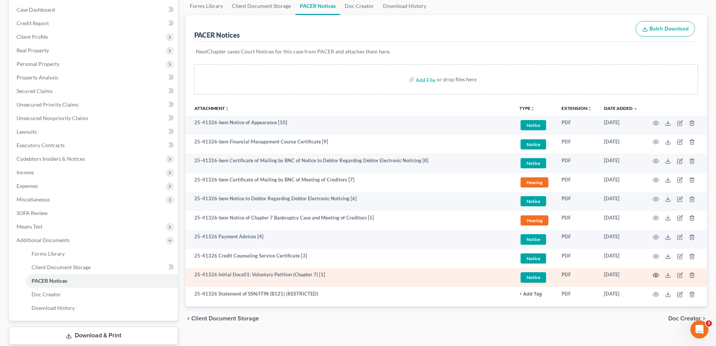
click at [658, 275] on icon "button" at bounding box center [656, 275] width 6 height 6
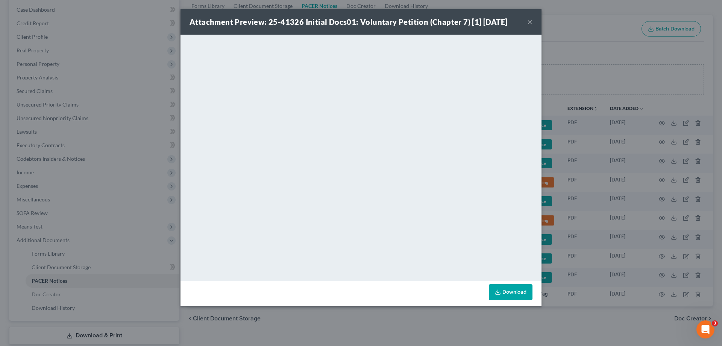
drag, startPoint x: 530, startPoint y: 22, endPoint x: 523, endPoint y: 38, distance: 17.7
click at [530, 22] on button "×" at bounding box center [529, 21] width 5 height 9
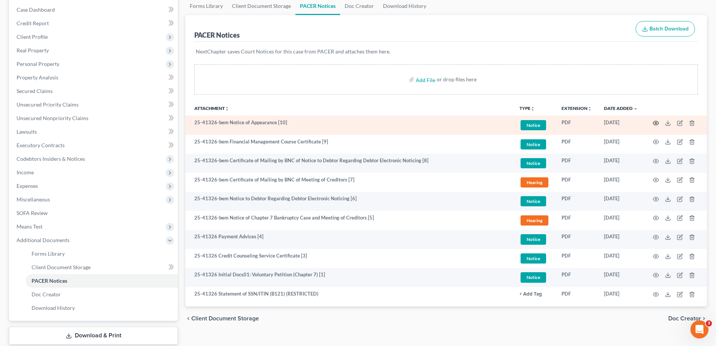
click at [656, 123] on icon "button" at bounding box center [656, 123] width 6 height 6
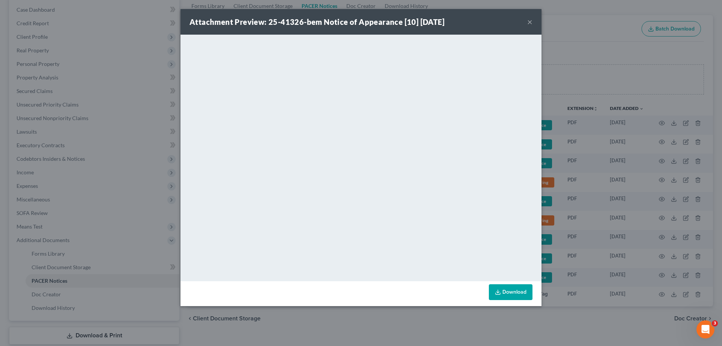
drag, startPoint x: 530, startPoint y: 21, endPoint x: 530, endPoint y: 25, distance: 3.8
click at [530, 21] on button "×" at bounding box center [529, 21] width 5 height 9
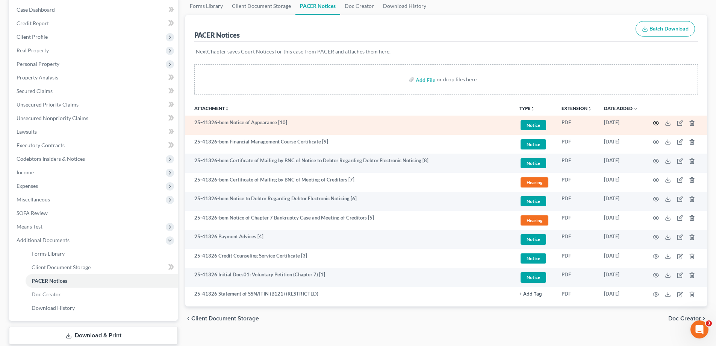
click at [659, 121] on icon "button" at bounding box center [656, 123] width 6 height 6
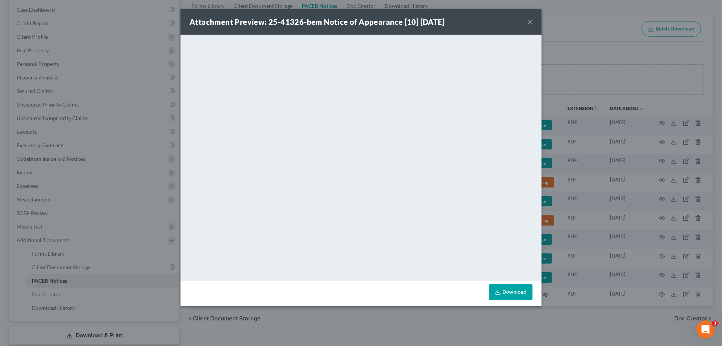
click at [530, 21] on button "×" at bounding box center [529, 21] width 5 height 9
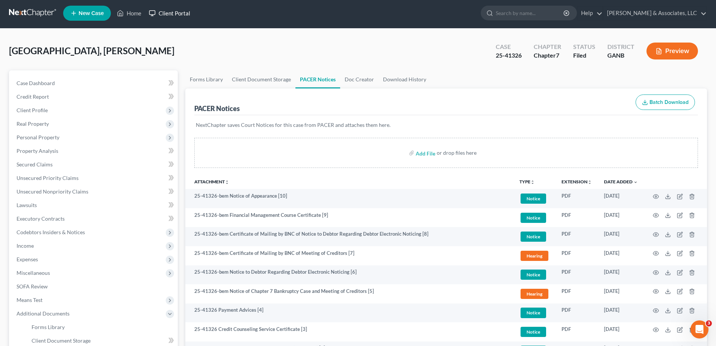
scroll to position [0, 0]
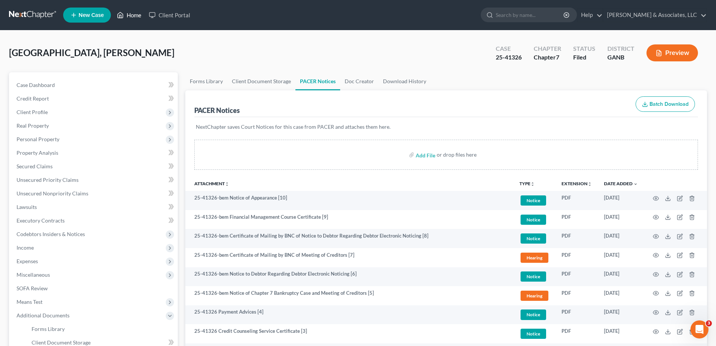
click at [135, 14] on link "Home" at bounding box center [129, 15] width 32 height 14
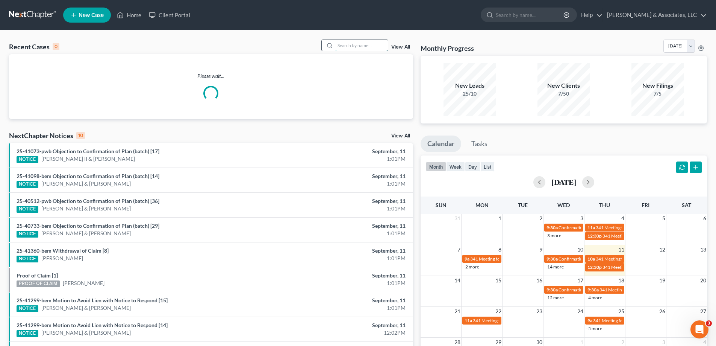
click at [338, 45] on input "search" at bounding box center [361, 45] width 53 height 11
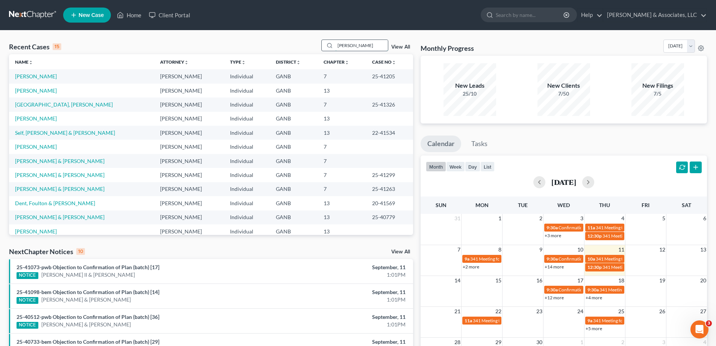
type input "[PERSON_NAME]"
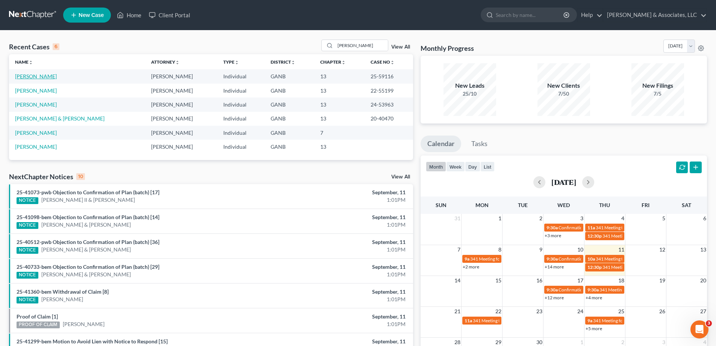
click at [34, 76] on link "[PERSON_NAME]" at bounding box center [36, 76] width 42 height 6
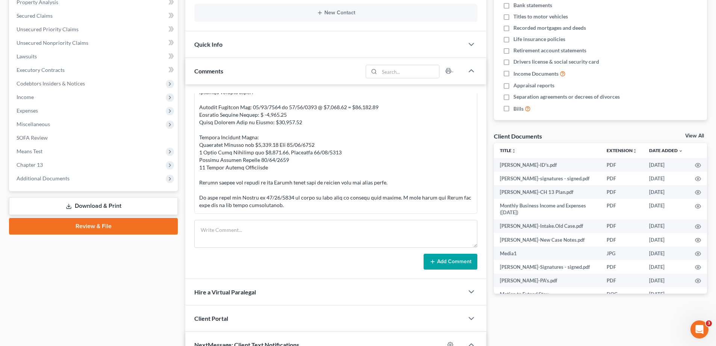
scroll to position [2066, 0]
click at [27, 176] on span "Additional Documents" at bounding box center [43, 178] width 53 height 6
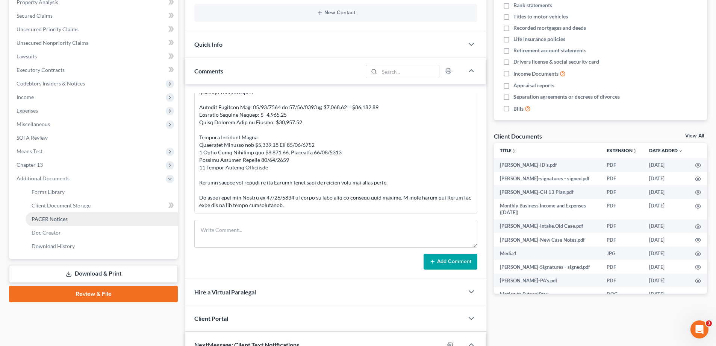
click at [40, 218] on span "PACER Notices" at bounding box center [50, 219] width 36 height 6
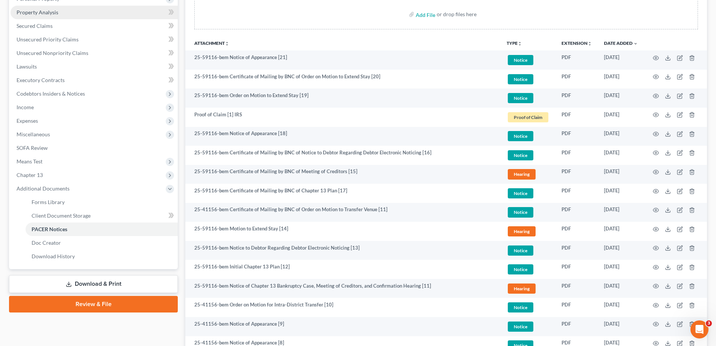
scroll to position [30, 0]
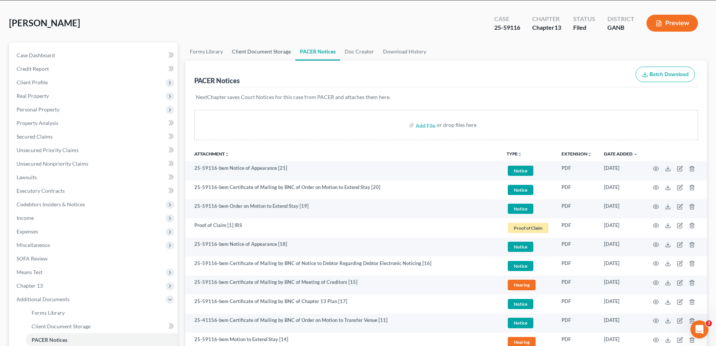
click at [248, 50] on link "Client Document Storage" at bounding box center [262, 51] width 68 height 18
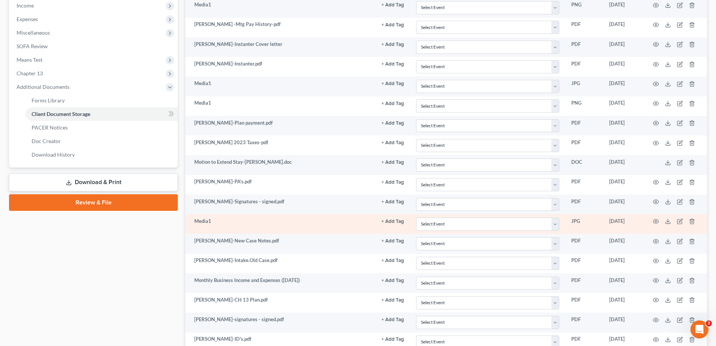
scroll to position [307, 0]
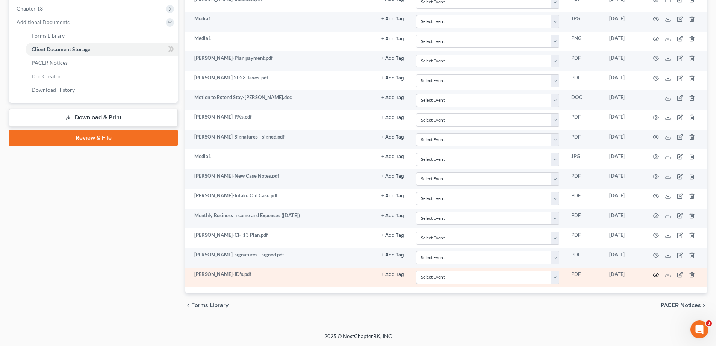
click at [656, 274] on icon "button" at bounding box center [656, 275] width 6 height 6
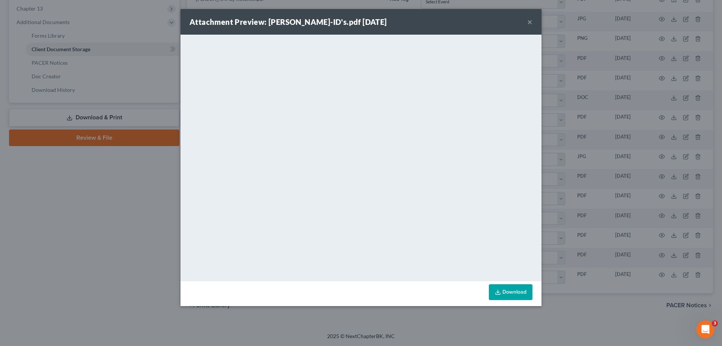
click at [530, 21] on button "×" at bounding box center [529, 21] width 5 height 9
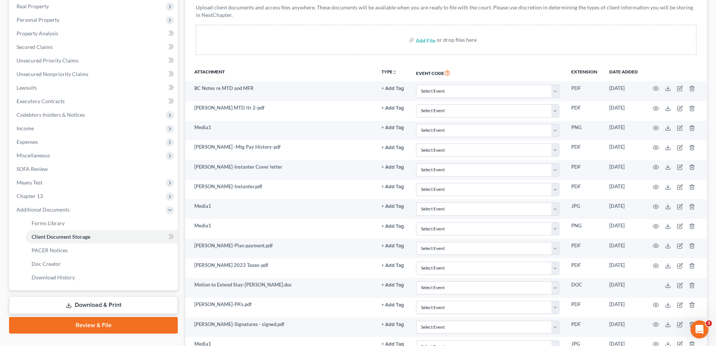
scroll to position [43, 0]
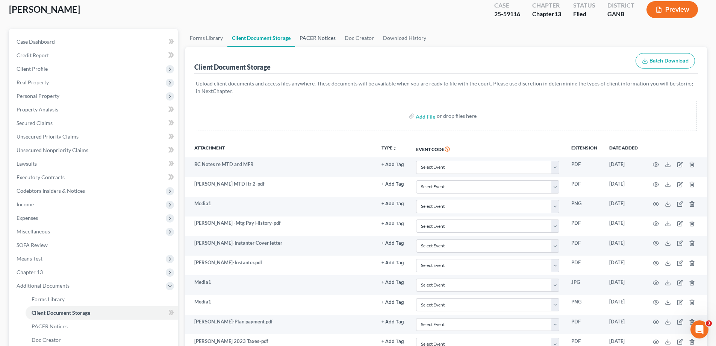
drag, startPoint x: 314, startPoint y: 37, endPoint x: 354, endPoint y: 80, distance: 58.8
click at [313, 38] on link "PACER Notices" at bounding box center [317, 38] width 45 height 18
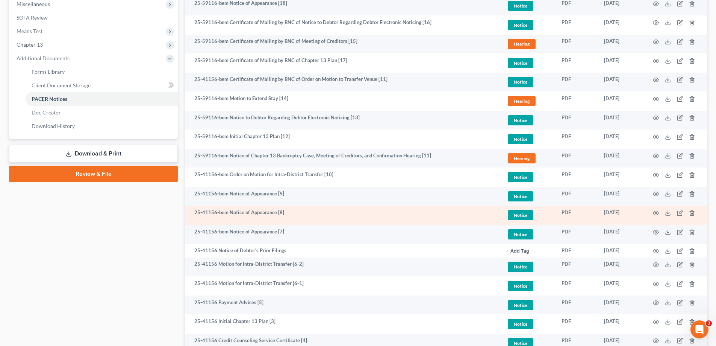
scroll to position [255, 0]
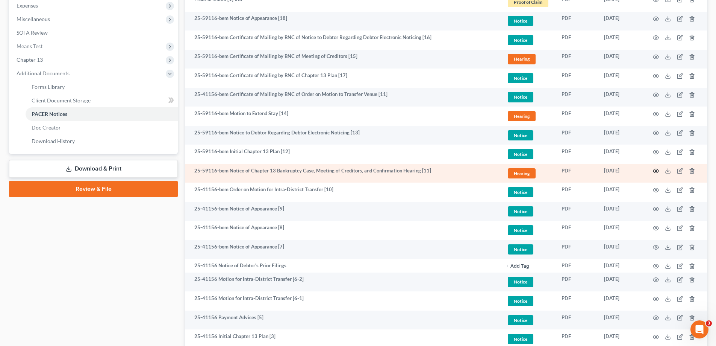
click at [658, 168] on icon "button" at bounding box center [656, 171] width 6 height 6
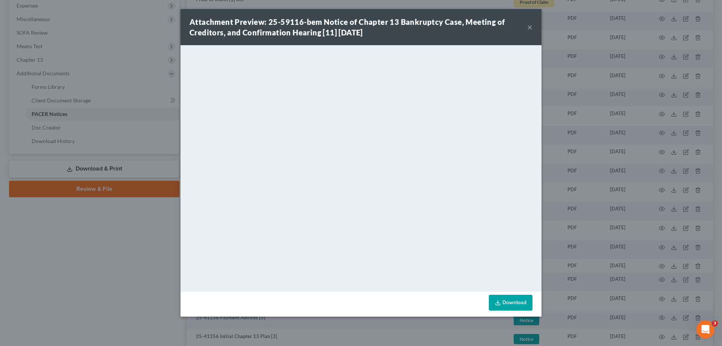
click at [530, 27] on button "×" at bounding box center [529, 27] width 5 height 9
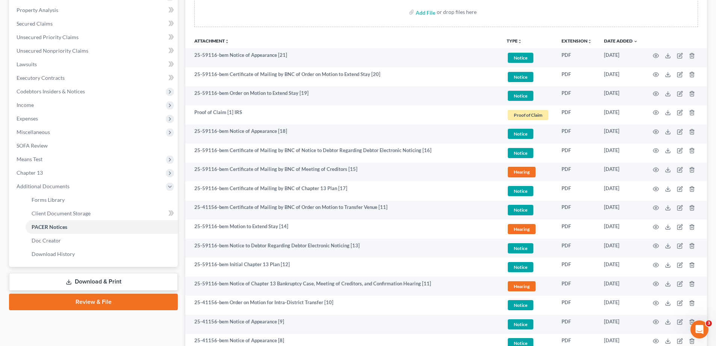
scroll to position [0, 0]
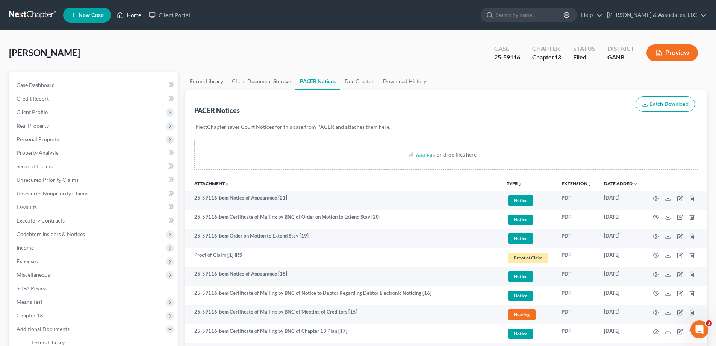
click at [140, 13] on link "Home" at bounding box center [129, 15] width 32 height 14
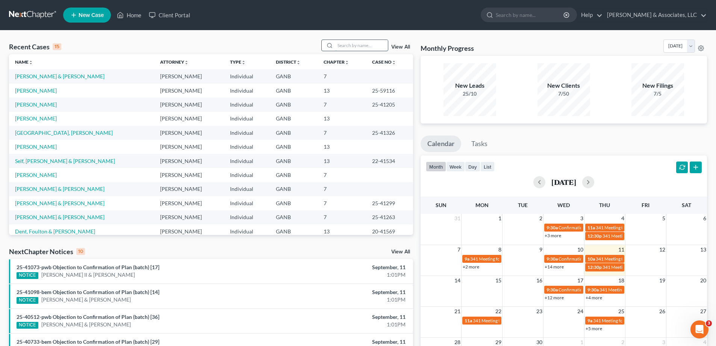
click at [345, 43] on input "search" at bounding box center [361, 45] width 53 height 11
type input "[PERSON_NAME]"
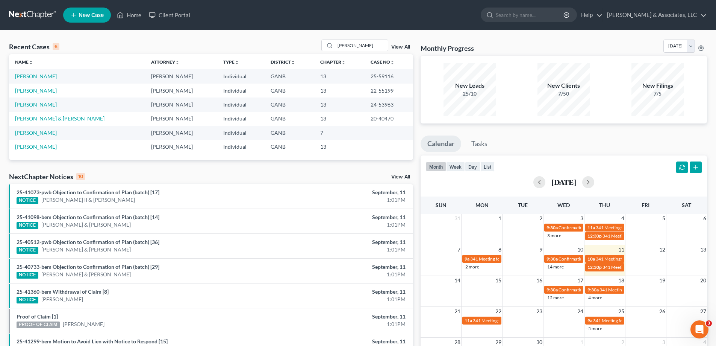
click at [29, 102] on link "[PERSON_NAME]" at bounding box center [36, 104] width 42 height 6
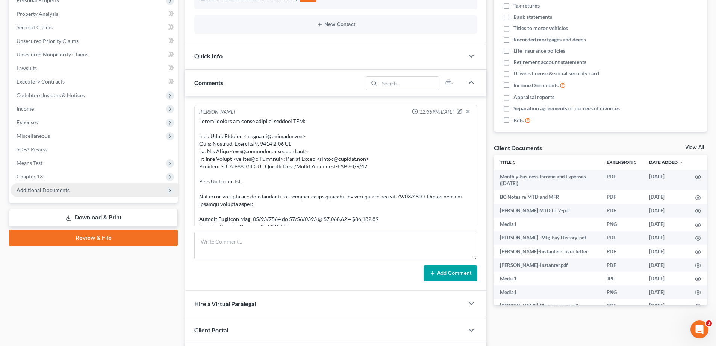
scroll to position [100, 0]
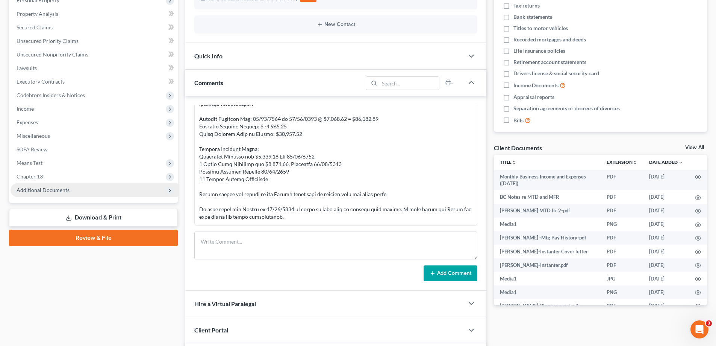
click at [59, 187] on span "Additional Documents" at bounding box center [43, 190] width 53 height 6
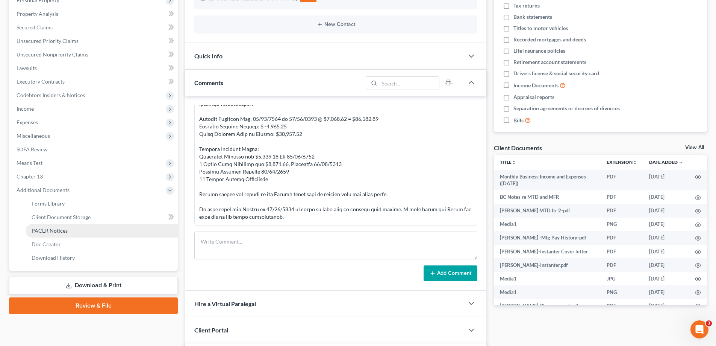
scroll to position [2066, 0]
click at [45, 229] on span "PACER Notices" at bounding box center [50, 230] width 36 height 6
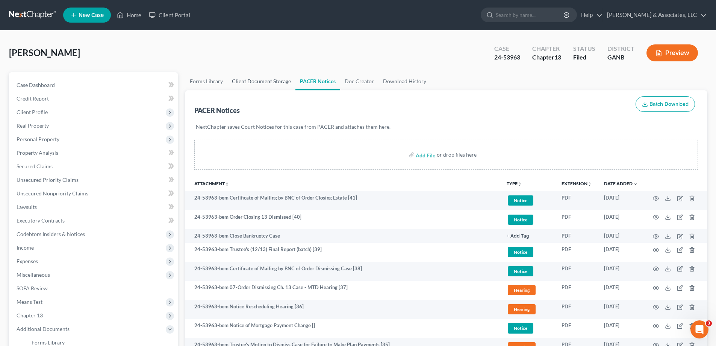
drag, startPoint x: 269, startPoint y: 80, endPoint x: 413, endPoint y: 183, distance: 177.0
click at [268, 81] on link "Client Document Storage" at bounding box center [262, 81] width 68 height 18
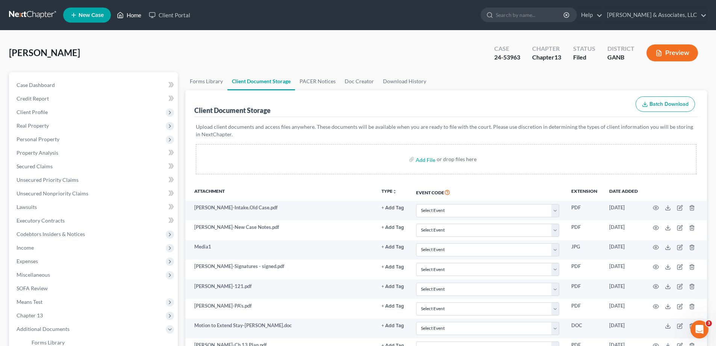
click at [132, 14] on link "Home" at bounding box center [129, 15] width 32 height 14
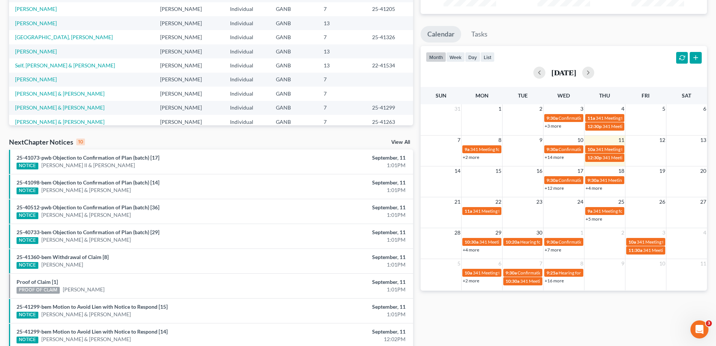
scroll to position [8, 0]
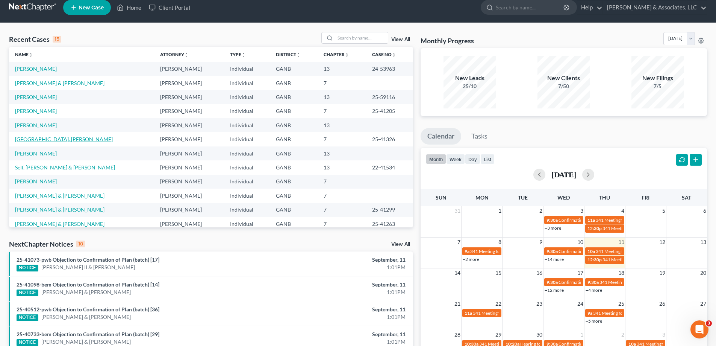
click at [29, 139] on link "[GEOGRAPHIC_DATA], [PERSON_NAME]" at bounding box center [64, 139] width 98 height 6
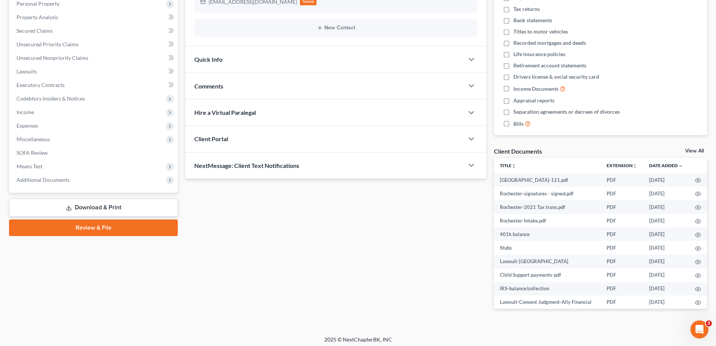
scroll to position [139, 0]
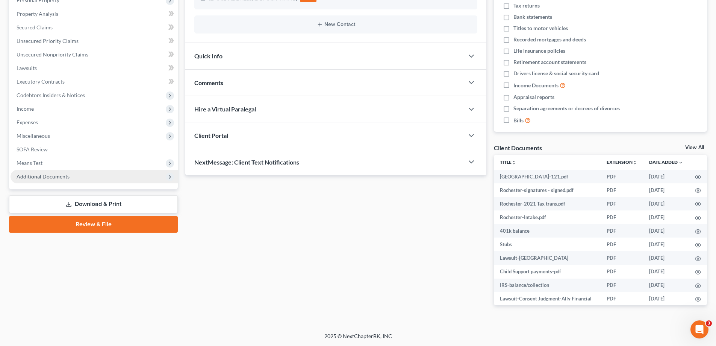
click at [42, 177] on span "Additional Documents" at bounding box center [43, 176] width 53 height 6
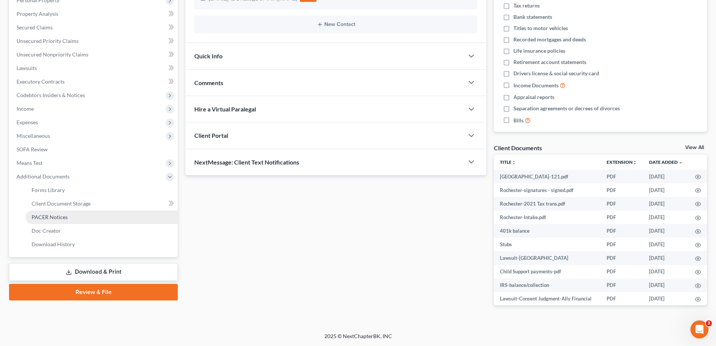
click at [49, 216] on span "PACER Notices" at bounding box center [50, 217] width 36 height 6
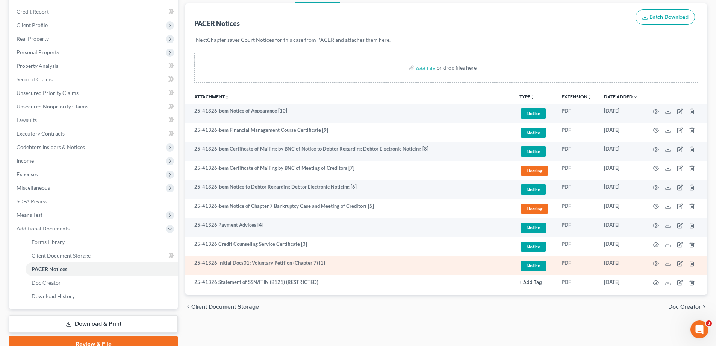
scroll to position [113, 0]
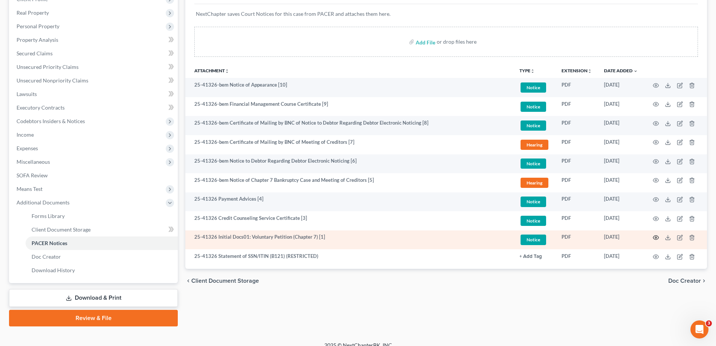
click at [655, 237] on icon "button" at bounding box center [656, 237] width 6 height 6
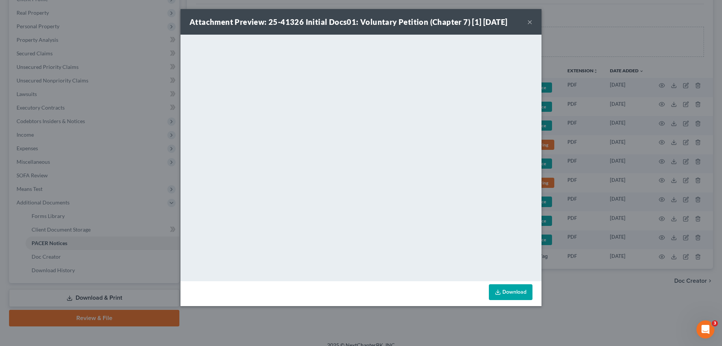
drag, startPoint x: 530, startPoint y: 22, endPoint x: 478, endPoint y: 36, distance: 53.2
click at [530, 22] on button "×" at bounding box center [529, 21] width 5 height 9
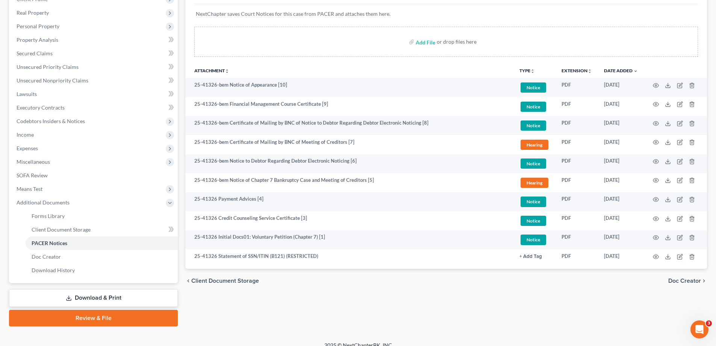
click at [271, 58] on div "Add File or drop files here" at bounding box center [446, 45] width 522 height 36
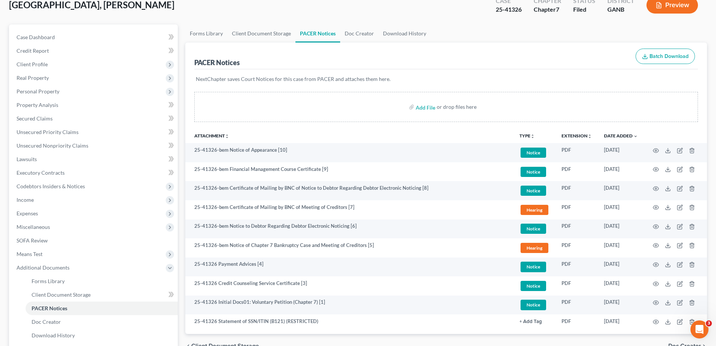
scroll to position [38, 0]
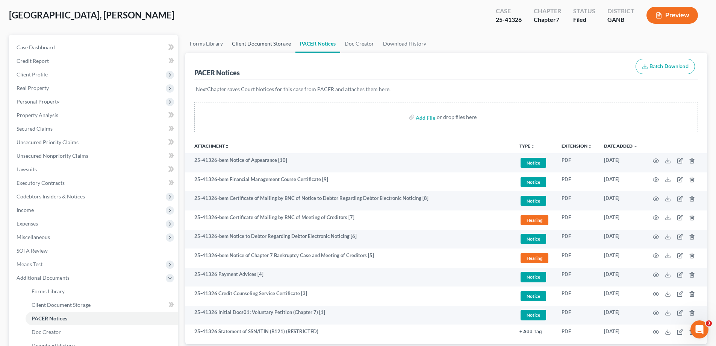
click at [267, 46] on link "Client Document Storage" at bounding box center [262, 44] width 68 height 18
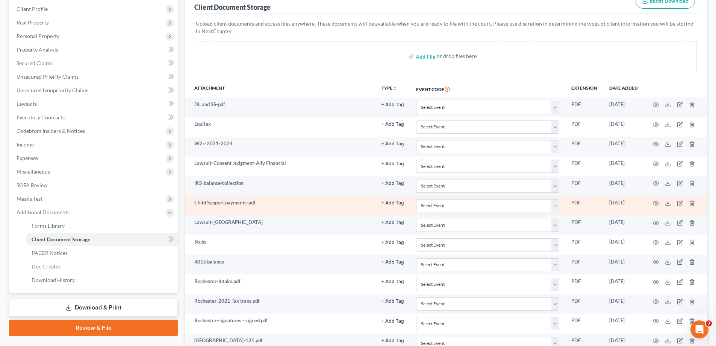
scroll to position [150, 0]
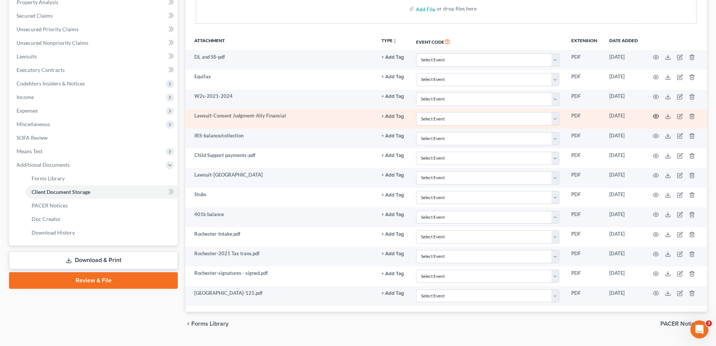
click at [657, 116] on circle "button" at bounding box center [657, 116] width 2 height 2
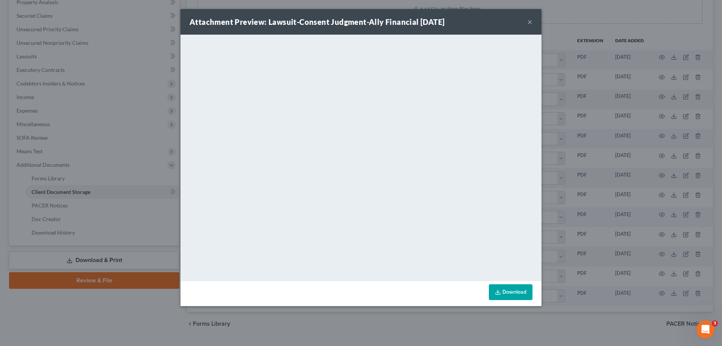
click at [529, 21] on button "×" at bounding box center [529, 21] width 5 height 9
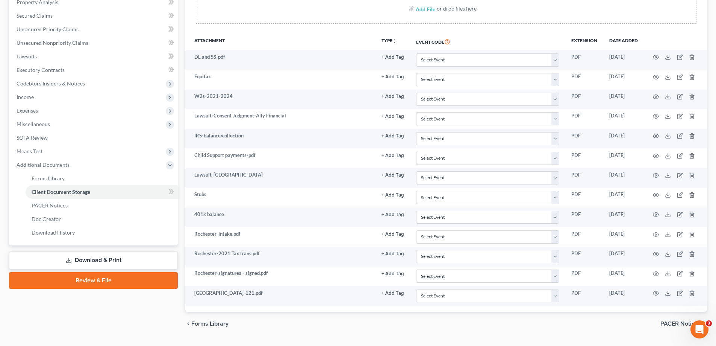
drag, startPoint x: 296, startPoint y: 27, endPoint x: 295, endPoint y: 35, distance: 8.4
click at [296, 27] on div "Upload client documents and access files anywhere. These documents will be avai…" at bounding box center [446, 0] width 504 height 66
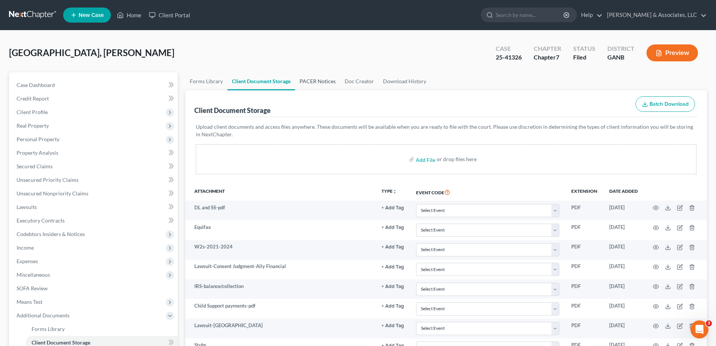
click at [327, 80] on link "PACER Notices" at bounding box center [317, 81] width 45 height 18
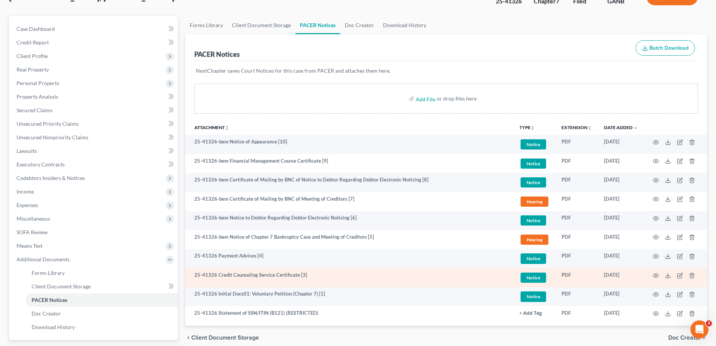
scroll to position [122, 0]
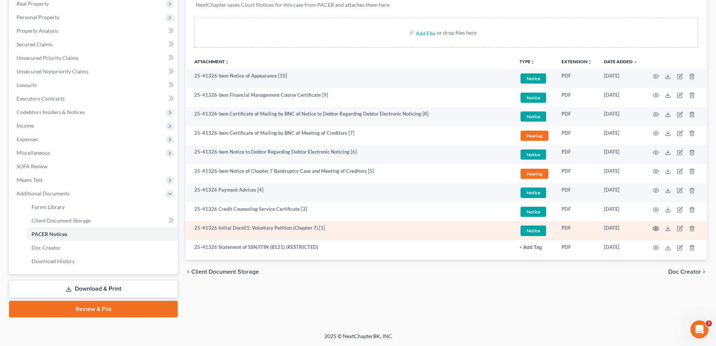
click at [656, 228] on icon "button" at bounding box center [656, 228] width 6 height 6
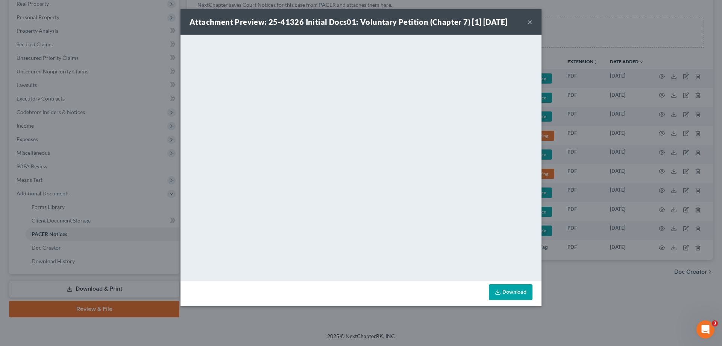
drag, startPoint x: 529, startPoint y: 20, endPoint x: 256, endPoint y: 343, distance: 423.3
click at [529, 21] on button "×" at bounding box center [529, 21] width 5 height 9
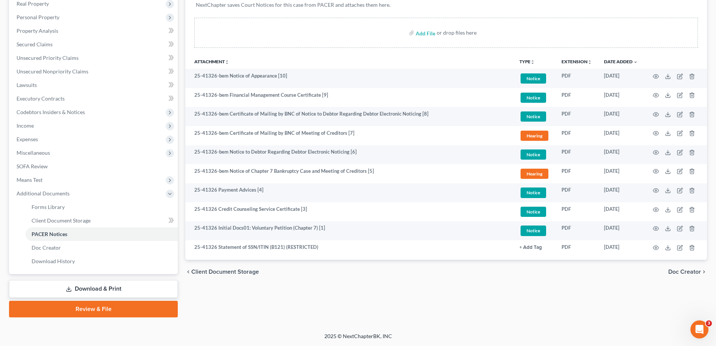
drag, startPoint x: 368, startPoint y: 49, endPoint x: 347, endPoint y: 60, distance: 23.9
click at [368, 49] on div "Add File or drop files here" at bounding box center [446, 36] width 522 height 36
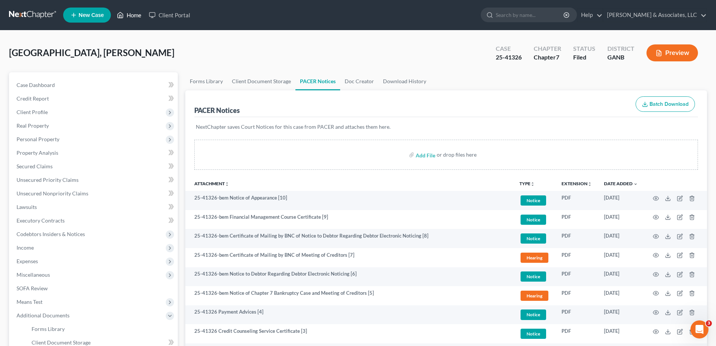
click at [137, 13] on link "Home" at bounding box center [129, 15] width 32 height 14
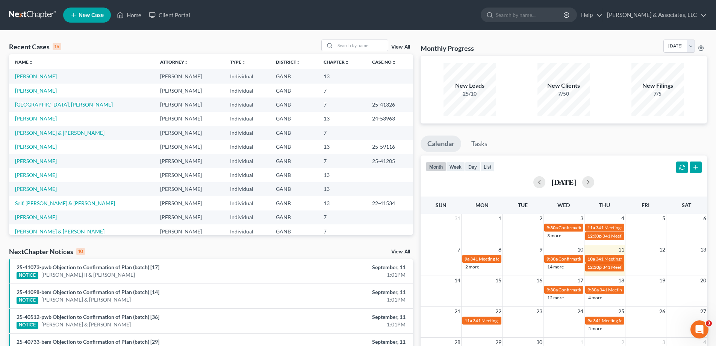
click at [39, 103] on link "[GEOGRAPHIC_DATA], [PERSON_NAME]" at bounding box center [64, 104] width 98 height 6
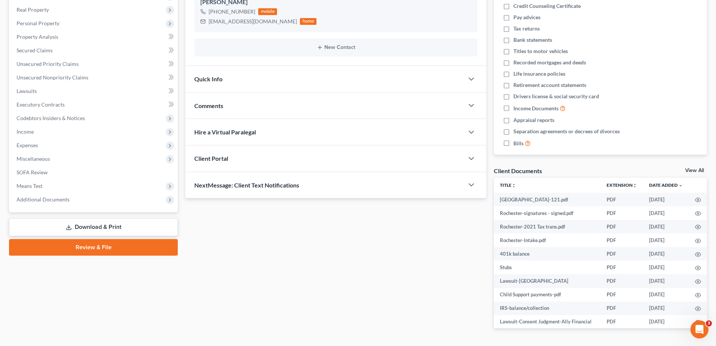
scroll to position [139, 0]
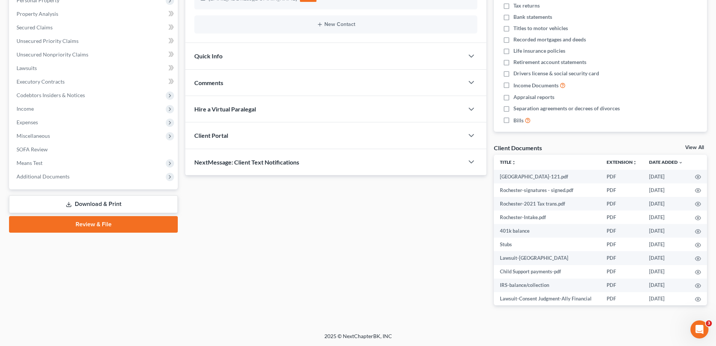
drag, startPoint x: 46, startPoint y: 175, endPoint x: 42, endPoint y: 184, distance: 8.9
click at [46, 175] on span "Additional Documents" at bounding box center [43, 176] width 53 height 6
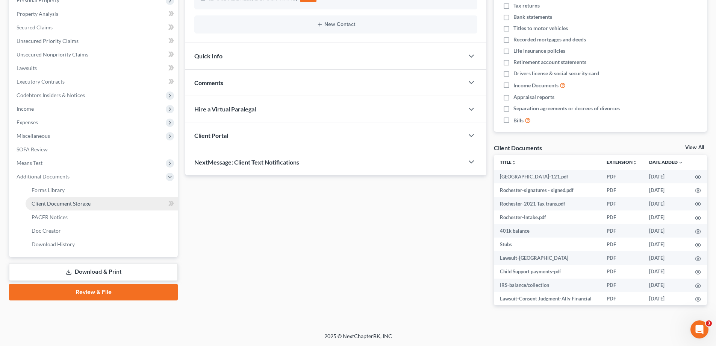
click at [40, 203] on span "Client Document Storage" at bounding box center [61, 203] width 59 height 6
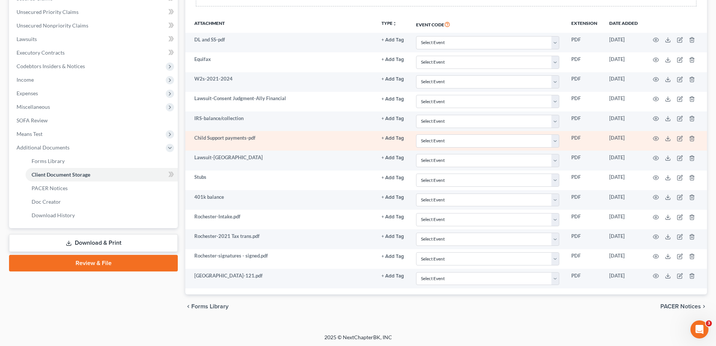
scroll to position [169, 0]
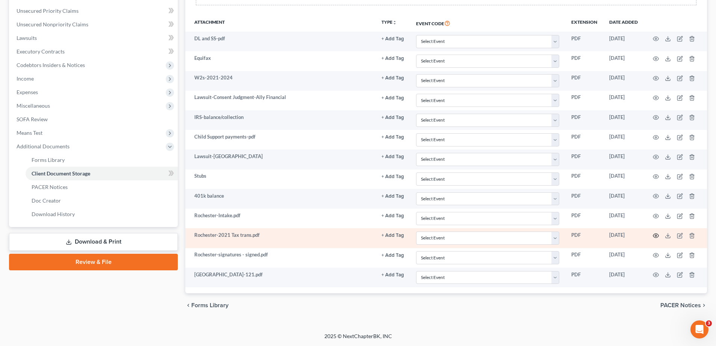
click at [657, 237] on icon "button" at bounding box center [657, 235] width 6 height 4
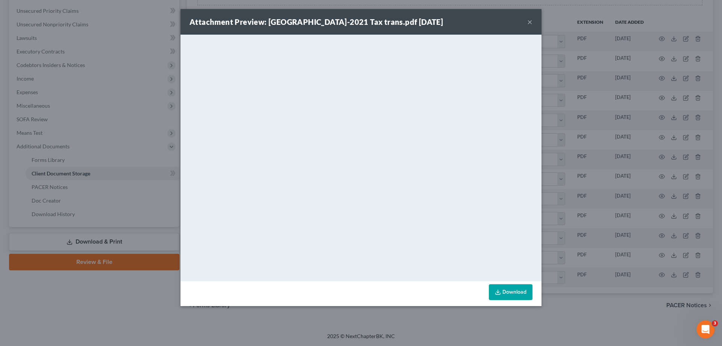
drag, startPoint x: 528, startPoint y: 18, endPoint x: 514, endPoint y: 38, distance: 23.5
click at [528, 19] on button "×" at bounding box center [529, 21] width 5 height 9
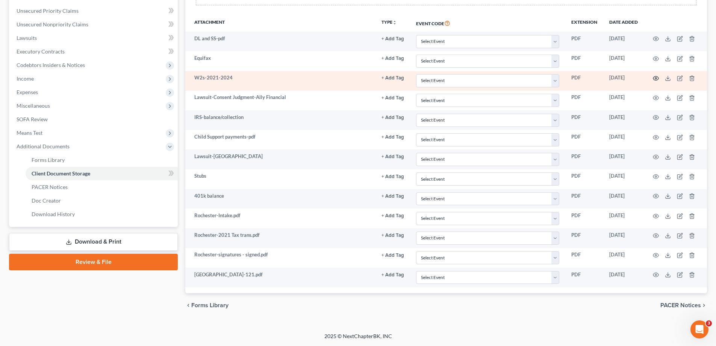
click at [656, 78] on icon "button" at bounding box center [656, 78] width 6 height 6
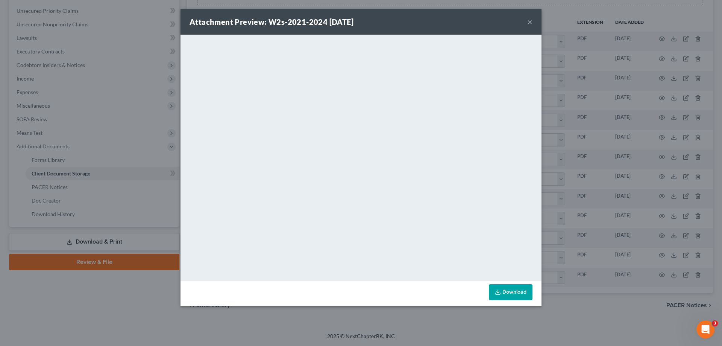
click at [530, 22] on button "×" at bounding box center [529, 21] width 5 height 9
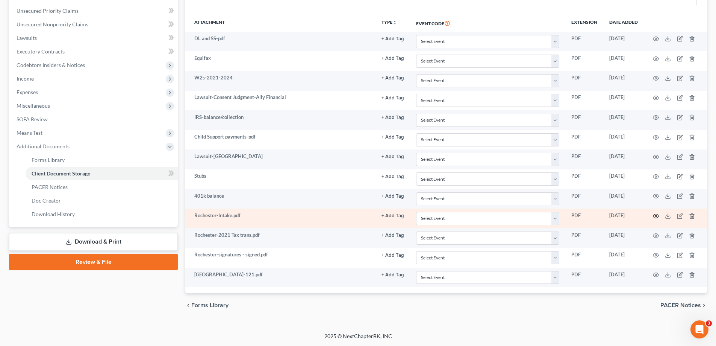
click at [657, 215] on icon "button" at bounding box center [656, 216] width 6 height 6
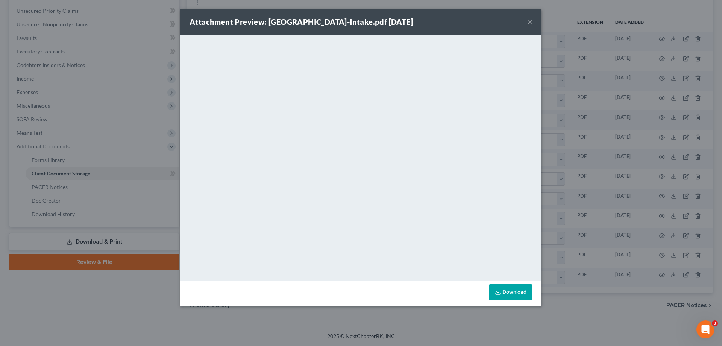
click at [525, 26] on div "Attachment Preview: [GEOGRAPHIC_DATA]-Intake.pdf [DATE] ×" at bounding box center [361, 22] width 361 height 26
click at [528, 21] on button "×" at bounding box center [529, 21] width 5 height 9
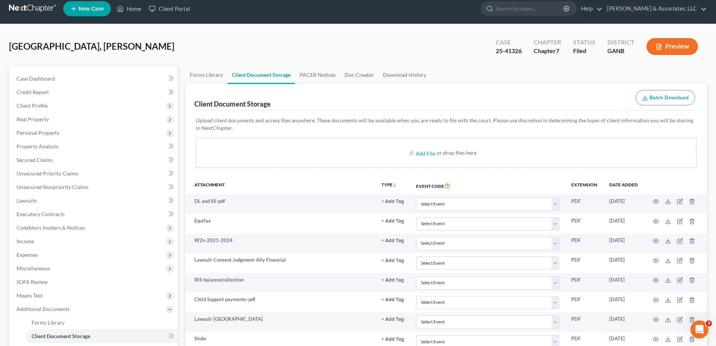
scroll to position [0, 0]
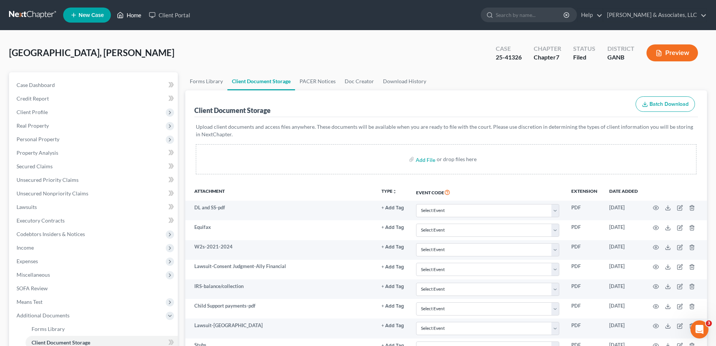
click at [135, 13] on link "Home" at bounding box center [129, 15] width 32 height 14
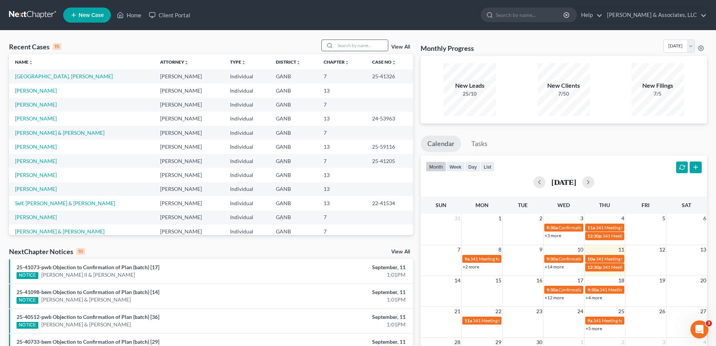
click at [366, 44] on input "search" at bounding box center [361, 45] width 53 height 11
type input "[PERSON_NAME]"
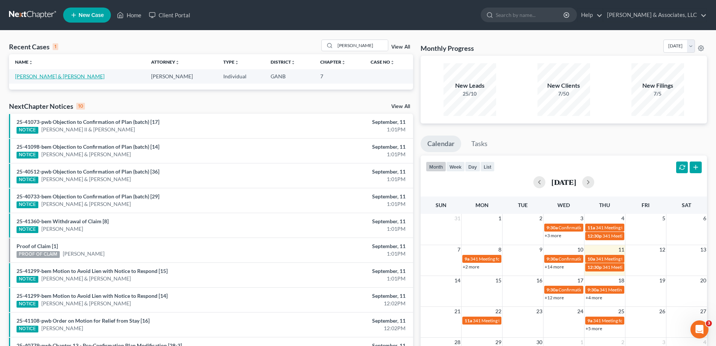
click at [41, 77] on link "[PERSON_NAME] & [PERSON_NAME]" at bounding box center [60, 76] width 90 height 6
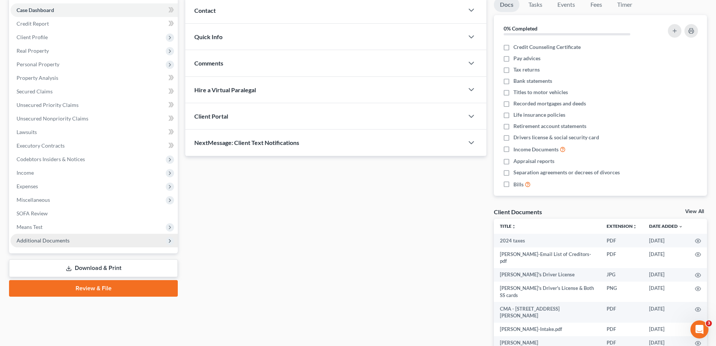
scroll to position [75, 0]
click at [56, 239] on span "Additional Documents" at bounding box center [43, 240] width 53 height 6
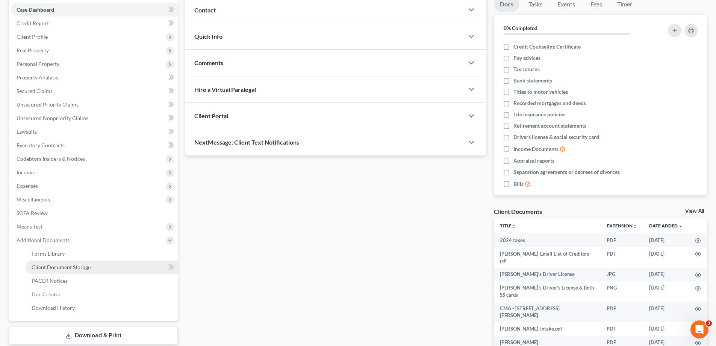
click at [44, 266] on span "Client Document Storage" at bounding box center [61, 267] width 59 height 6
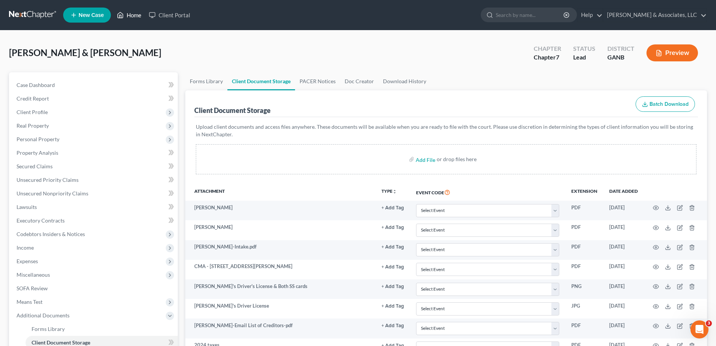
click at [138, 11] on link "Home" at bounding box center [129, 15] width 32 height 14
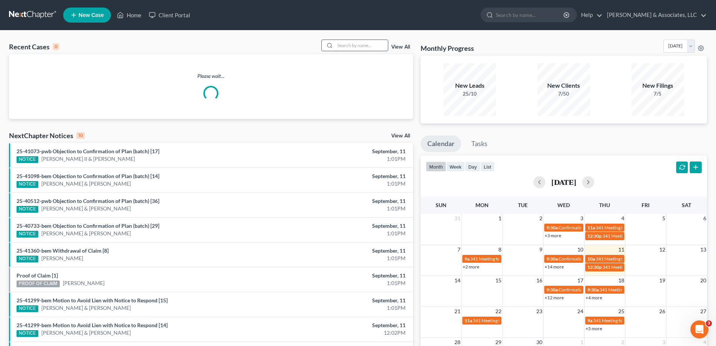
click at [355, 46] on input "search" at bounding box center [361, 45] width 53 height 11
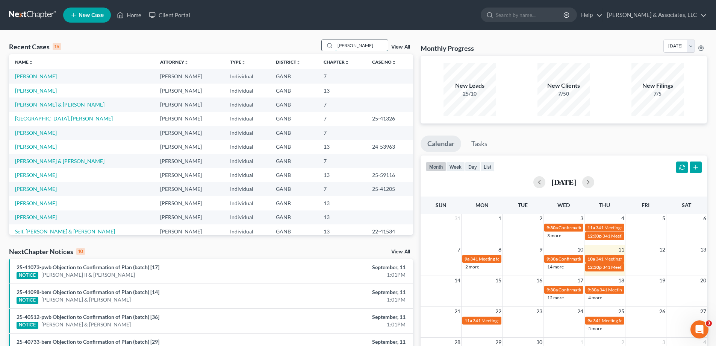
type input "[PERSON_NAME]"
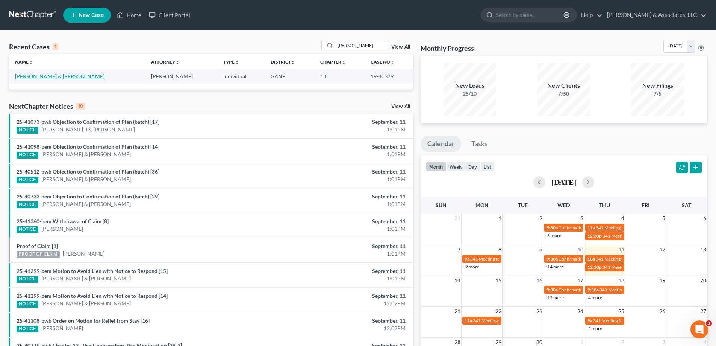
click at [33, 78] on link "[PERSON_NAME] & [PERSON_NAME]" at bounding box center [60, 76] width 90 height 6
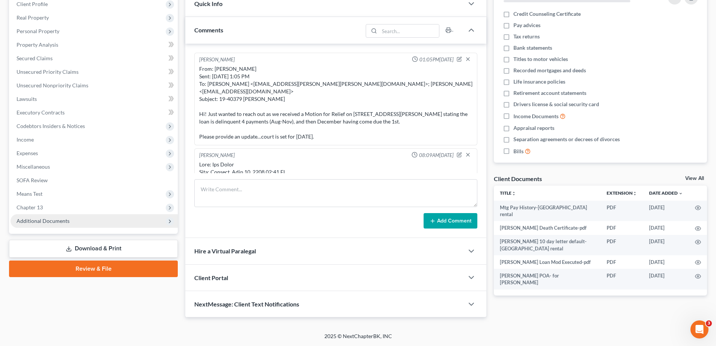
scroll to position [909, 0]
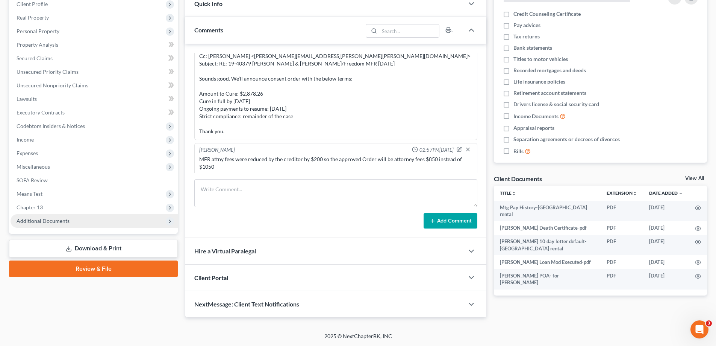
click at [50, 221] on span "Additional Documents" at bounding box center [43, 220] width 53 height 6
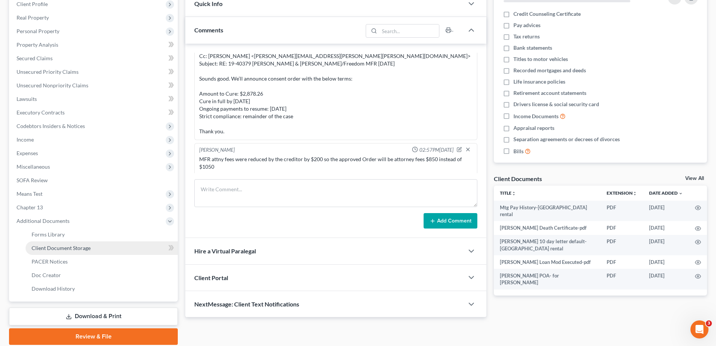
click at [43, 250] on span "Client Document Storage" at bounding box center [61, 247] width 59 height 6
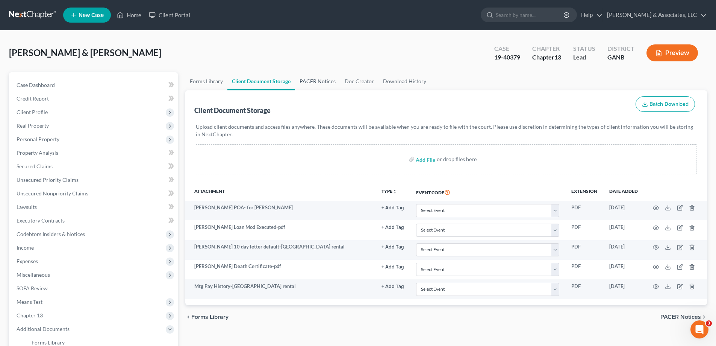
click at [324, 79] on link "PACER Notices" at bounding box center [317, 81] width 45 height 18
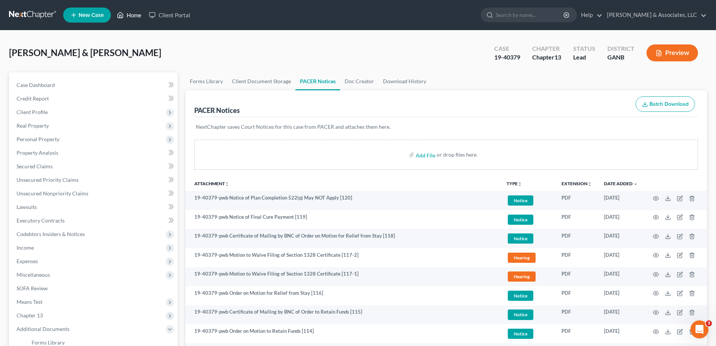
drag, startPoint x: 703, startPoint y: 66, endPoint x: 133, endPoint y: 17, distance: 572.3
click at [703, 66] on div "Case 19-40379 Chapter Chapter 13 Status Lead District GANB Preview" at bounding box center [597, 52] width 222 height 27
drag, startPoint x: 133, startPoint y: 15, endPoint x: 691, endPoint y: 16, distance: 558.1
click at [132, 14] on link "Home" at bounding box center [129, 15] width 32 height 14
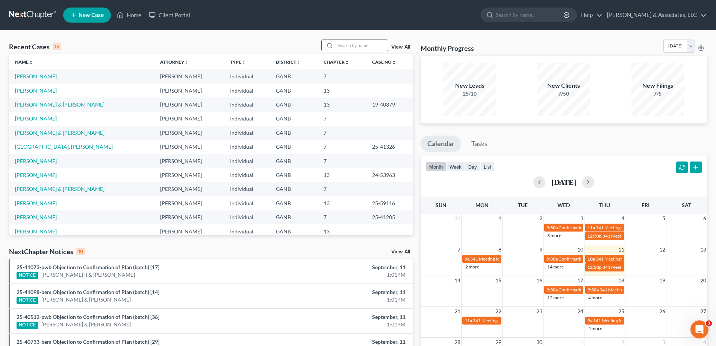
click at [365, 47] on input "search" at bounding box center [361, 45] width 53 height 11
type input "[PERSON_NAME]"
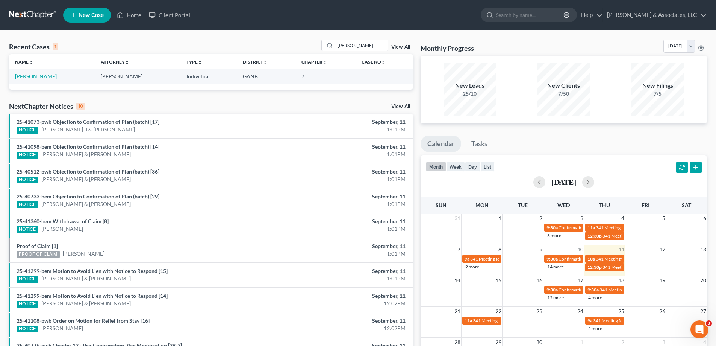
click at [40, 76] on link "[PERSON_NAME]" at bounding box center [36, 76] width 42 height 6
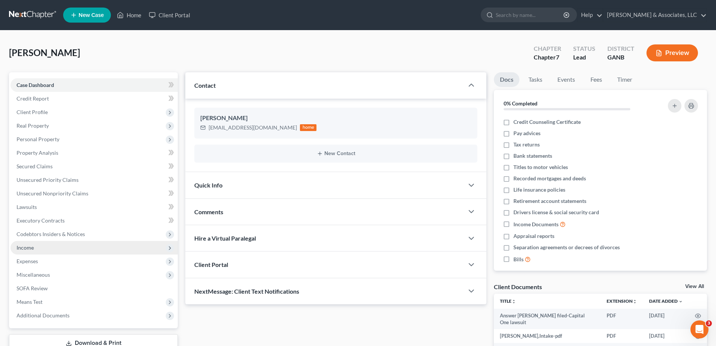
scroll to position [75, 0]
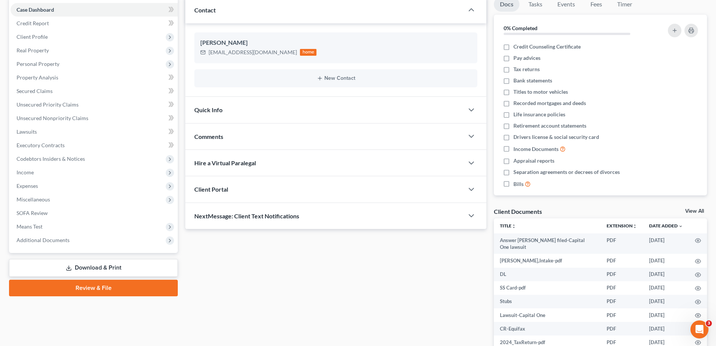
click at [212, 136] on span "Comments" at bounding box center [208, 136] width 29 height 7
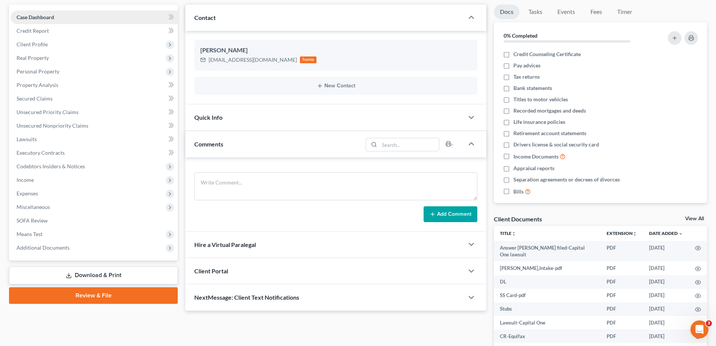
scroll to position [0, 0]
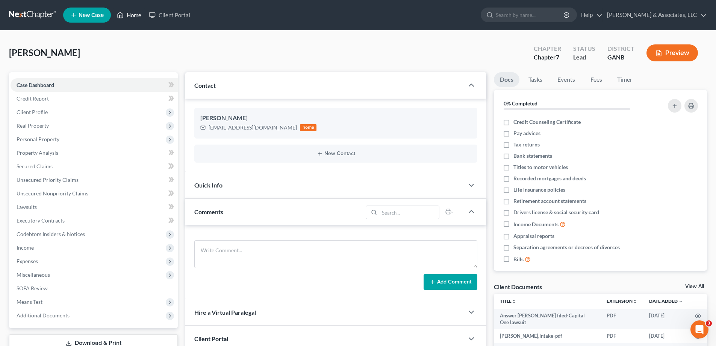
click at [133, 15] on link "Home" at bounding box center [129, 15] width 32 height 14
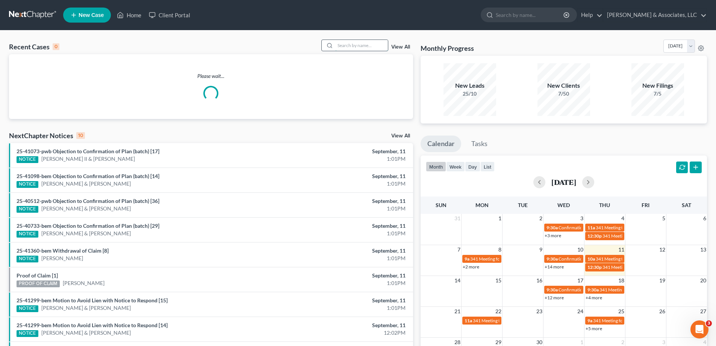
click at [351, 45] on input "search" at bounding box center [361, 45] width 53 height 11
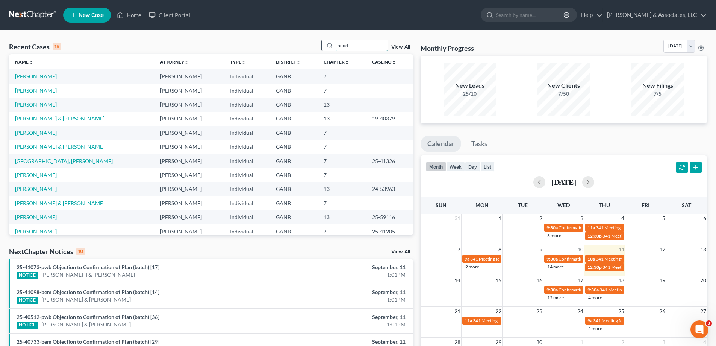
type input "hood"
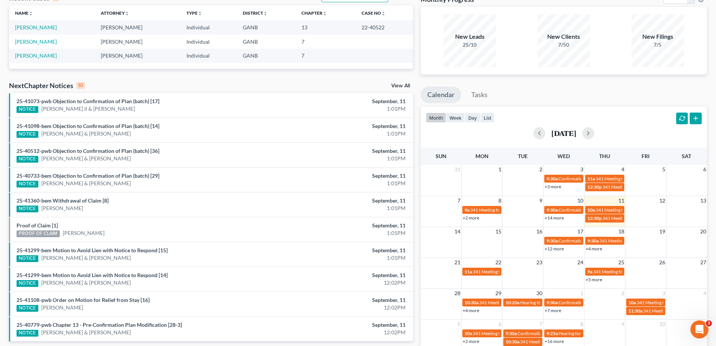
scroll to position [89, 0]
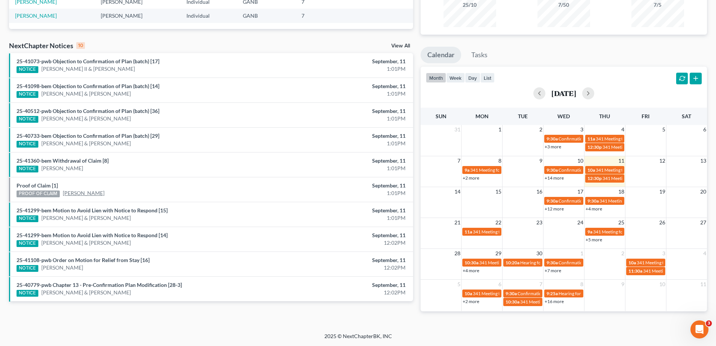
click at [76, 193] on link "[PERSON_NAME]" at bounding box center [84, 193] width 42 height 8
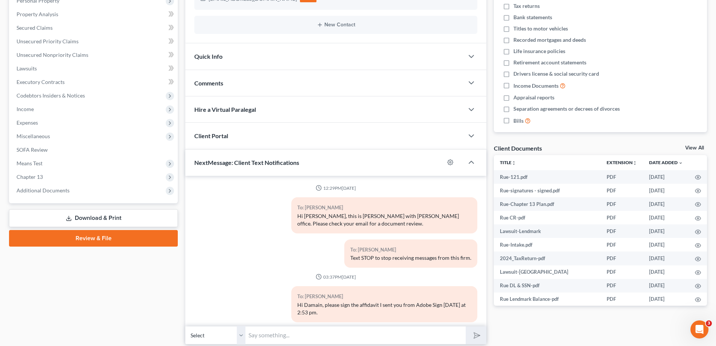
scroll to position [150, 0]
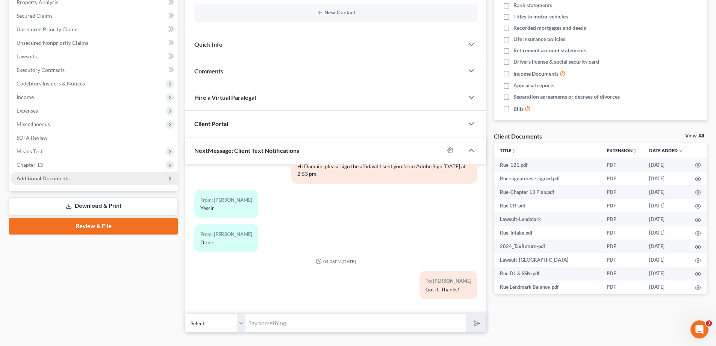
click at [65, 179] on span "Additional Documents" at bounding box center [43, 178] width 53 height 6
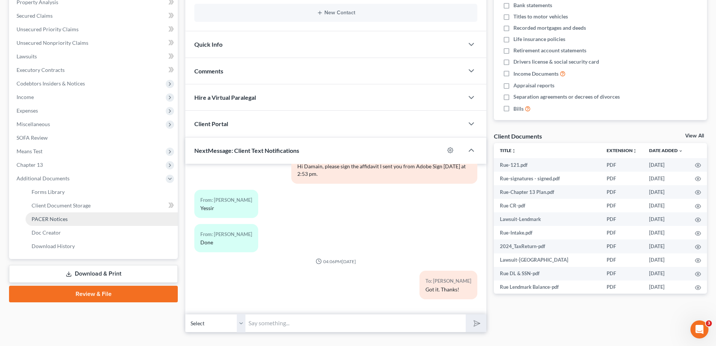
click at [35, 219] on span "PACER Notices" at bounding box center [50, 219] width 36 height 6
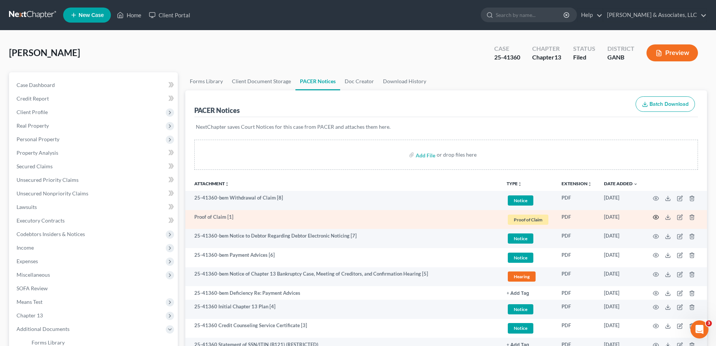
click at [657, 217] on icon "button" at bounding box center [656, 217] width 6 height 6
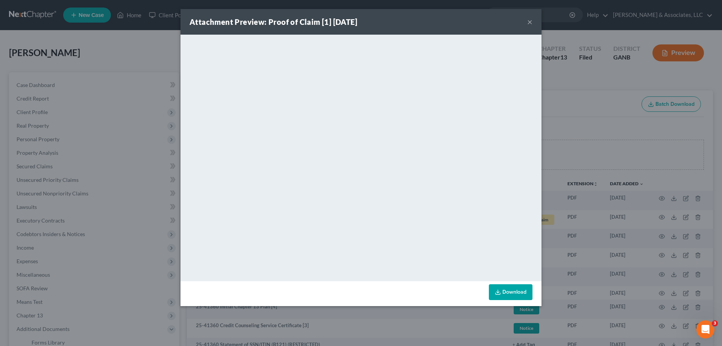
drag, startPoint x: 442, startPoint y: 26, endPoint x: 510, endPoint y: 17, distance: 68.6
click at [443, 26] on div "Attachment Preview: Proof of Claim [1] [DATE] ×" at bounding box center [361, 22] width 361 height 26
click at [530, 21] on button "×" at bounding box center [529, 21] width 5 height 9
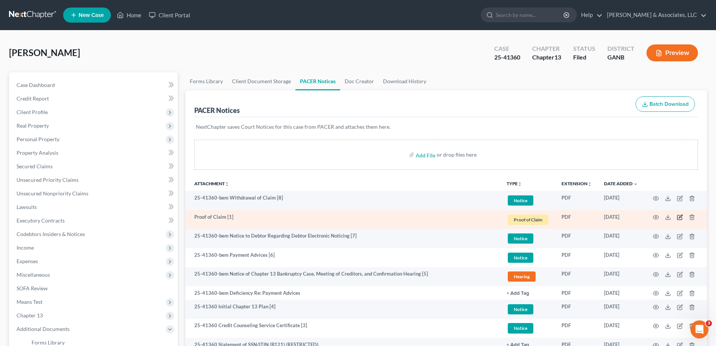
click at [680, 217] on icon "button" at bounding box center [680, 216] width 3 height 3
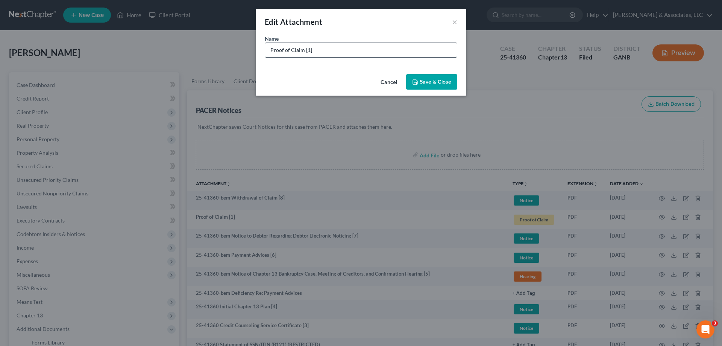
click at [327, 52] on input "Proof of Claim [1]" at bounding box center [361, 50] width 192 height 14
click at [428, 53] on input "Proof of Claim [1] FILED IN WRONG CASE-WITHDRAWN" at bounding box center [361, 50] width 192 height 14
type input "Proof of Claim [1] FILED IN WRONG CASE-WITHDRAWN"
click at [428, 81] on span "Save & Close" at bounding box center [436, 82] width 32 height 6
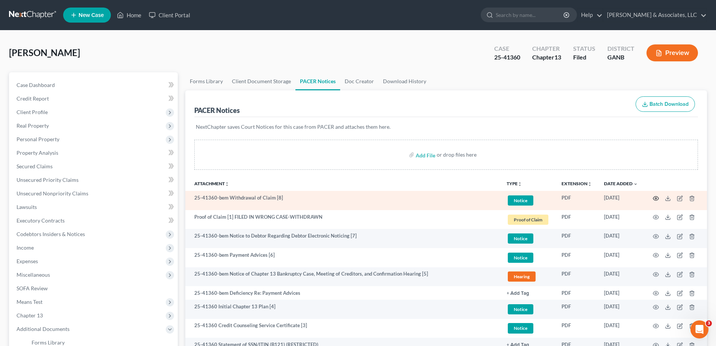
click at [656, 200] on icon "button" at bounding box center [656, 198] width 6 height 6
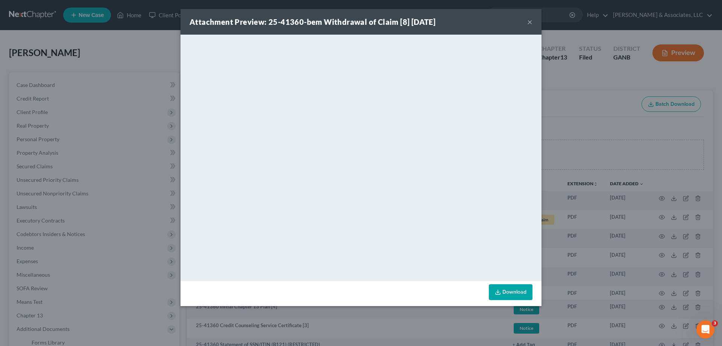
click at [530, 20] on button "×" at bounding box center [529, 21] width 5 height 9
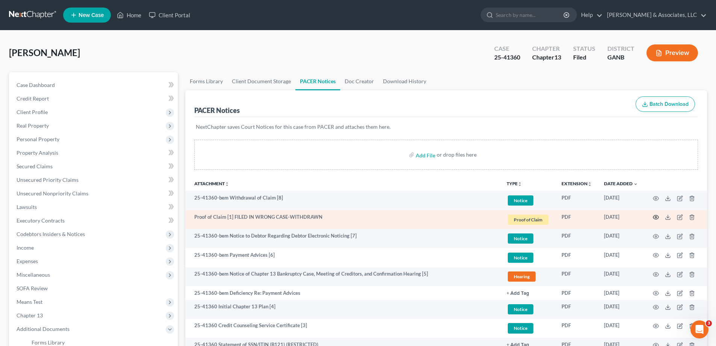
click at [657, 217] on circle "button" at bounding box center [657, 217] width 2 height 2
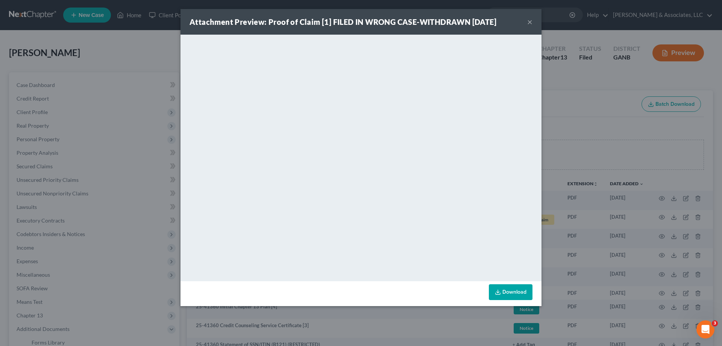
click at [532, 20] on button "×" at bounding box center [529, 21] width 5 height 9
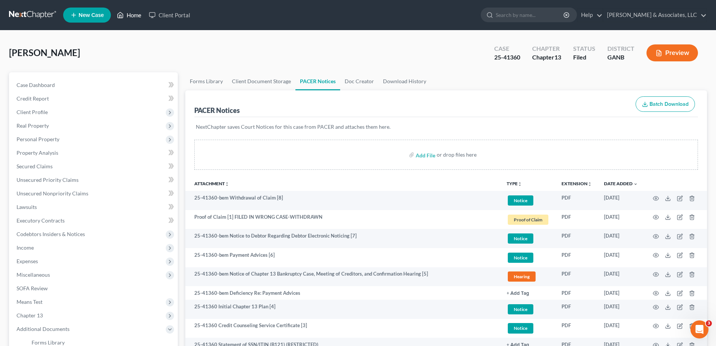
click at [134, 15] on link "Home" at bounding box center [129, 15] width 32 height 14
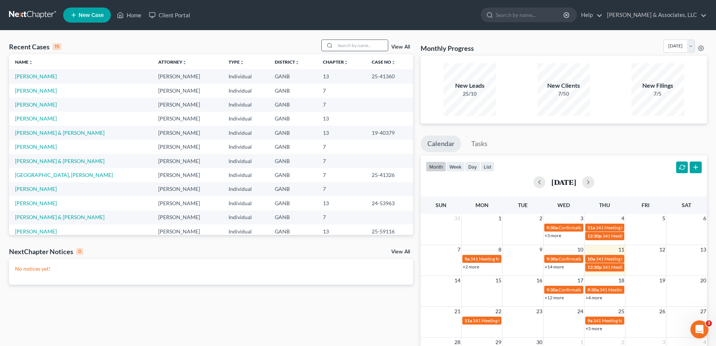
click at [373, 45] on input "search" at bounding box center [361, 45] width 53 height 11
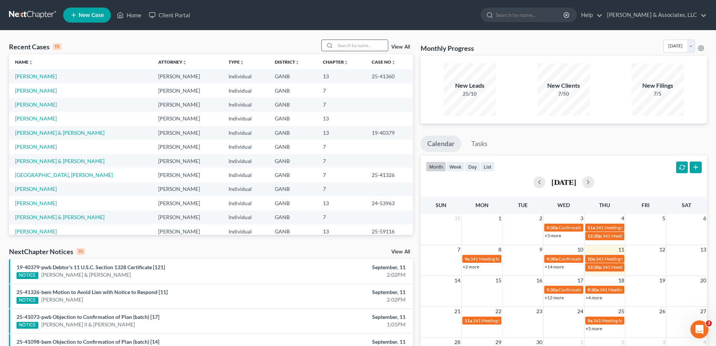
click at [374, 45] on input "search" at bounding box center [361, 45] width 53 height 11
type input "irm"
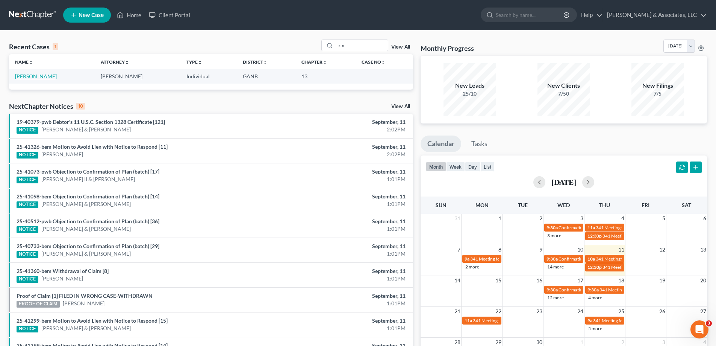
click at [42, 74] on link "[PERSON_NAME]" at bounding box center [36, 76] width 42 height 6
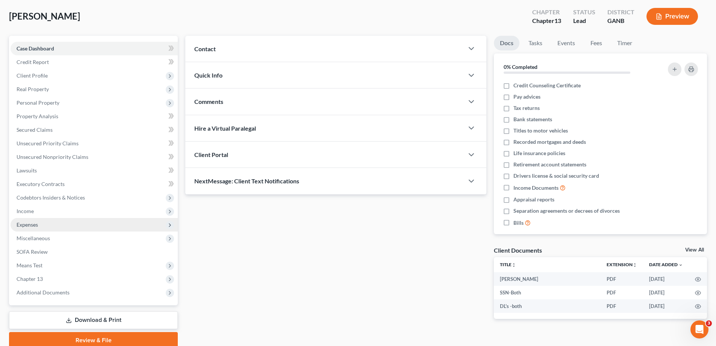
scroll to position [68, 0]
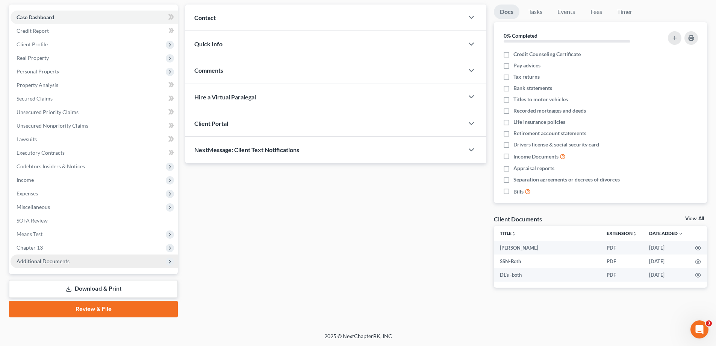
drag, startPoint x: 35, startPoint y: 263, endPoint x: 65, endPoint y: 262, distance: 29.7
click at [35, 263] on span "Additional Documents" at bounding box center [43, 261] width 53 height 6
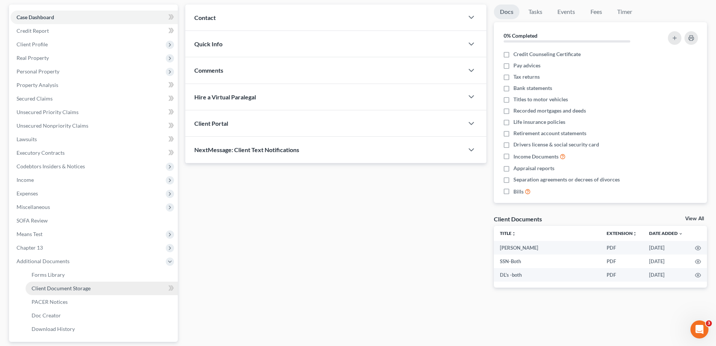
click at [61, 288] on span "Client Document Storage" at bounding box center [61, 288] width 59 height 6
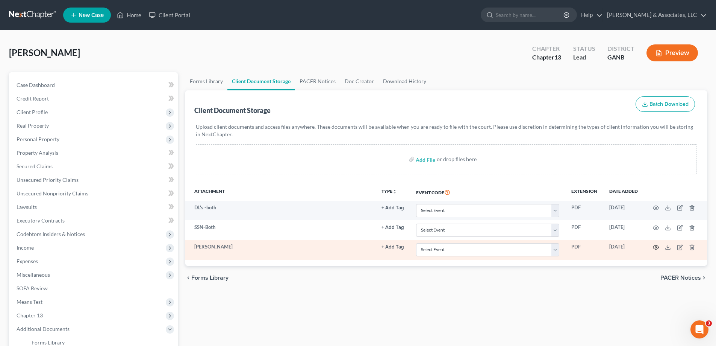
click at [655, 247] on icon "button" at bounding box center [656, 247] width 6 height 6
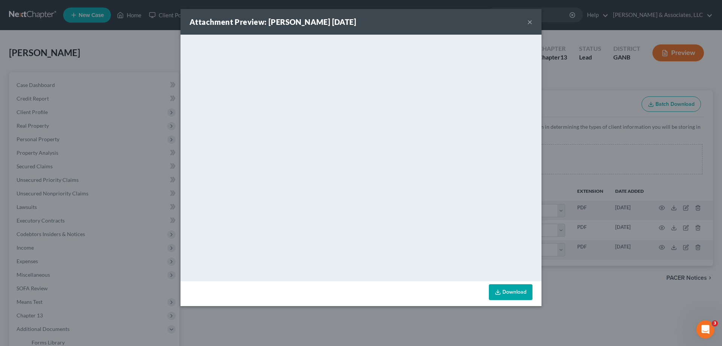
click at [528, 21] on button "×" at bounding box center [529, 21] width 5 height 9
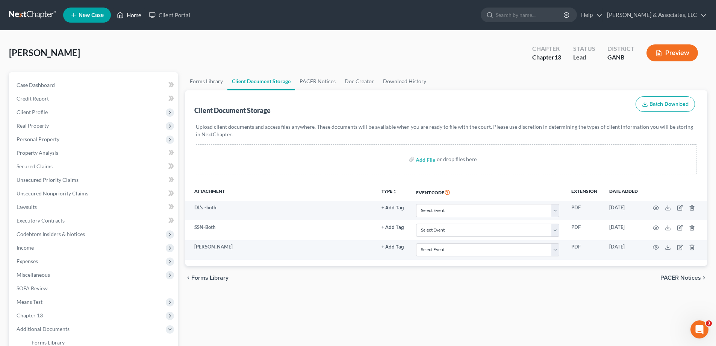
click at [135, 14] on link "Home" at bounding box center [129, 15] width 32 height 14
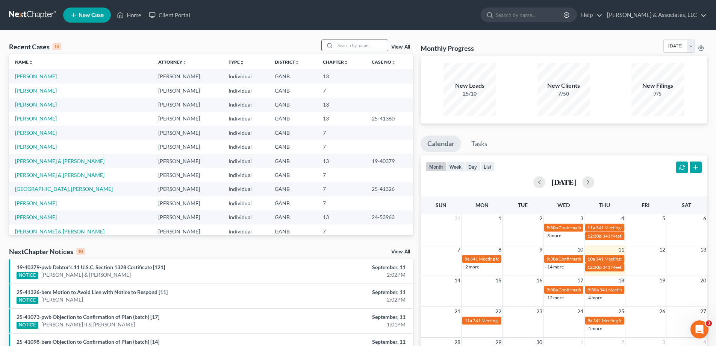
click at [342, 47] on input "search" at bounding box center [361, 45] width 53 height 11
type input "[PERSON_NAME]"
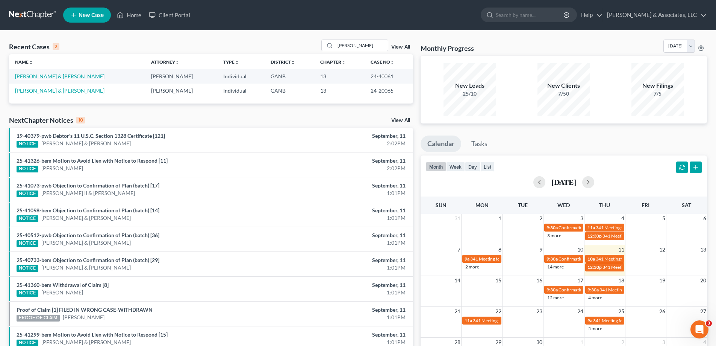
click at [64, 79] on link "[PERSON_NAME] & [PERSON_NAME]" at bounding box center [60, 76] width 90 height 6
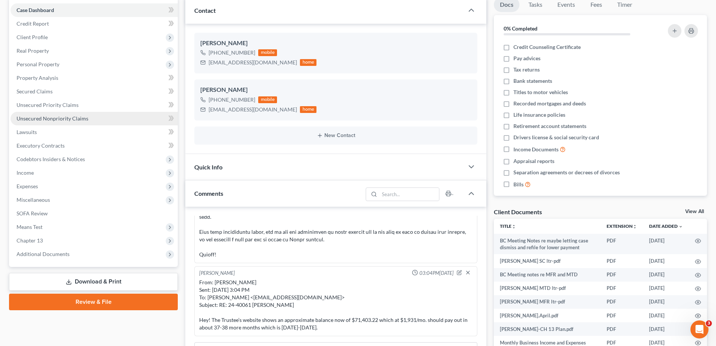
scroll to position [75, 0]
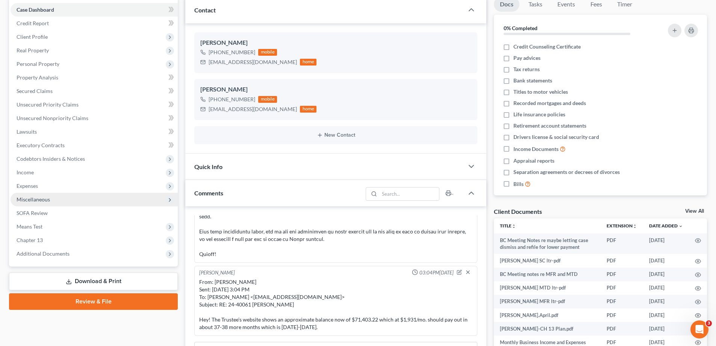
drag, startPoint x: 46, startPoint y: 250, endPoint x: 60, endPoint y: 195, distance: 57.0
click at [46, 250] on span "Additional Documents" at bounding box center [43, 253] width 53 height 6
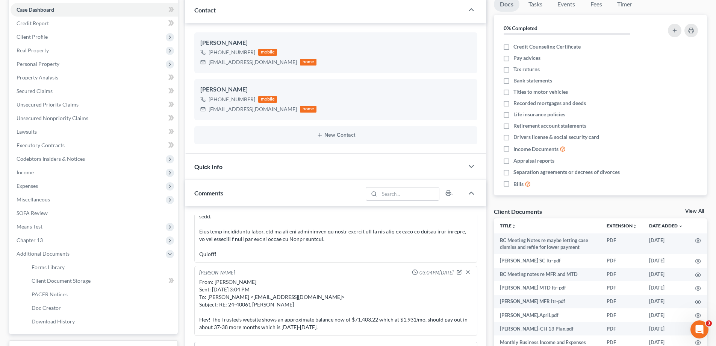
scroll to position [226, 0]
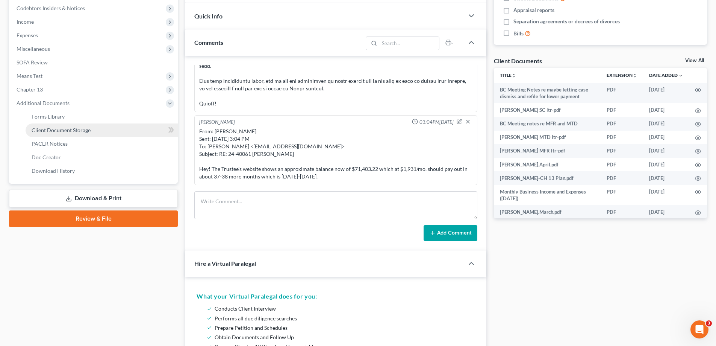
click at [43, 131] on span "Client Document Storage" at bounding box center [61, 130] width 59 height 6
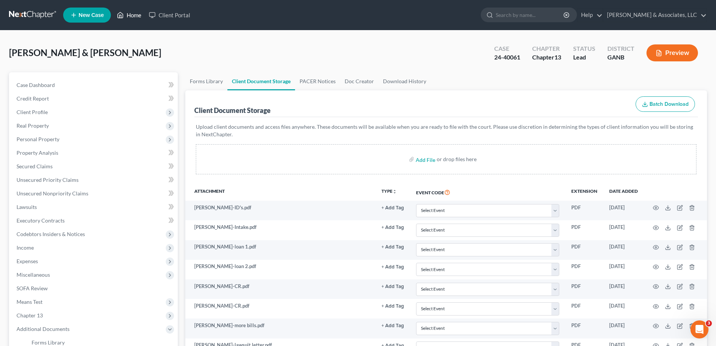
click at [141, 13] on link "Home" at bounding box center [129, 15] width 32 height 14
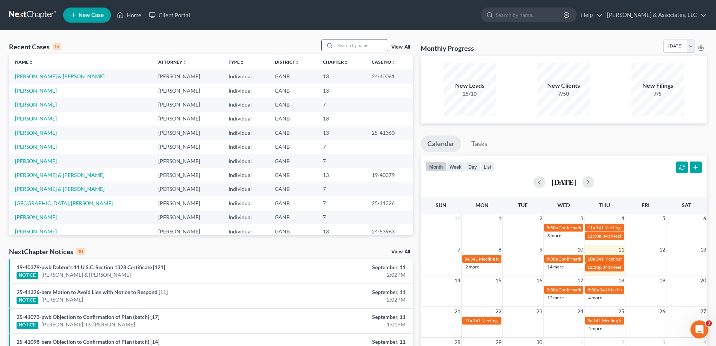
click at [350, 45] on input "search" at bounding box center [361, 45] width 53 height 11
type input "wis"
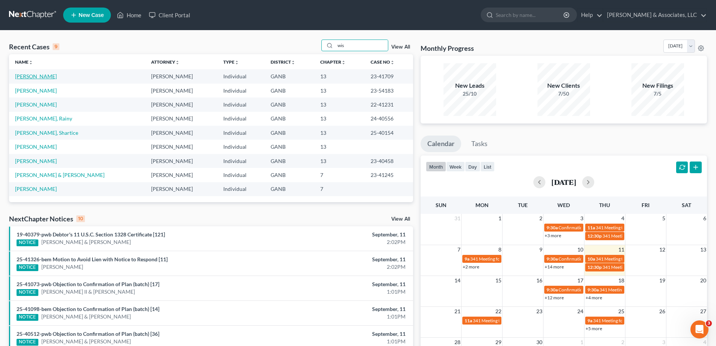
click at [45, 74] on link "[PERSON_NAME]" at bounding box center [36, 76] width 42 height 6
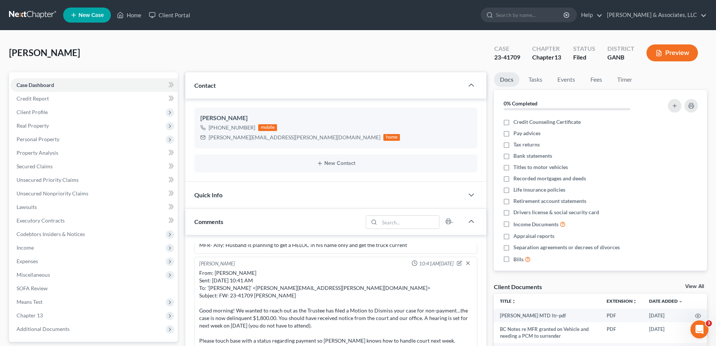
scroll to position [393, 0]
drag, startPoint x: 358, startPoint y: 55, endPoint x: 129, endPoint y: 16, distance: 233.0
click at [358, 55] on div "[PERSON_NAME] Upgraded Case 23-41709 Chapter Chapter 13 Status Filed District G…" at bounding box center [358, 55] width 698 height 33
click at [129, 16] on link "Home" at bounding box center [129, 15] width 32 height 14
click at [137, 17] on link "Home" at bounding box center [129, 15] width 32 height 14
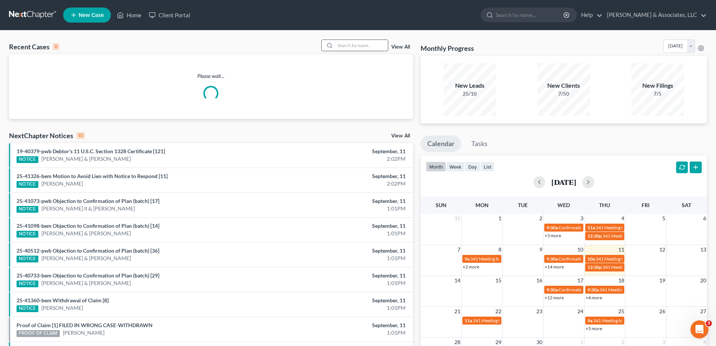
click at [371, 44] on input "search" at bounding box center [361, 45] width 53 height 11
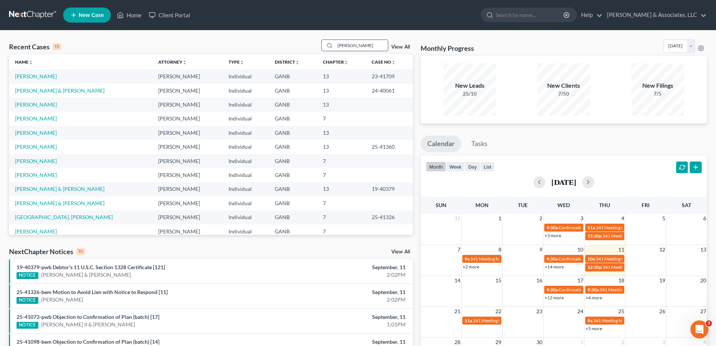
type input "[PERSON_NAME]"
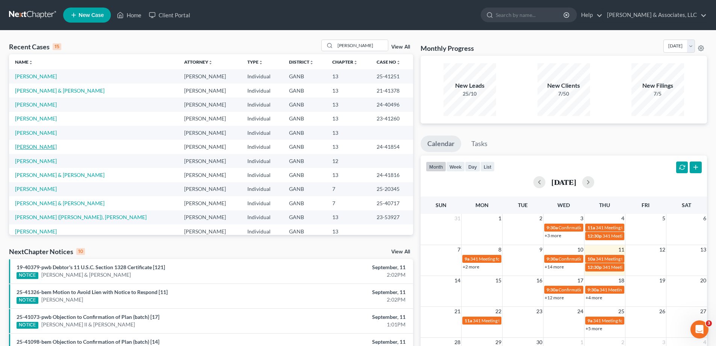
click at [23, 148] on link "[PERSON_NAME]" at bounding box center [36, 146] width 42 height 6
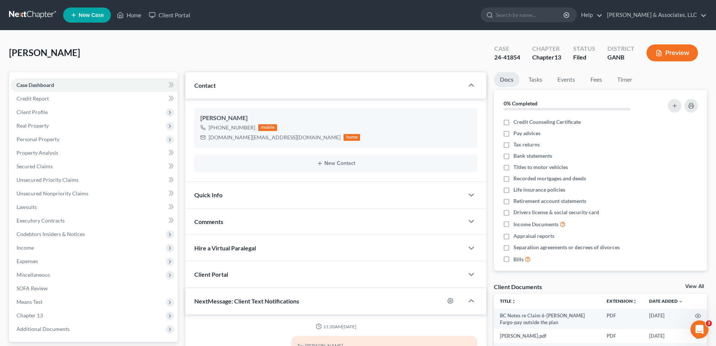
scroll to position [139, 0]
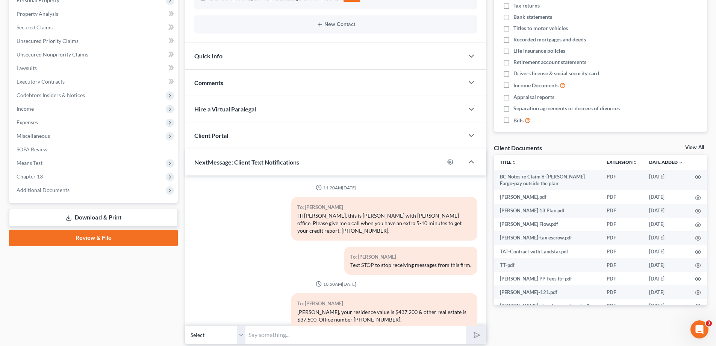
drag, startPoint x: 50, startPoint y: 191, endPoint x: 83, endPoint y: 197, distance: 33.6
click at [50, 191] on span "Additional Documents" at bounding box center [43, 190] width 53 height 6
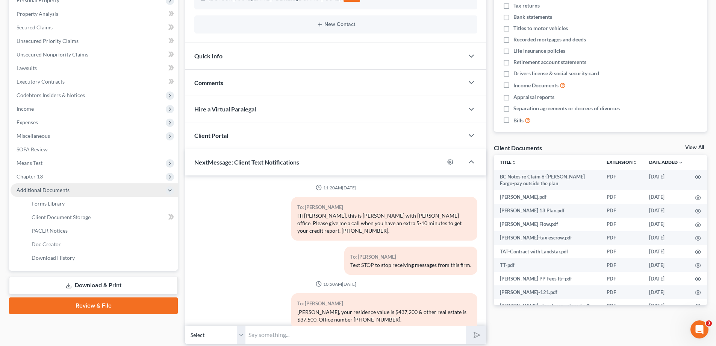
scroll to position [703, 0]
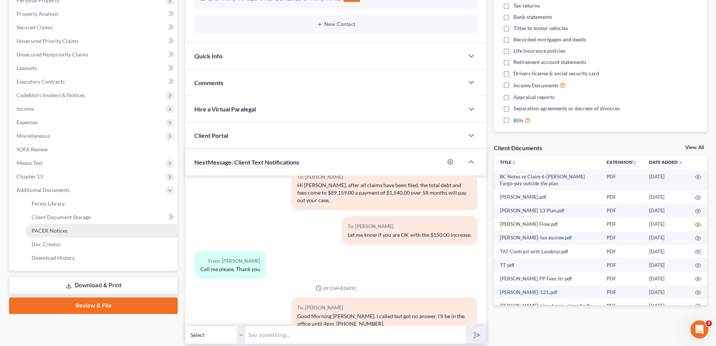
click at [40, 232] on span "PACER Notices" at bounding box center [50, 230] width 36 height 6
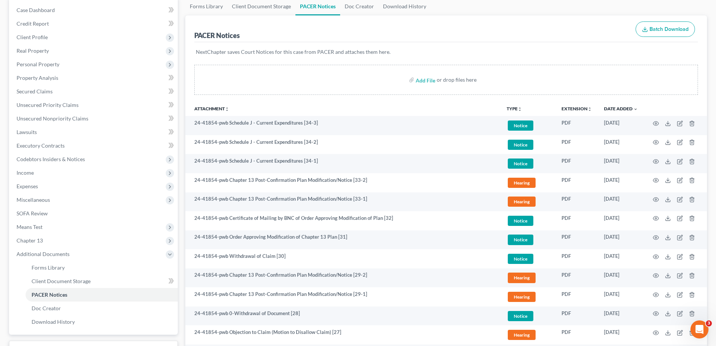
scroll to position [75, 0]
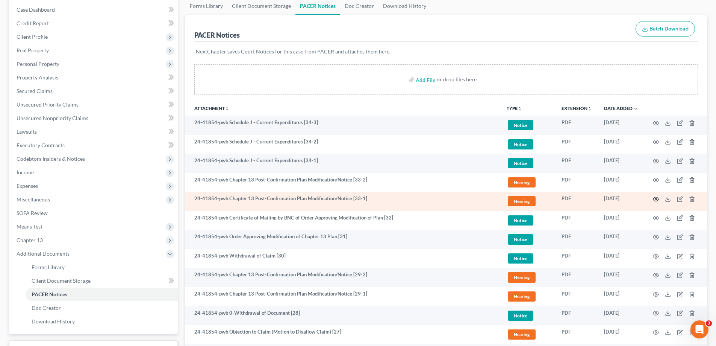
click at [656, 199] on icon "button" at bounding box center [656, 199] width 6 height 6
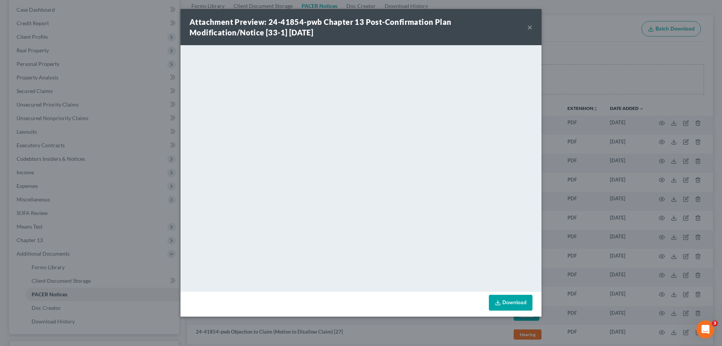
click at [529, 27] on button "×" at bounding box center [529, 27] width 5 height 9
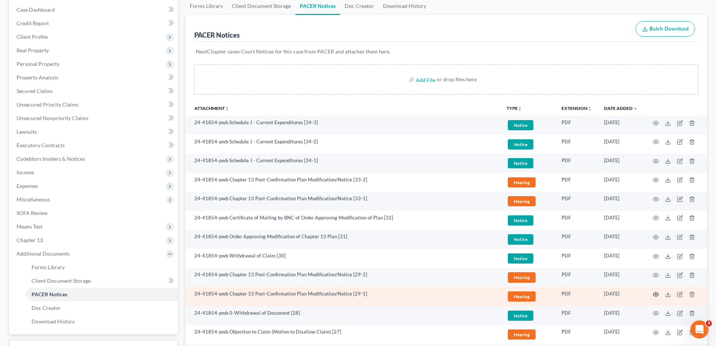
click at [656, 293] on icon "button" at bounding box center [656, 294] width 6 height 6
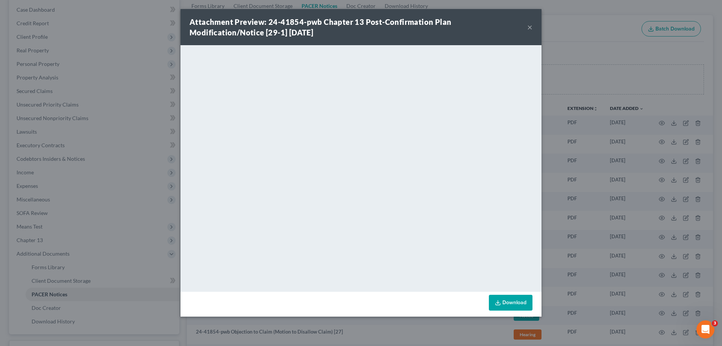
drag, startPoint x: 527, startPoint y: 27, endPoint x: 535, endPoint y: 85, distance: 58.1
click at [527, 27] on div "Attachment Preview: 24-41854-pwb Chapter 13 Post-Confirmation Plan Modification…" at bounding box center [359, 27] width 338 height 21
drag, startPoint x: 530, startPoint y: 27, endPoint x: 165, endPoint y: 97, distance: 370.7
click at [528, 27] on button "×" at bounding box center [529, 27] width 5 height 9
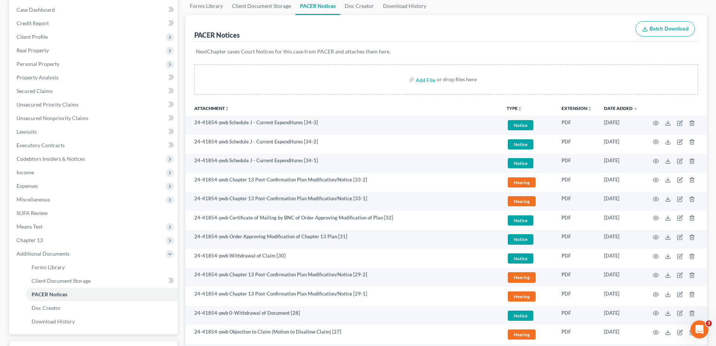
scroll to position [0, 0]
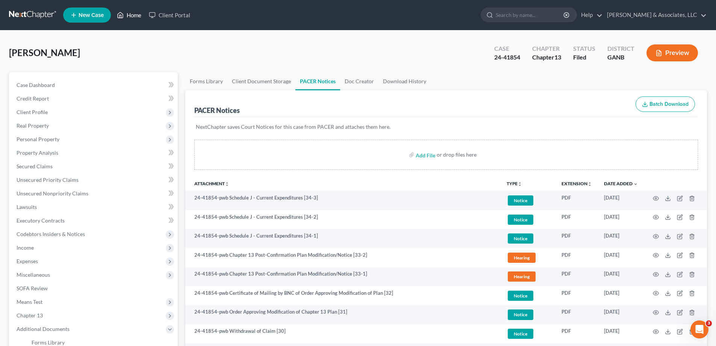
click at [134, 11] on link "Home" at bounding box center [129, 15] width 32 height 14
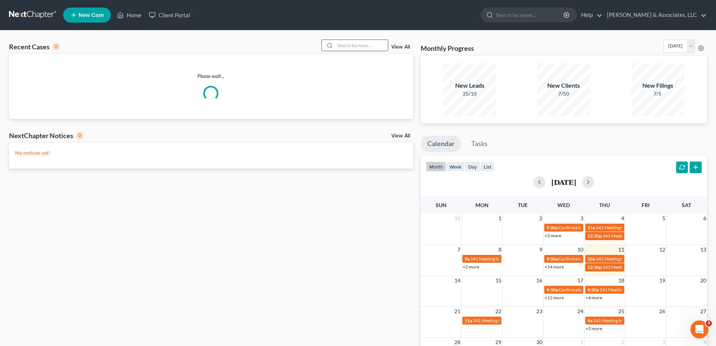
click at [355, 46] on input "search" at bounding box center [361, 45] width 53 height 11
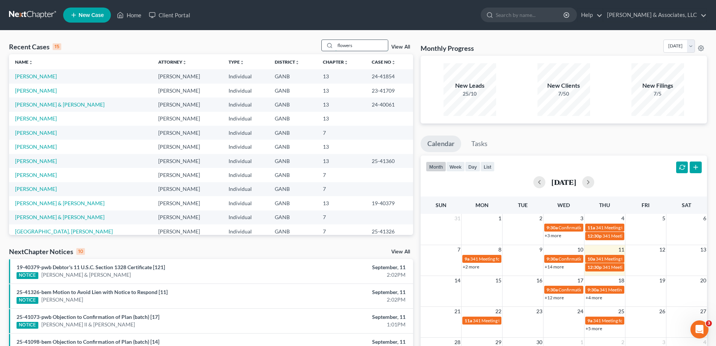
type input "flowers"
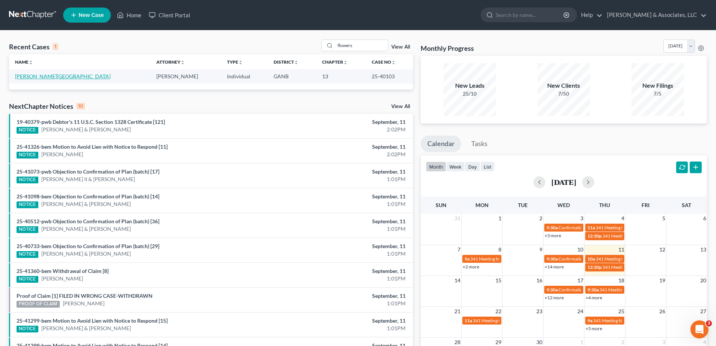
click at [34, 76] on link "[PERSON_NAME][GEOGRAPHIC_DATA]" at bounding box center [63, 76] width 96 height 6
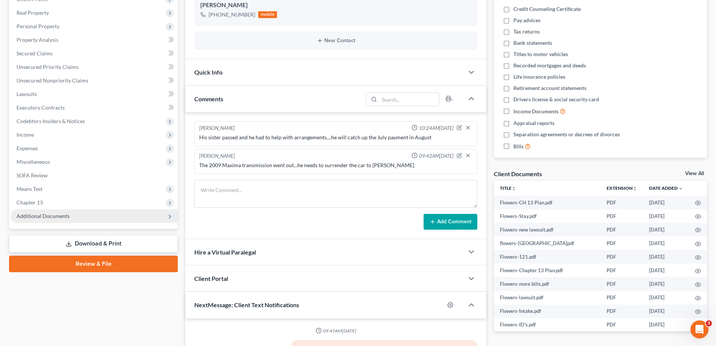
scroll to position [607, 0]
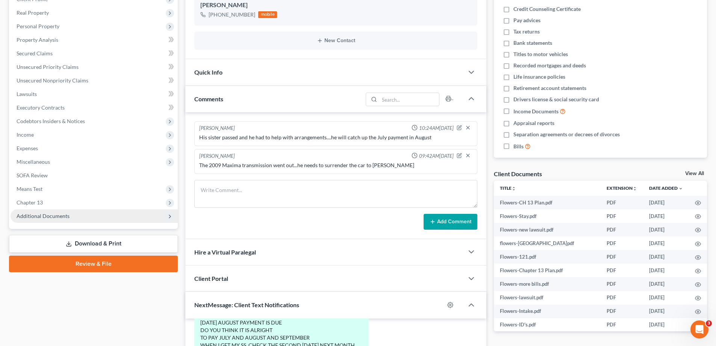
click at [47, 212] on span "Additional Documents" at bounding box center [43, 215] width 53 height 6
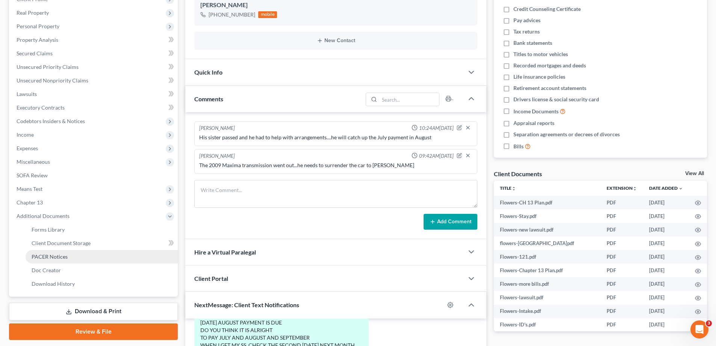
click at [35, 260] on link "PACER Notices" at bounding box center [102, 257] width 152 height 14
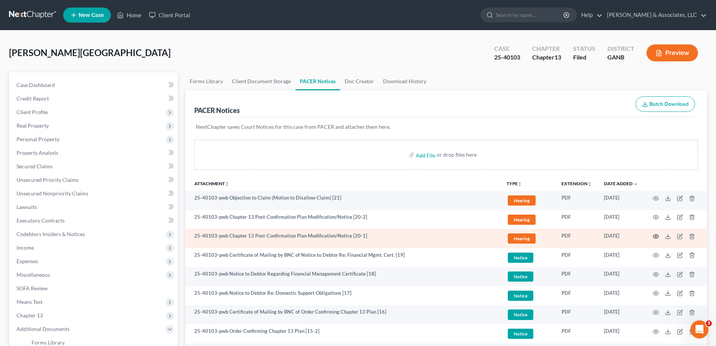
click at [656, 235] on icon "button" at bounding box center [656, 236] width 6 height 6
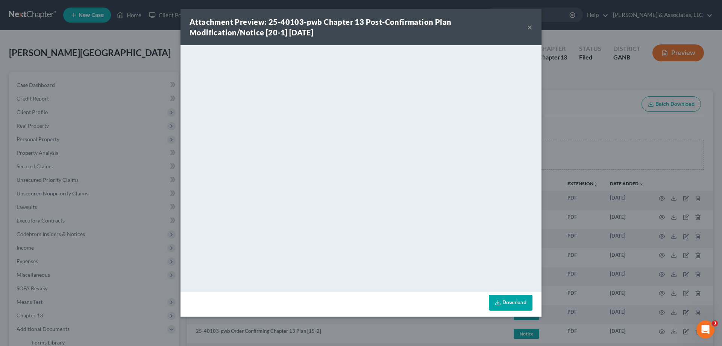
click at [529, 27] on button "×" at bounding box center [529, 27] width 5 height 9
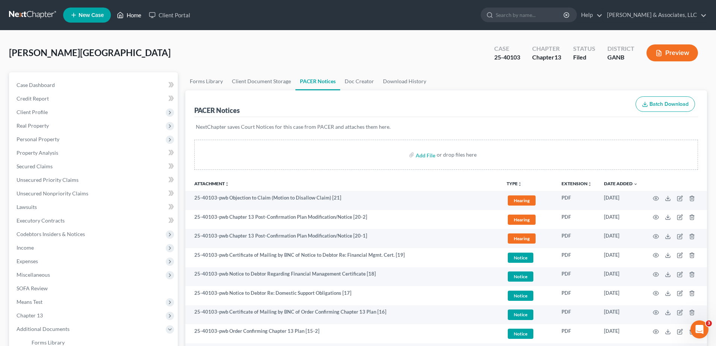
click at [135, 12] on link "Home" at bounding box center [129, 15] width 32 height 14
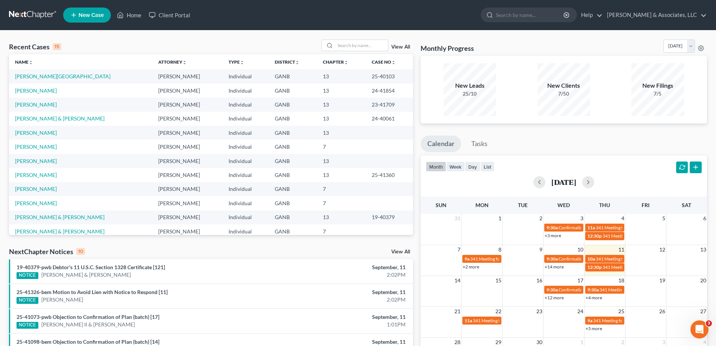
drag, startPoint x: 353, startPoint y: 45, endPoint x: 332, endPoint y: 32, distance: 24.7
click at [353, 45] on input "search" at bounding box center [361, 45] width 53 height 11
type input "[PERSON_NAME]"
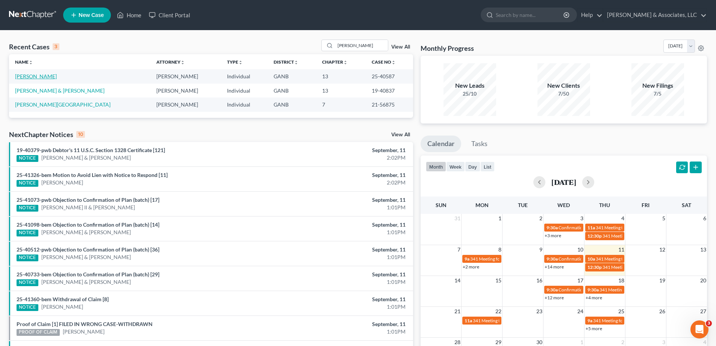
click at [42, 75] on link "[PERSON_NAME]" at bounding box center [36, 76] width 42 height 6
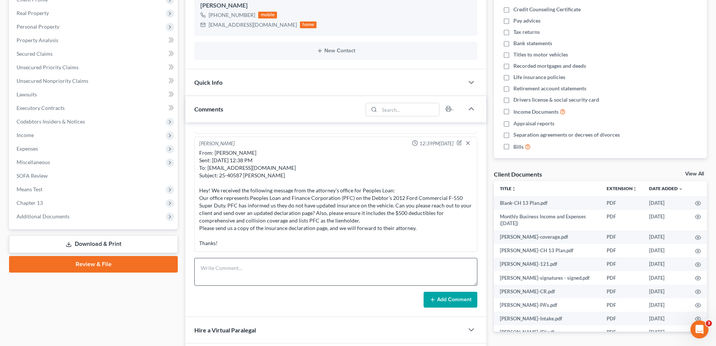
scroll to position [113, 0]
click at [50, 215] on span "Additional Documents" at bounding box center [43, 215] width 53 height 6
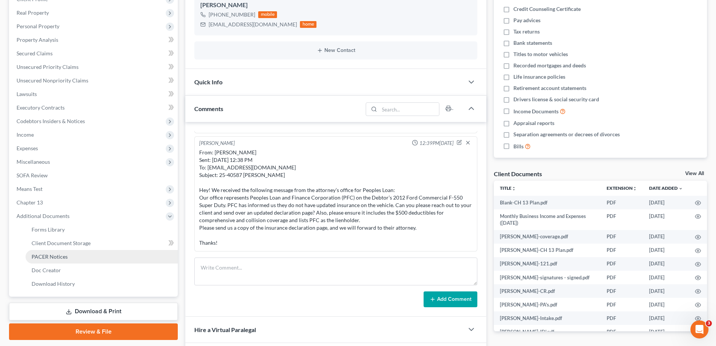
click at [41, 255] on span "PACER Notices" at bounding box center [50, 256] width 36 height 6
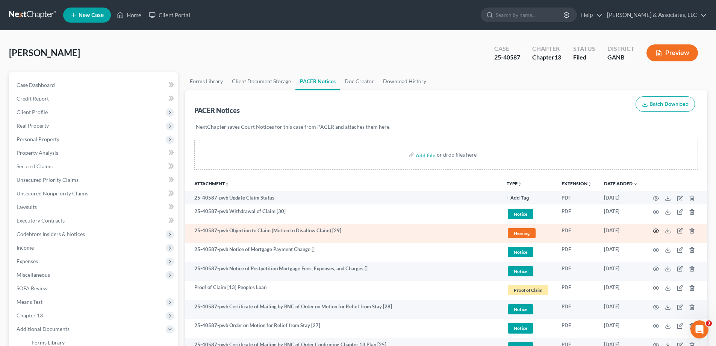
click at [655, 229] on icon "button" at bounding box center [657, 231] width 6 height 4
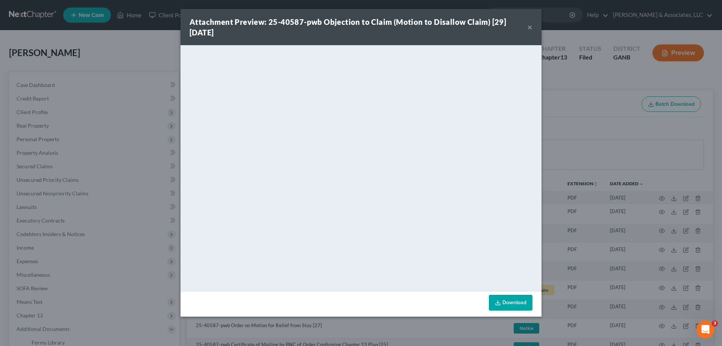
drag, startPoint x: 528, startPoint y: 25, endPoint x: 500, endPoint y: 56, distance: 41.8
click at [527, 26] on button "×" at bounding box center [529, 27] width 5 height 9
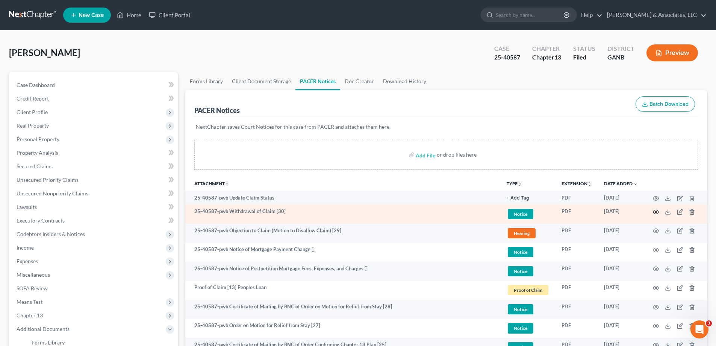
click at [657, 211] on icon "button" at bounding box center [656, 212] width 6 height 6
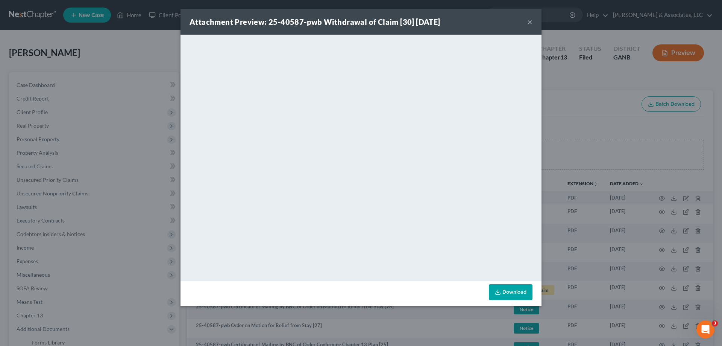
click at [528, 18] on button "×" at bounding box center [529, 21] width 5 height 9
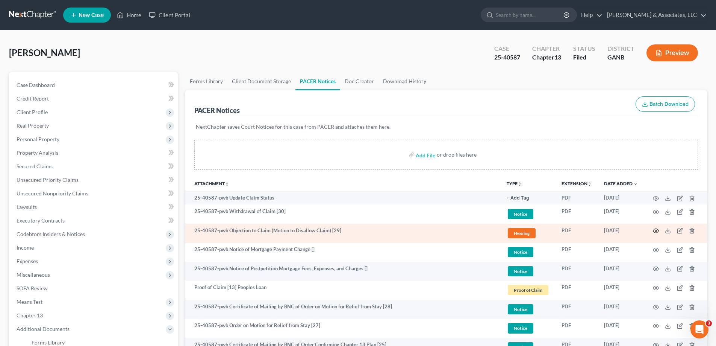
click at [656, 230] on icon "button" at bounding box center [656, 231] width 6 height 6
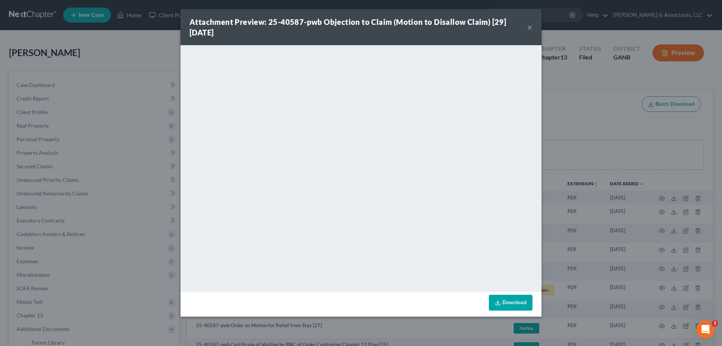
drag, startPoint x: 527, startPoint y: 26, endPoint x: 521, endPoint y: 31, distance: 8.8
click at [527, 26] on button "×" at bounding box center [529, 27] width 5 height 9
click at [530, 26] on button "×" at bounding box center [529, 27] width 5 height 9
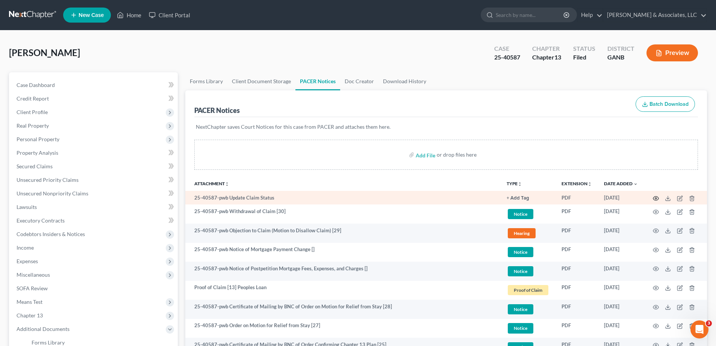
click at [657, 197] on circle "button" at bounding box center [657, 198] width 2 height 2
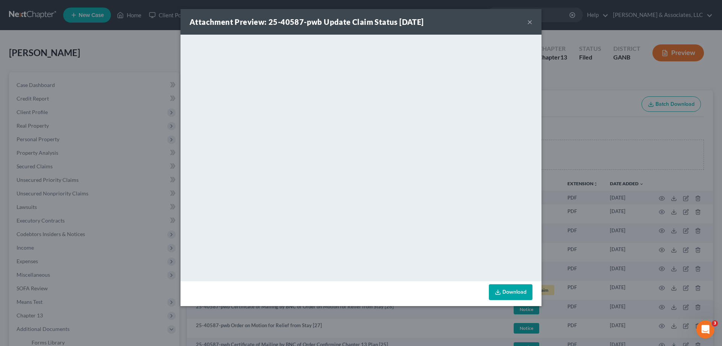
click at [528, 20] on button "×" at bounding box center [529, 21] width 5 height 9
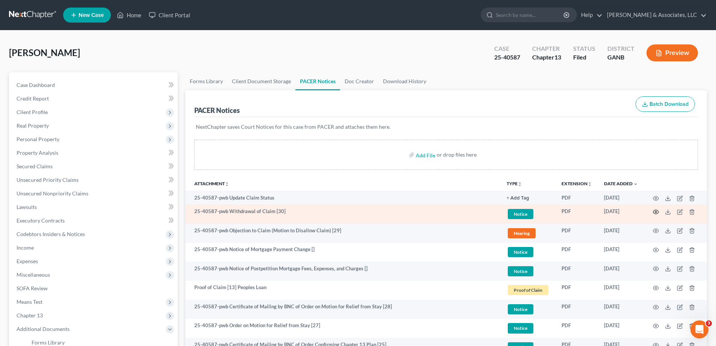
click at [657, 211] on icon "button" at bounding box center [656, 212] width 6 height 6
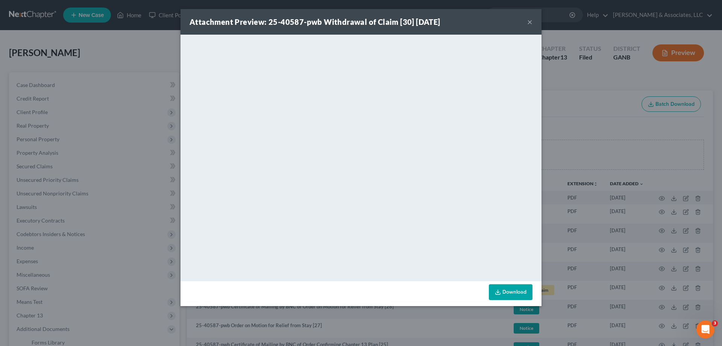
drag, startPoint x: 529, startPoint y: 21, endPoint x: 183, endPoint y: 68, distance: 349.3
click at [528, 21] on button "×" at bounding box center [529, 21] width 5 height 9
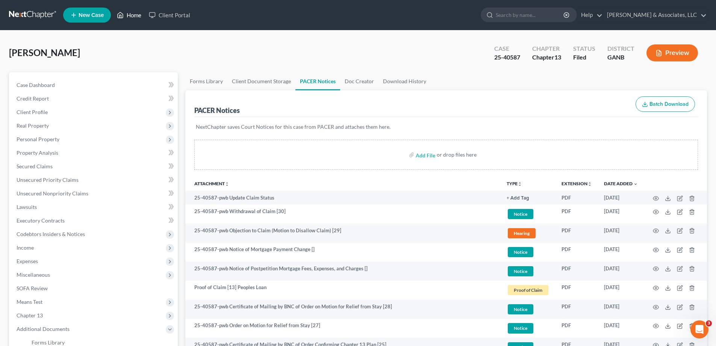
click at [129, 14] on link "Home" at bounding box center [129, 15] width 32 height 14
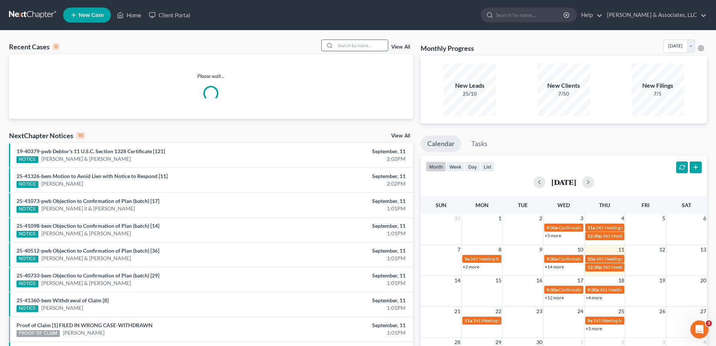
click at [378, 47] on input "search" at bounding box center [361, 45] width 53 height 11
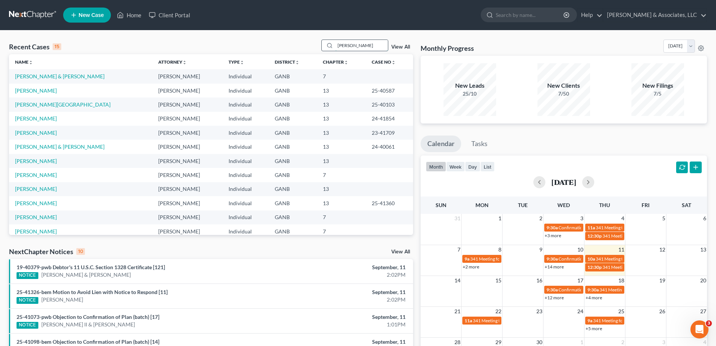
type input "[PERSON_NAME]"
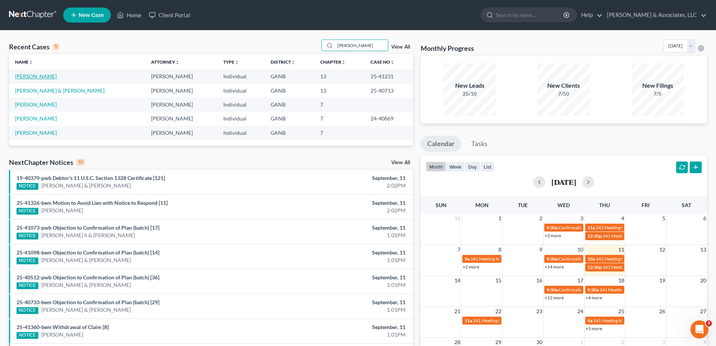
click at [30, 73] on link "[PERSON_NAME]" at bounding box center [36, 76] width 42 height 6
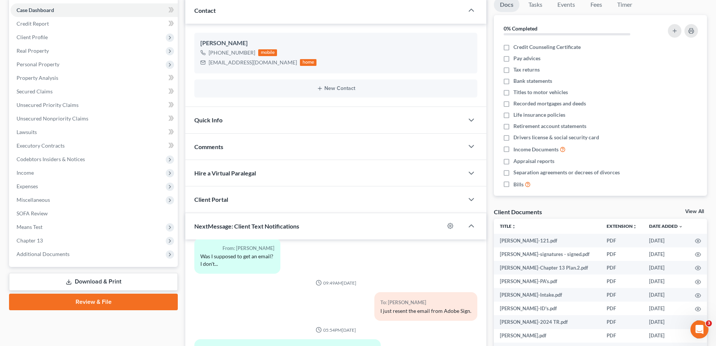
scroll to position [75, 0]
click at [32, 251] on span "Additional Documents" at bounding box center [43, 253] width 53 height 6
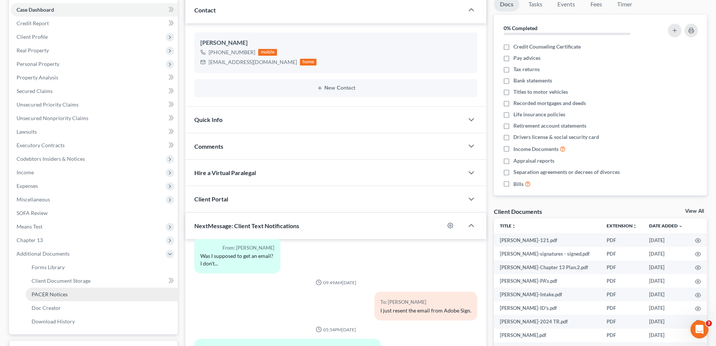
click at [44, 295] on span "PACER Notices" at bounding box center [50, 294] width 36 height 6
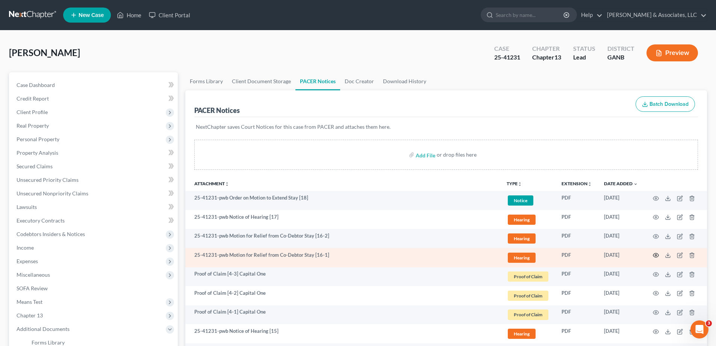
click at [656, 255] on icon "button" at bounding box center [656, 255] width 6 height 6
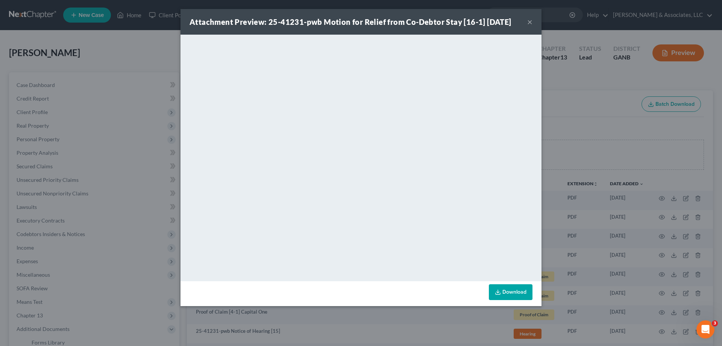
click at [528, 20] on button "×" at bounding box center [529, 21] width 5 height 9
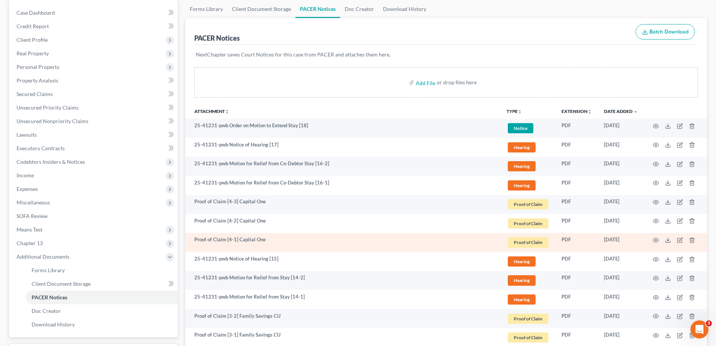
scroll to position [75, 0]
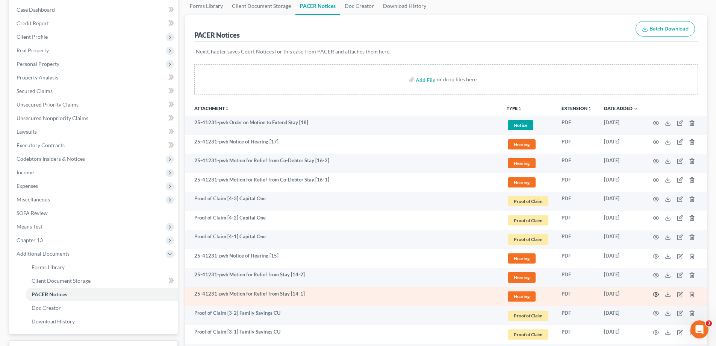
click at [656, 294] on icon "button" at bounding box center [656, 294] width 6 height 6
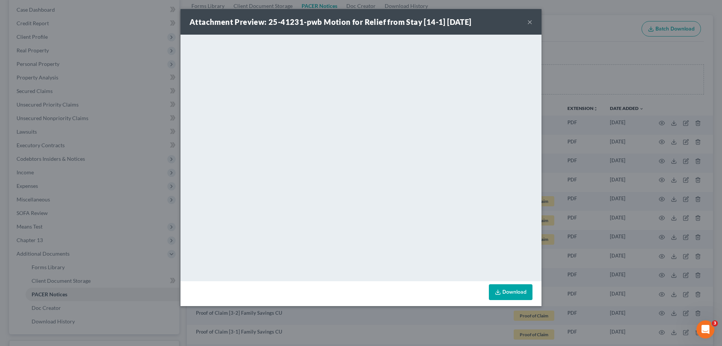
click at [529, 21] on button "×" at bounding box center [529, 21] width 5 height 9
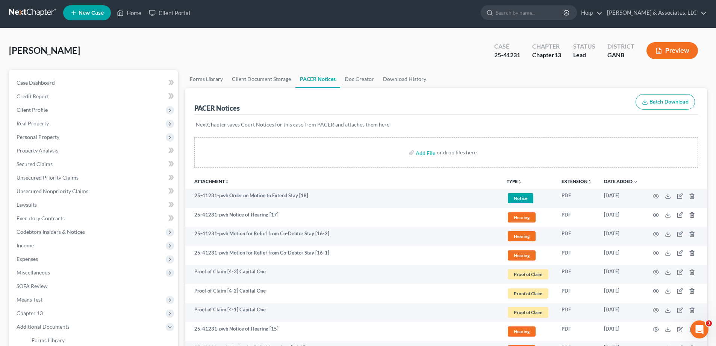
scroll to position [0, 0]
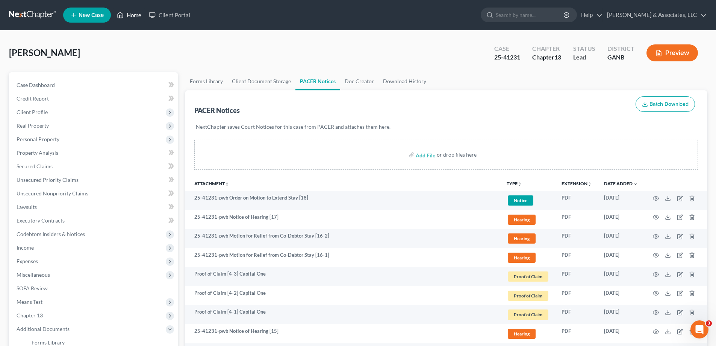
click at [133, 14] on link "Home" at bounding box center [129, 15] width 32 height 14
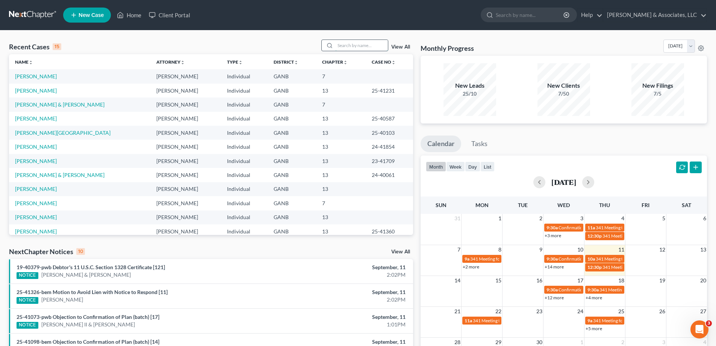
click at [351, 45] on input "search" at bounding box center [361, 45] width 53 height 11
click at [373, 45] on input "search" at bounding box center [361, 45] width 53 height 11
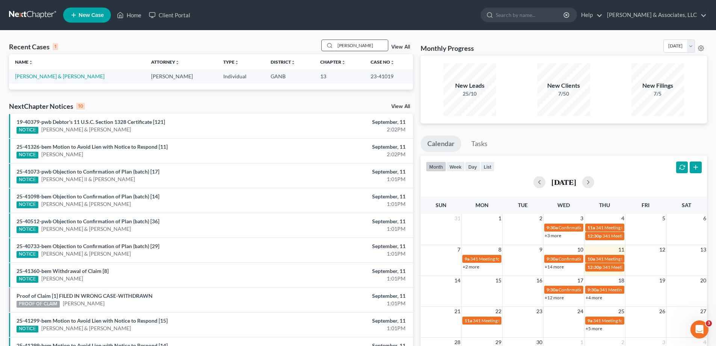
type input "[PERSON_NAME]"
click at [49, 76] on link "[PERSON_NAME] & [PERSON_NAME]" at bounding box center [60, 76] width 90 height 6
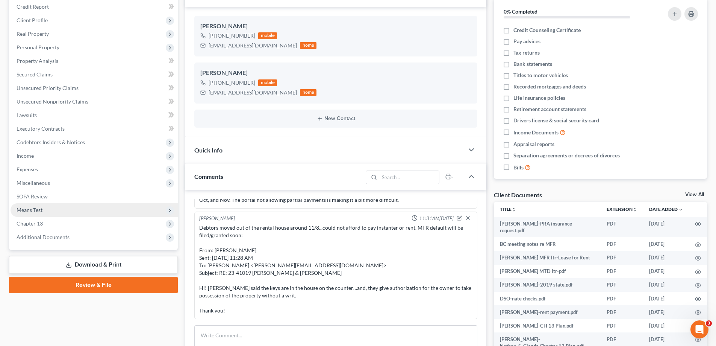
scroll to position [113, 0]
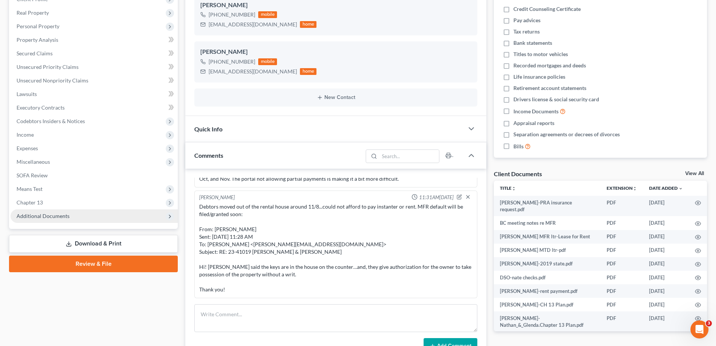
click at [62, 217] on span "Additional Documents" at bounding box center [43, 215] width 53 height 6
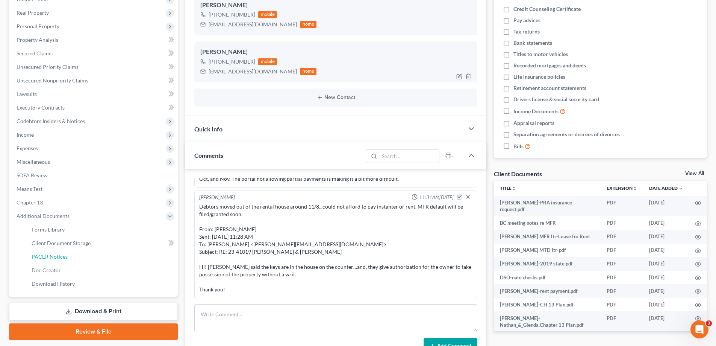
drag, startPoint x: 45, startPoint y: 253, endPoint x: 273, endPoint y: 72, distance: 292.0
click at [45, 255] on span "PACER Notices" at bounding box center [50, 256] width 36 height 6
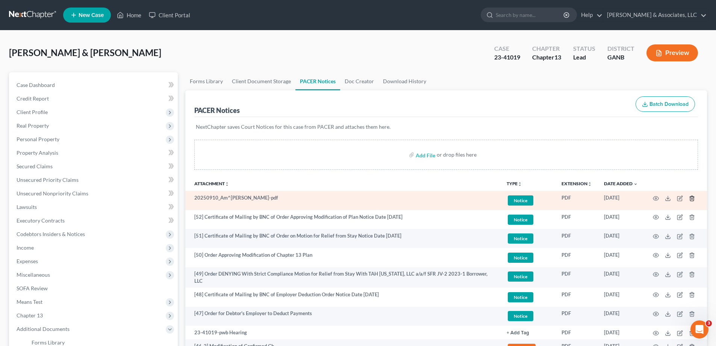
click at [692, 197] on icon "button" at bounding box center [692, 198] width 6 height 6
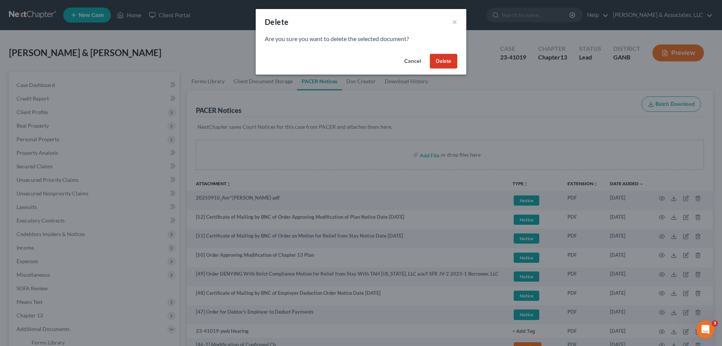
click at [440, 58] on button "Delete" at bounding box center [443, 61] width 27 height 15
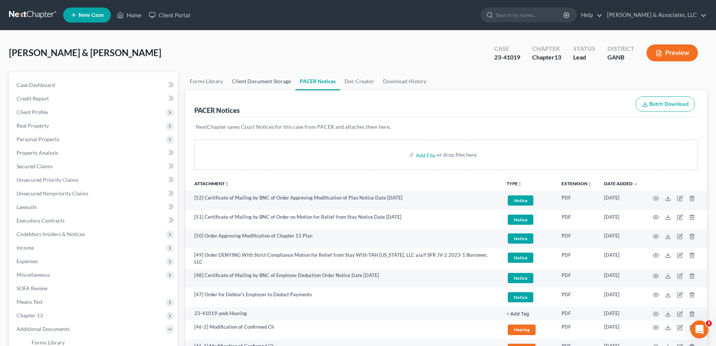
drag, startPoint x: 249, startPoint y: 82, endPoint x: 693, endPoint y: 118, distance: 444.9
click at [249, 82] on link "Client Document Storage" at bounding box center [262, 81] width 68 height 18
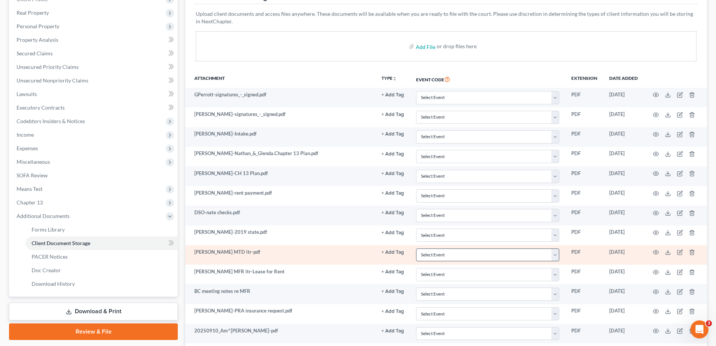
scroll to position [169, 0]
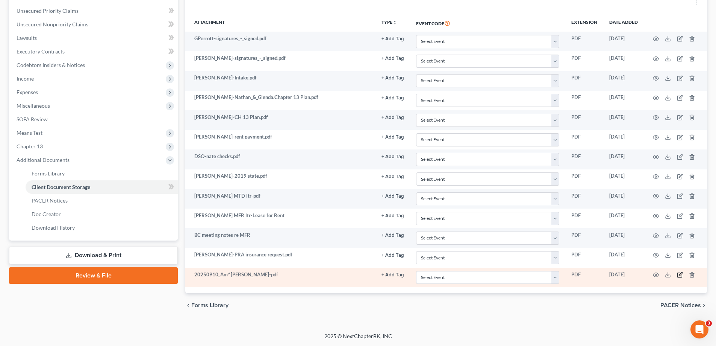
click at [680, 272] on icon "button" at bounding box center [680, 275] width 6 height 6
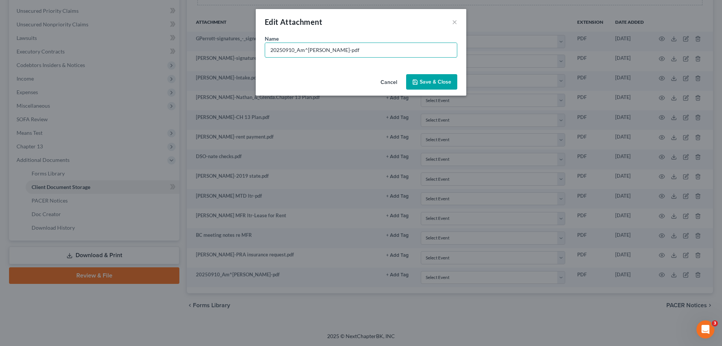
drag, startPoint x: 360, startPoint y: 49, endPoint x: 179, endPoint y: 47, distance: 180.5
click at [184, 47] on div "Edit Attachment × Name * 20250910_Am^[PERSON_NAME]-pdf Cancel Save & Close" at bounding box center [361, 173] width 722 height 346
type input "BC Notes regarding conversion to Ch 7"
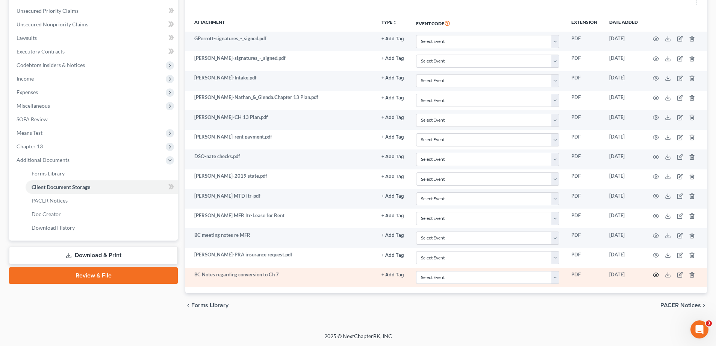
click at [657, 274] on circle "button" at bounding box center [657, 275] width 2 height 2
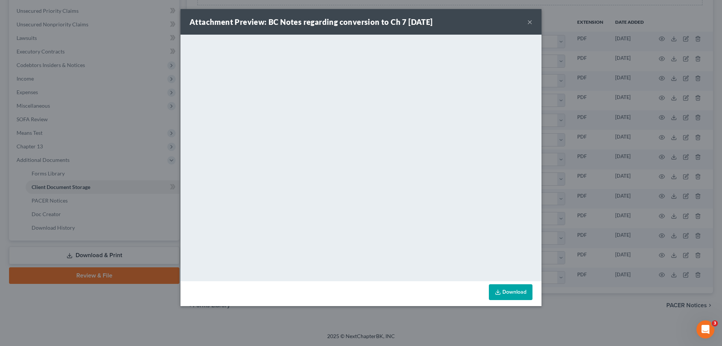
click at [528, 21] on button "×" at bounding box center [529, 21] width 5 height 9
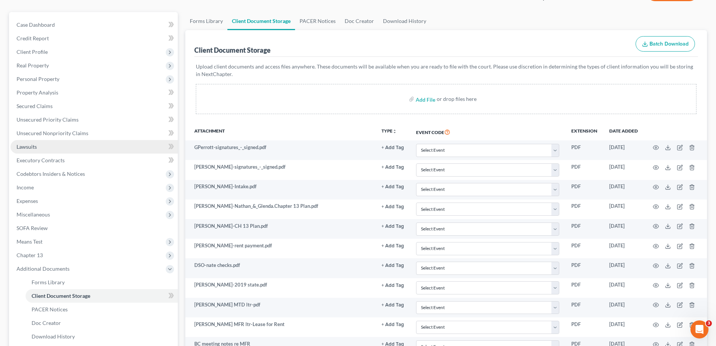
scroll to position [0, 0]
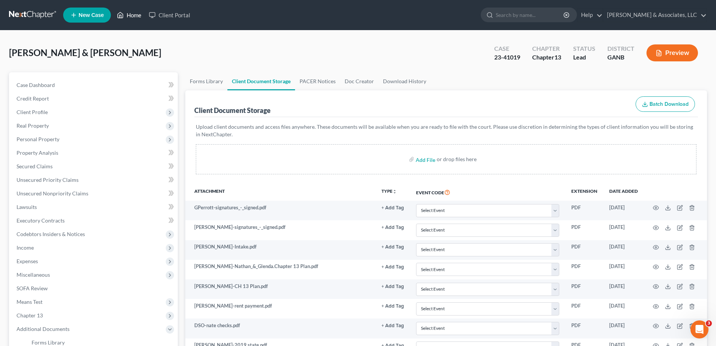
drag, startPoint x: 125, startPoint y: 13, endPoint x: 295, endPoint y: 32, distance: 171.4
click at [124, 12] on link "Home" at bounding box center [129, 15] width 32 height 14
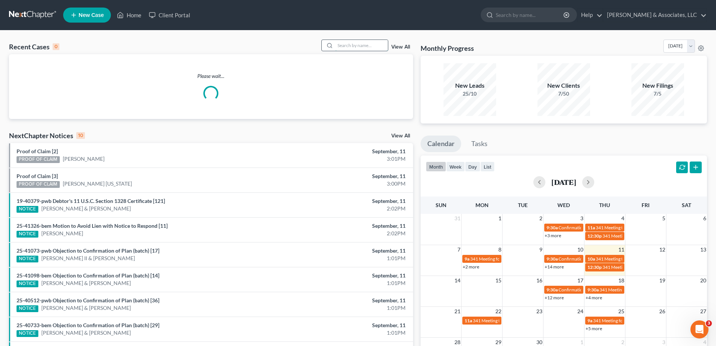
click at [345, 48] on input "search" at bounding box center [361, 45] width 53 height 11
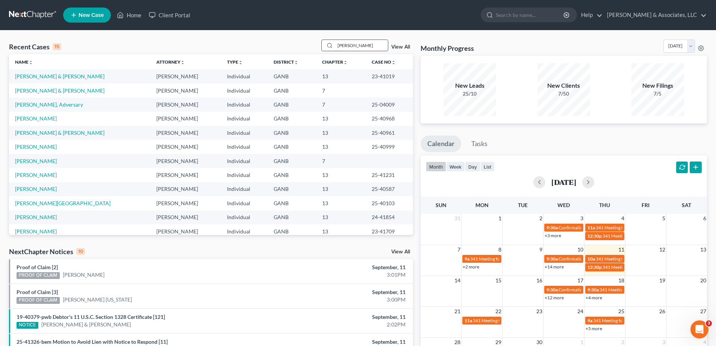
type input "[PERSON_NAME]"
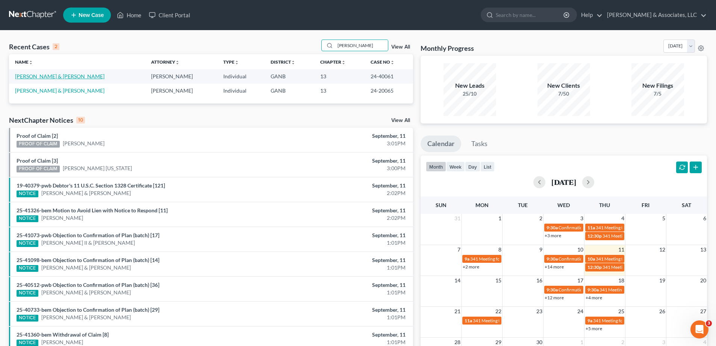
click at [39, 77] on link "[PERSON_NAME] & [PERSON_NAME]" at bounding box center [60, 76] width 90 height 6
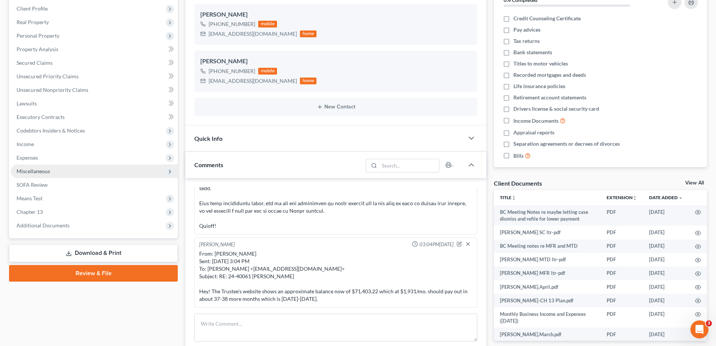
scroll to position [113, 0]
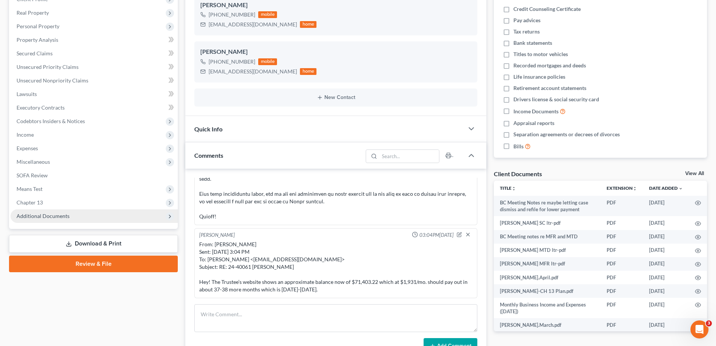
click at [50, 214] on span "Additional Documents" at bounding box center [43, 215] width 53 height 6
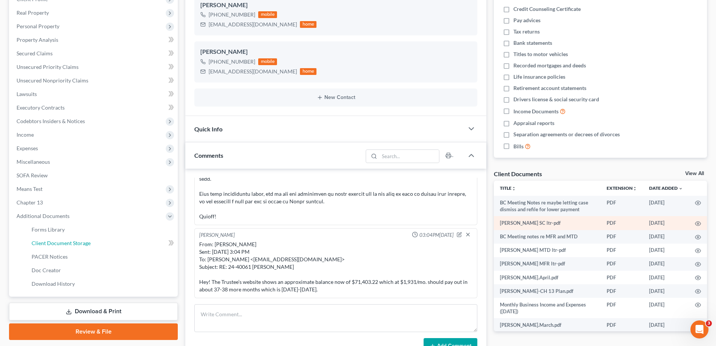
drag, startPoint x: 42, startPoint y: 245, endPoint x: 691, endPoint y: 217, distance: 649.0
click at [42, 246] on link "Client Document Storage" at bounding box center [102, 243] width 152 height 14
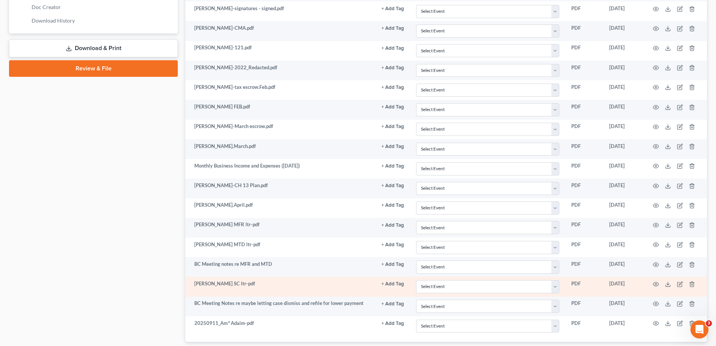
scroll to position [424, 0]
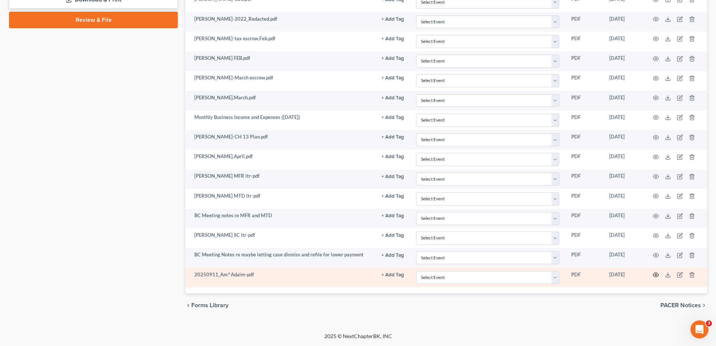
click at [656, 275] on circle "button" at bounding box center [657, 275] width 2 height 2
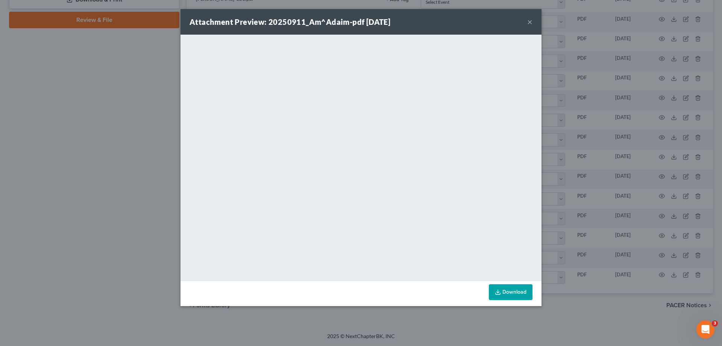
drag, startPoint x: 529, startPoint y: 22, endPoint x: 657, endPoint y: 252, distance: 262.8
click at [528, 23] on button "×" at bounding box center [529, 21] width 5 height 9
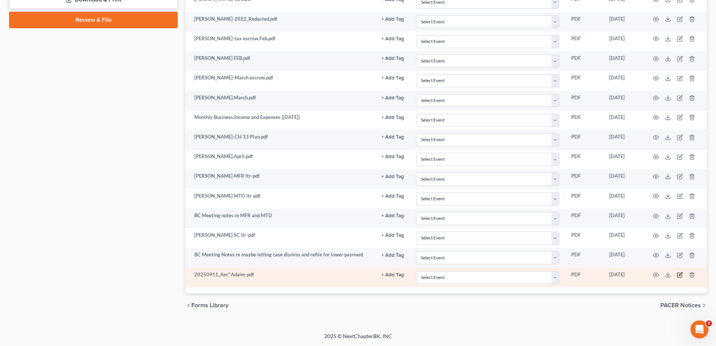
click at [680, 273] on icon "button" at bounding box center [680, 275] width 6 height 6
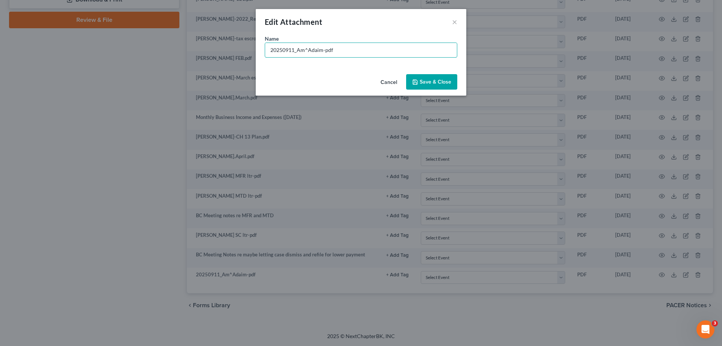
drag, startPoint x: 350, startPoint y: 50, endPoint x: 118, endPoint y: 42, distance: 231.8
click at [118, 42] on div "Edit Attachment × Name * 20250911_Am^Adaim-pdf Cancel Save & Close" at bounding box center [361, 173] width 722 height 346
type input "BC Notes re selling the house"
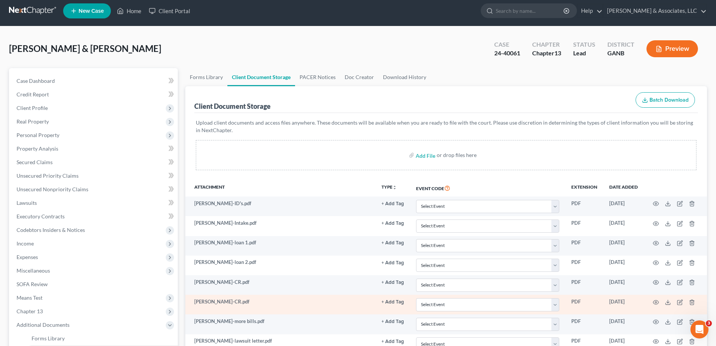
scroll to position [0, 0]
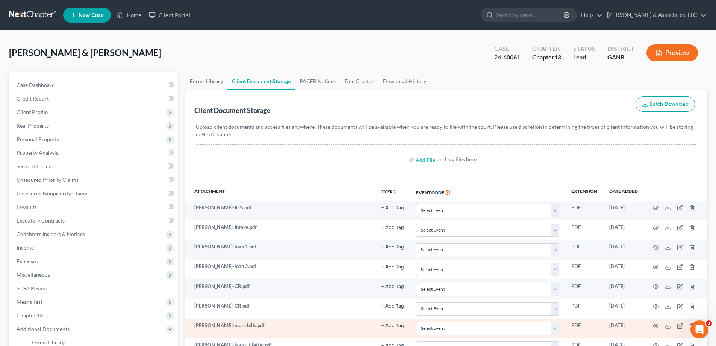
drag, startPoint x: 710, startPoint y: 42, endPoint x: 194, endPoint y: 335, distance: 593.2
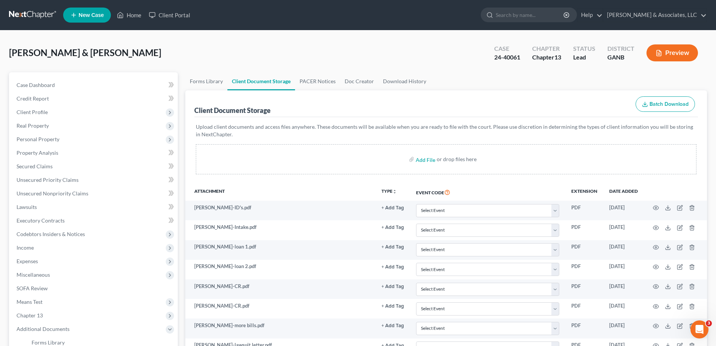
drag, startPoint x: 303, startPoint y: 41, endPoint x: 721, endPoint y: 96, distance: 421.5
click at [305, 41] on div "[PERSON_NAME] & [PERSON_NAME] Upgraded Case 24-40061 Chapter Chapter 13 Status …" at bounding box center [358, 55] width 698 height 33
